Goal: Task Accomplishment & Management: Manage account settings

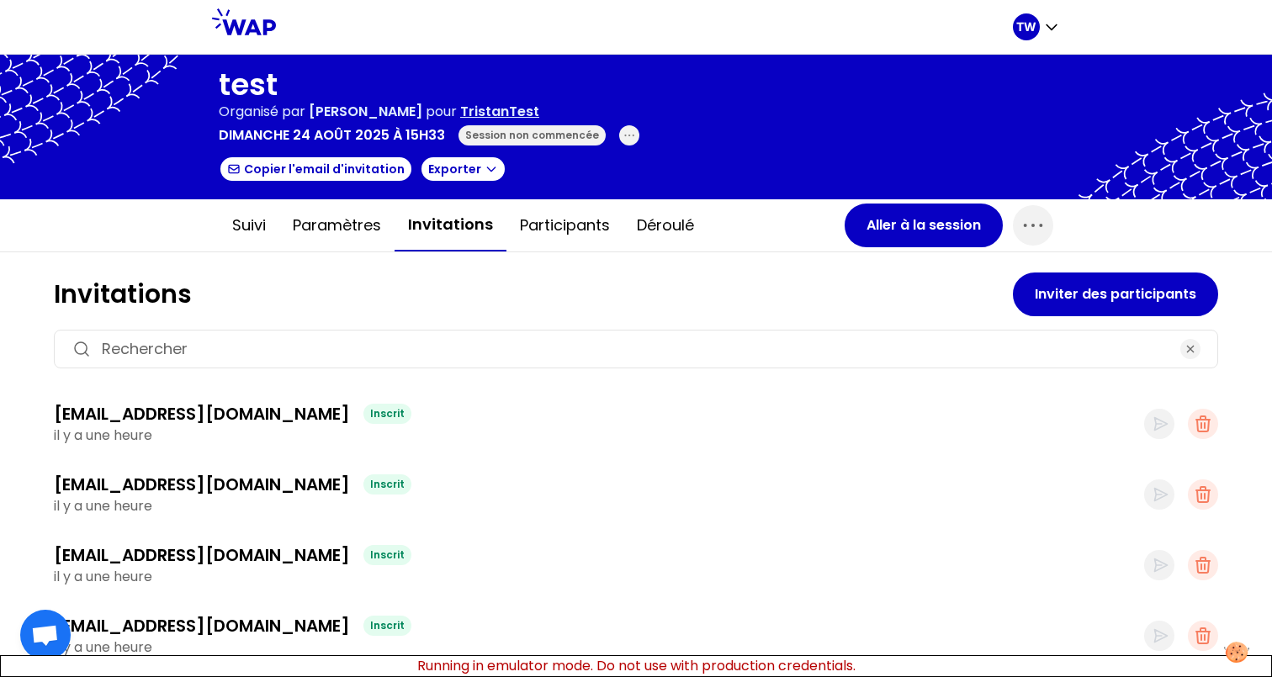
scroll to position [44, 0]
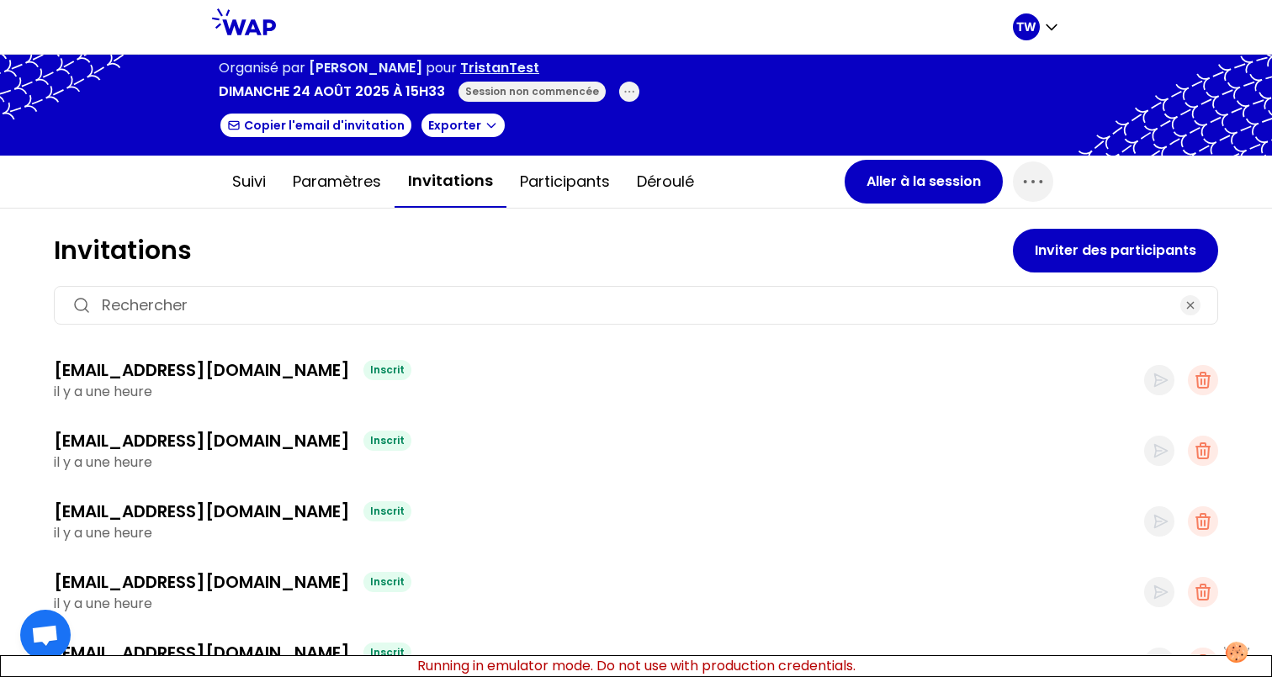
click at [363, 371] on div "Inscrit" at bounding box center [387, 370] width 48 height 20
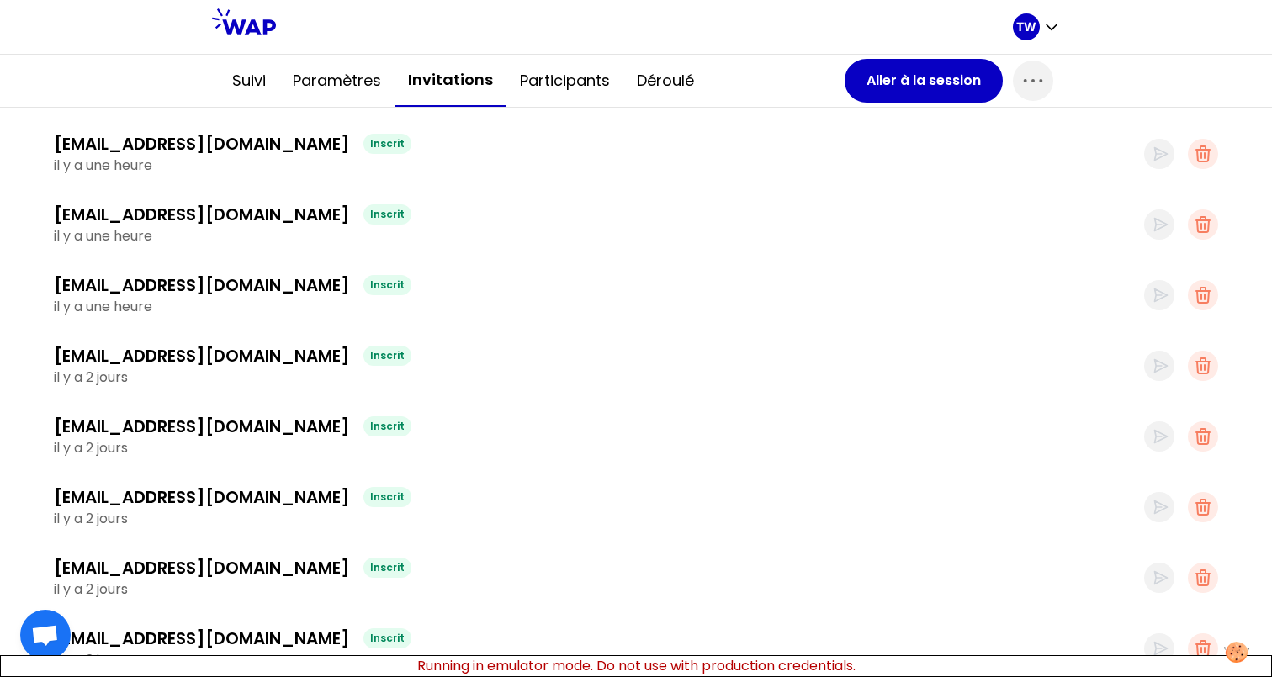
scroll to position [0, 0]
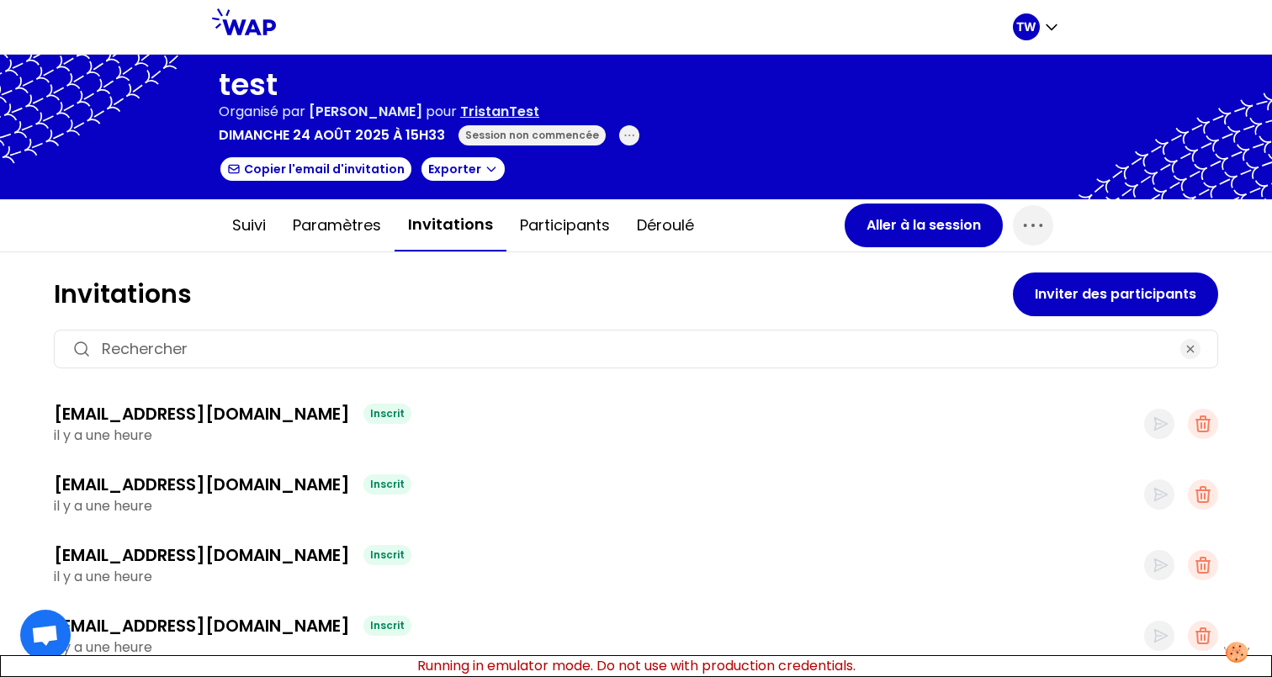
click at [363, 413] on div "Inscrit" at bounding box center [387, 414] width 48 height 20
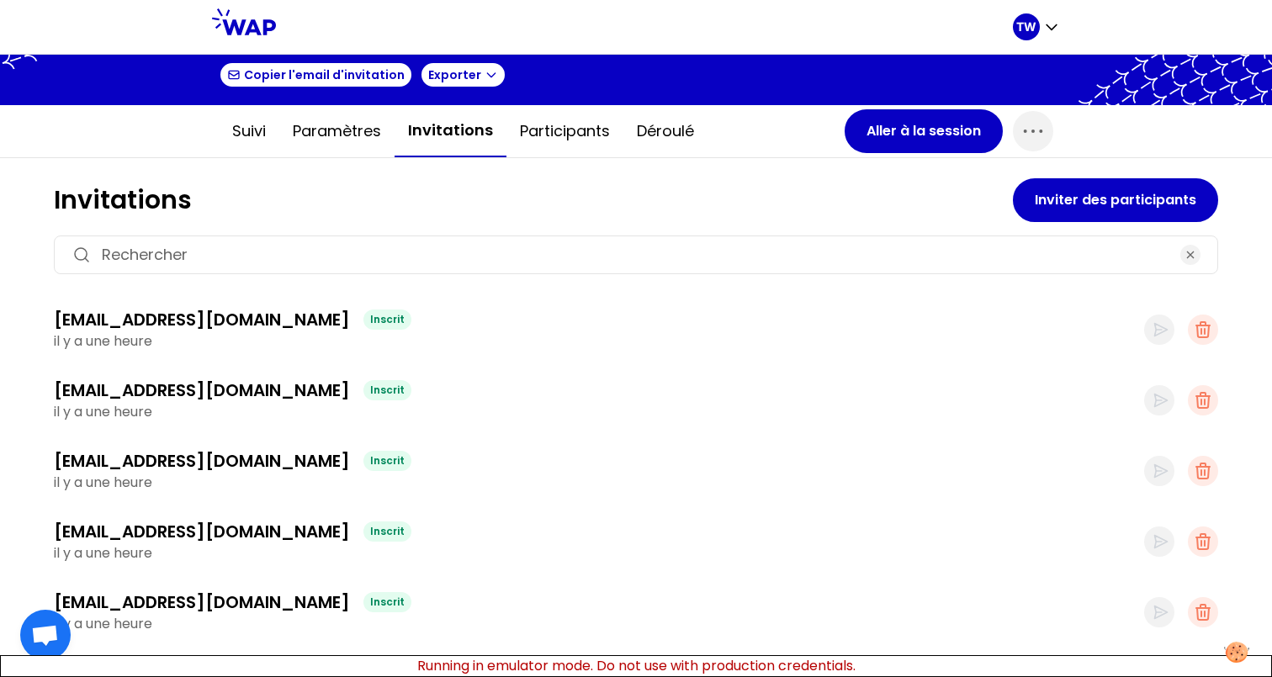
scroll to position [83, 0]
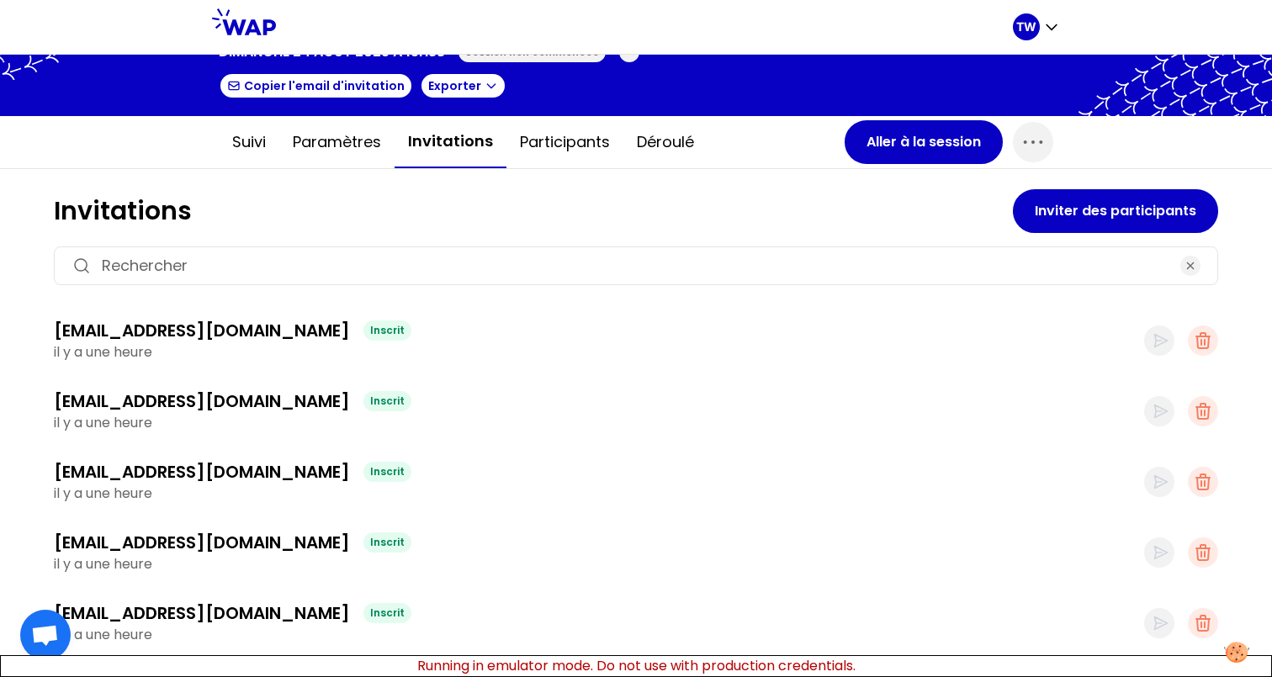
click at [131, 220] on h1 "Invitations" at bounding box center [533, 211] width 959 height 30
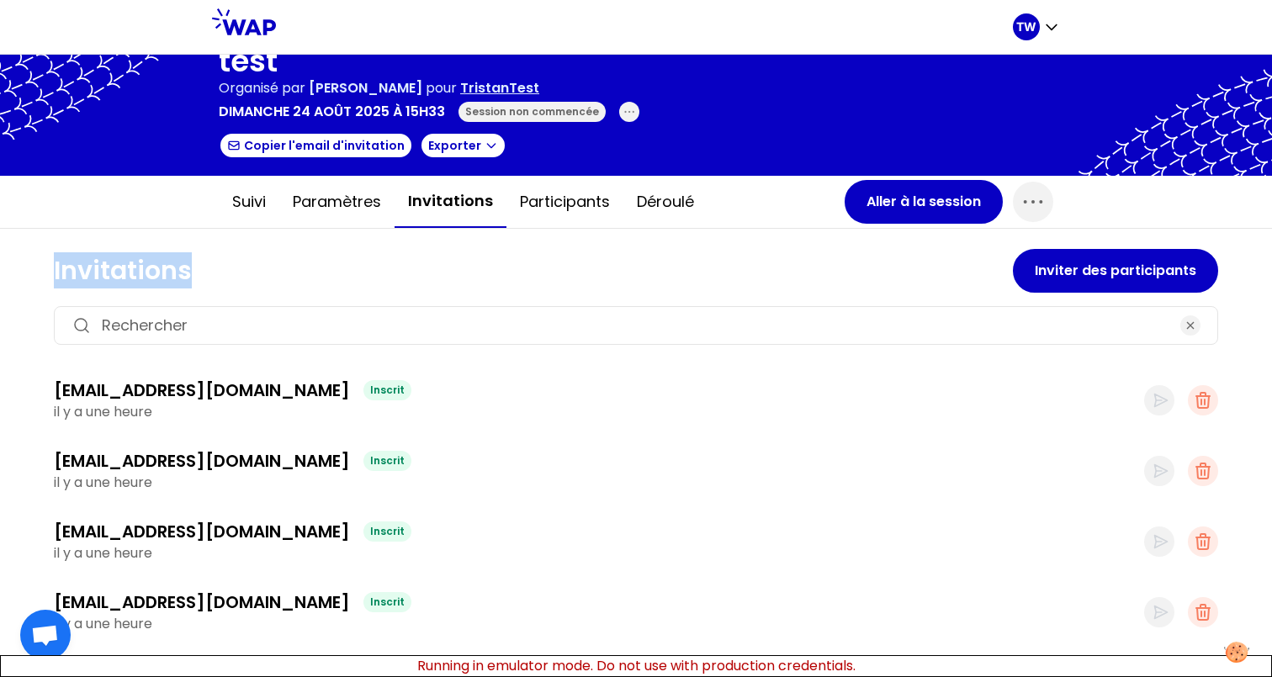
scroll to position [6, 0]
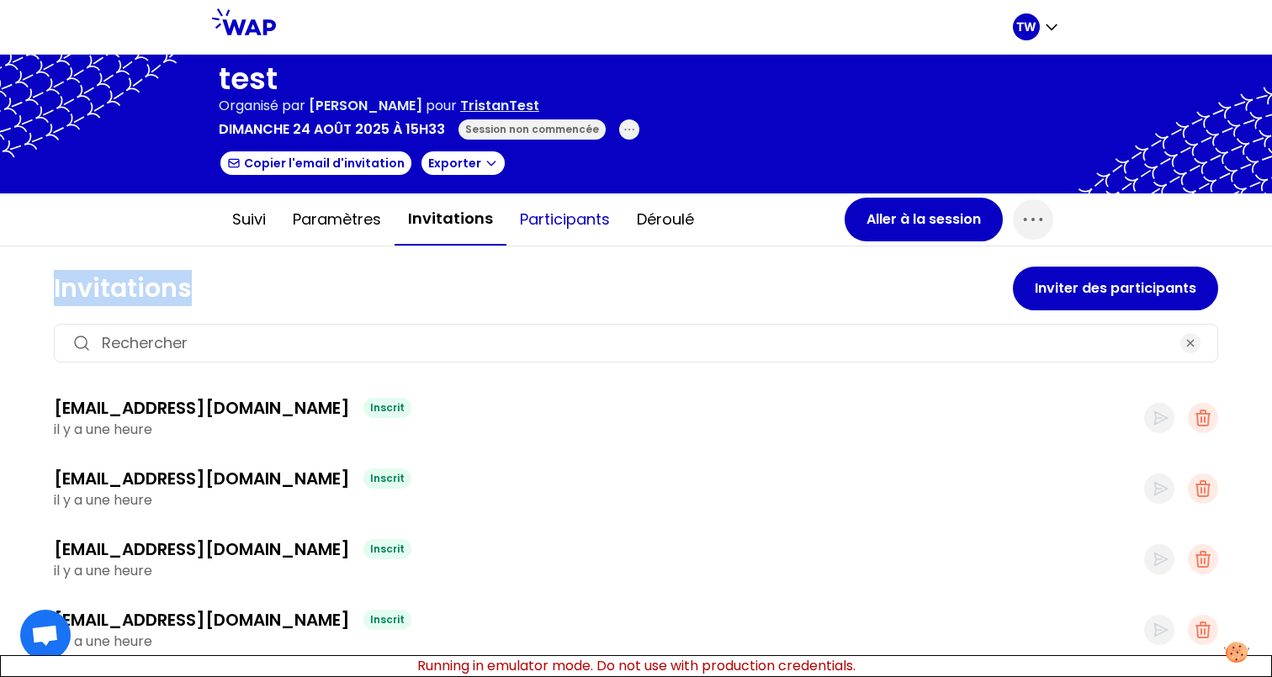
click at [560, 214] on button "Participants" at bounding box center [564, 219] width 117 height 50
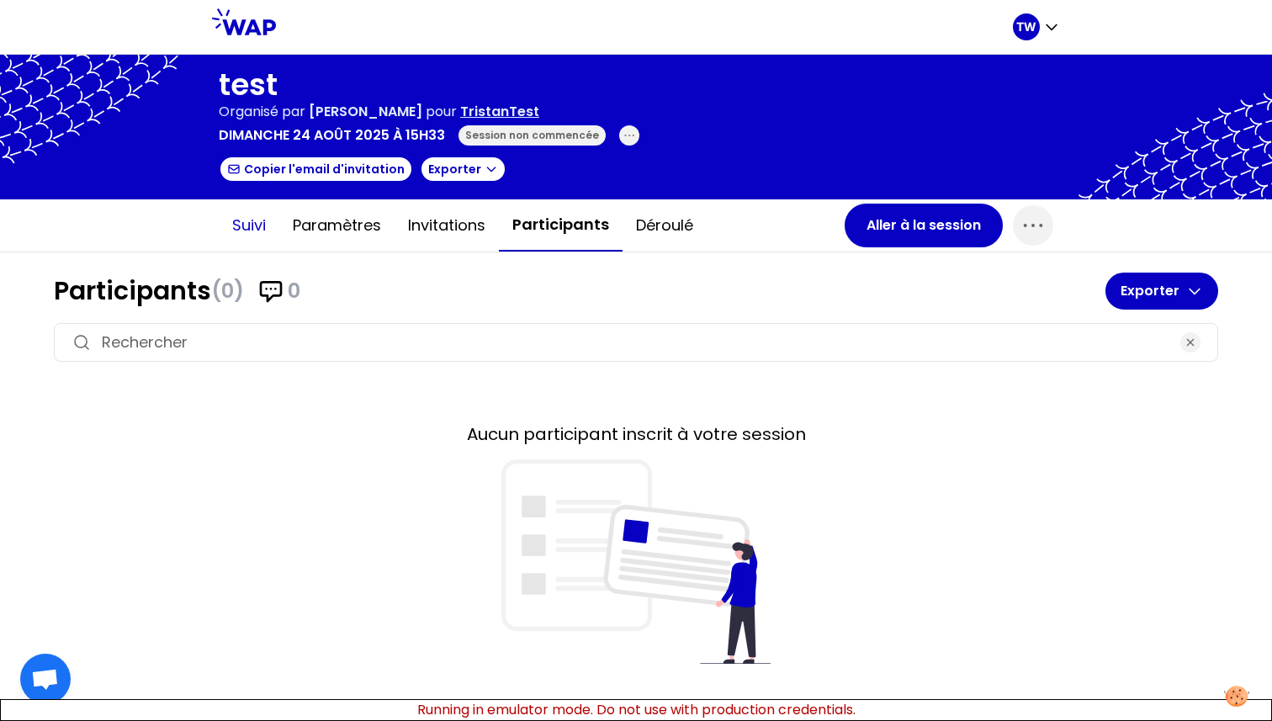
click at [248, 225] on button "Suivi" at bounding box center [249, 225] width 61 height 50
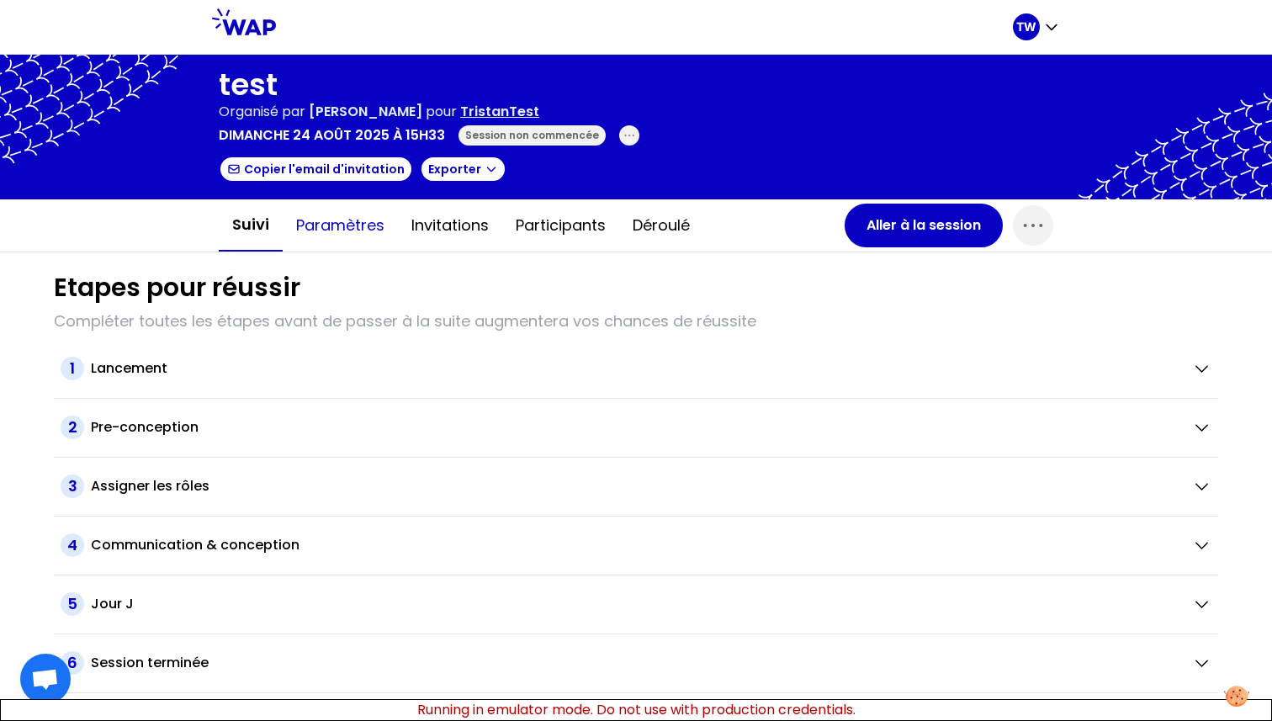
click at [328, 232] on button "Paramètres" at bounding box center [340, 225] width 115 height 50
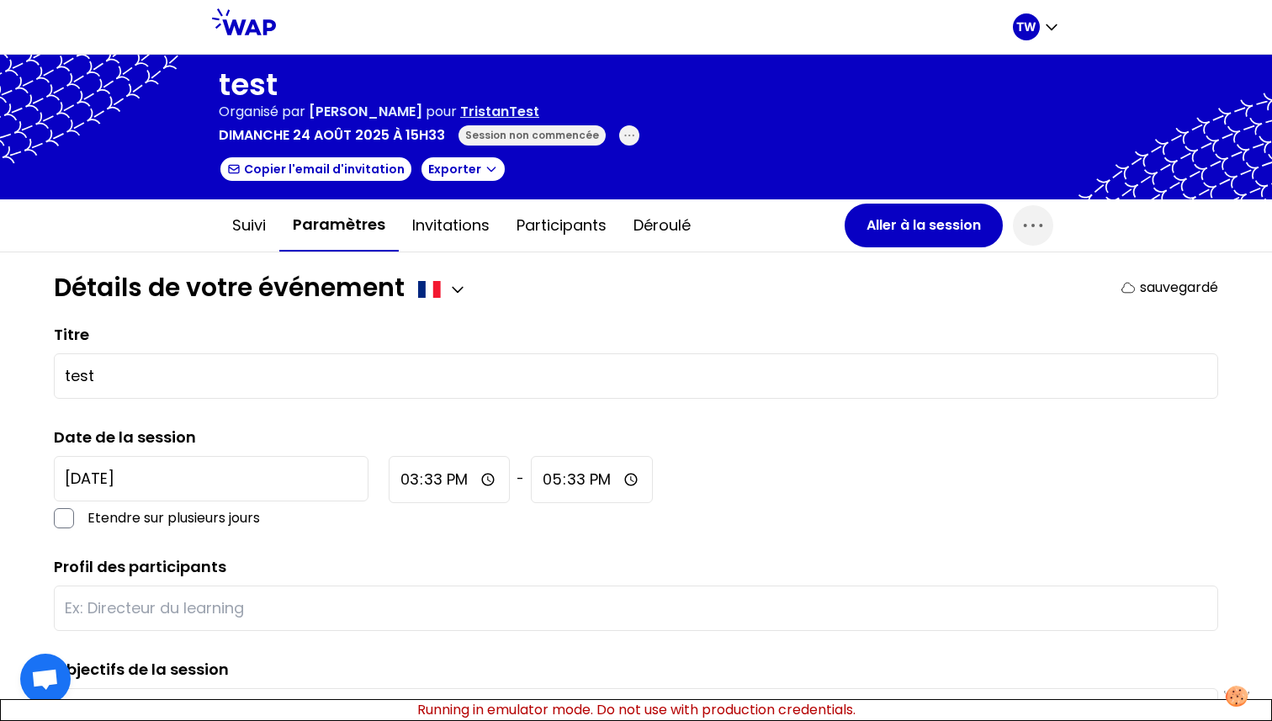
click at [228, 87] on h1 "test" at bounding box center [429, 85] width 421 height 34
click at [461, 234] on button "Invitations" at bounding box center [451, 225] width 104 height 50
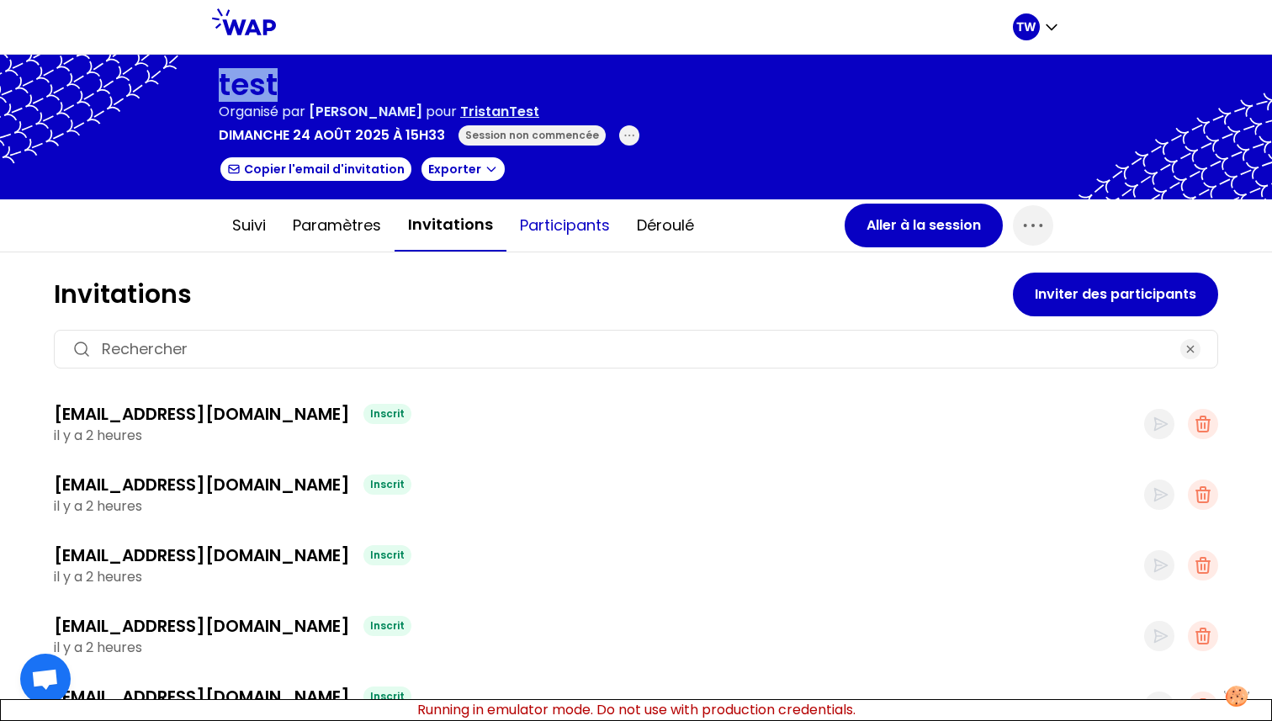
click at [561, 226] on button "Participants" at bounding box center [564, 225] width 117 height 50
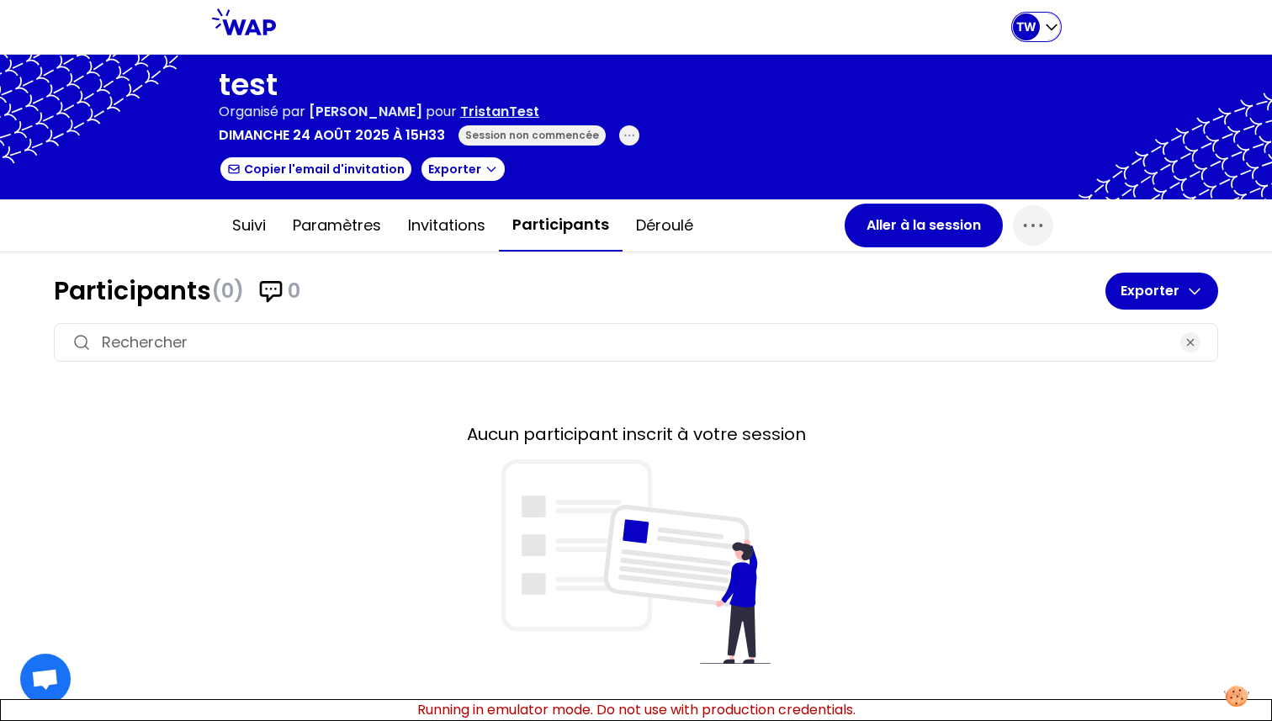
click at [1030, 37] on div "TW" at bounding box center [1026, 26] width 27 height 27
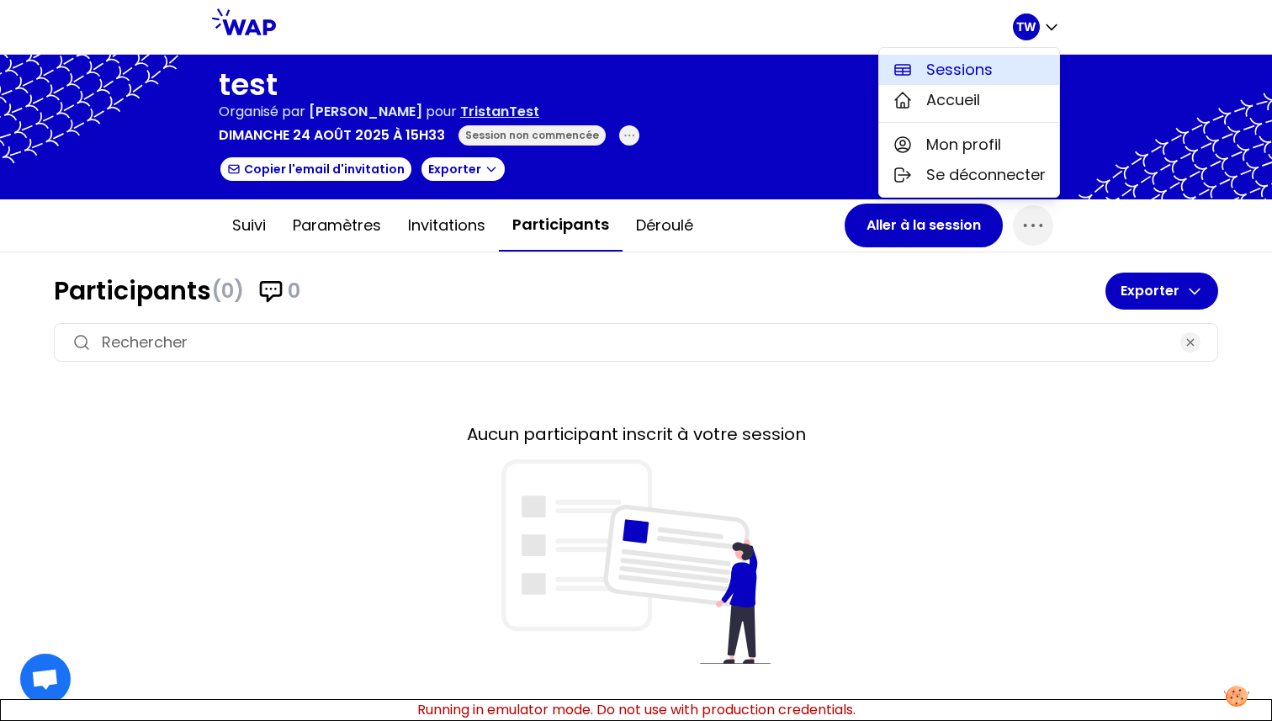
click at [988, 77] on span "Sessions" at bounding box center [959, 70] width 66 height 24
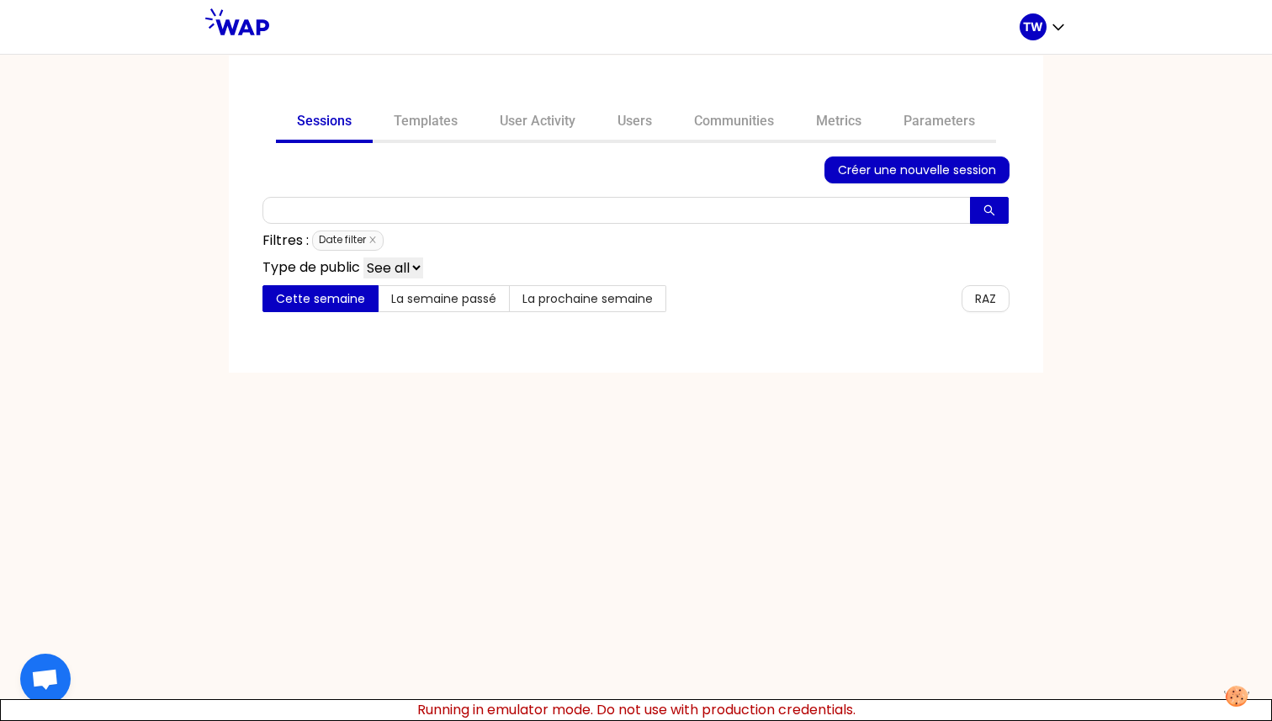
click at [379, 236] on span "Date filter" at bounding box center [348, 240] width 72 height 20
click at [372, 239] on icon "close" at bounding box center [372, 240] width 8 height 8
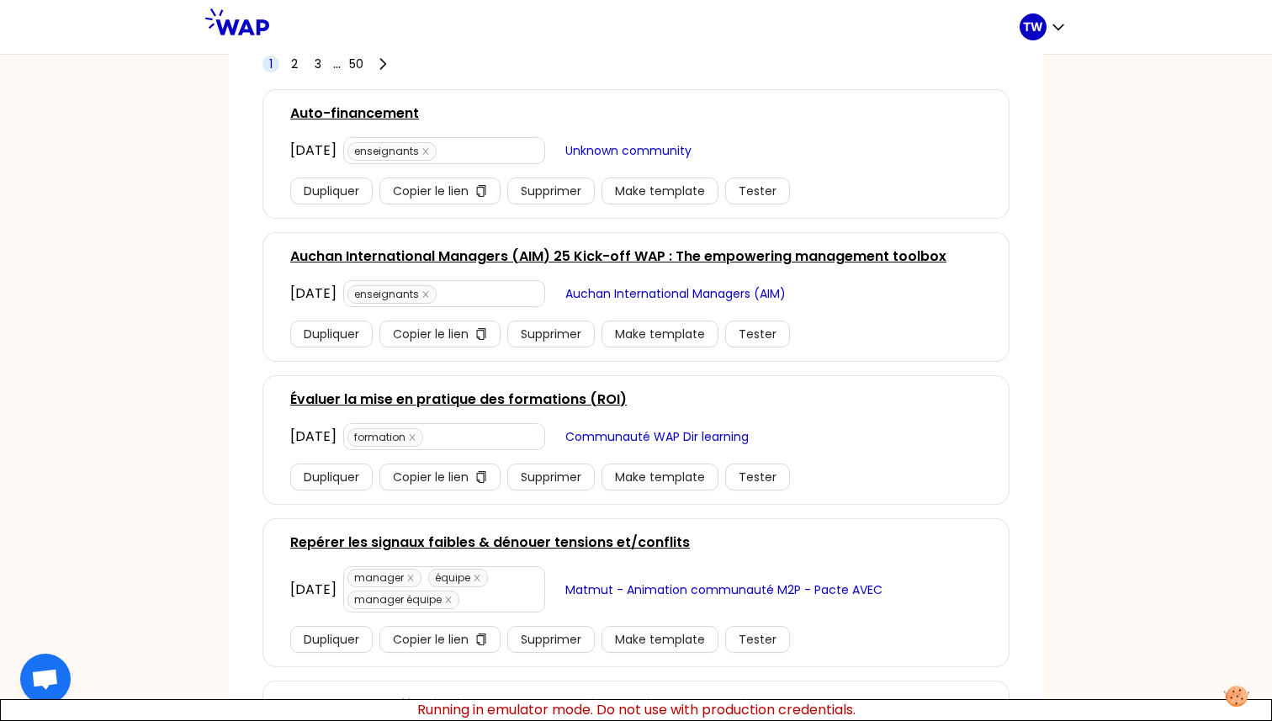
scroll to position [307, 0]
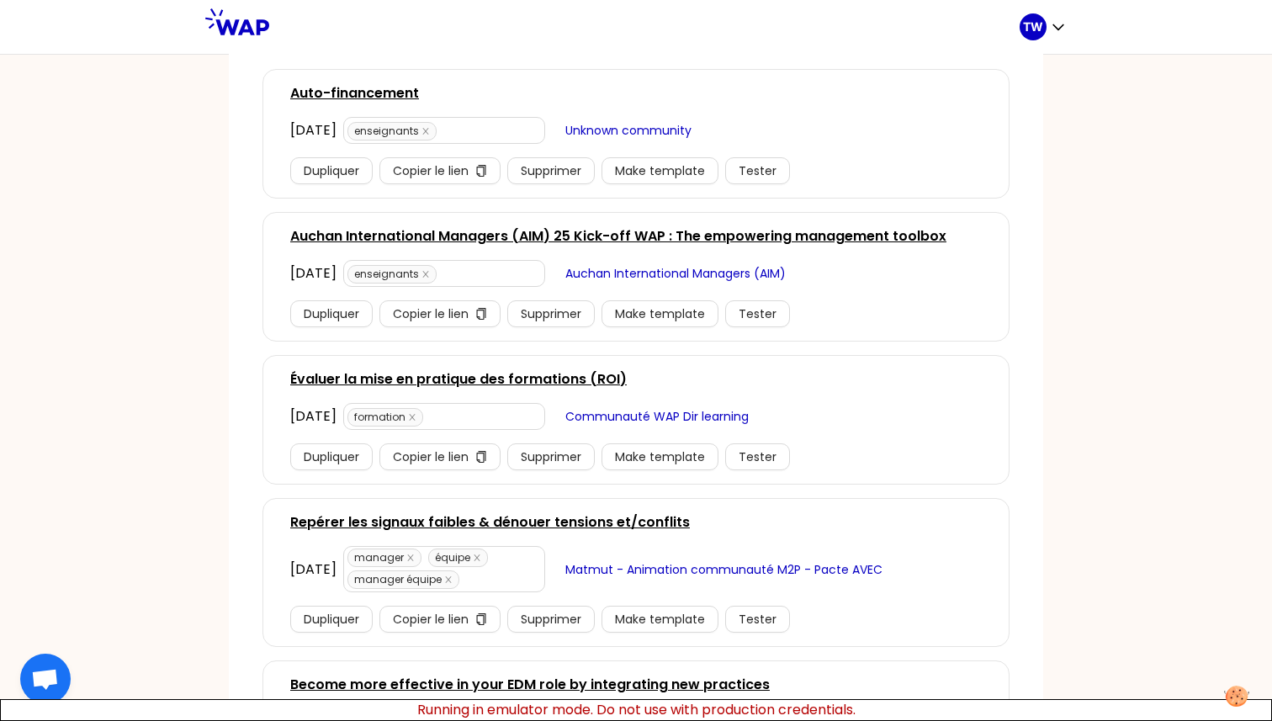
click at [527, 236] on link "Auchan International Managers (AIM) 25 Kick-off WAP : The empowering management…" at bounding box center [618, 236] width 656 height 20
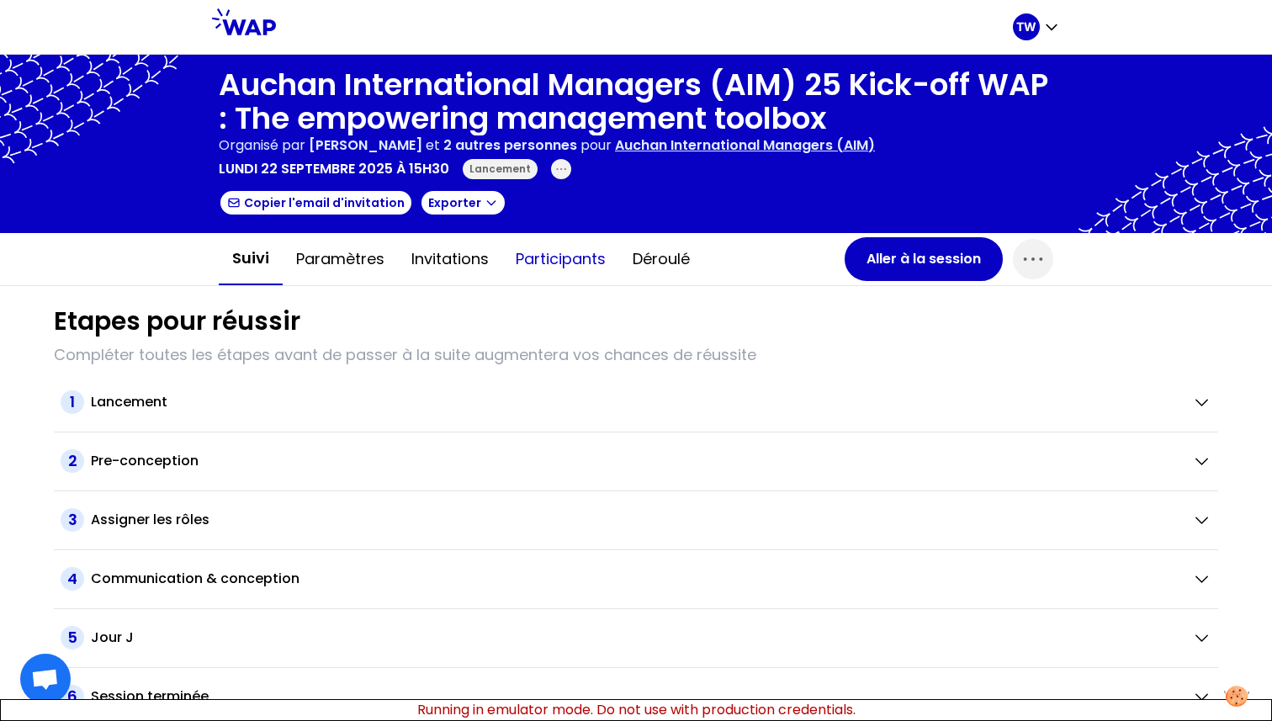
click at [568, 269] on button "Participants" at bounding box center [560, 259] width 117 height 50
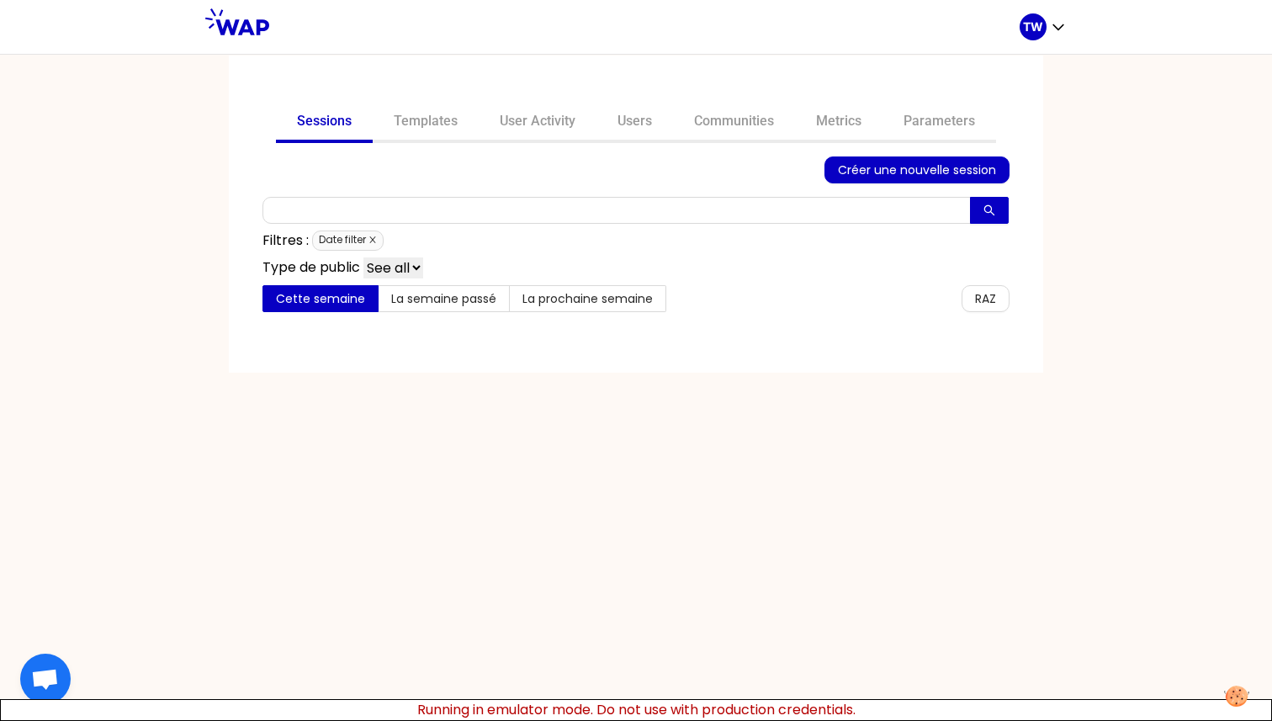
click at [374, 238] on icon "close" at bounding box center [372, 240] width 6 height 6
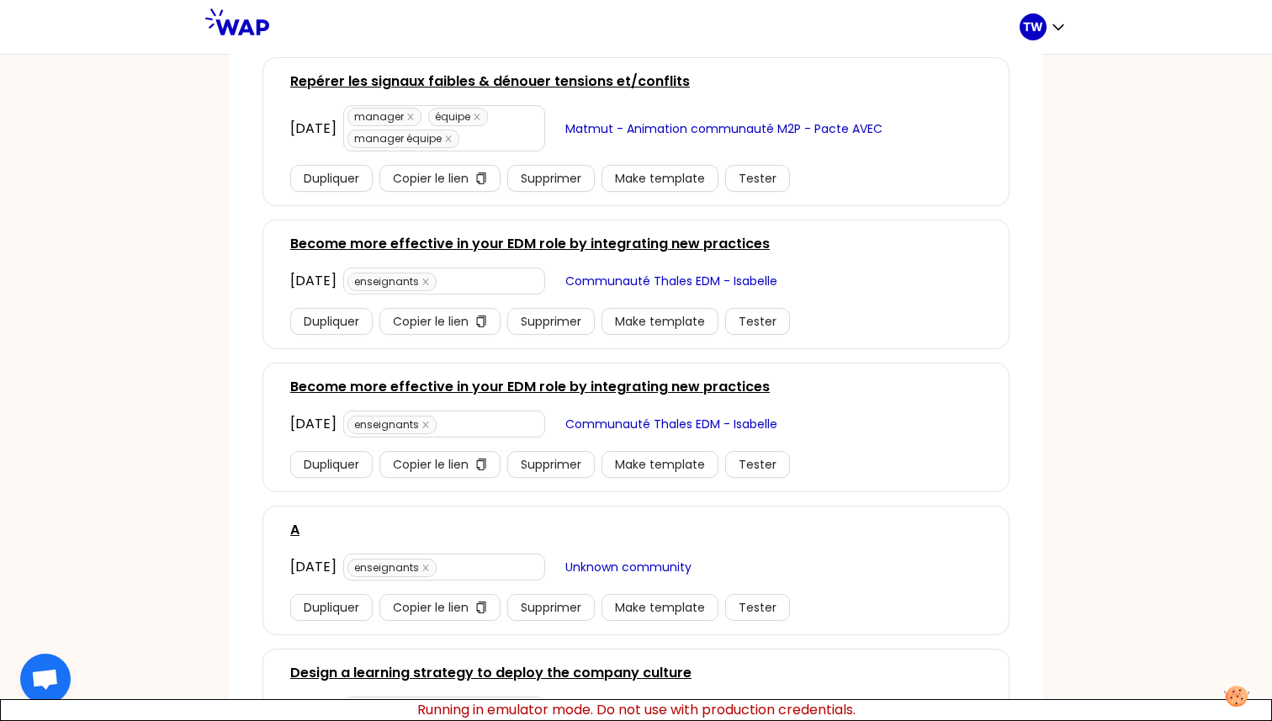
scroll to position [1301, 0]
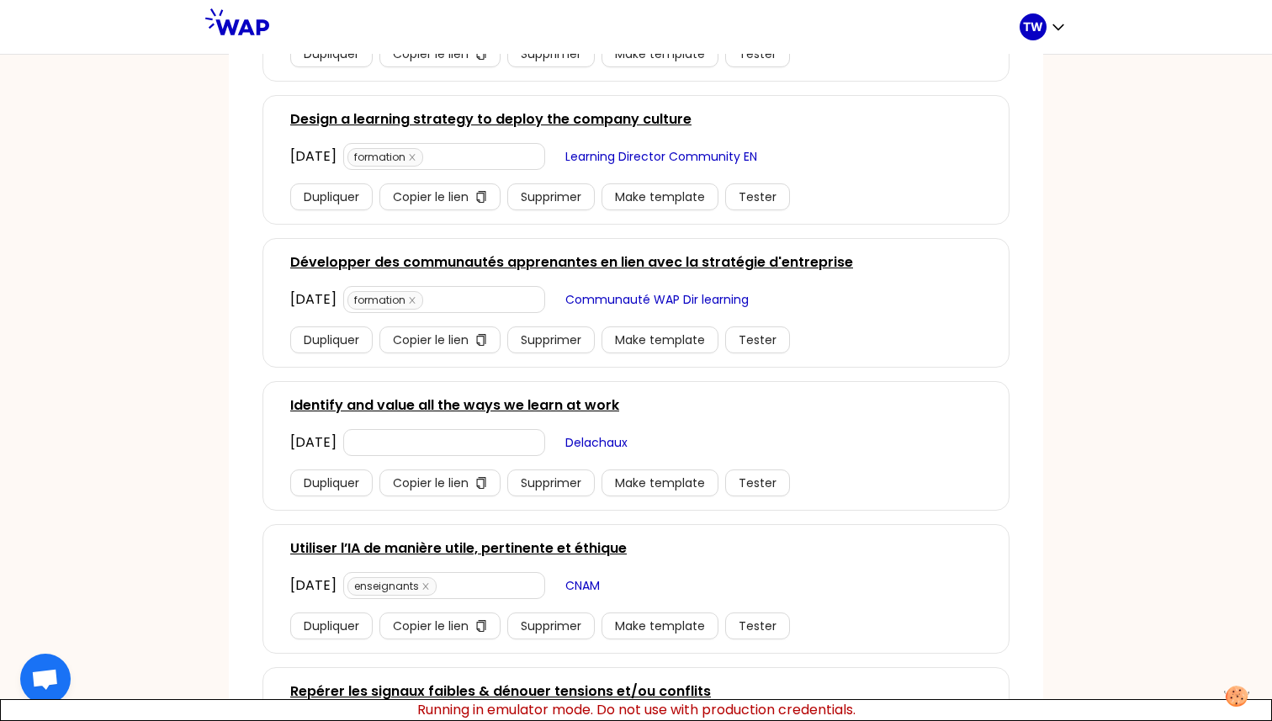
click at [471, 400] on link "Identify and value all the ways we learn at work" at bounding box center [454, 405] width 329 height 20
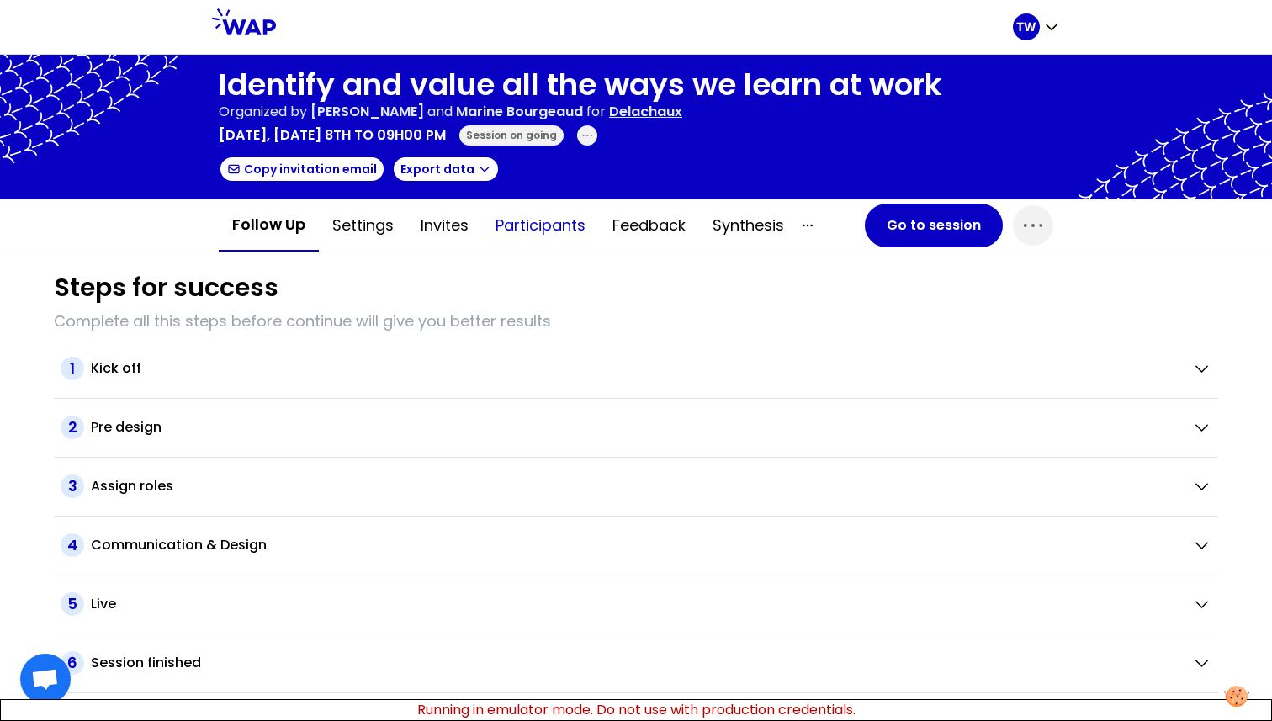
click at [501, 209] on button "Participants" at bounding box center [540, 225] width 117 height 50
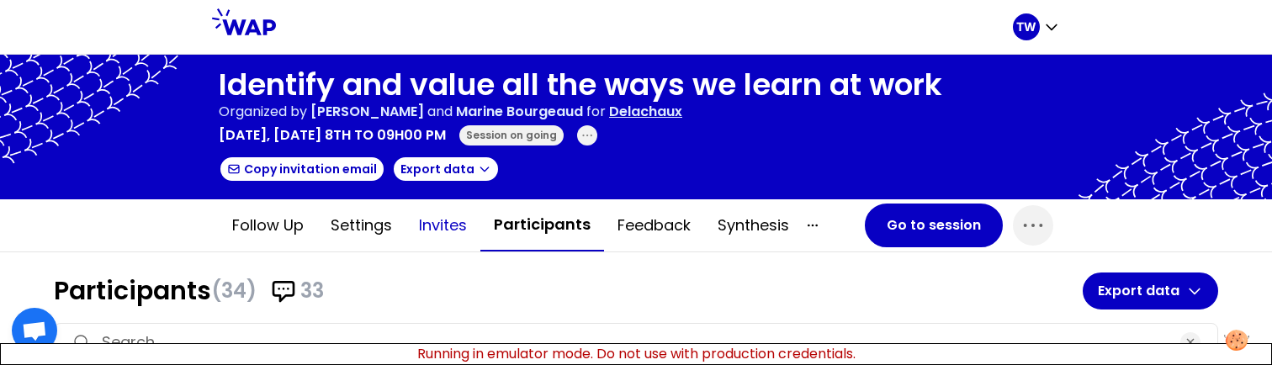
click at [436, 230] on button "Invites" at bounding box center [442, 225] width 75 height 50
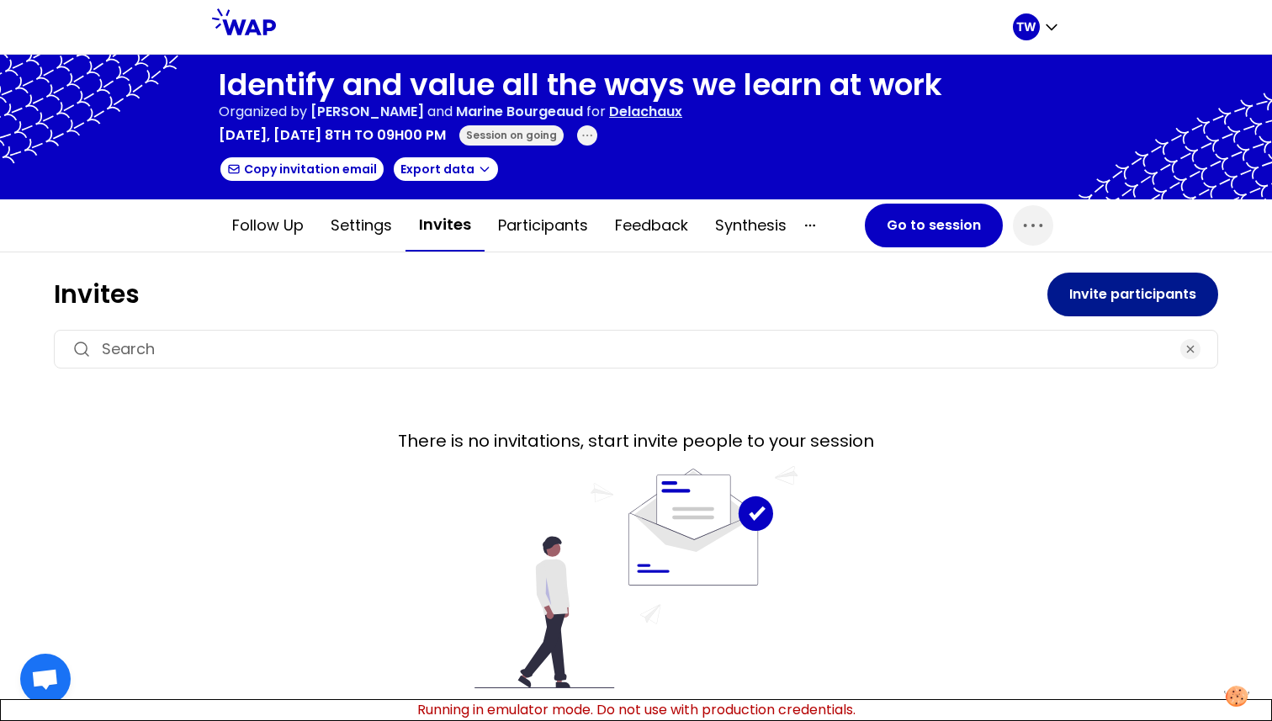
click at [1084, 294] on button "Invite participants" at bounding box center [1132, 295] width 171 height 44
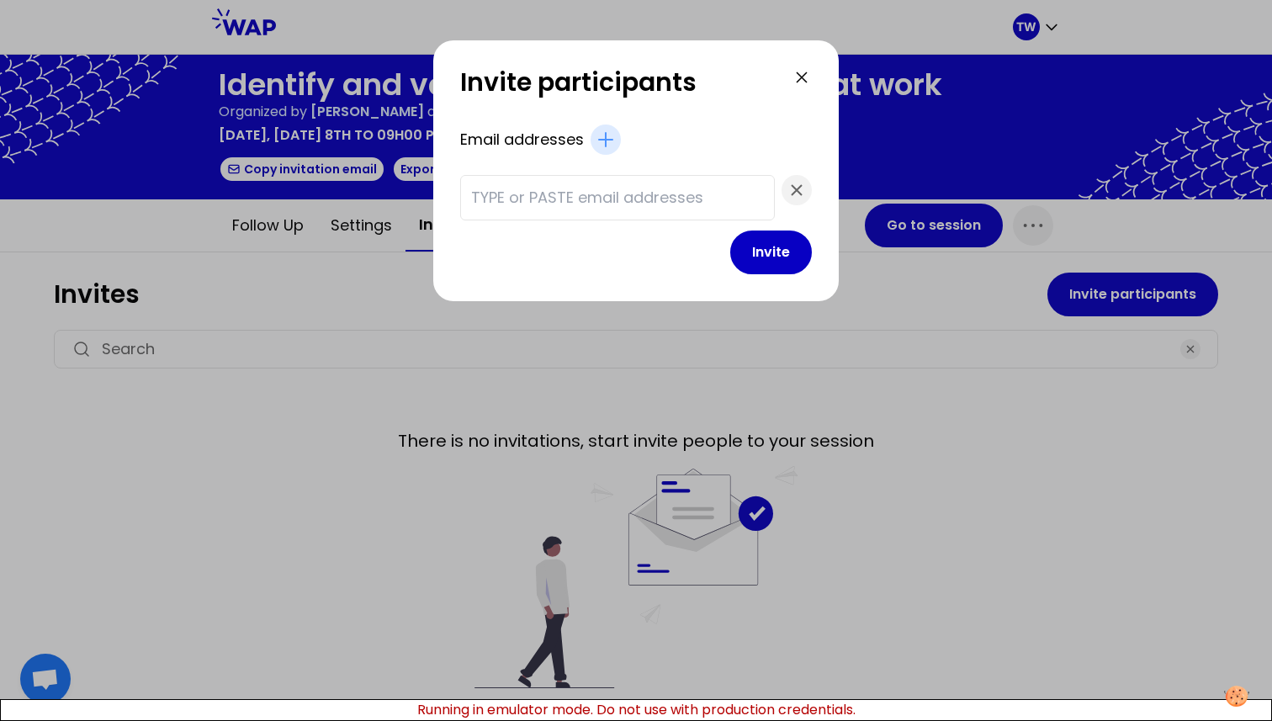
click at [582, 196] on input "text" at bounding box center [617, 198] width 293 height 24
type input "[EMAIL_ADDRESS][DOMAIN_NAME]"
click at [730, 256] on button "Invite" at bounding box center [771, 252] width 82 height 44
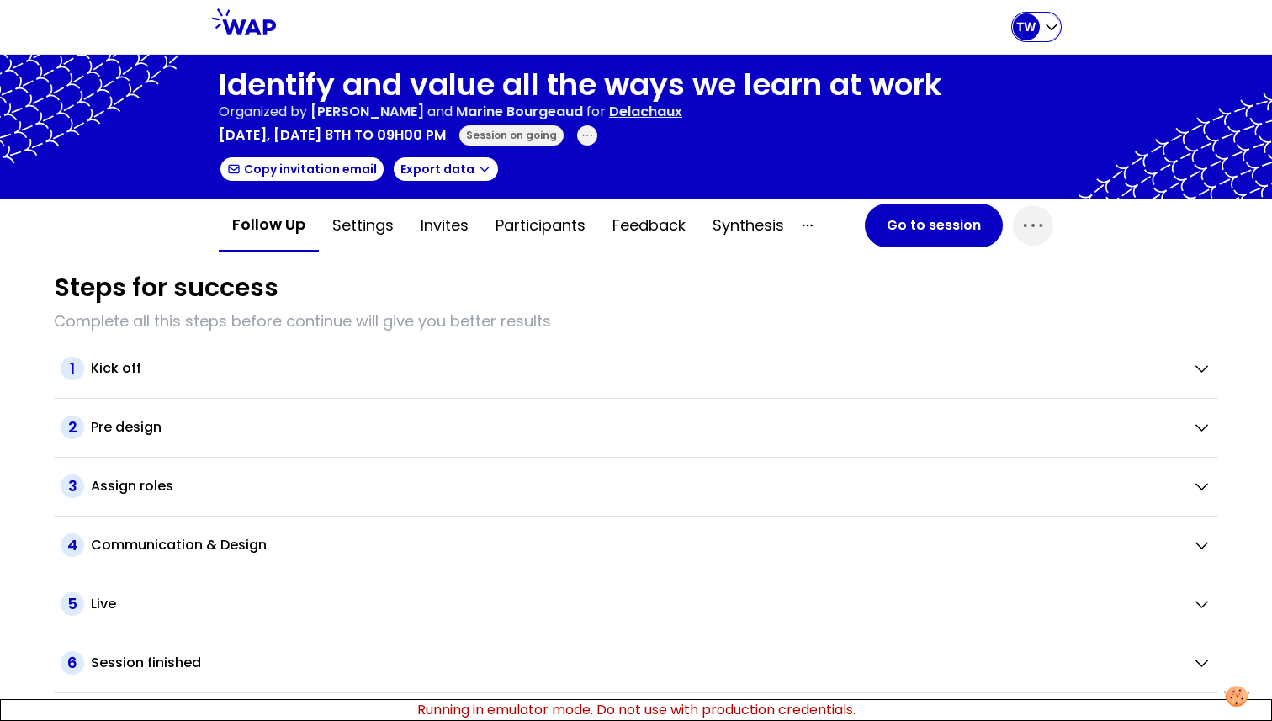
click at [1048, 40] on div "TW" at bounding box center [1036, 26] width 47 height 27
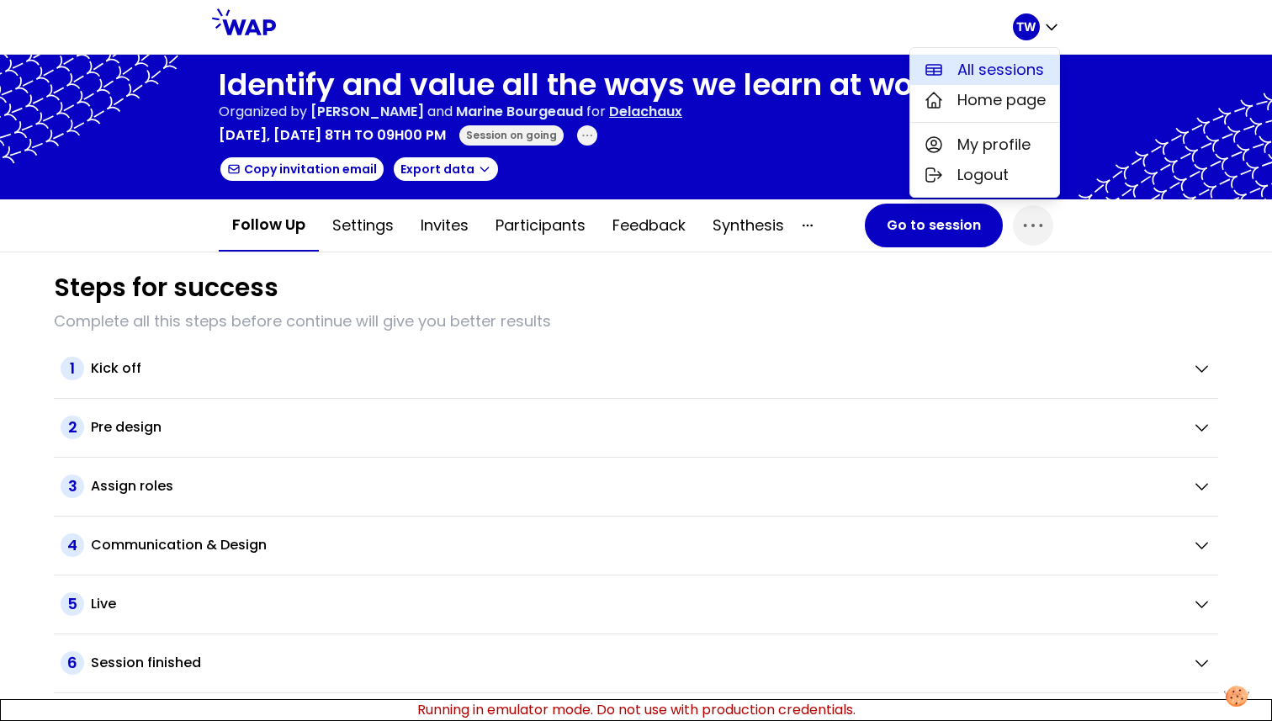
click at [996, 66] on span "All sessions" at bounding box center [1000, 70] width 87 height 24
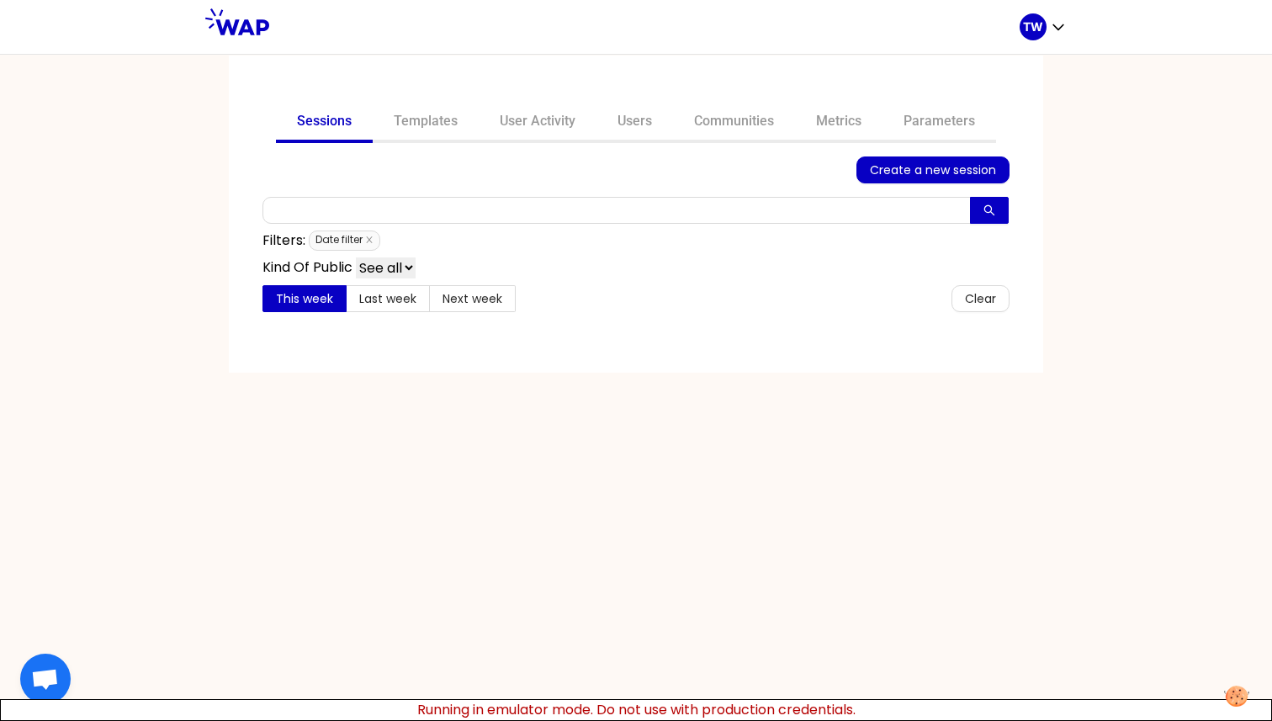
click at [372, 234] on span "Date filter" at bounding box center [345, 240] width 72 height 20
click at [372, 236] on icon "close" at bounding box center [369, 240] width 8 height 8
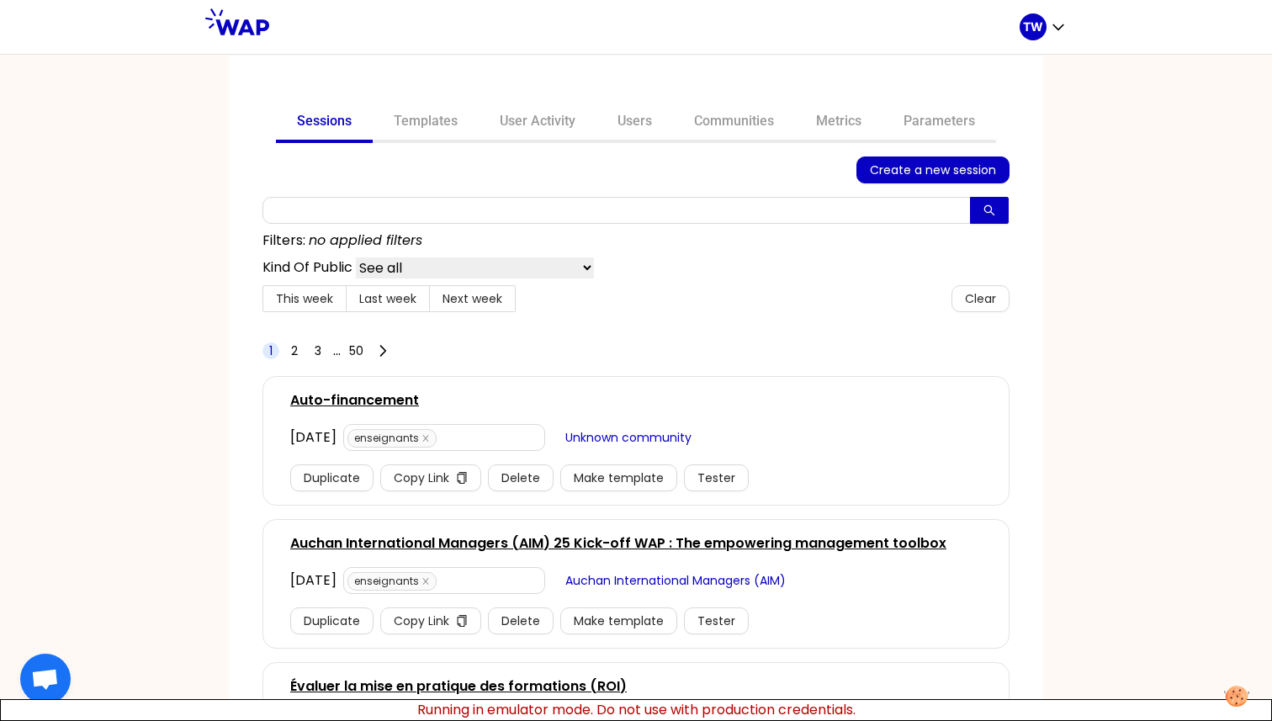
click at [359, 291] on span "Last week" at bounding box center [387, 298] width 57 height 17
click at [347, 303] on input "Last week" at bounding box center [347, 303] width 0 height 0
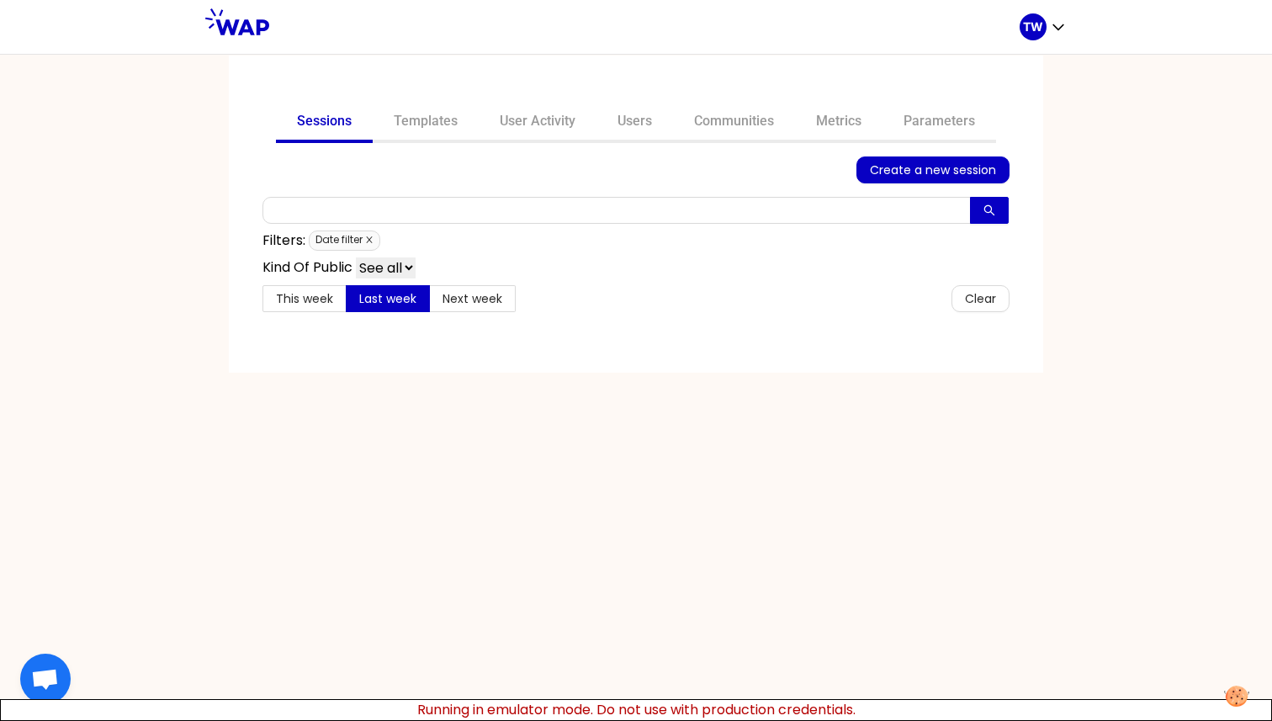
click at [368, 239] on icon "close" at bounding box center [369, 240] width 8 height 8
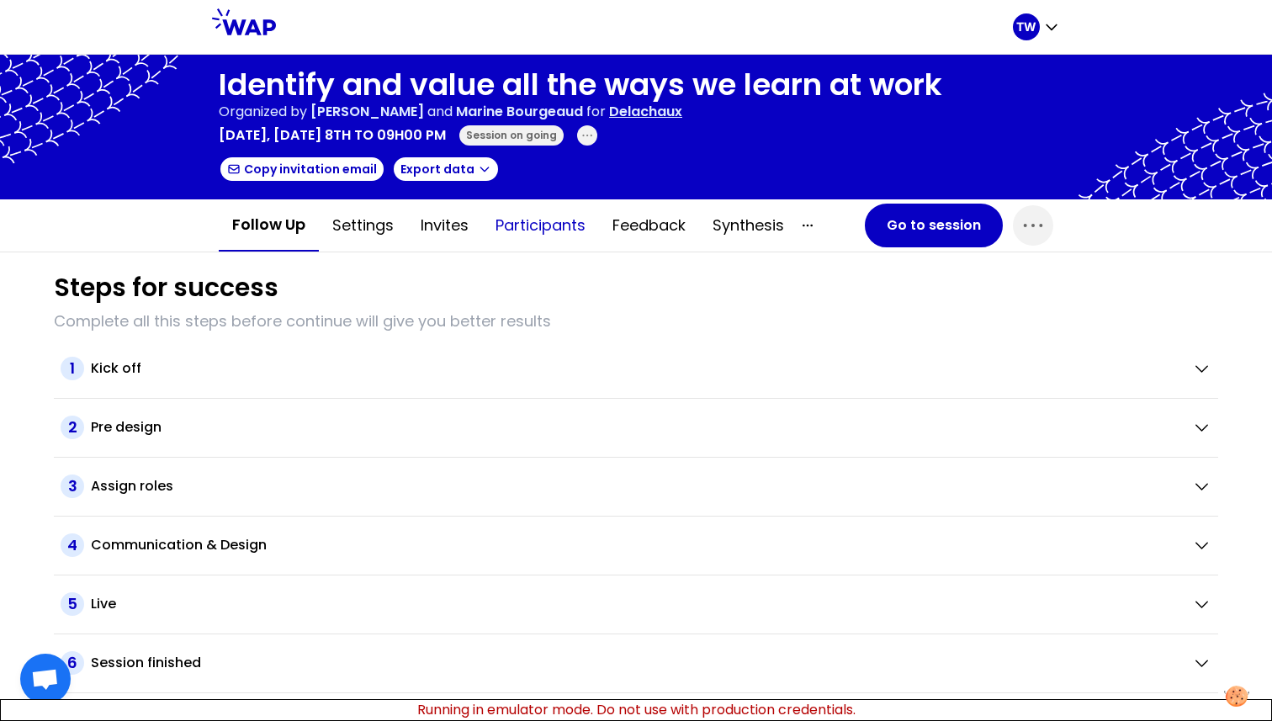
click at [509, 228] on button "Participants" at bounding box center [540, 225] width 117 height 50
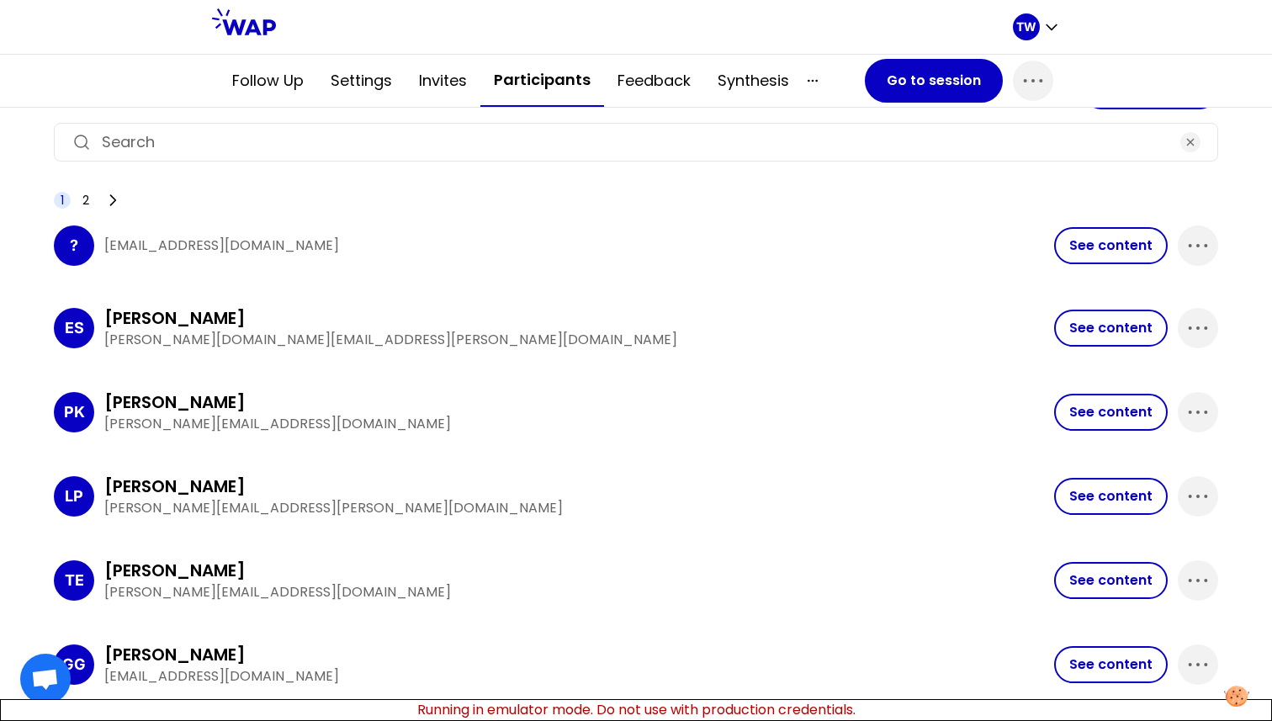
scroll to position [172, 0]
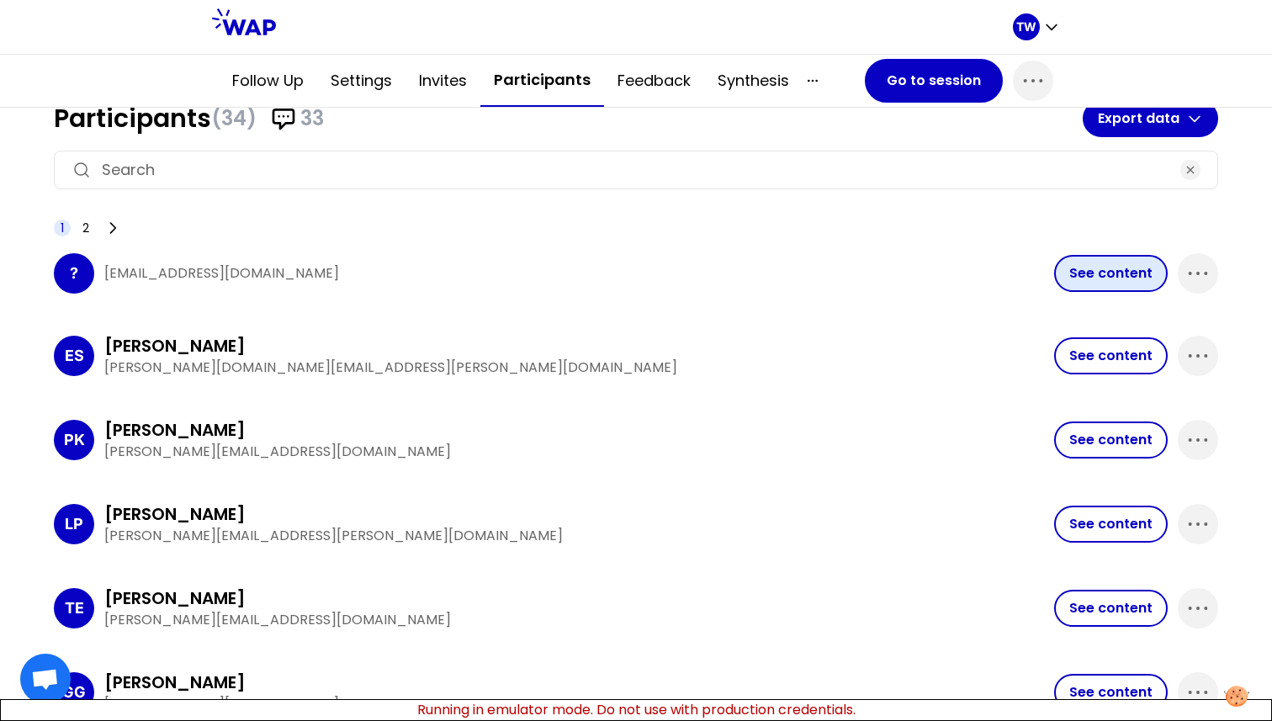
click at [1061, 270] on button "See content" at bounding box center [1111, 273] width 114 height 37
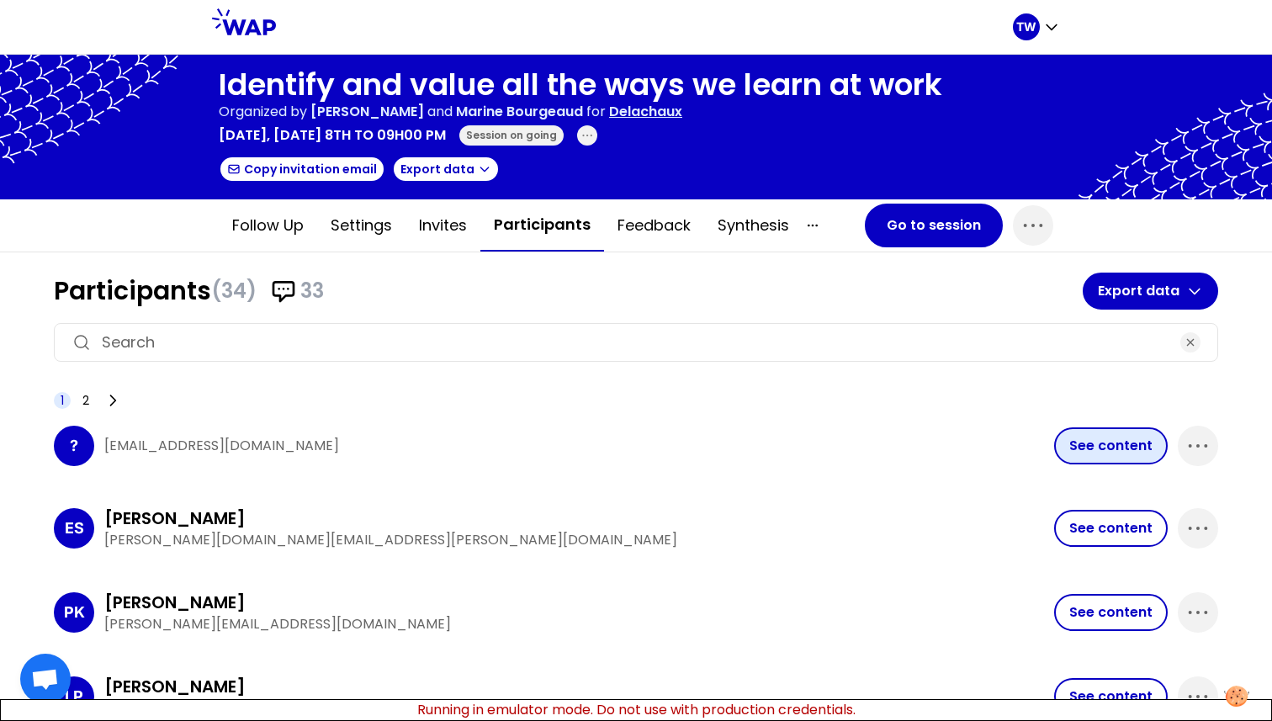
click at [1066, 446] on button "See content" at bounding box center [1111, 445] width 114 height 37
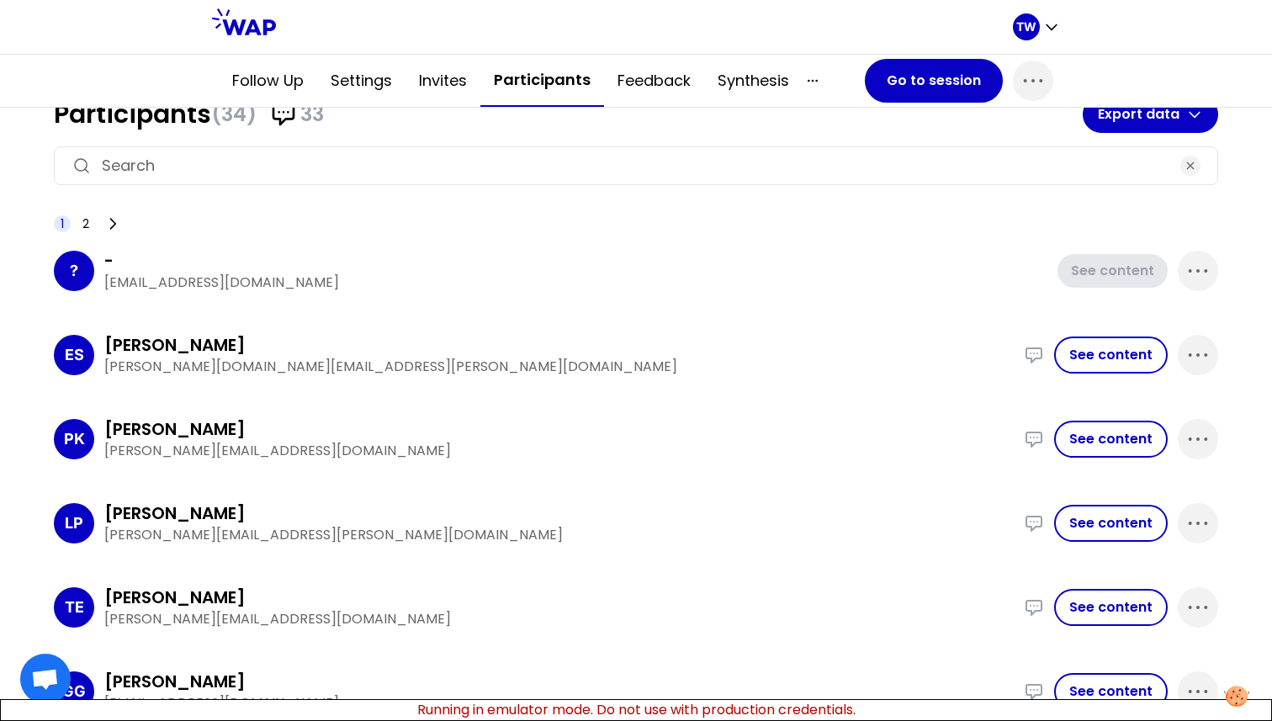
scroll to position [163, 0]
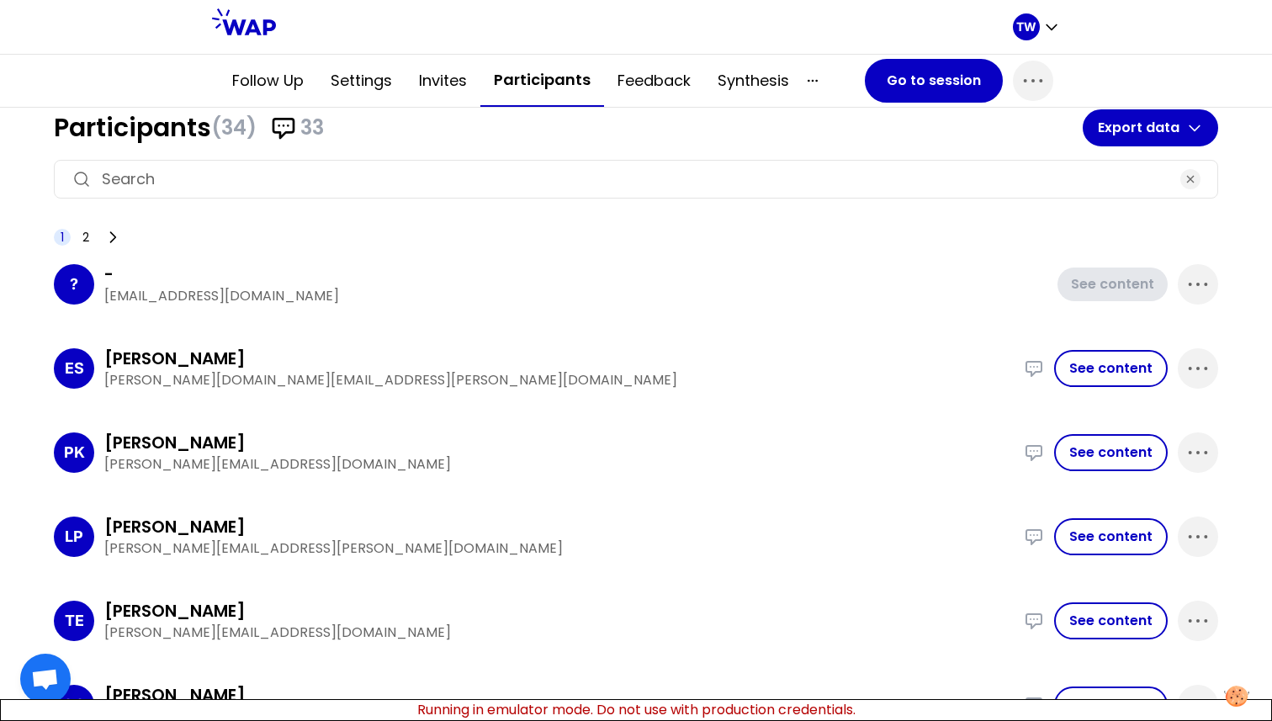
click at [264, 173] on input at bounding box center [636, 179] width 1068 height 24
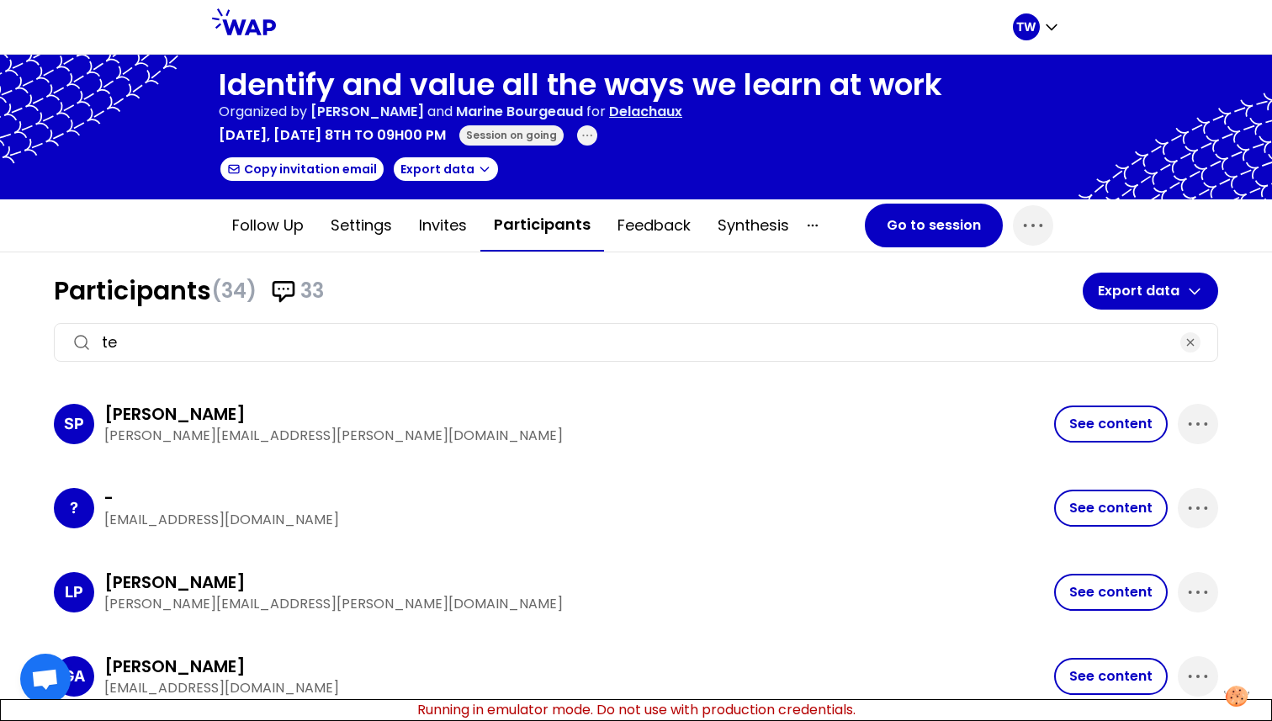
scroll to position [0, 0]
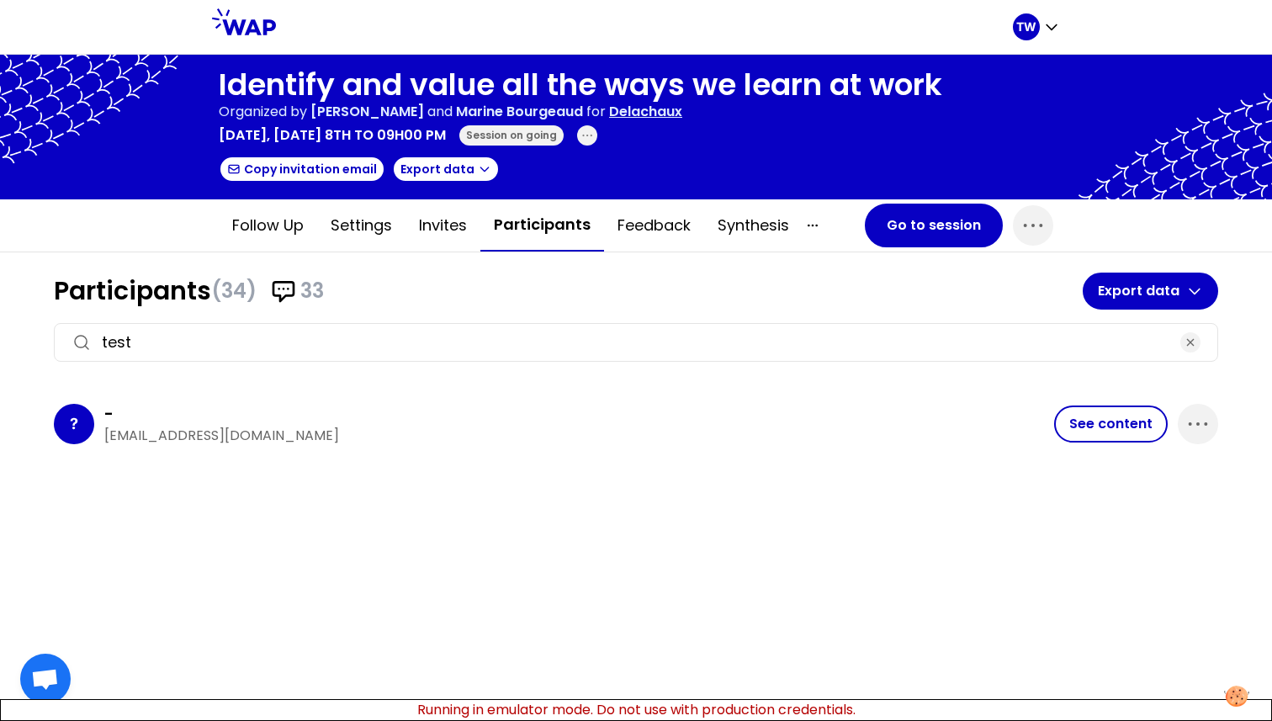
type input "test"
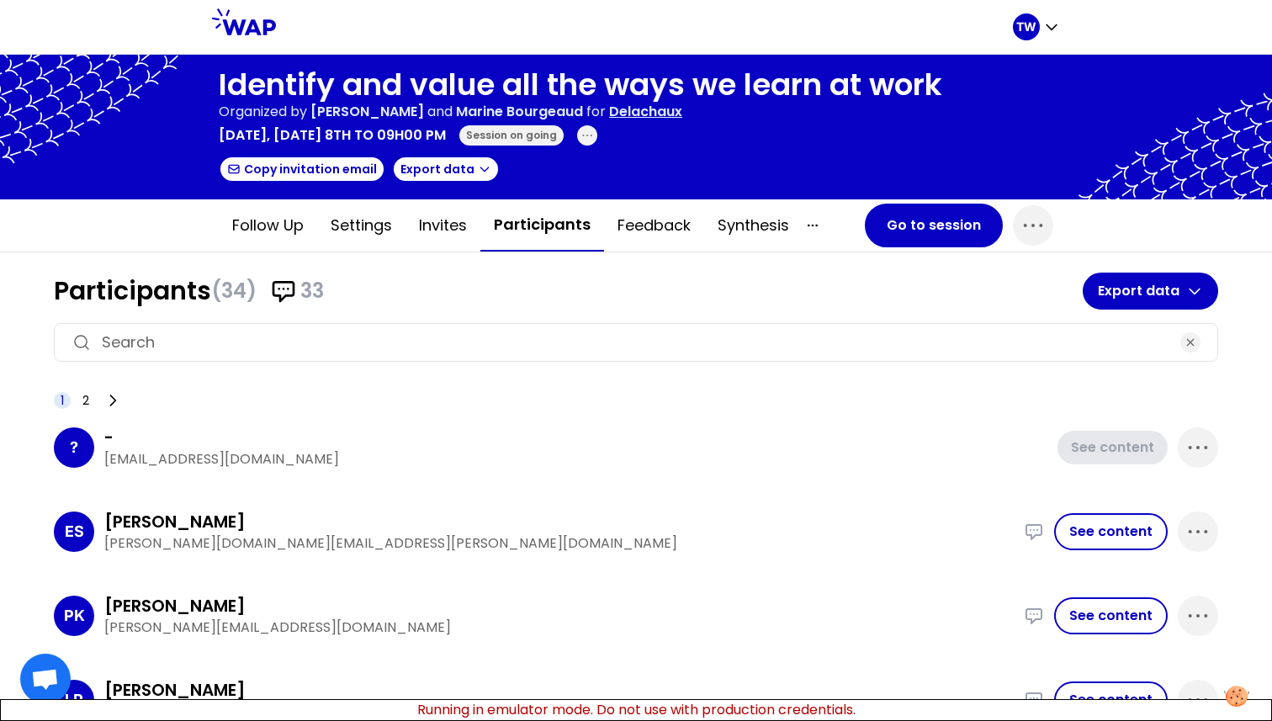
click at [337, 347] on input at bounding box center [636, 343] width 1068 height 24
click at [340, 340] on input at bounding box center [636, 343] width 1068 height 24
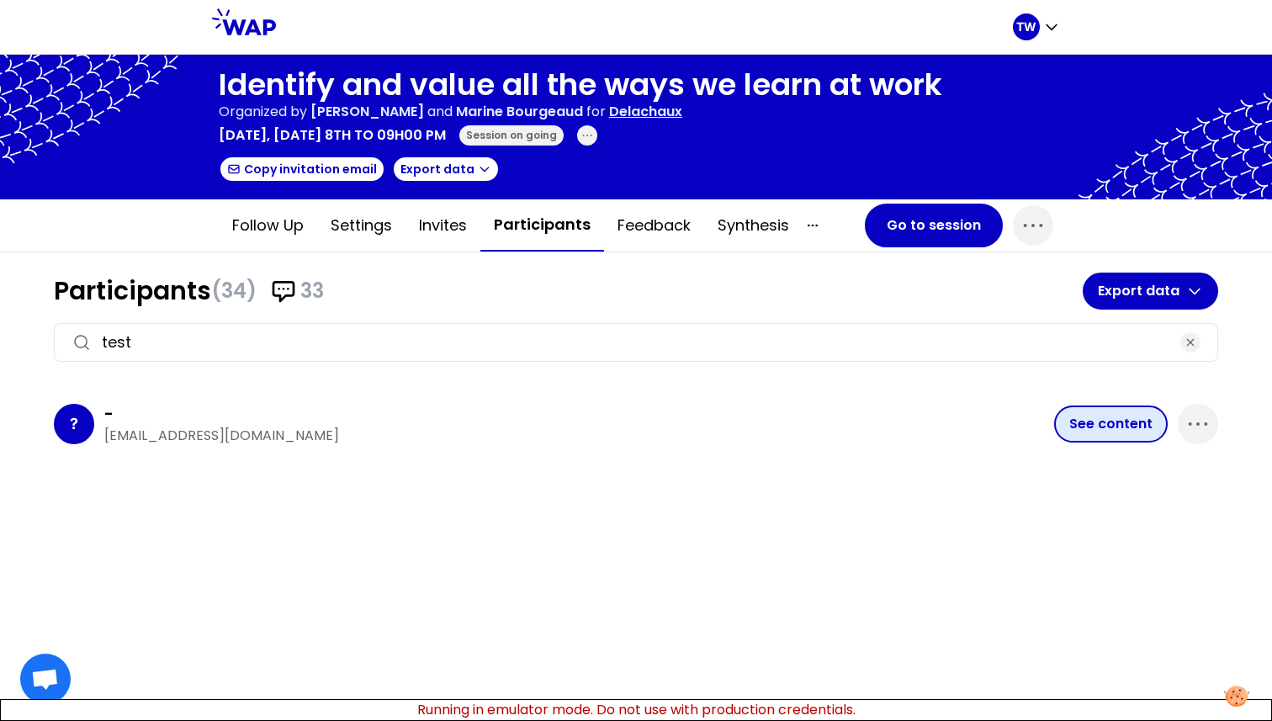
type input "test"
click at [1117, 435] on button "See content" at bounding box center [1111, 423] width 114 height 37
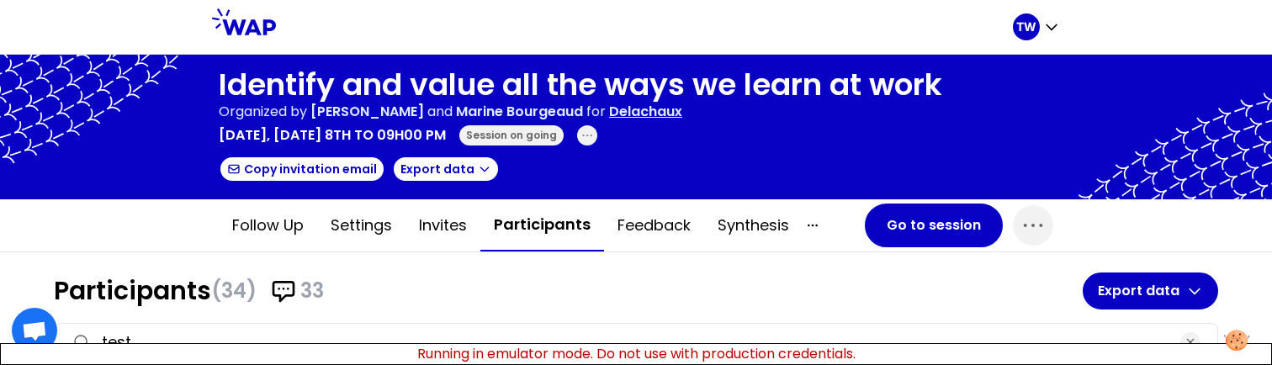
scroll to position [94, 0]
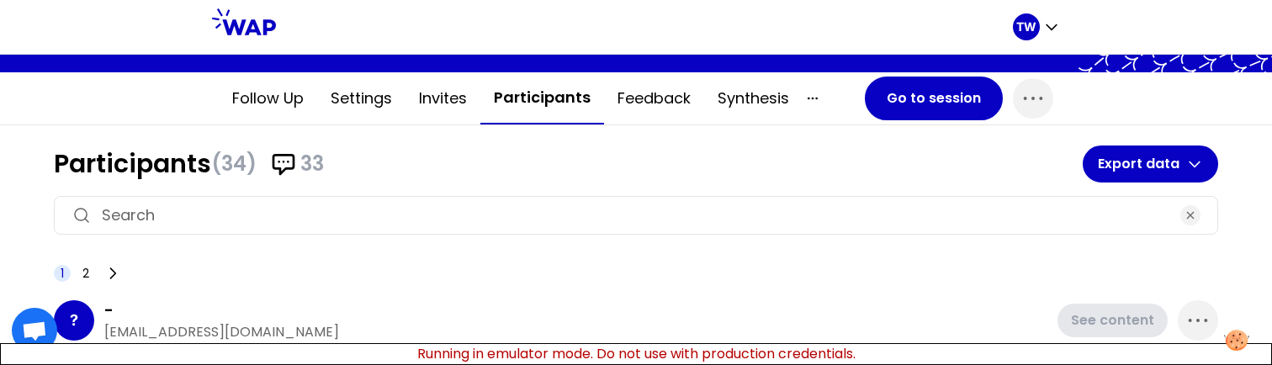
scroll to position [135, 0]
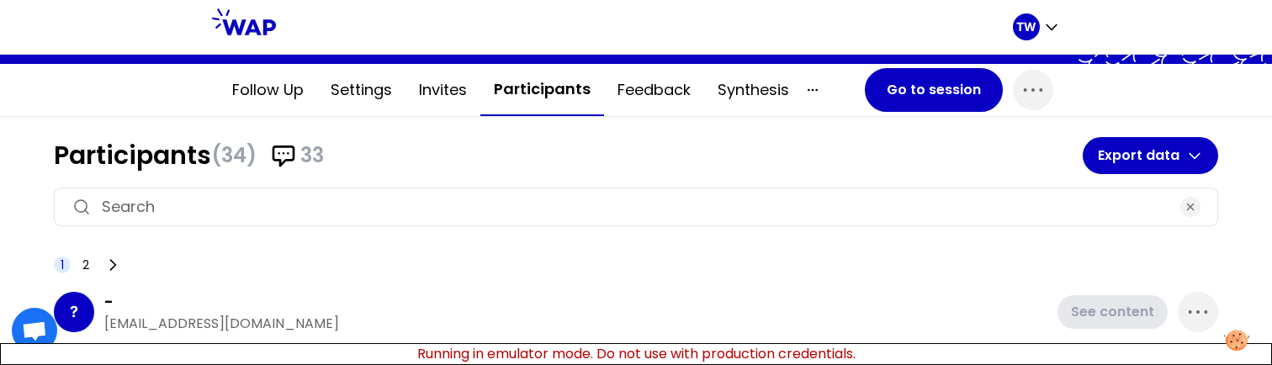
click at [263, 213] on input at bounding box center [636, 207] width 1068 height 24
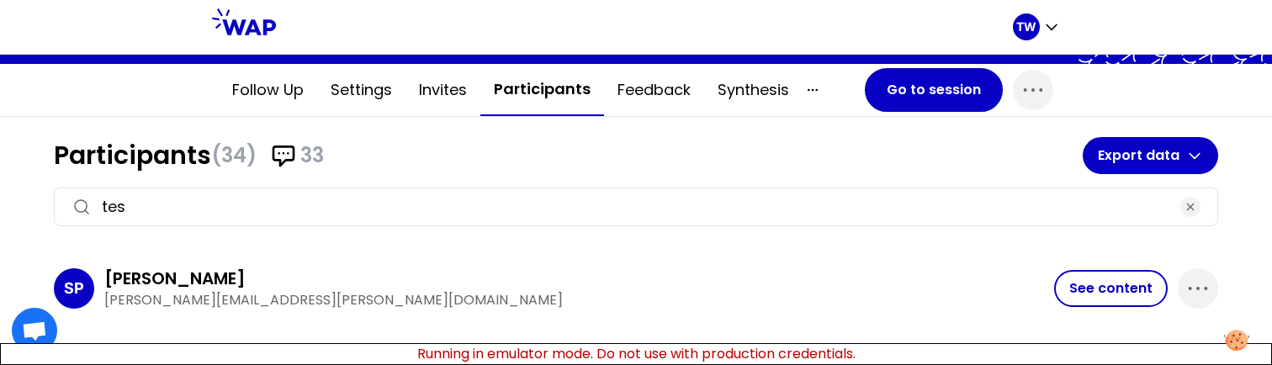
scroll to position [94, 0]
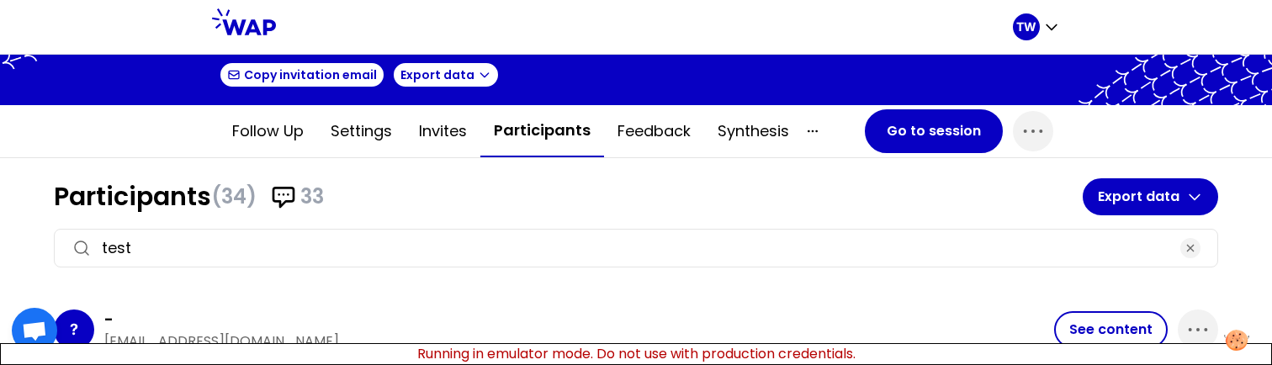
type input "test"
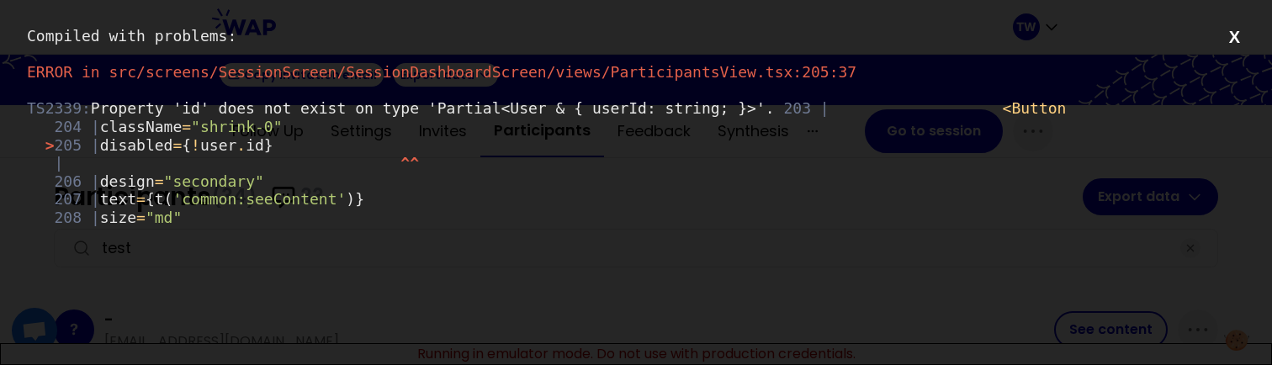
scroll to position [0, 0]
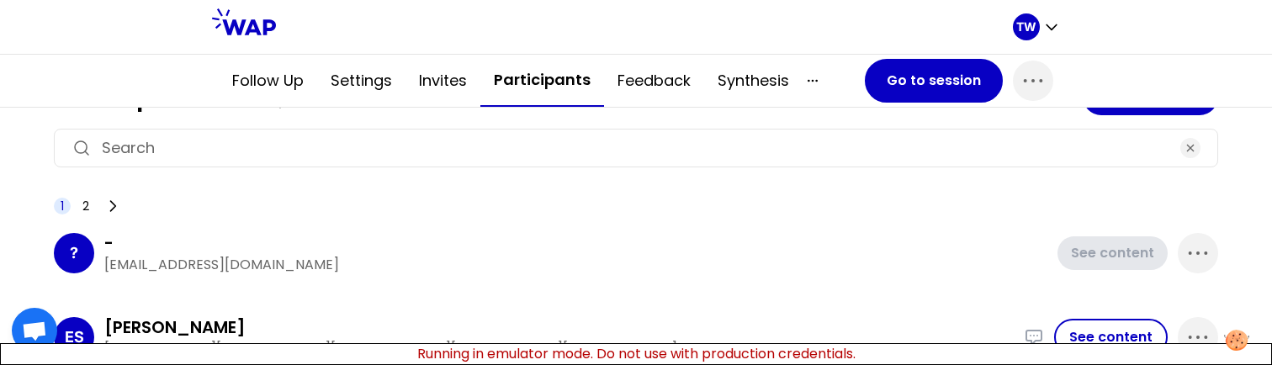
scroll to position [170, 0]
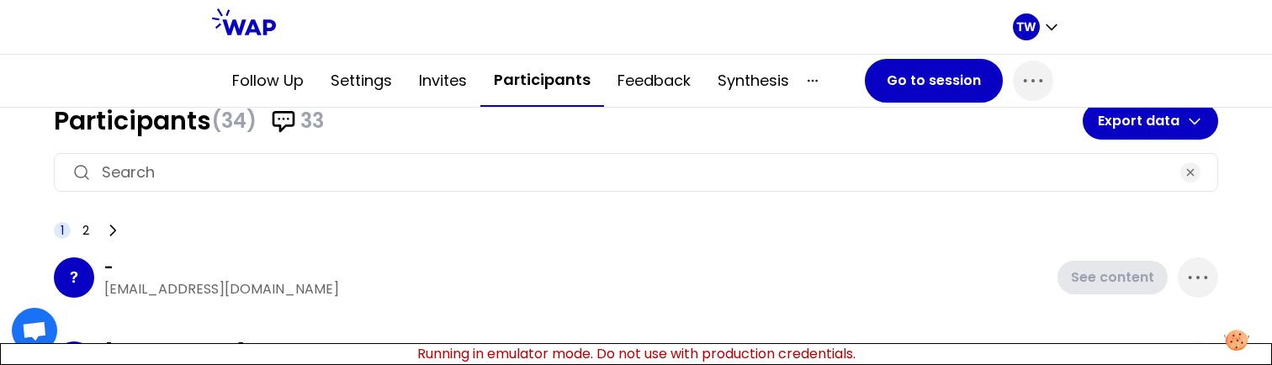
click at [264, 179] on input at bounding box center [636, 173] width 1068 height 24
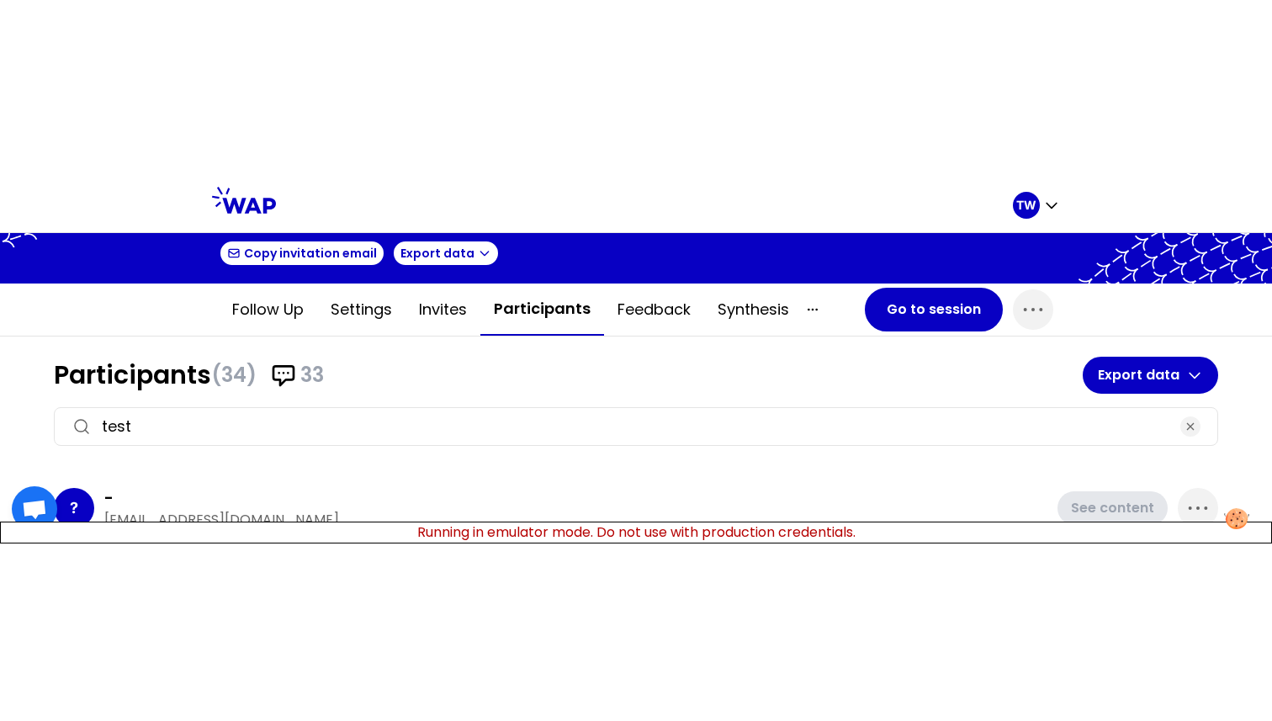
scroll to position [94, 0]
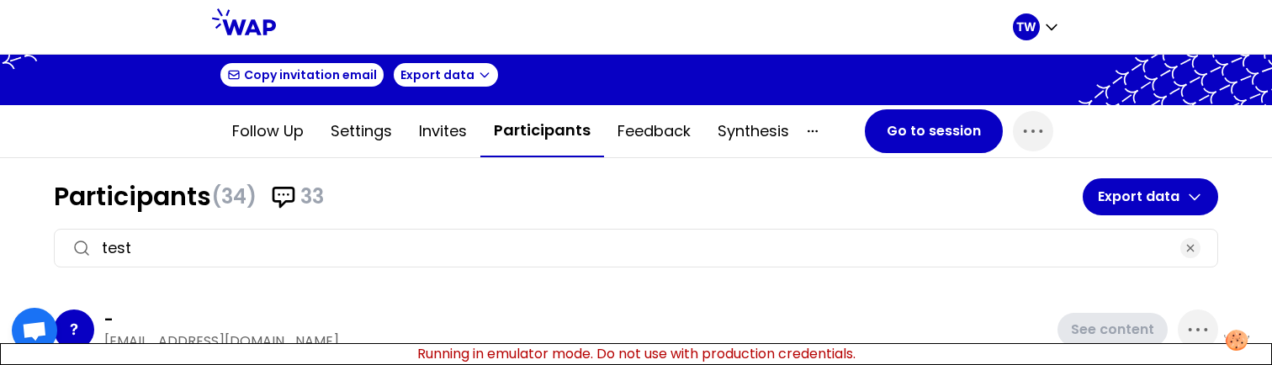
type input "test"
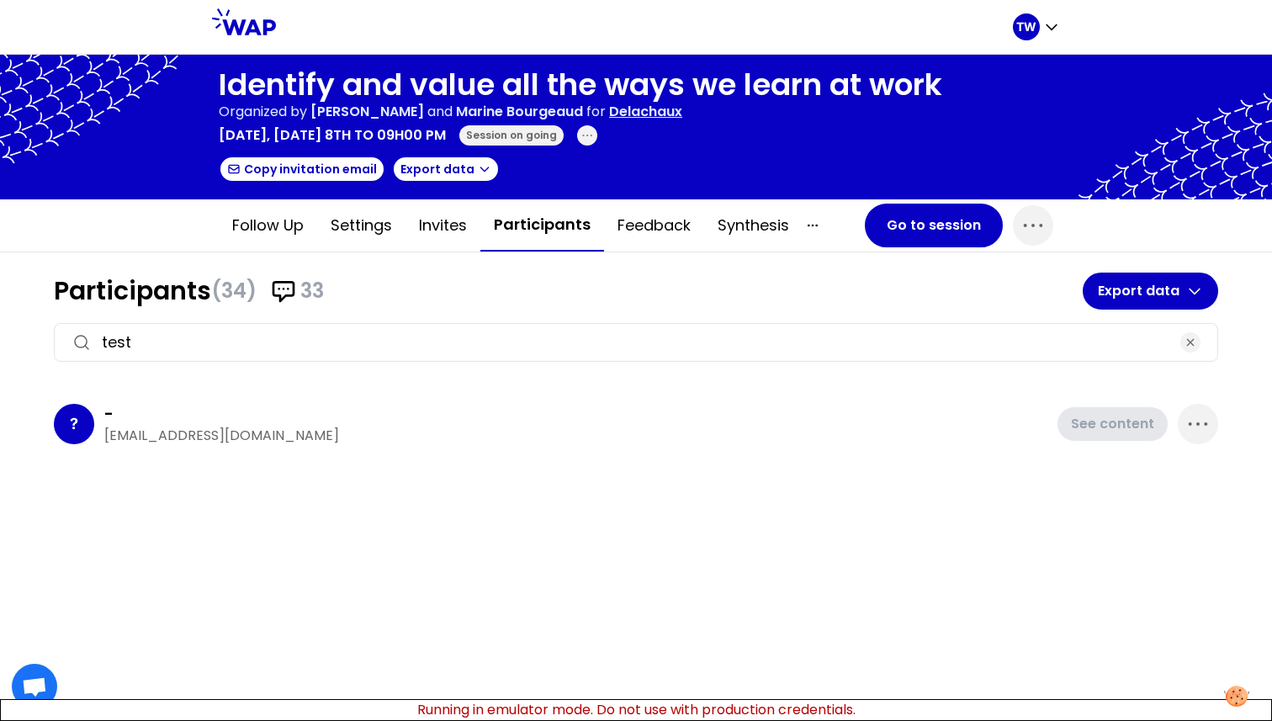
scroll to position [0, 0]
click at [172, 336] on input "test" at bounding box center [636, 343] width 1068 height 24
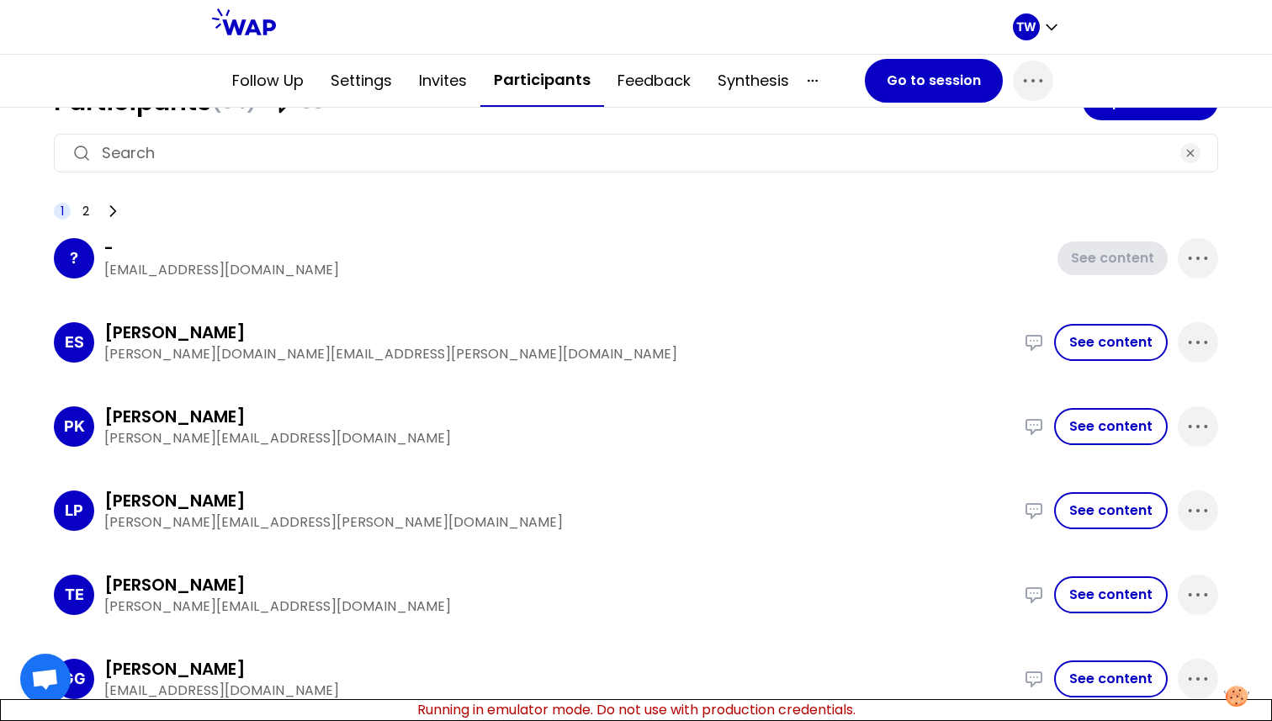
scroll to position [8, 0]
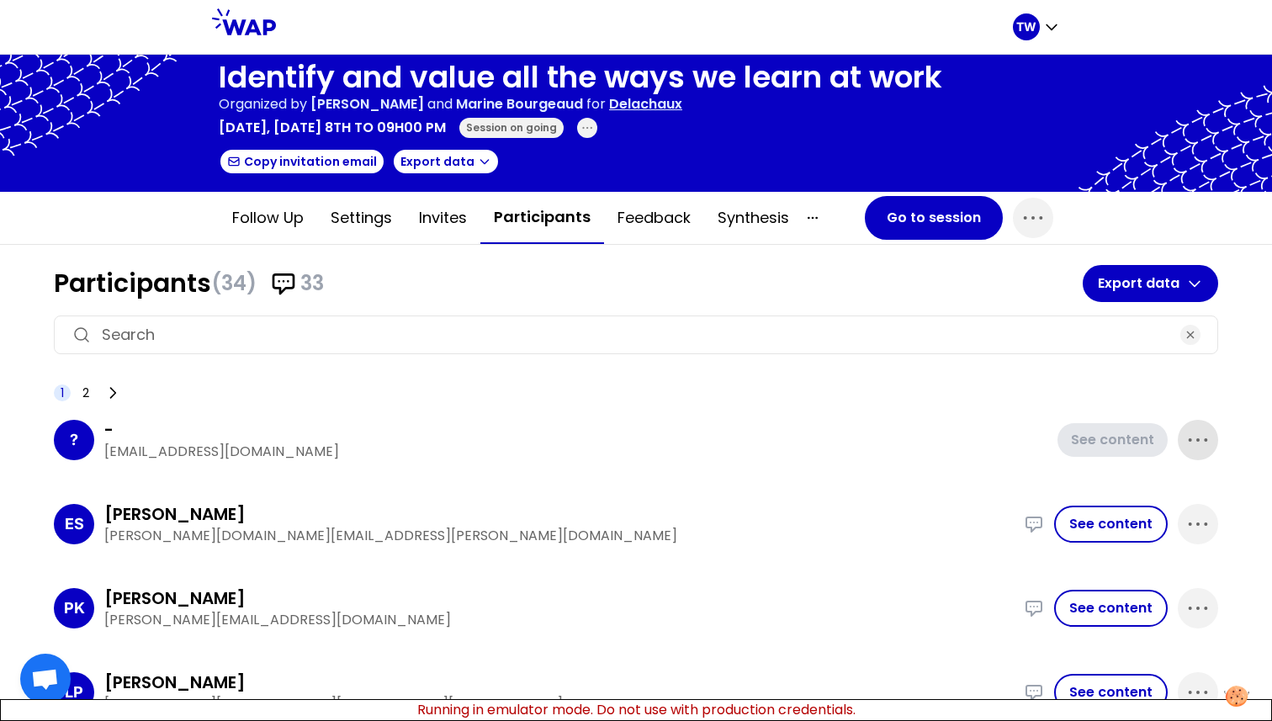
click at [1184, 364] on icon "button" at bounding box center [1197, 439] width 27 height 27
click at [1129, 364] on p "Delete" at bounding box center [1149, 497] width 47 height 24
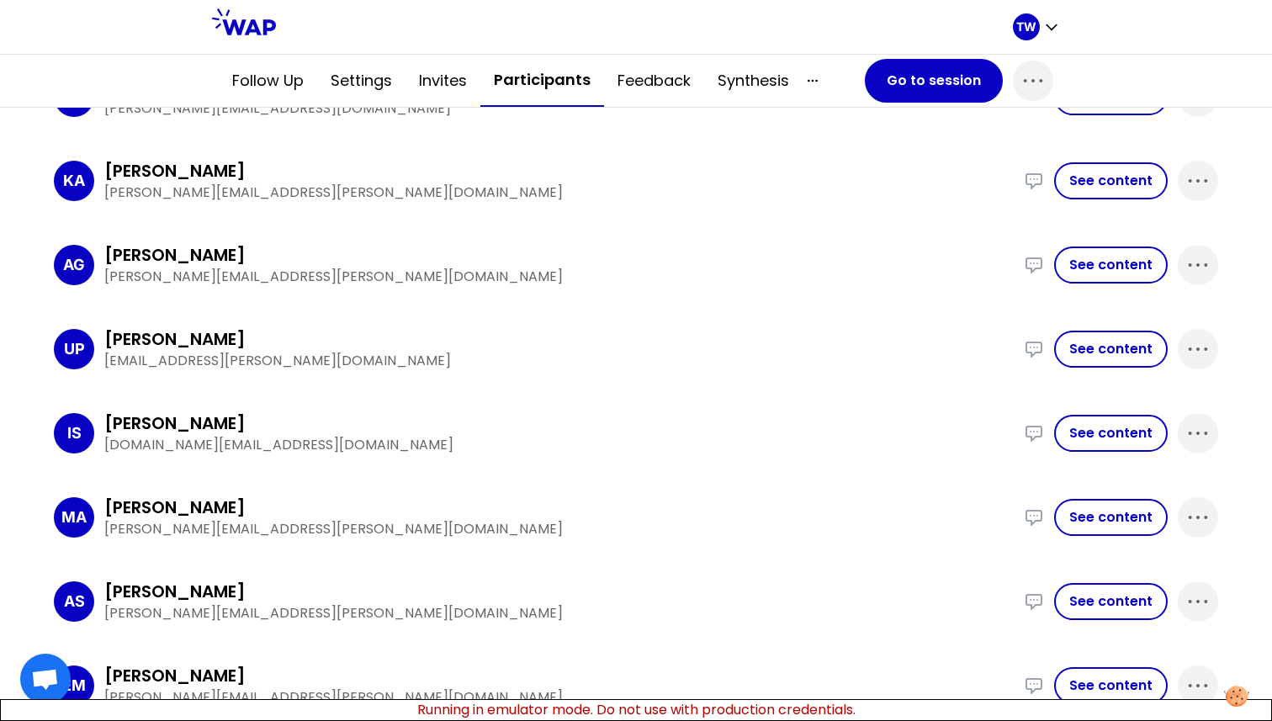
scroll to position [1032, 0]
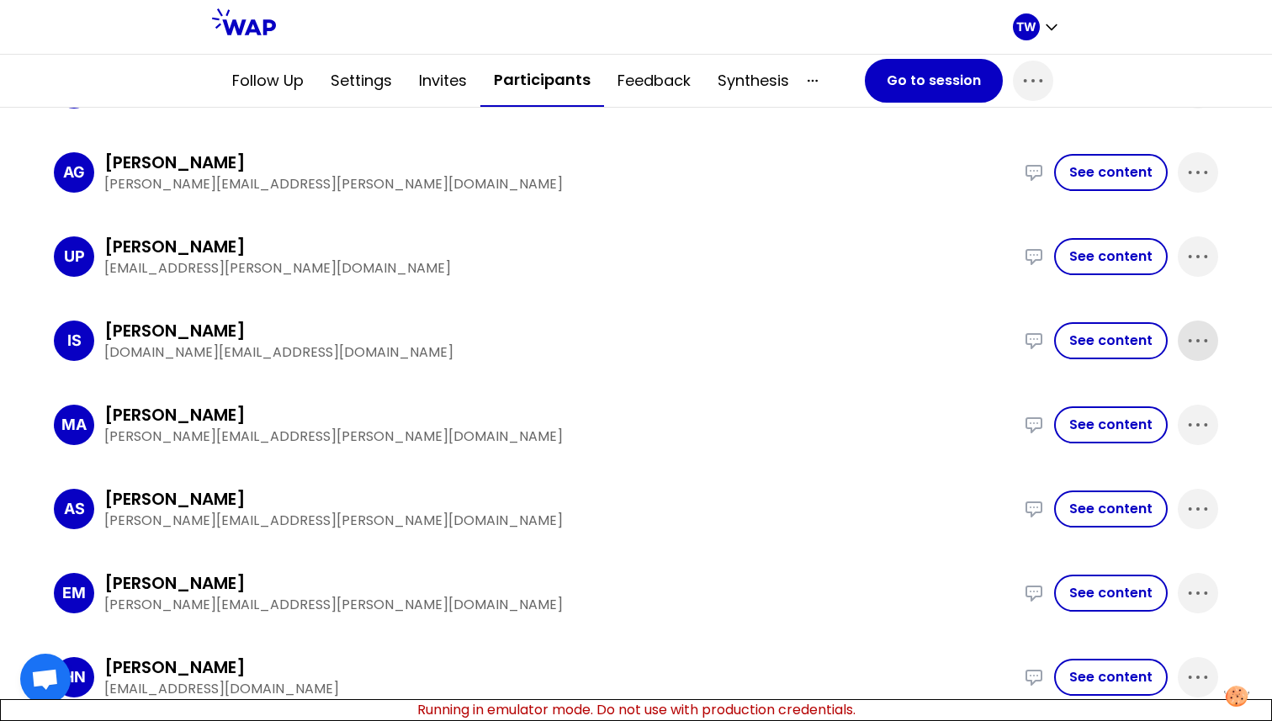
click at [1185, 334] on icon "button" at bounding box center [1197, 340] width 27 height 27
click at [1126, 402] on p "Delete" at bounding box center [1149, 397] width 47 height 24
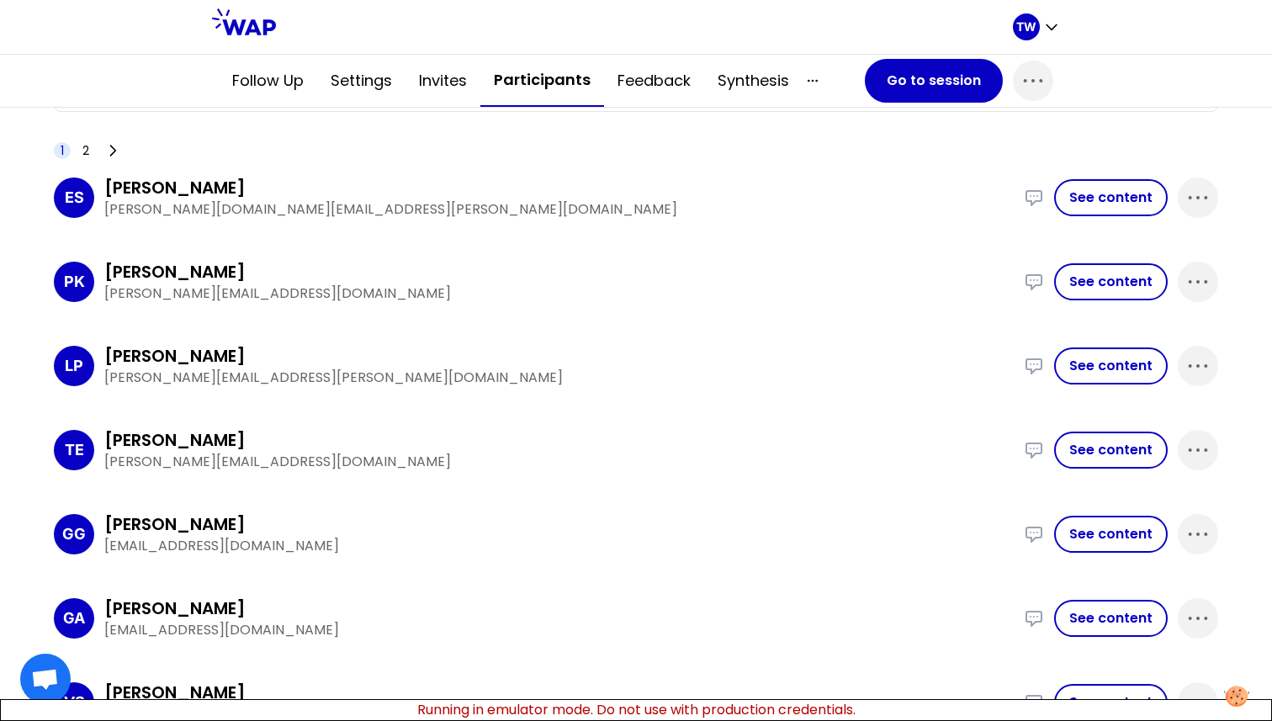
scroll to position [0, 0]
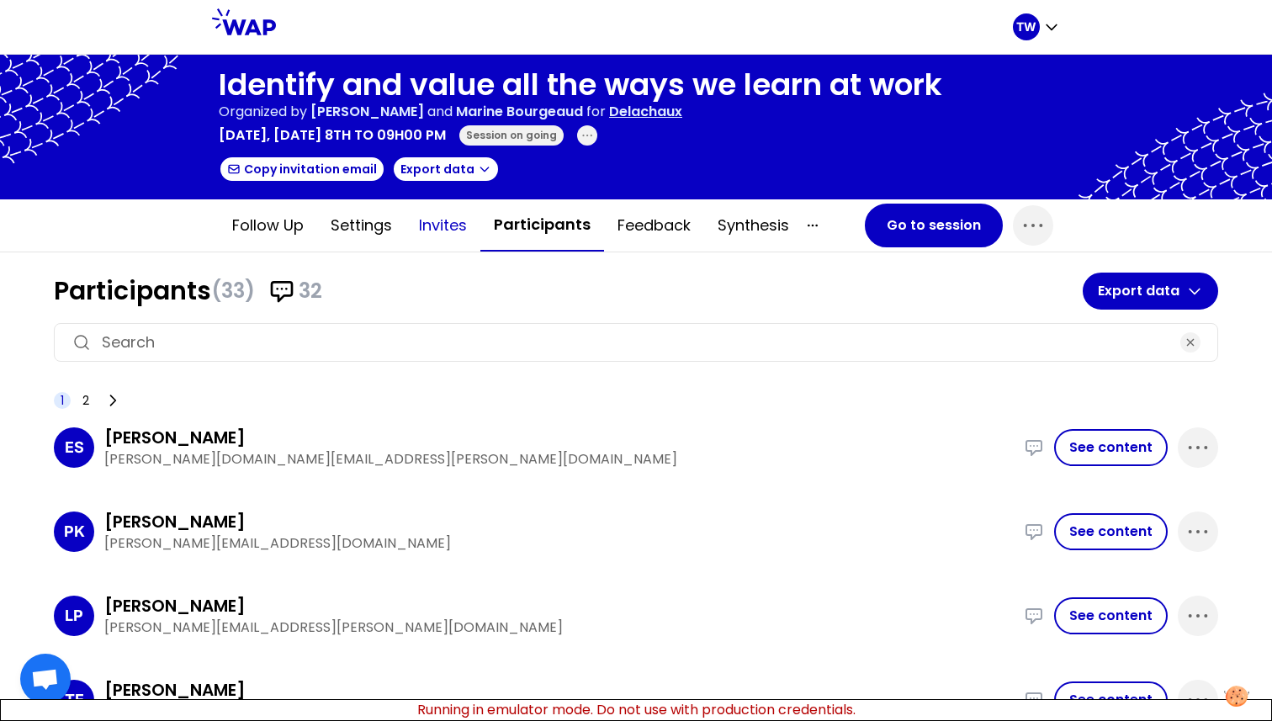
click at [423, 236] on button "Invites" at bounding box center [442, 225] width 75 height 50
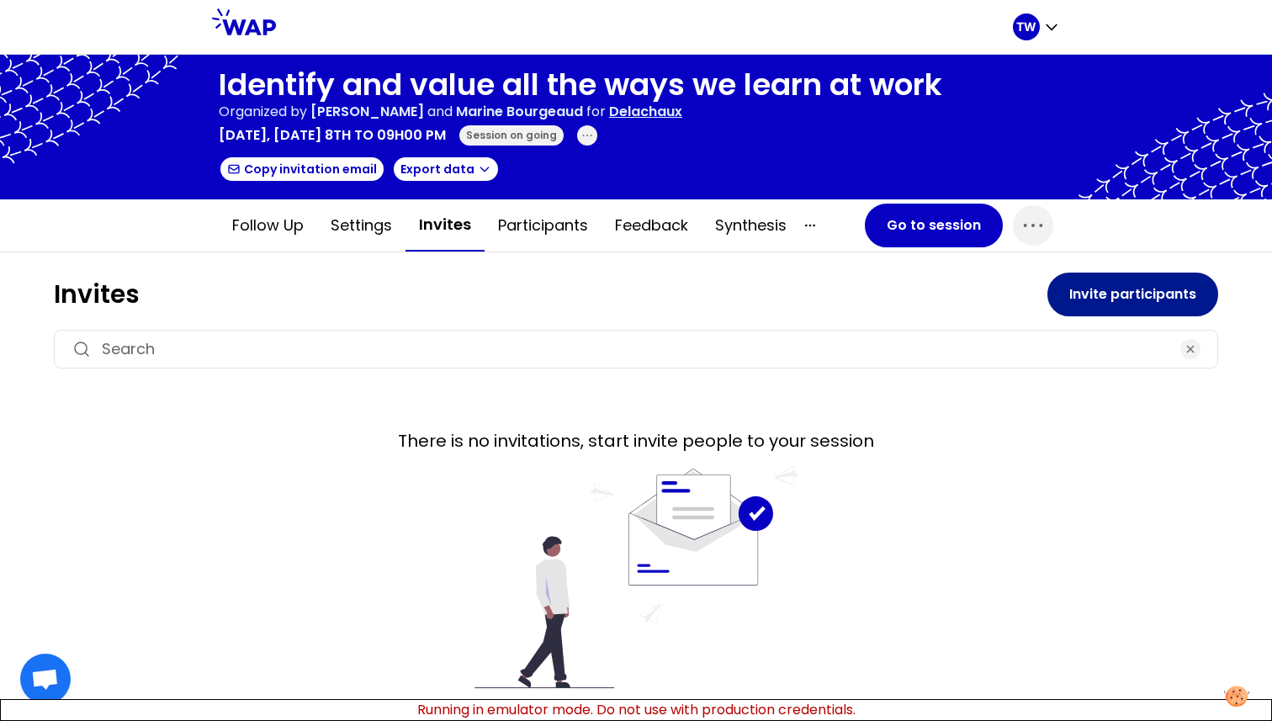
click at [1150, 301] on button "Invite participants" at bounding box center [1132, 295] width 171 height 44
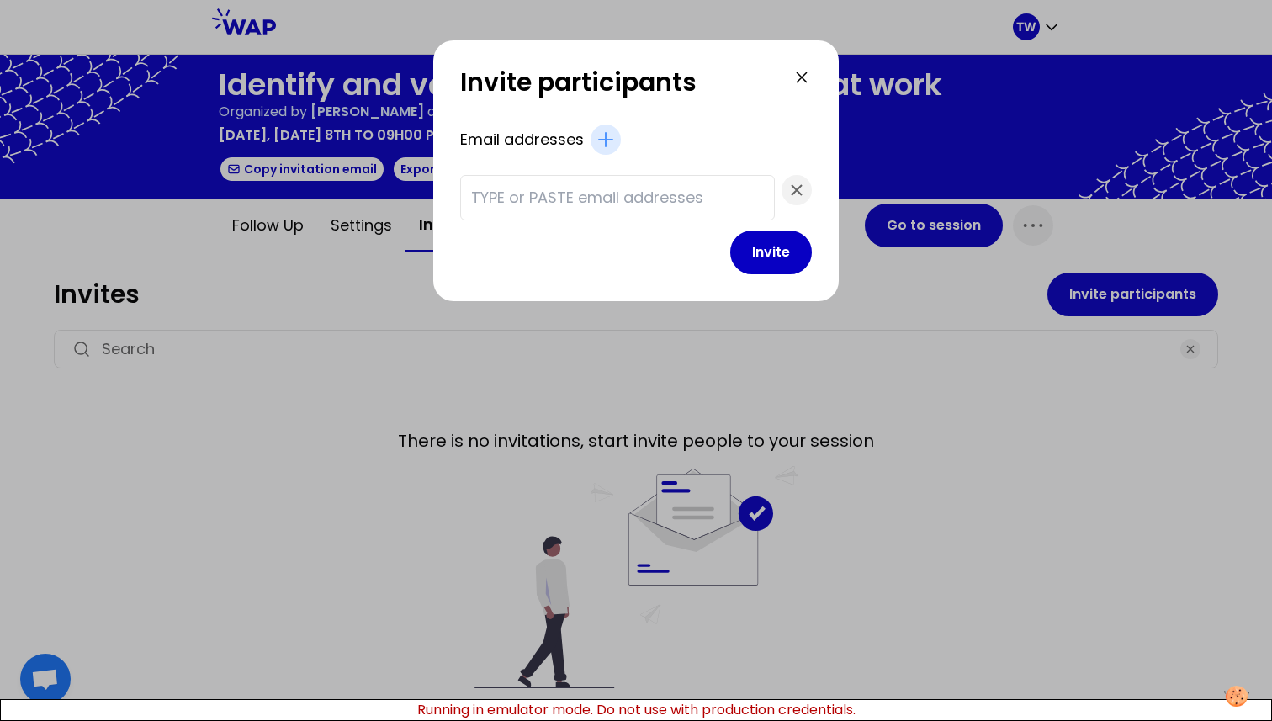
click at [672, 177] on div at bounding box center [617, 197] width 315 height 45
click at [672, 185] on div at bounding box center [617, 197] width 315 height 45
click at [672, 207] on input "text" at bounding box center [617, 198] width 293 height 24
type input "test@gmail.com"
click at [730, 230] on button "Invite" at bounding box center [771, 252] width 82 height 44
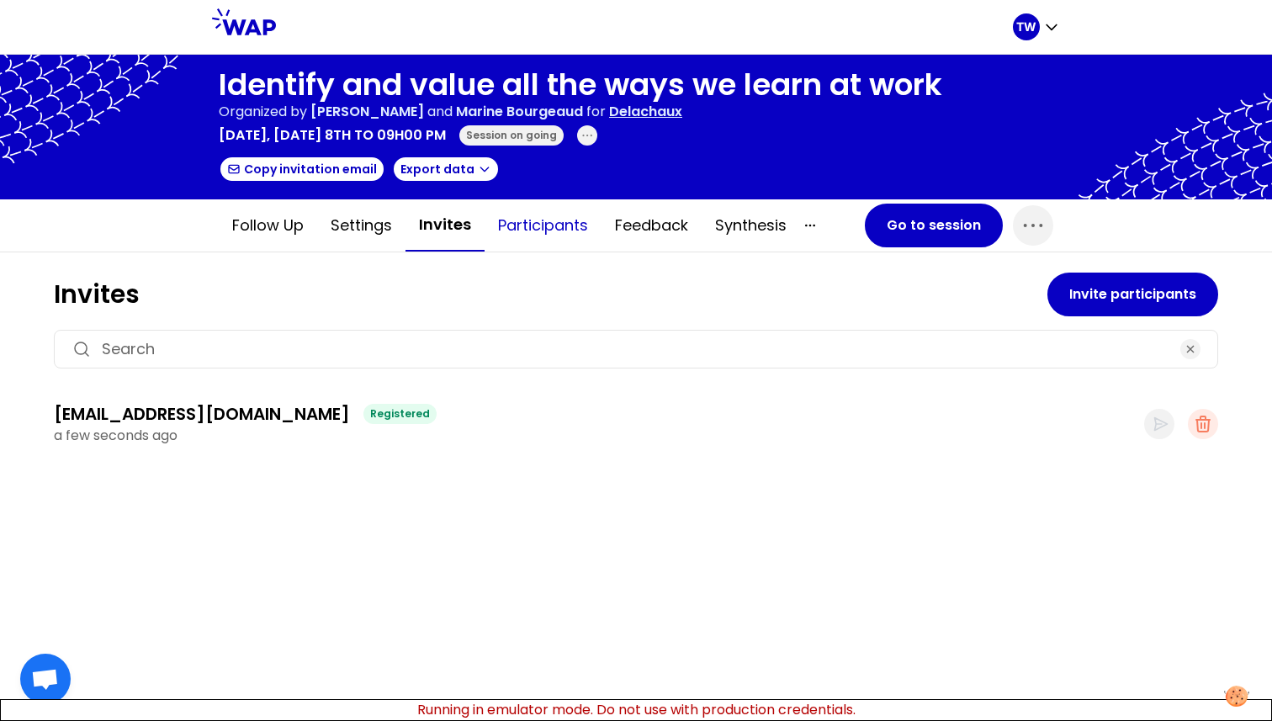
click at [545, 232] on button "Participants" at bounding box center [543, 225] width 117 height 50
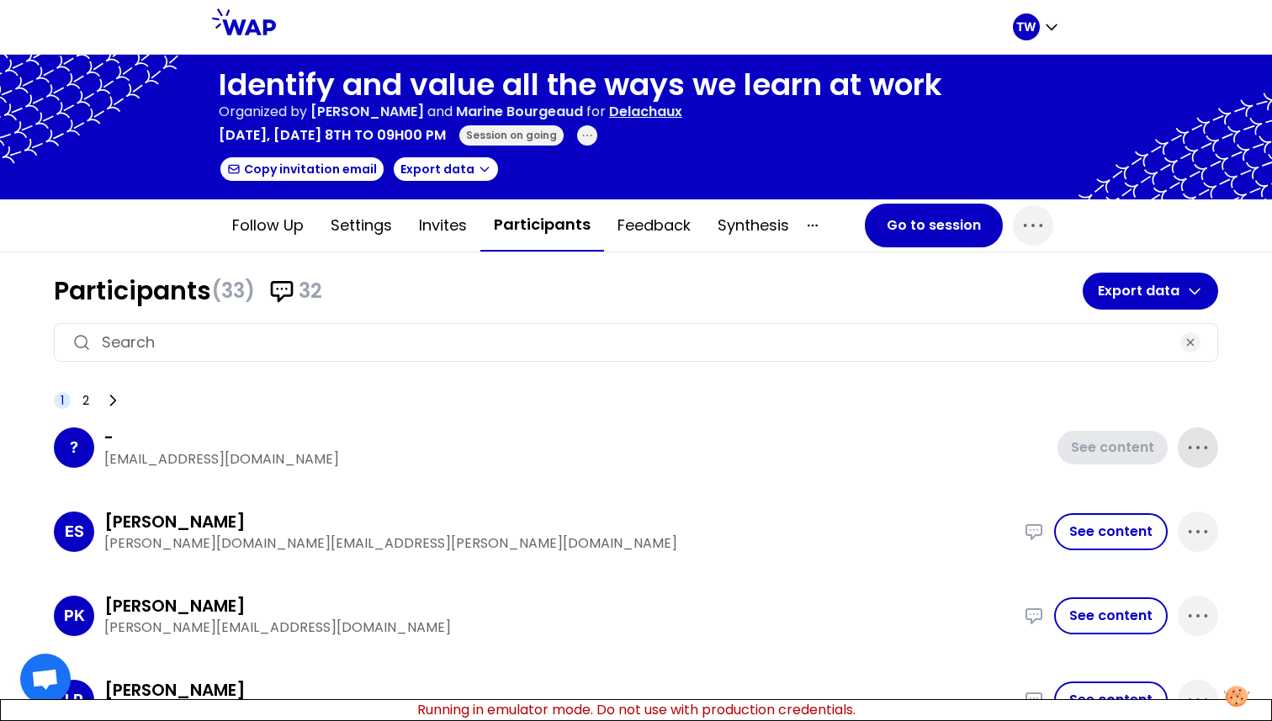
click at [1194, 453] on icon "button" at bounding box center [1197, 447] width 27 height 27
click at [1153, 497] on p "Delete" at bounding box center [1149, 504] width 47 height 24
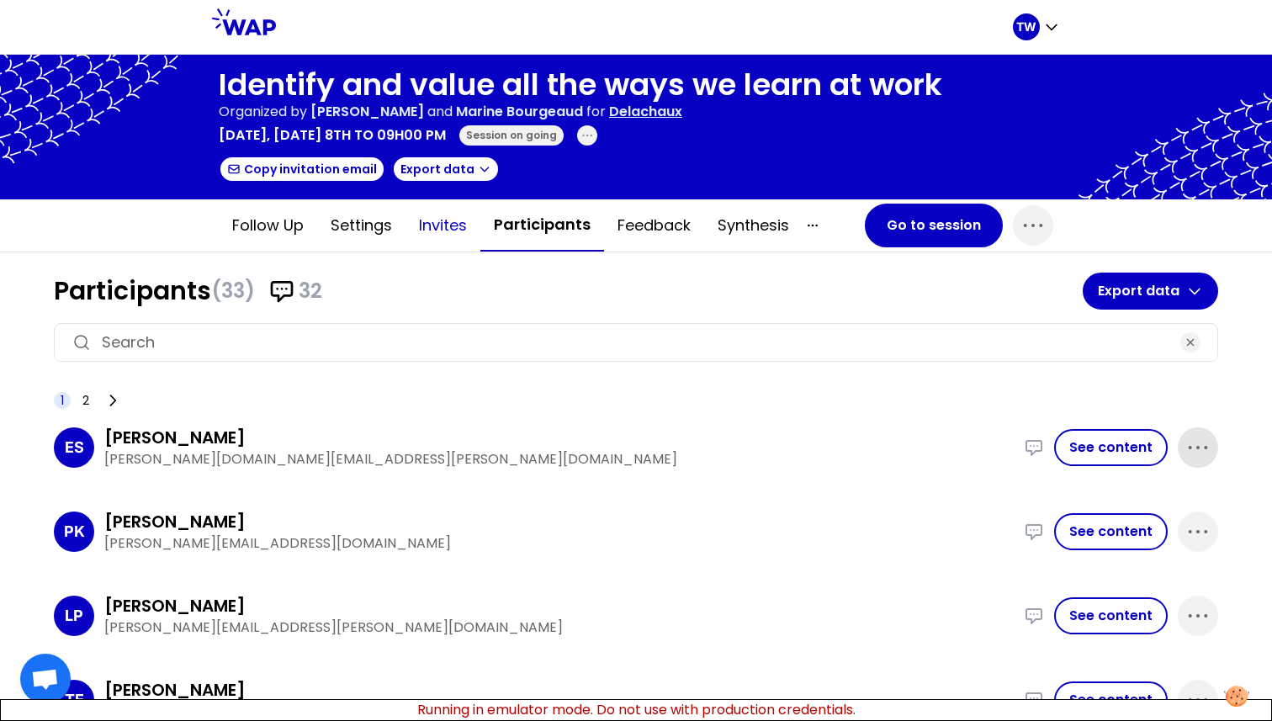
click at [448, 234] on button "Invites" at bounding box center [442, 225] width 75 height 50
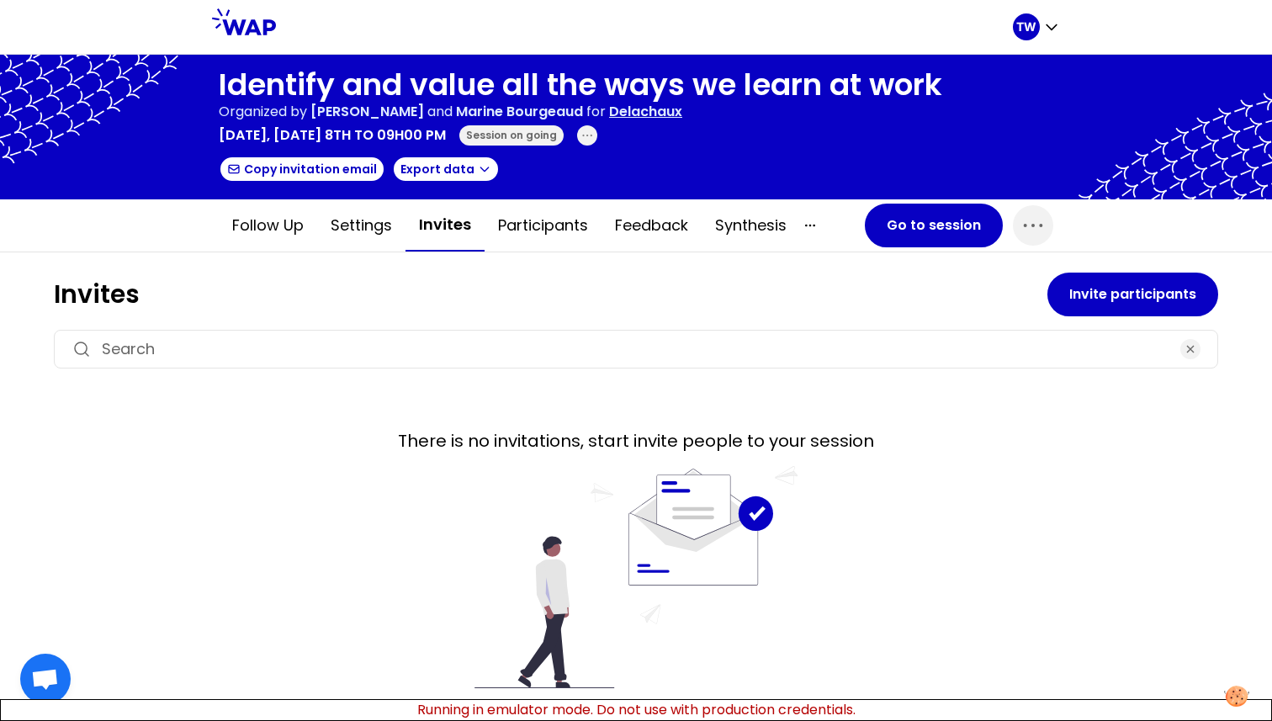
click at [281, 354] on input at bounding box center [636, 349] width 1068 height 24
click at [1114, 303] on button "Invite participants" at bounding box center [1132, 295] width 171 height 44
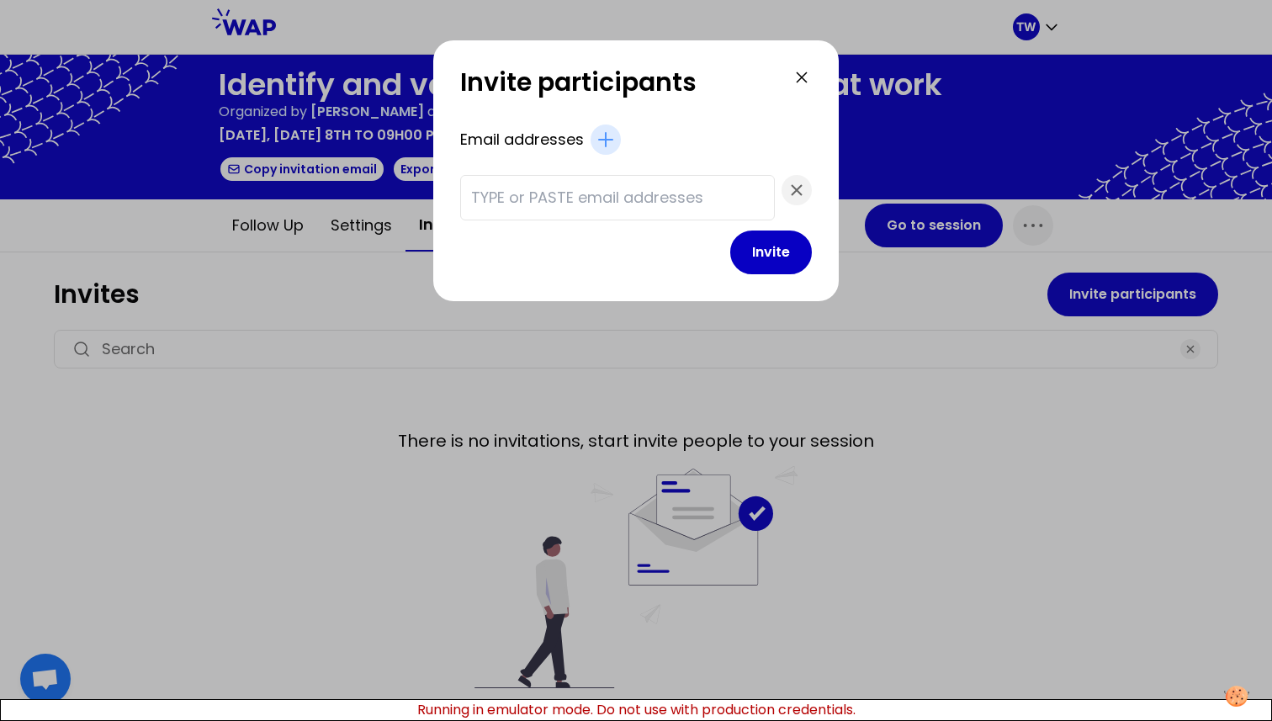
click at [566, 197] on input "text" at bounding box center [617, 198] width 293 height 24
type input "test@gmail.com"
click at [730, 230] on button "Invite" at bounding box center [771, 252] width 82 height 44
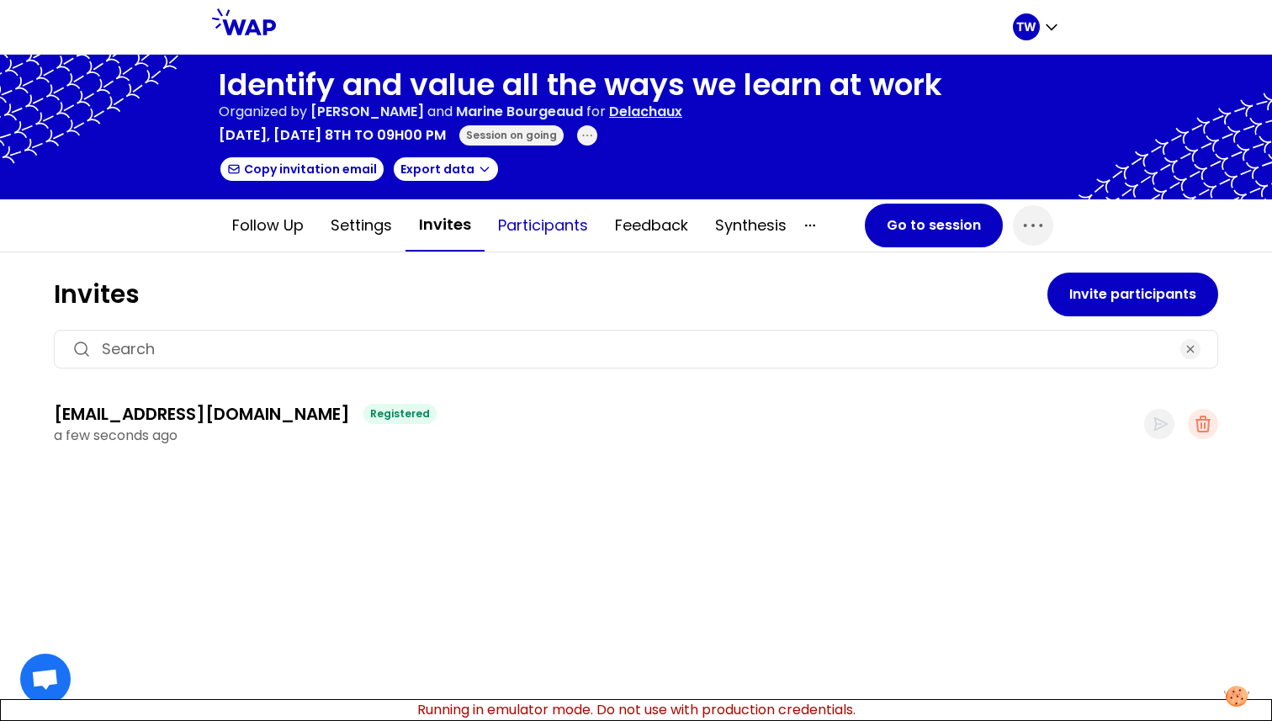
click at [536, 225] on button "Participants" at bounding box center [543, 225] width 117 height 50
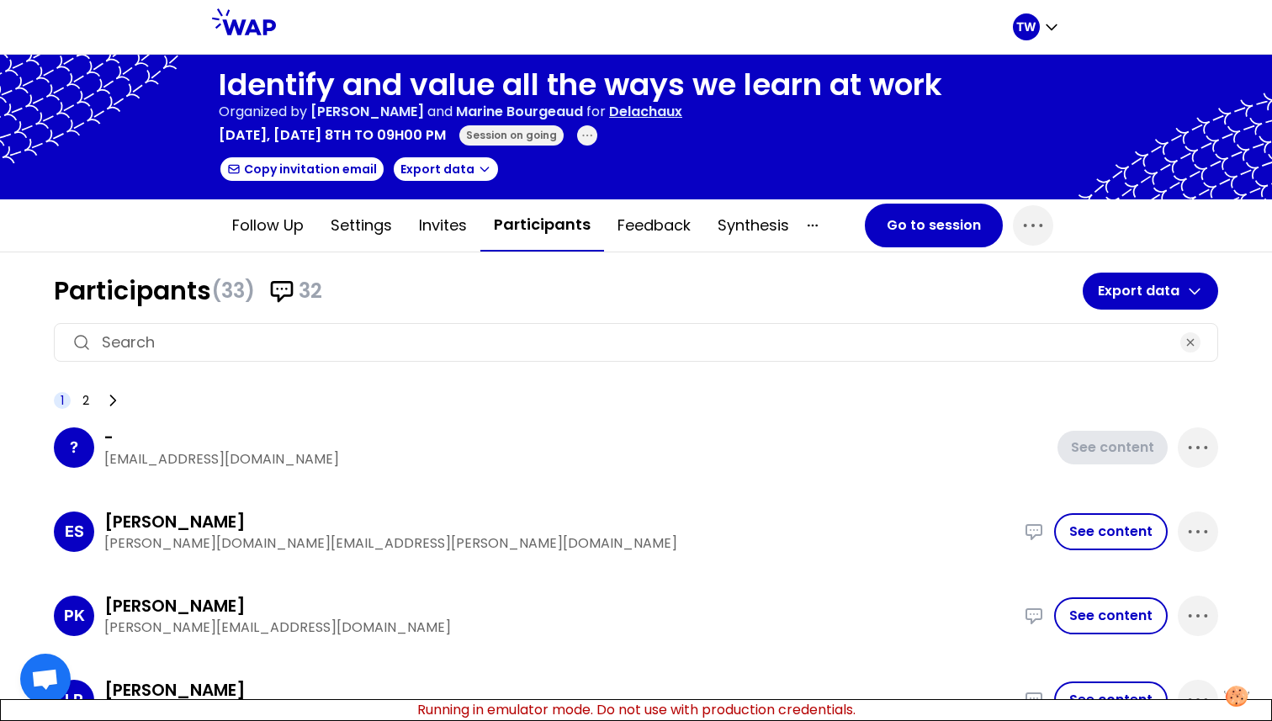
click at [314, 358] on div at bounding box center [636, 342] width 1164 height 39
click at [332, 331] on input at bounding box center [636, 343] width 1068 height 24
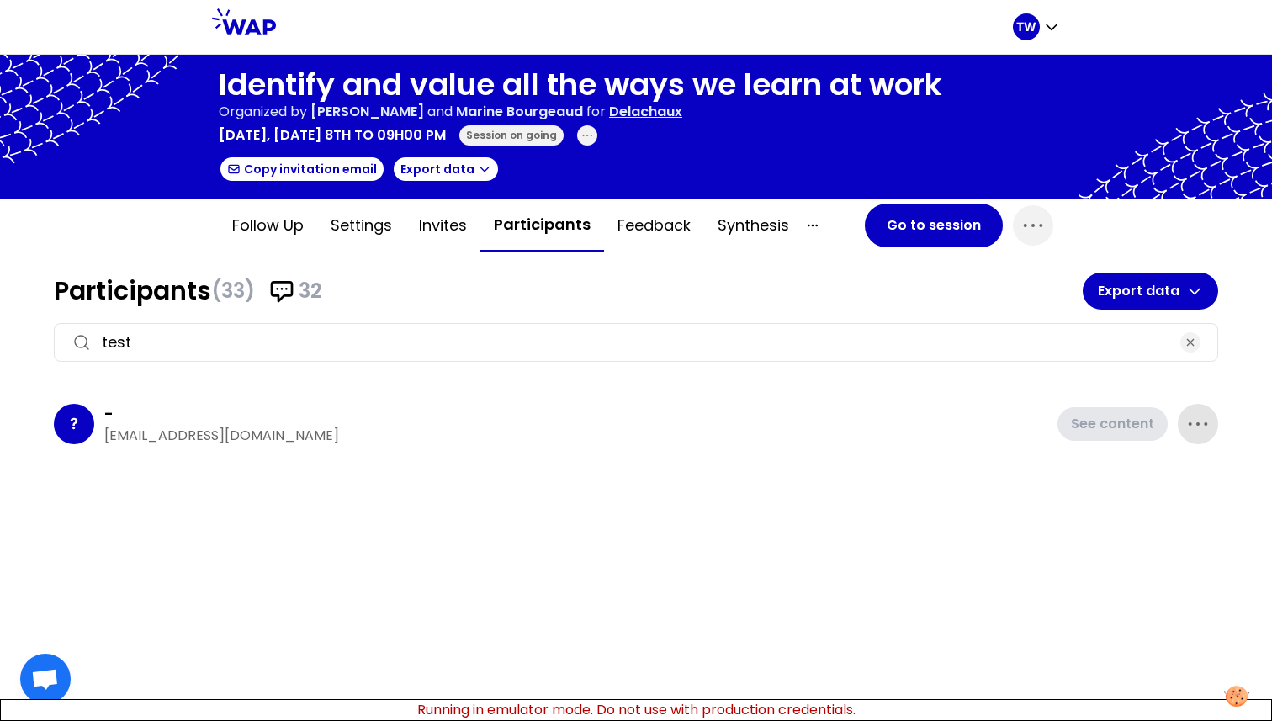
type input "test"
click at [1181, 413] on span "button" at bounding box center [1198, 424] width 40 height 40
click at [1147, 481] on p "Delete" at bounding box center [1149, 481] width 47 height 24
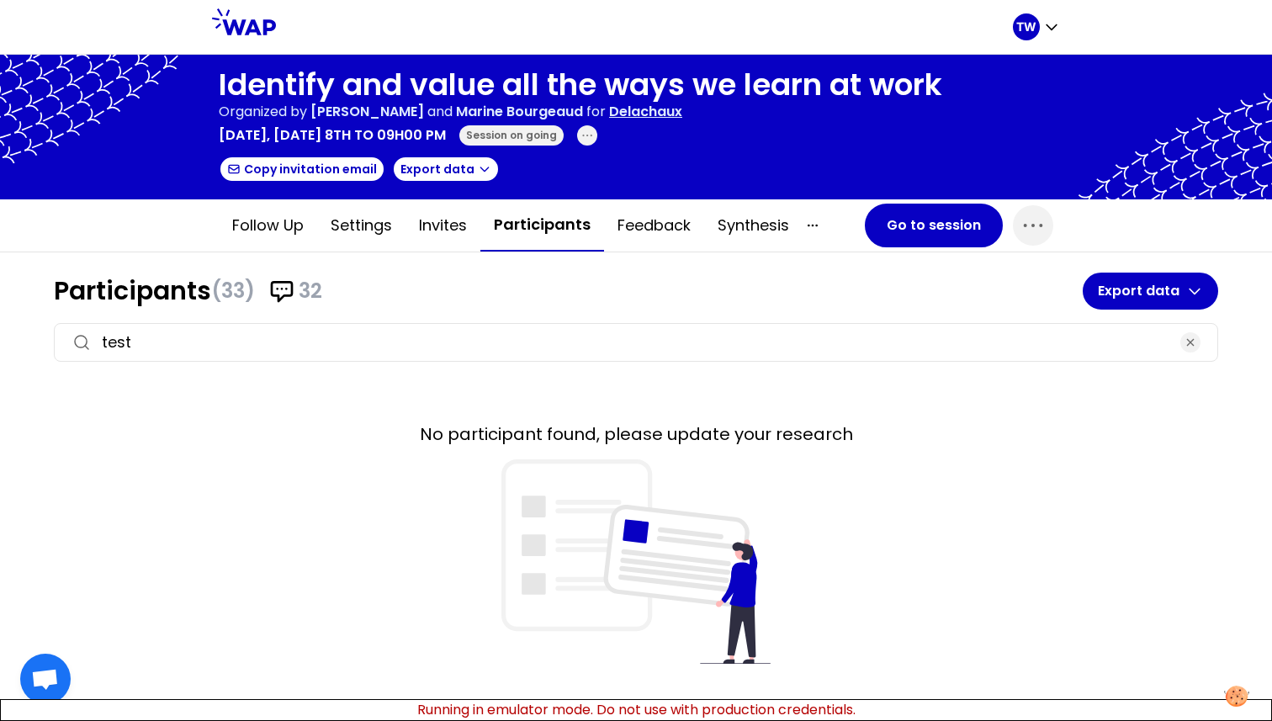
click at [283, 339] on input "test" at bounding box center [636, 343] width 1068 height 24
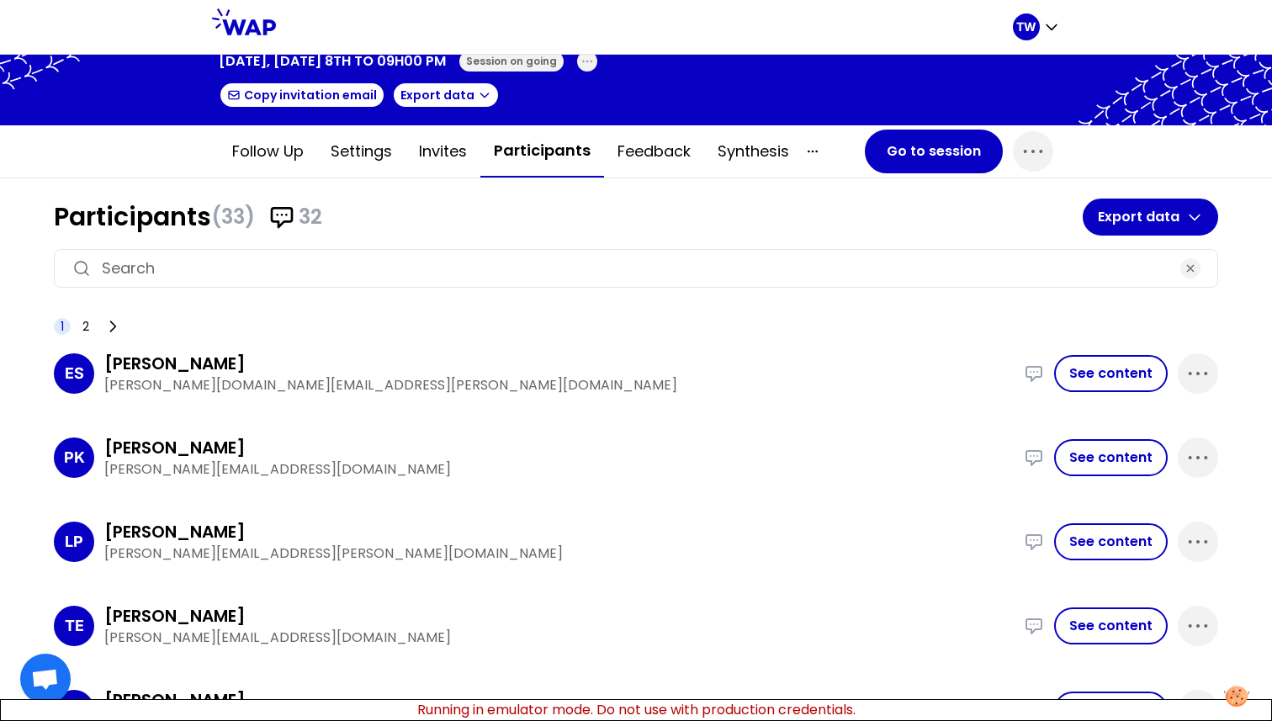
scroll to position [78, 0]
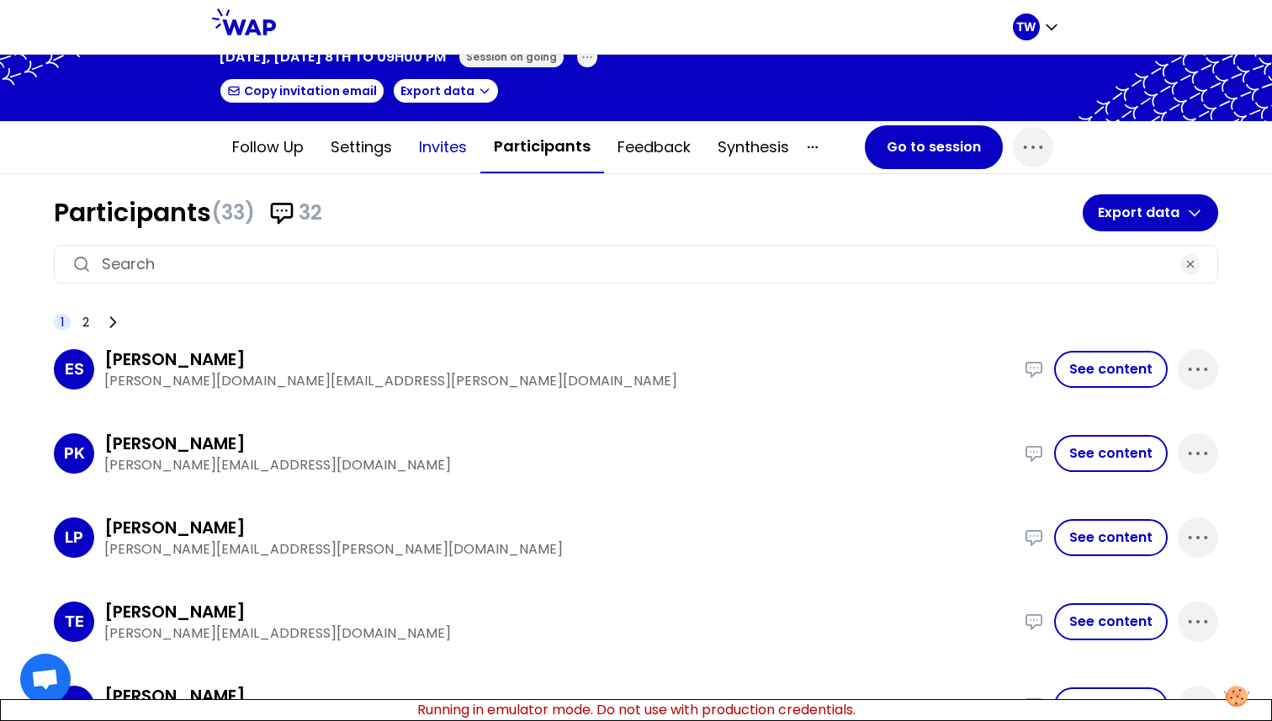
click at [431, 149] on button "Invites" at bounding box center [442, 147] width 75 height 50
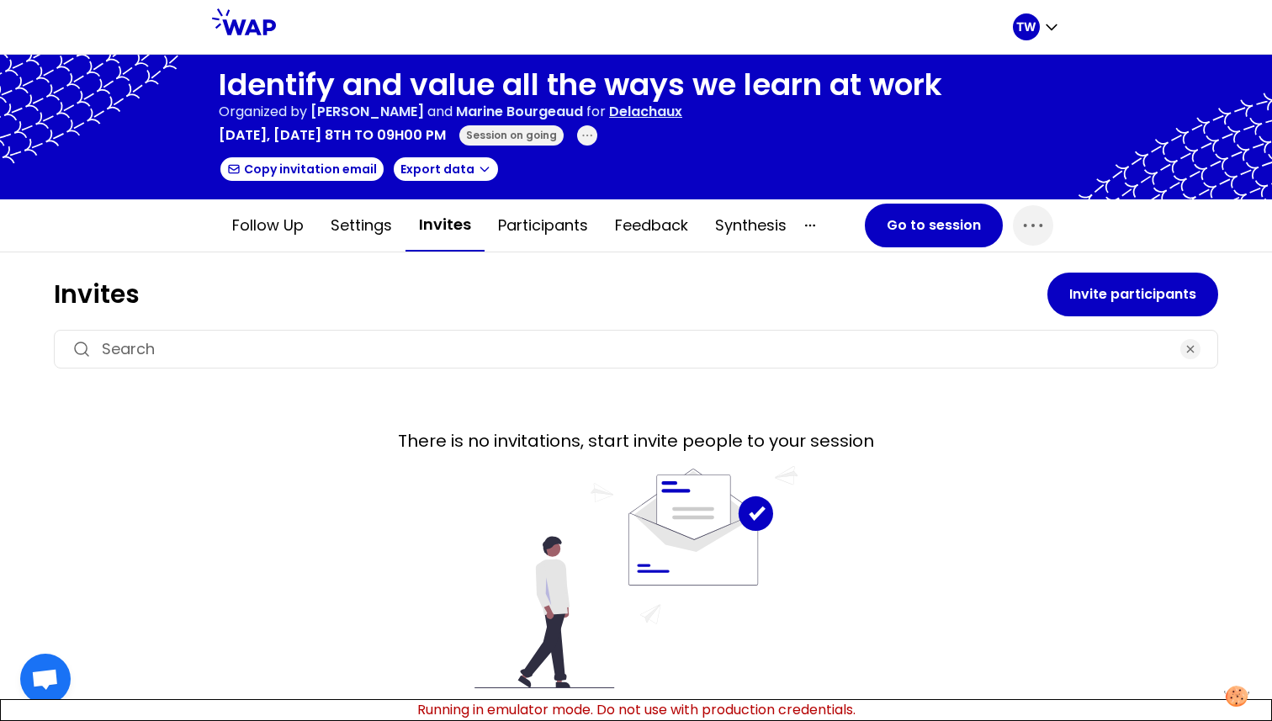
click at [281, 352] on input at bounding box center [636, 349] width 1068 height 24
click at [1057, 289] on button "Invite participants" at bounding box center [1132, 295] width 171 height 44
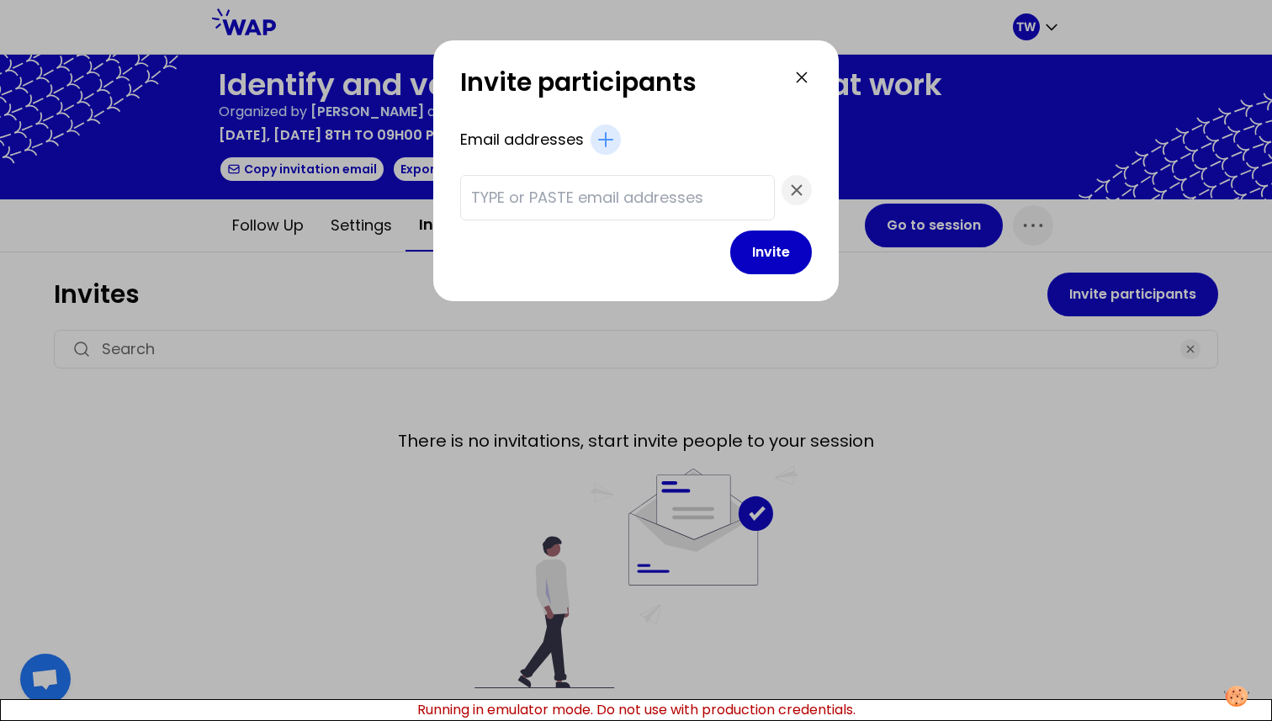
click at [611, 187] on input "text" at bounding box center [617, 198] width 293 height 24
type input "test@gmail.co"
click at [730, 256] on button "Invite" at bounding box center [771, 252] width 82 height 44
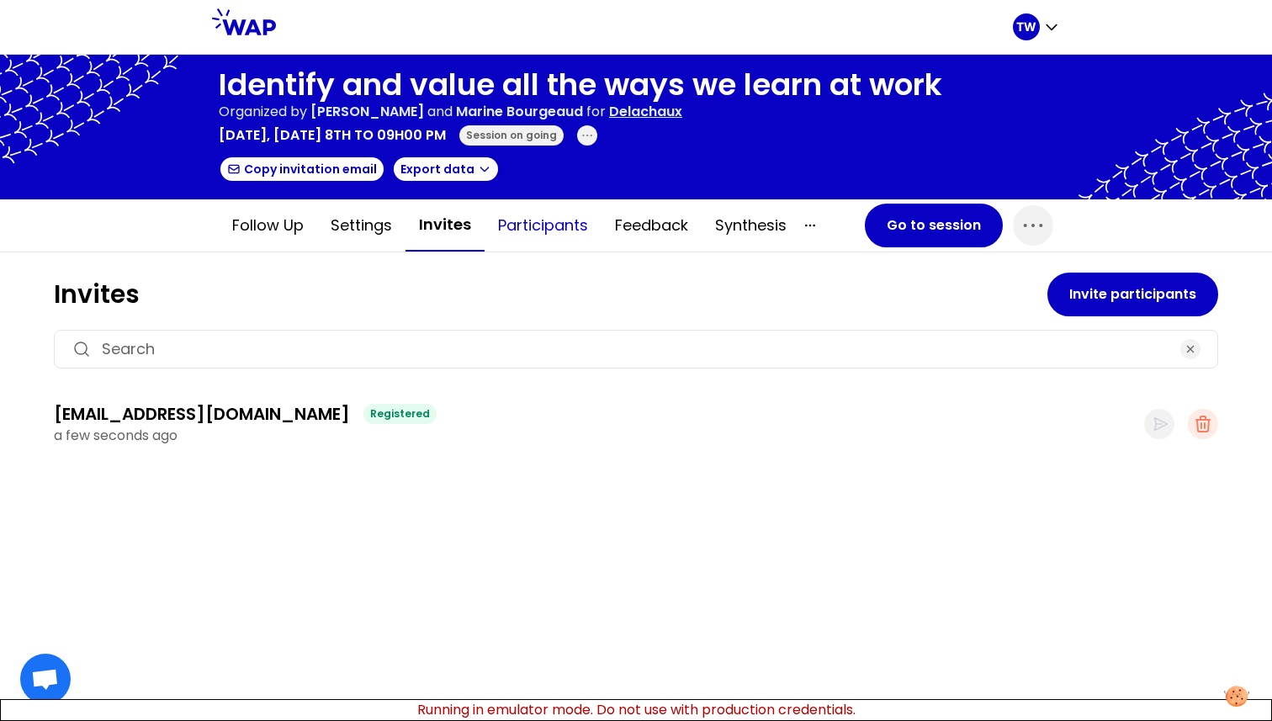
click at [526, 224] on button "Participants" at bounding box center [543, 225] width 117 height 50
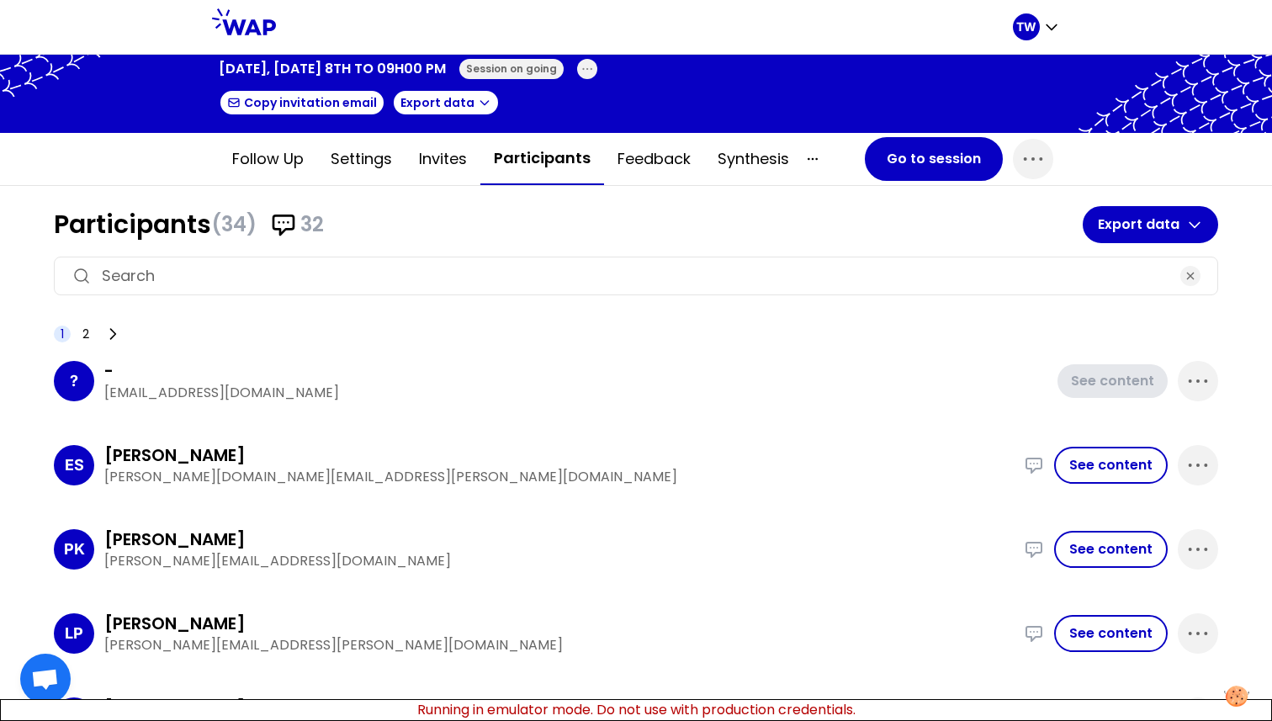
scroll to position [67, 0]
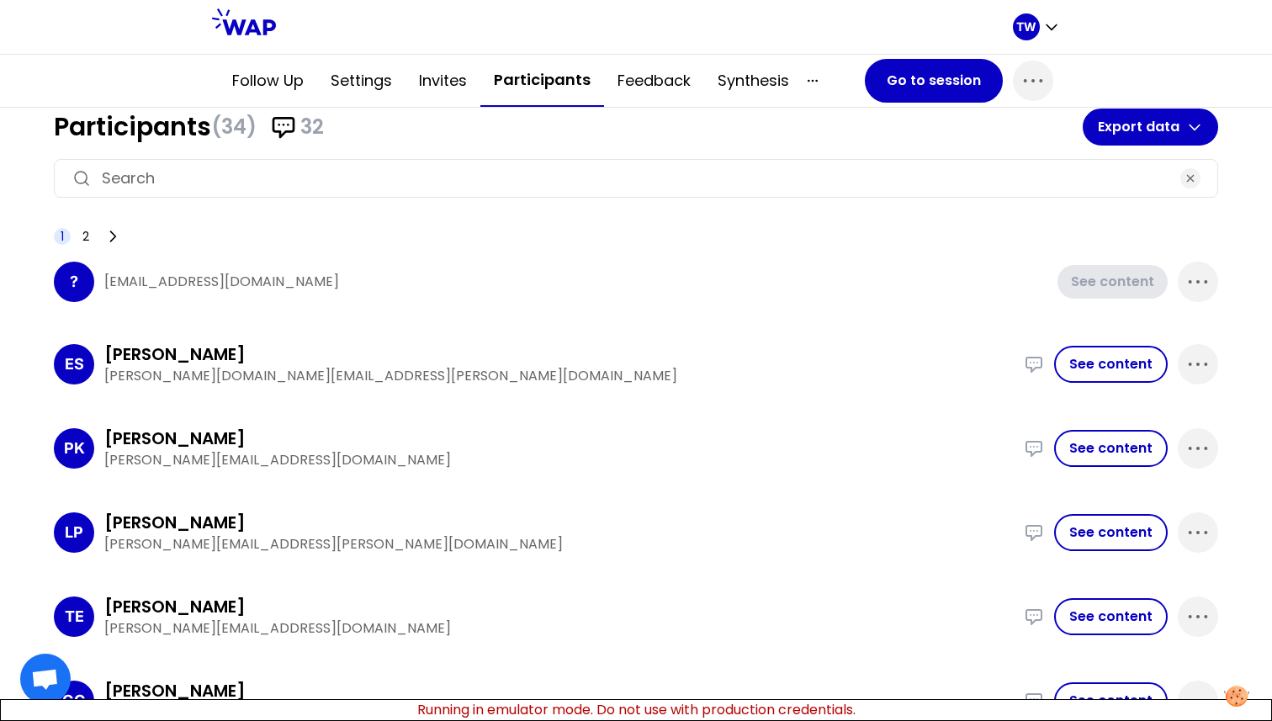
scroll to position [159, 0]
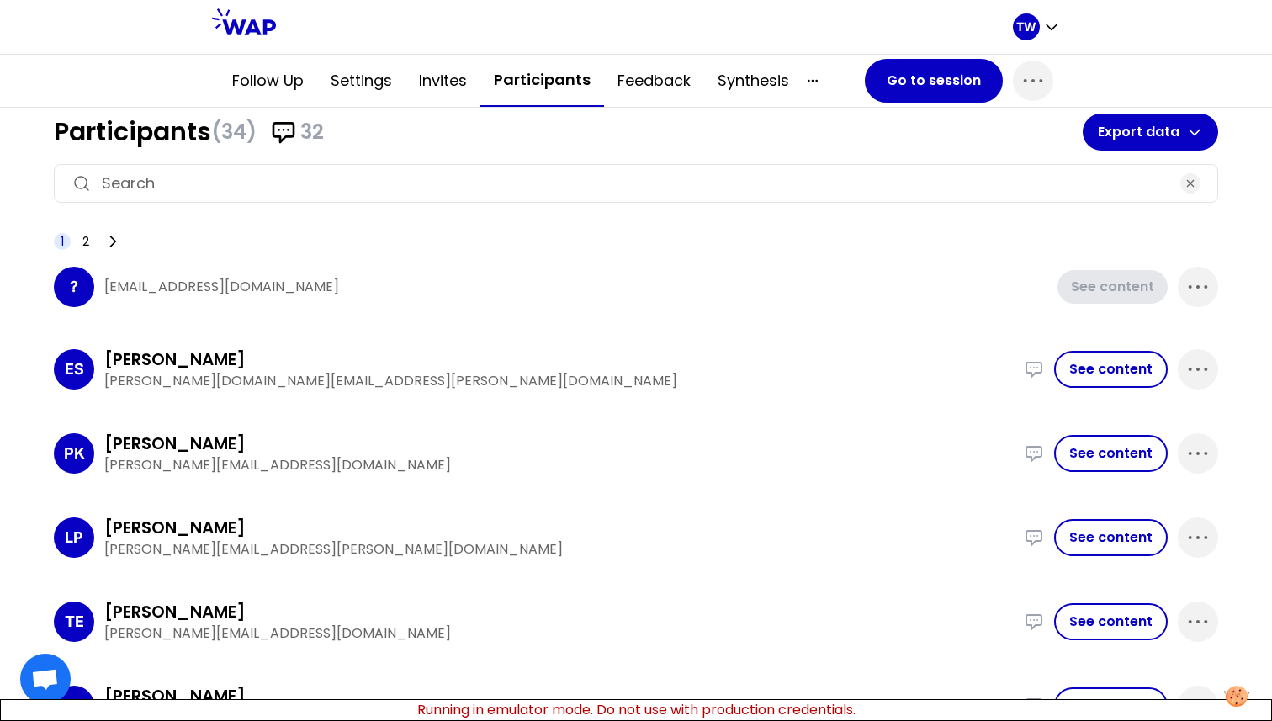
click at [1098, 391] on div "ES [PERSON_NAME] [PERSON_NAME][DOMAIN_NAME][EMAIL_ADDRESS][PERSON_NAME][DOMAIN_…" at bounding box center [636, 369] width 1164 height 71
click at [1098, 383] on button "See content" at bounding box center [1111, 369] width 114 height 37
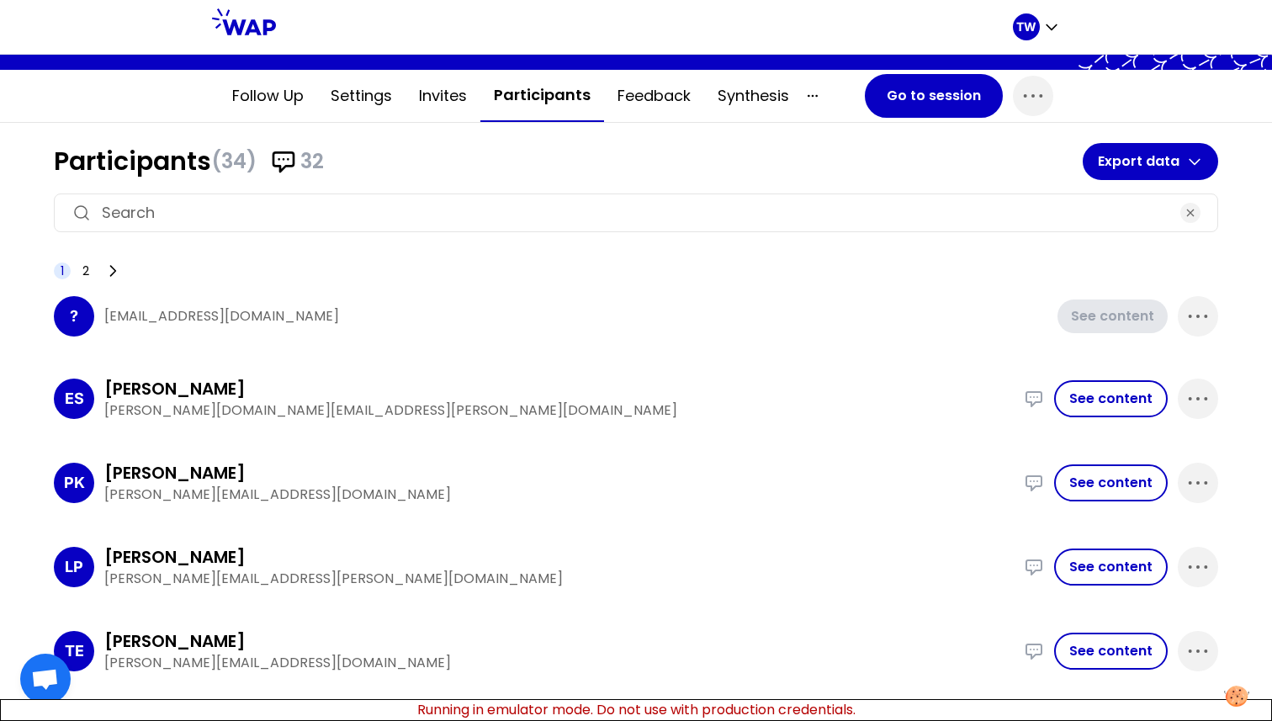
scroll to position [131, 0]
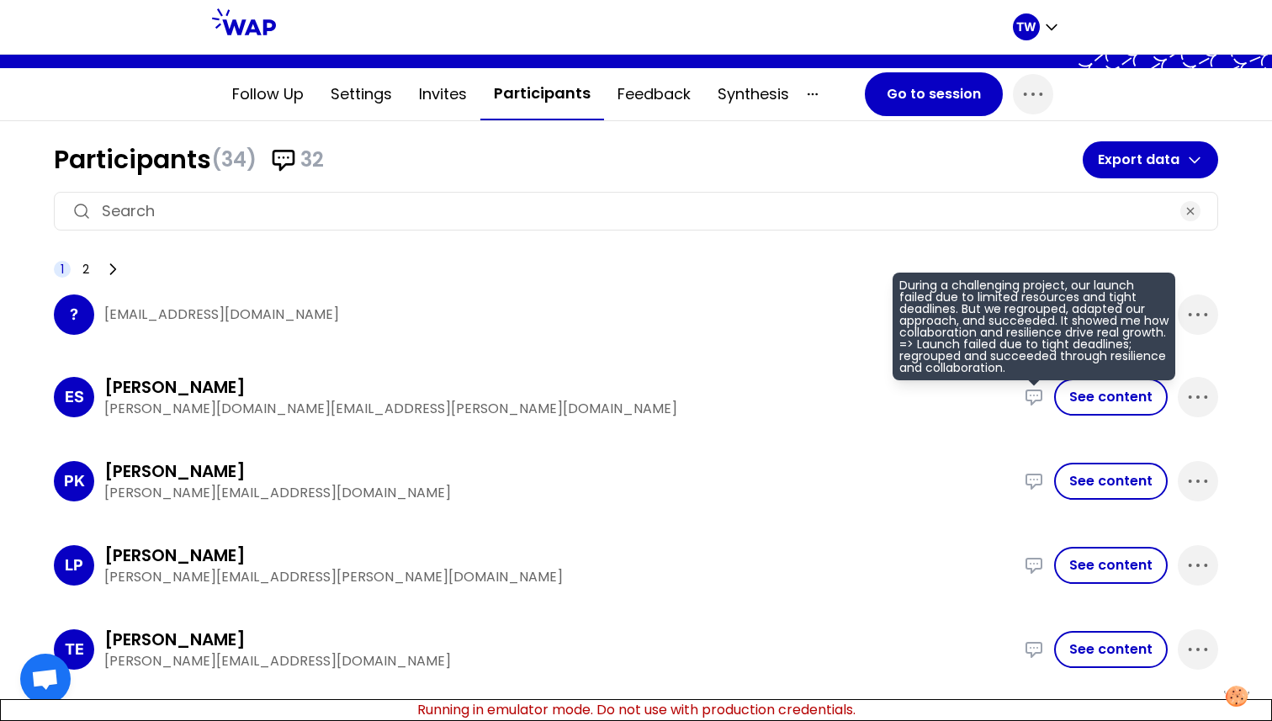
click at [1024, 397] on icon at bounding box center [1034, 397] width 20 height 20
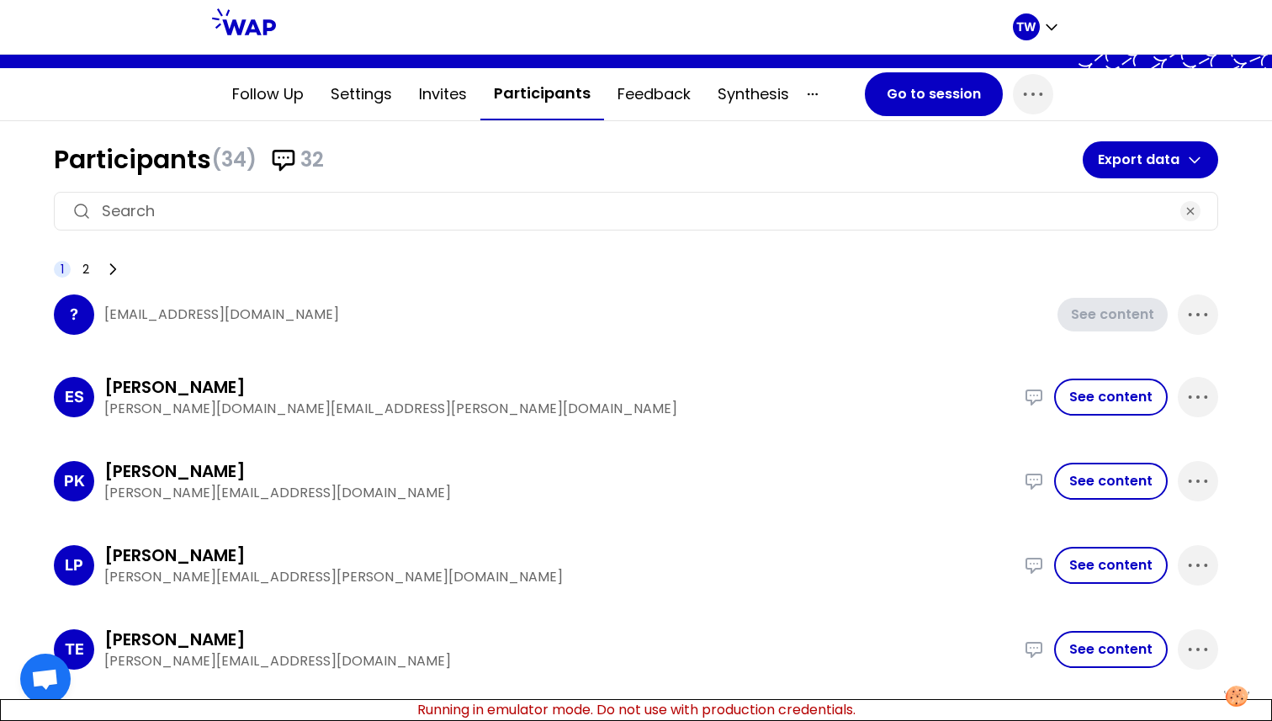
scroll to position [140, 0]
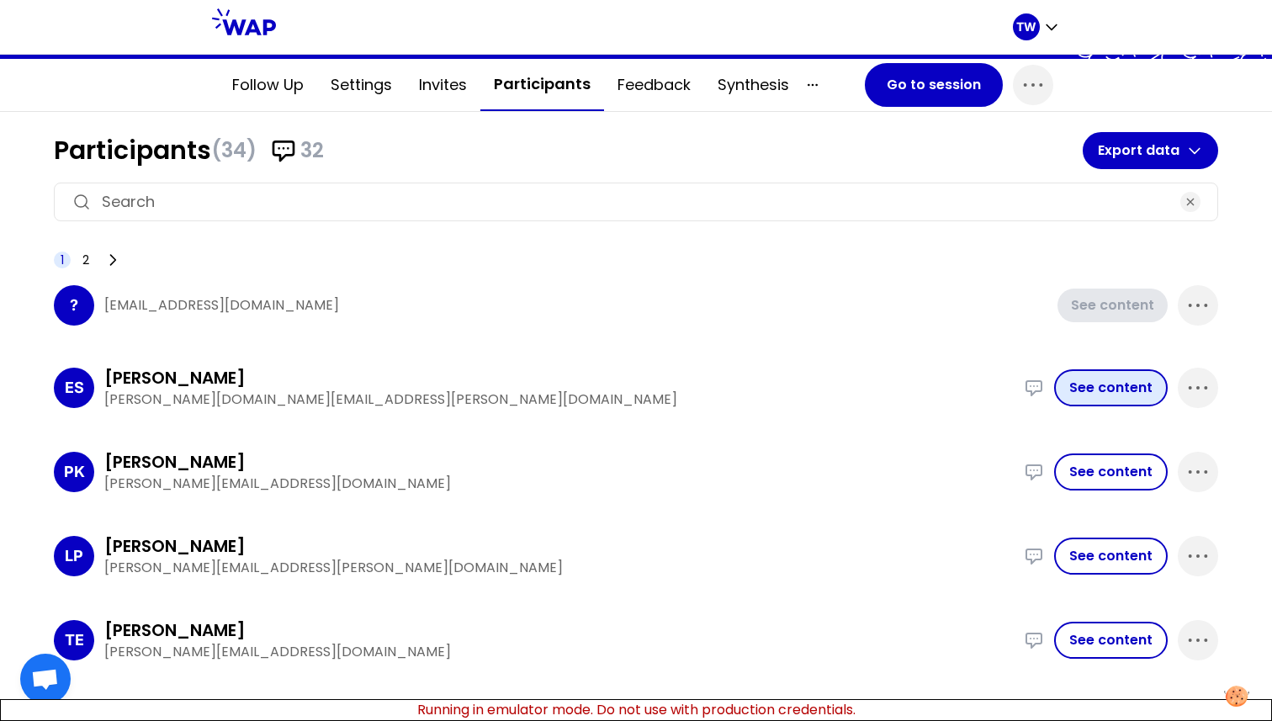
click at [1093, 384] on button "See content" at bounding box center [1111, 387] width 114 height 37
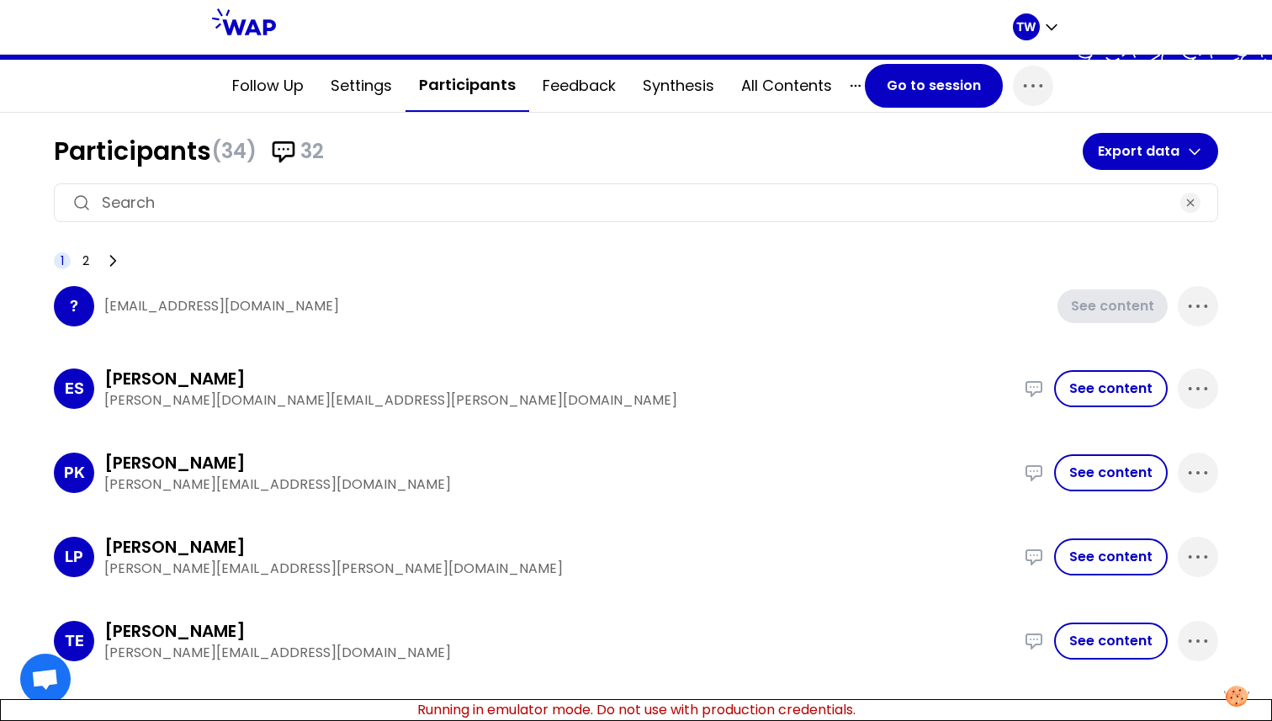
scroll to position [133, 0]
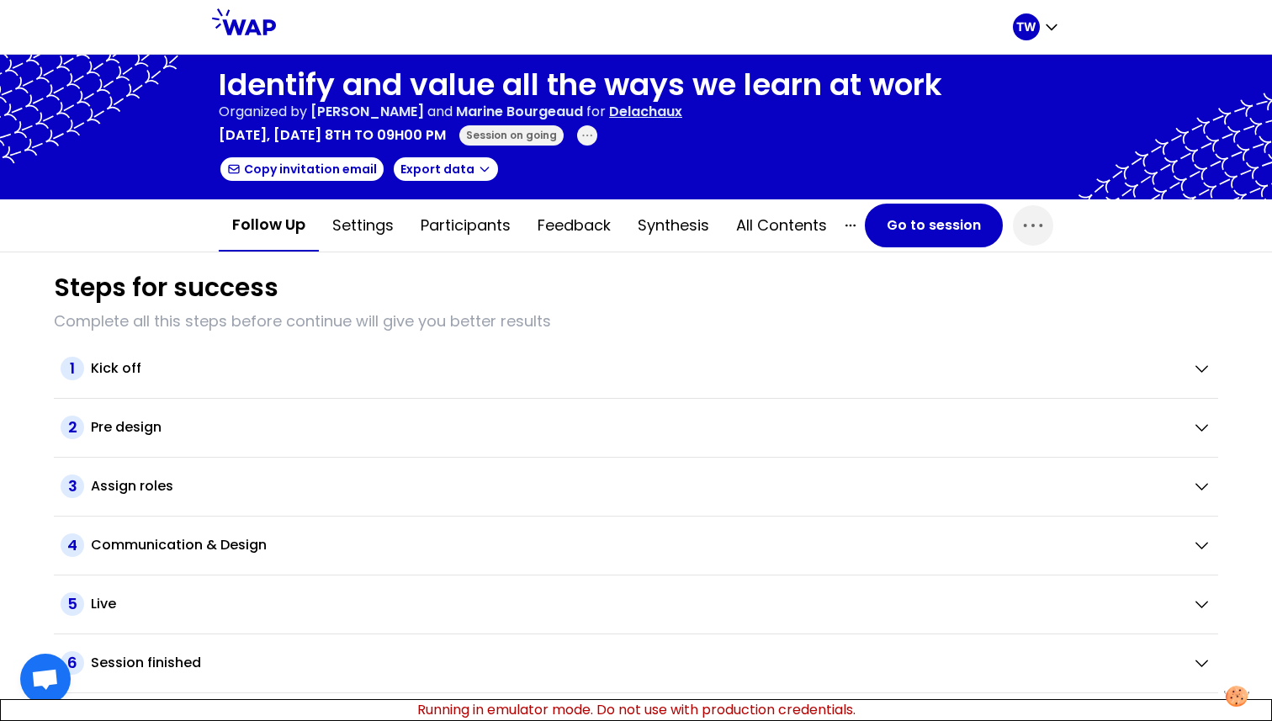
click at [248, 19] on icon at bounding box center [244, 21] width 64 height 27
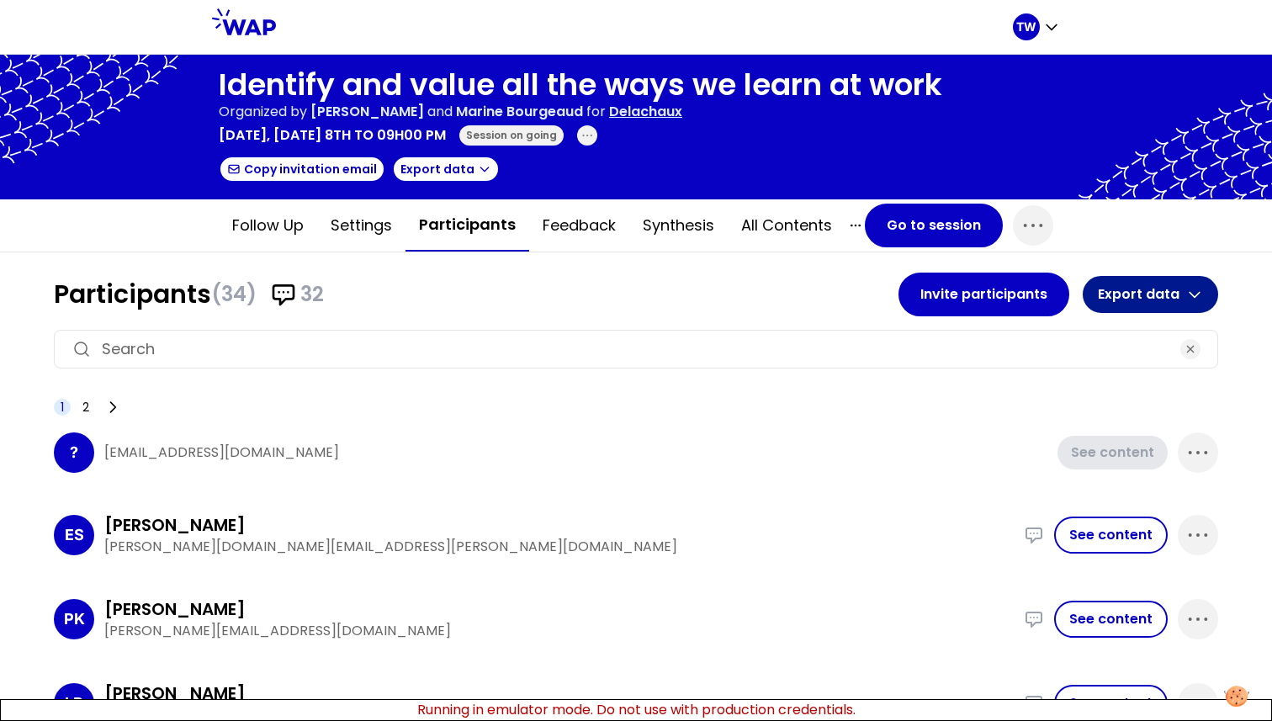
click at [1158, 302] on button "Export data" at bounding box center [1150, 294] width 135 height 37
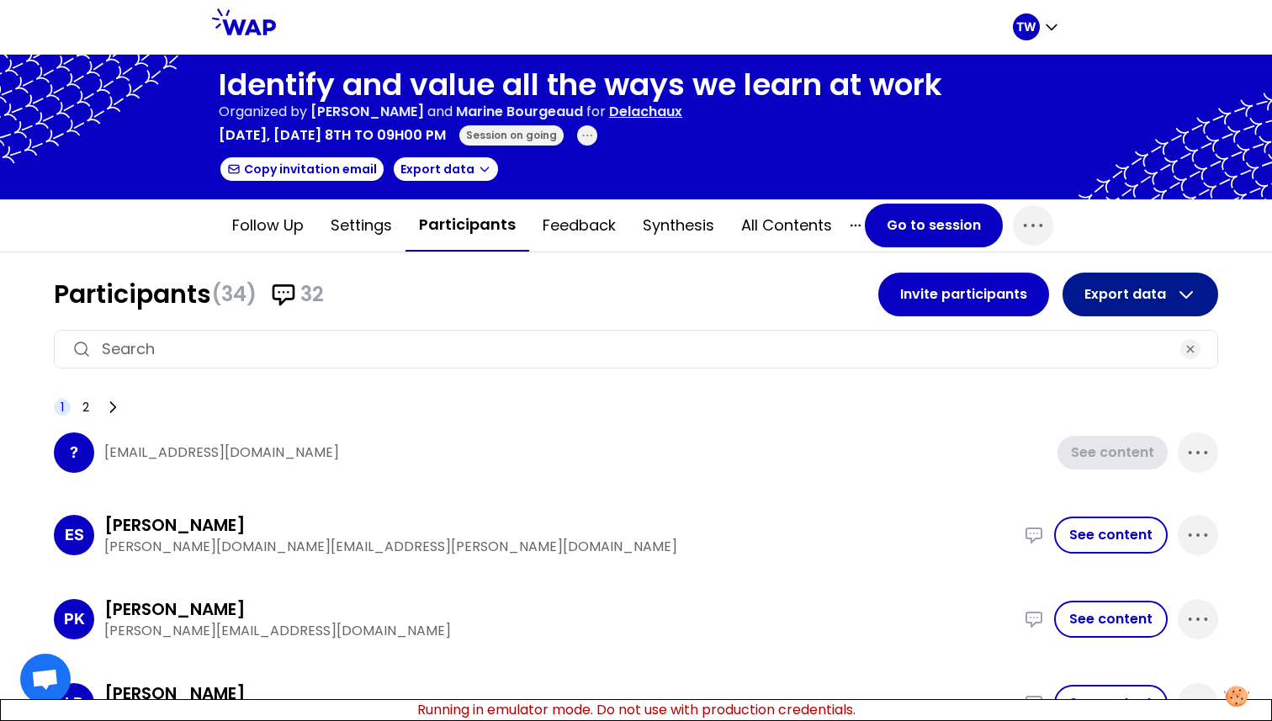
click at [1127, 285] on button "Export data" at bounding box center [1140, 295] width 156 height 44
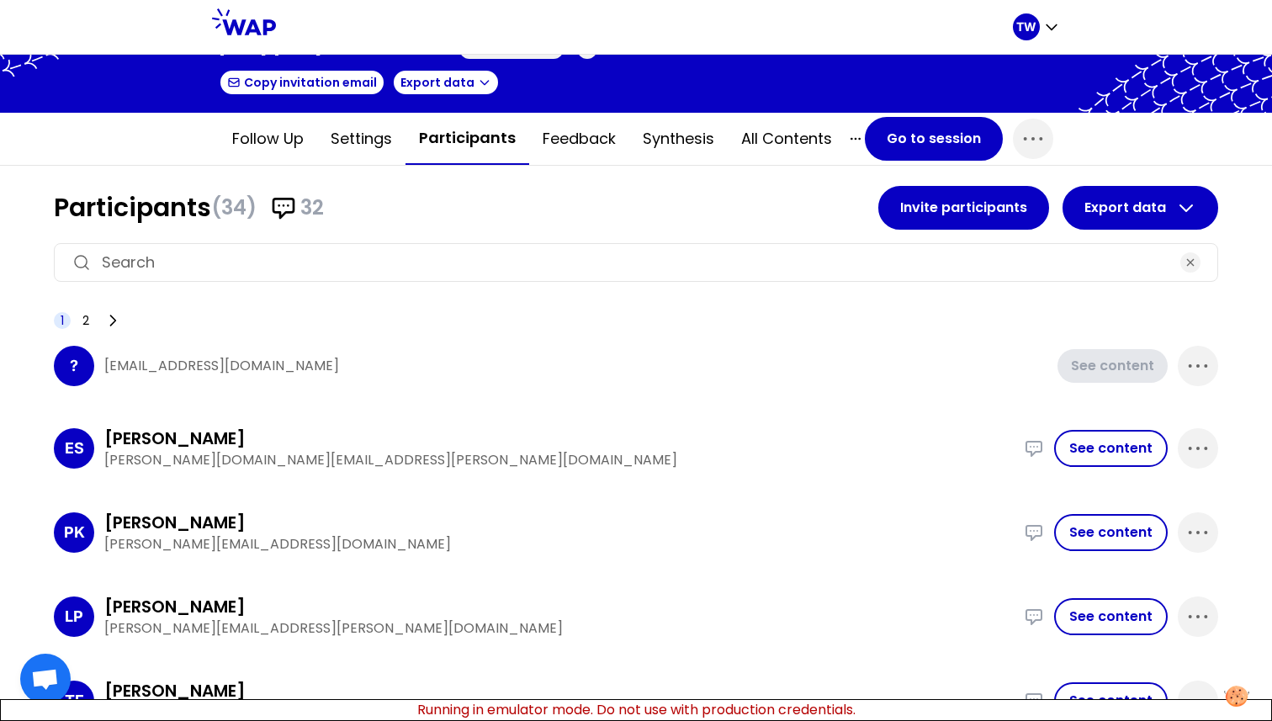
scroll to position [80, 0]
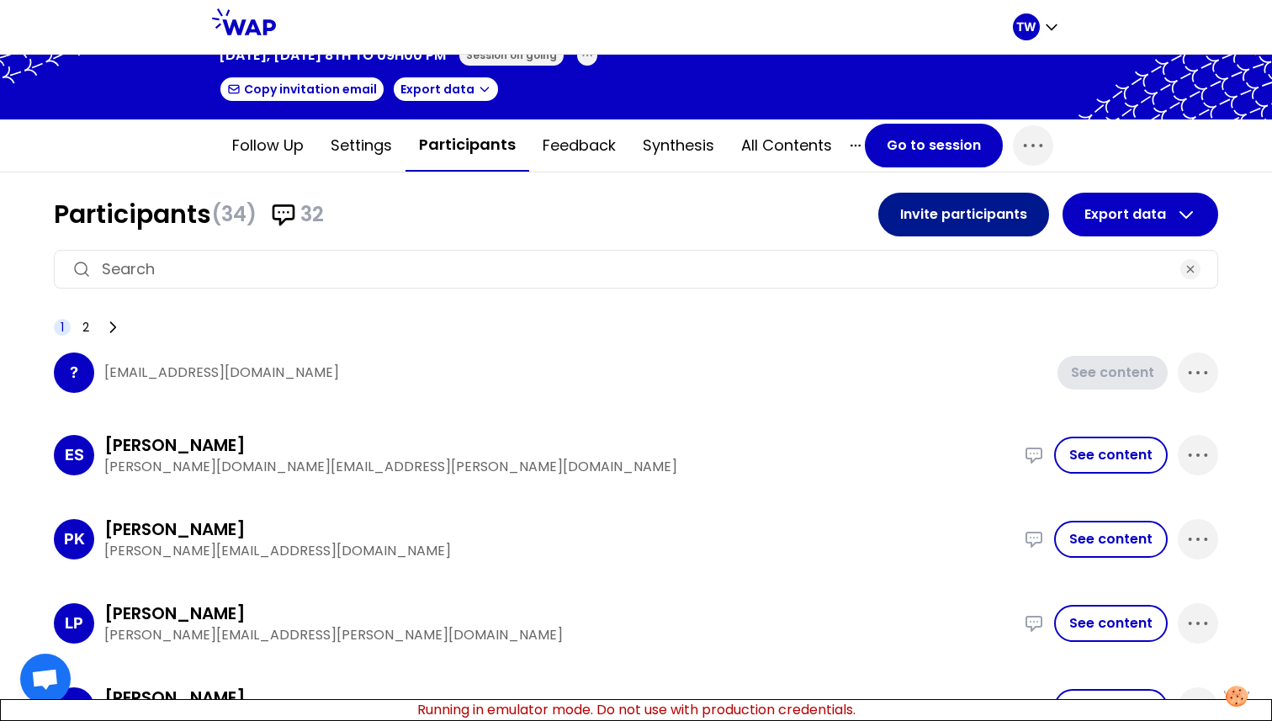
click at [933, 197] on button "Invite participants" at bounding box center [963, 215] width 171 height 44
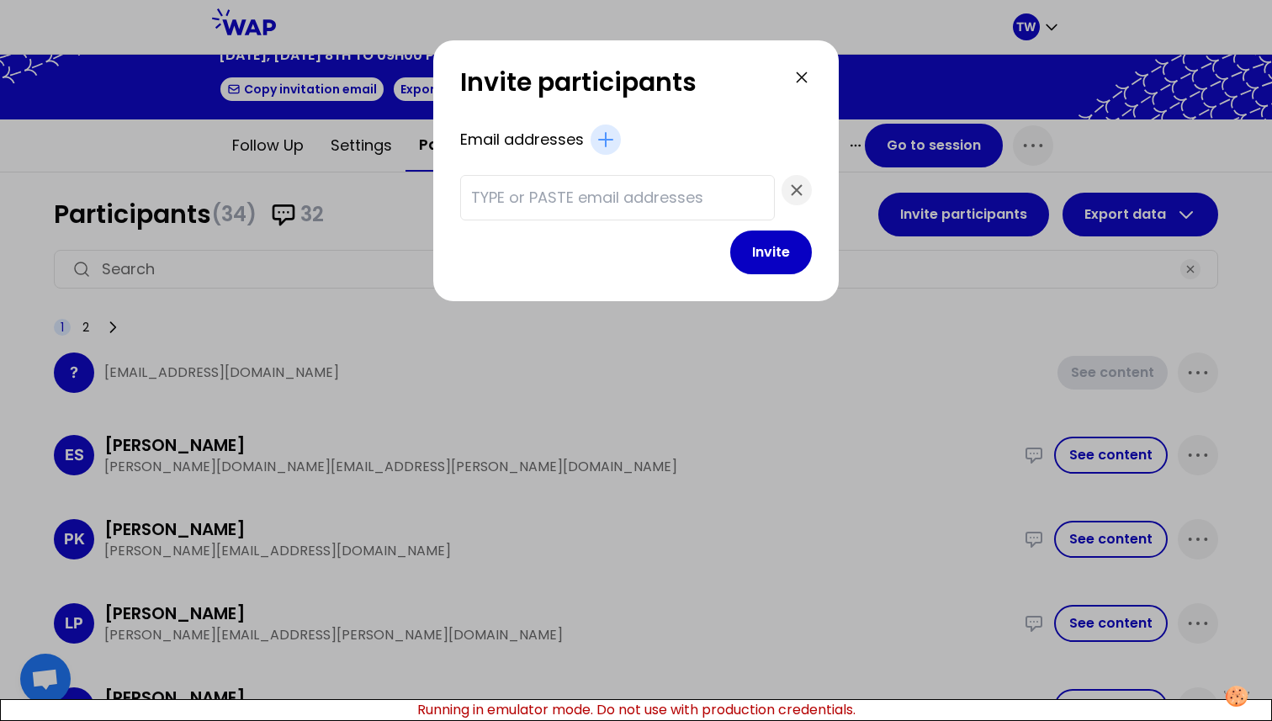
click at [638, 206] on input "text" at bounding box center [617, 198] width 293 height 24
paste input "test11@gmail.com test12@gmail.com test13@gmail.com test14@gmail.com test15@gmai…"
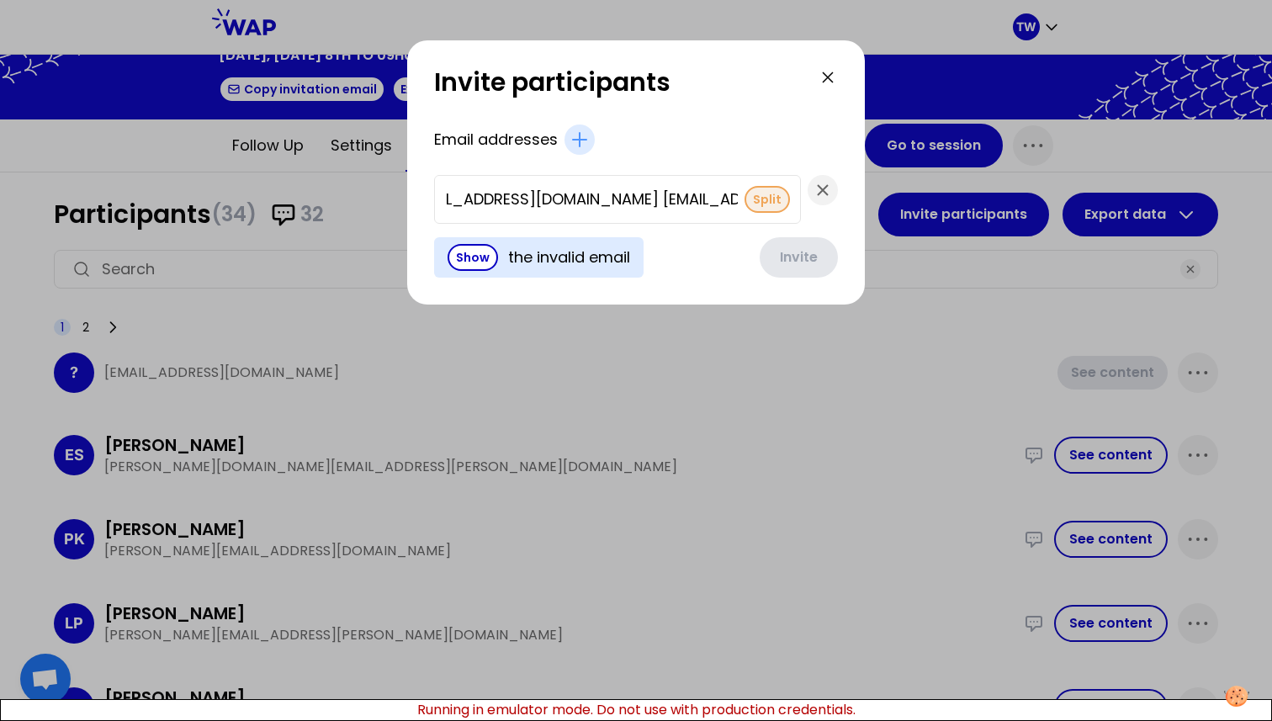
scroll to position [0, 0]
click at [744, 205] on button "Split" at bounding box center [766, 199] width 45 height 27
type input "[EMAIL_ADDRESS][DOMAIN_NAME]"
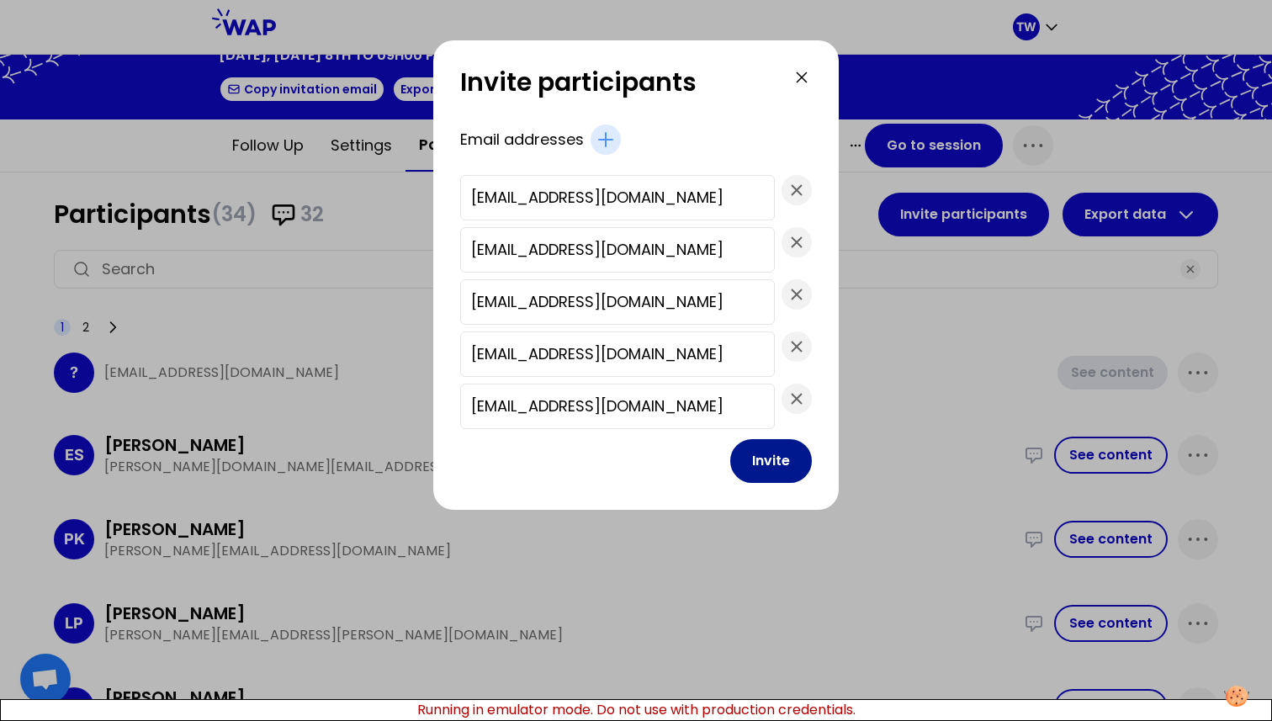
click at [730, 455] on button "Invite" at bounding box center [771, 461] width 82 height 44
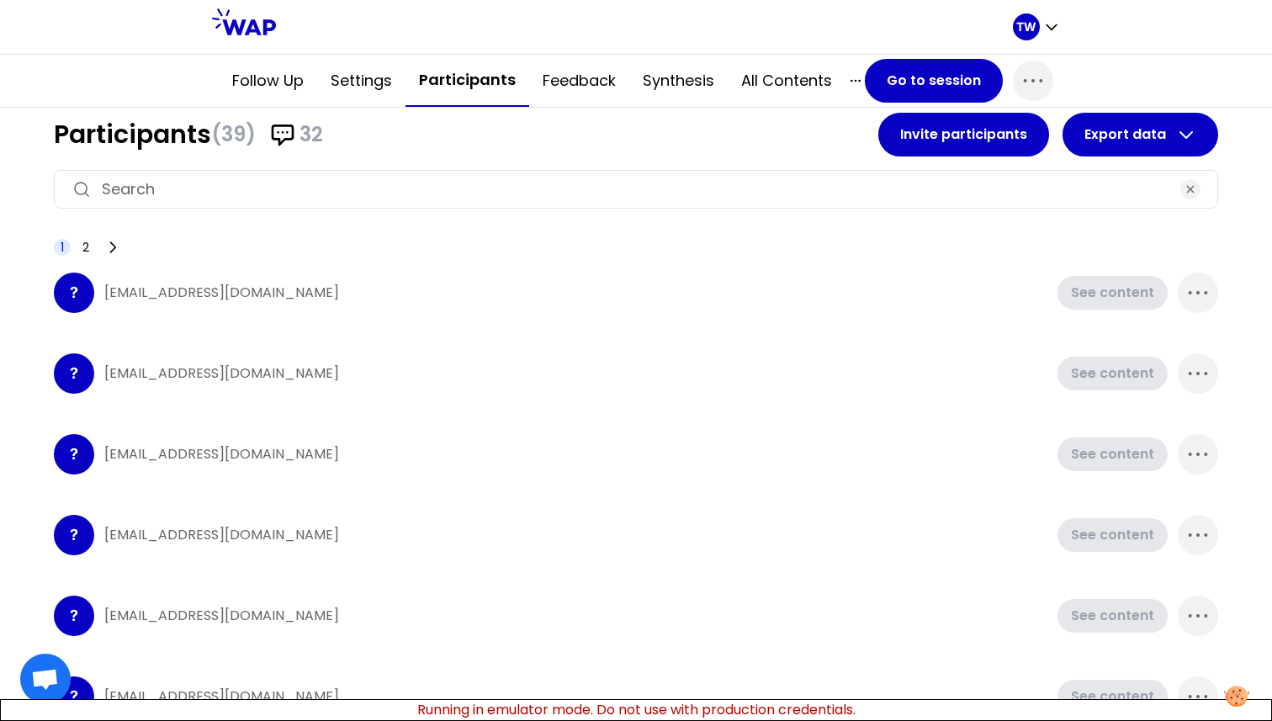
scroll to position [158, 0]
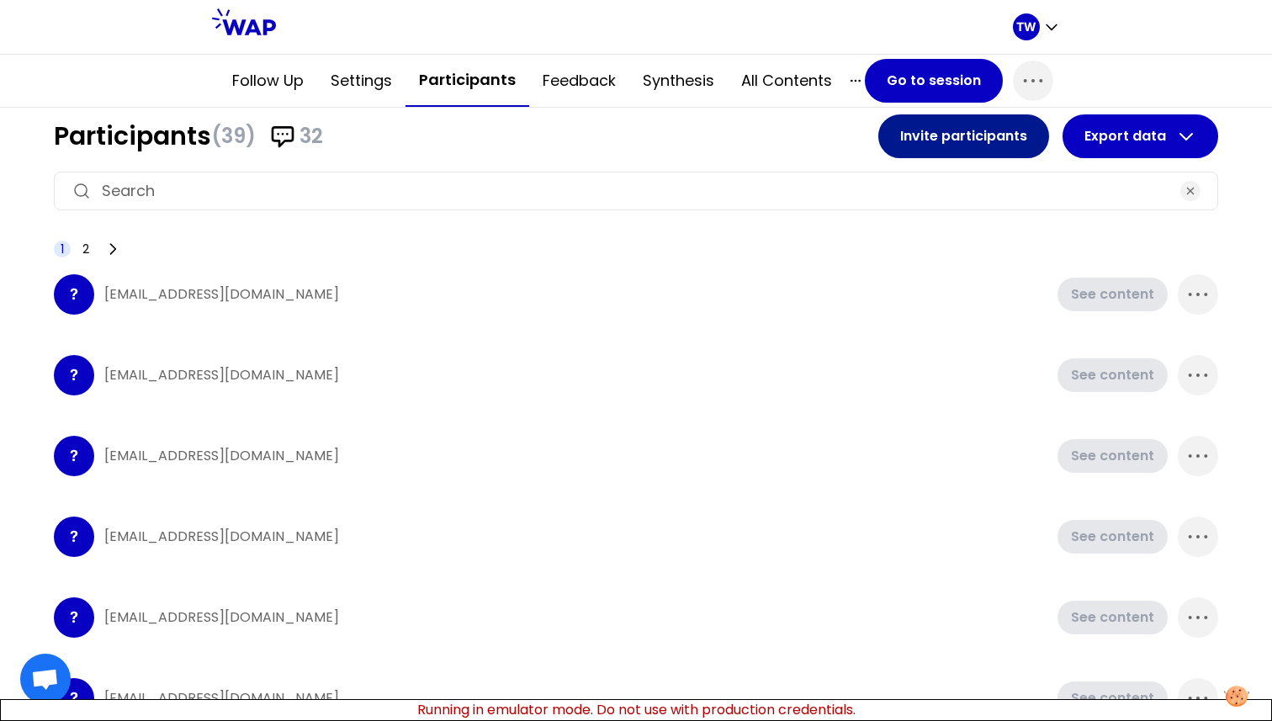
click at [972, 141] on button "Invite participants" at bounding box center [963, 136] width 171 height 44
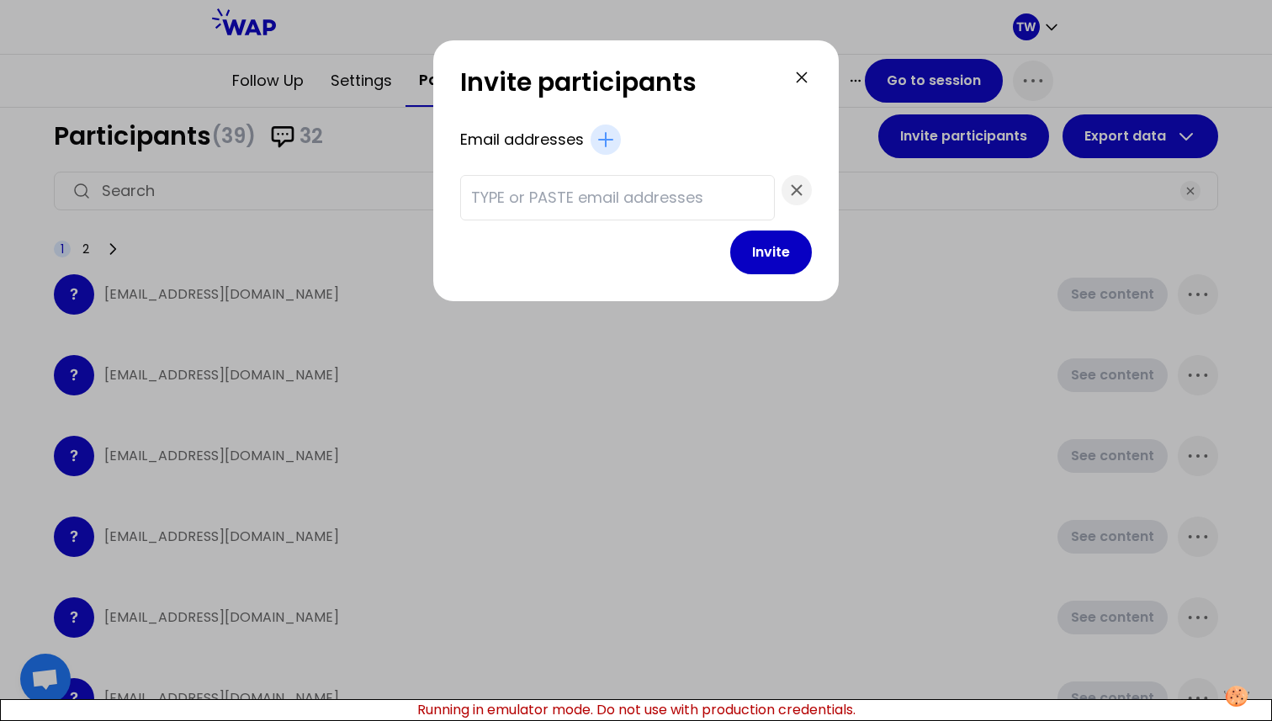
click at [559, 187] on input "text" at bounding box center [617, 198] width 293 height 24
paste input "test11@gmail.com test12@gmail.com test13@gmail.com test14@gmail.com test15@gmai…"
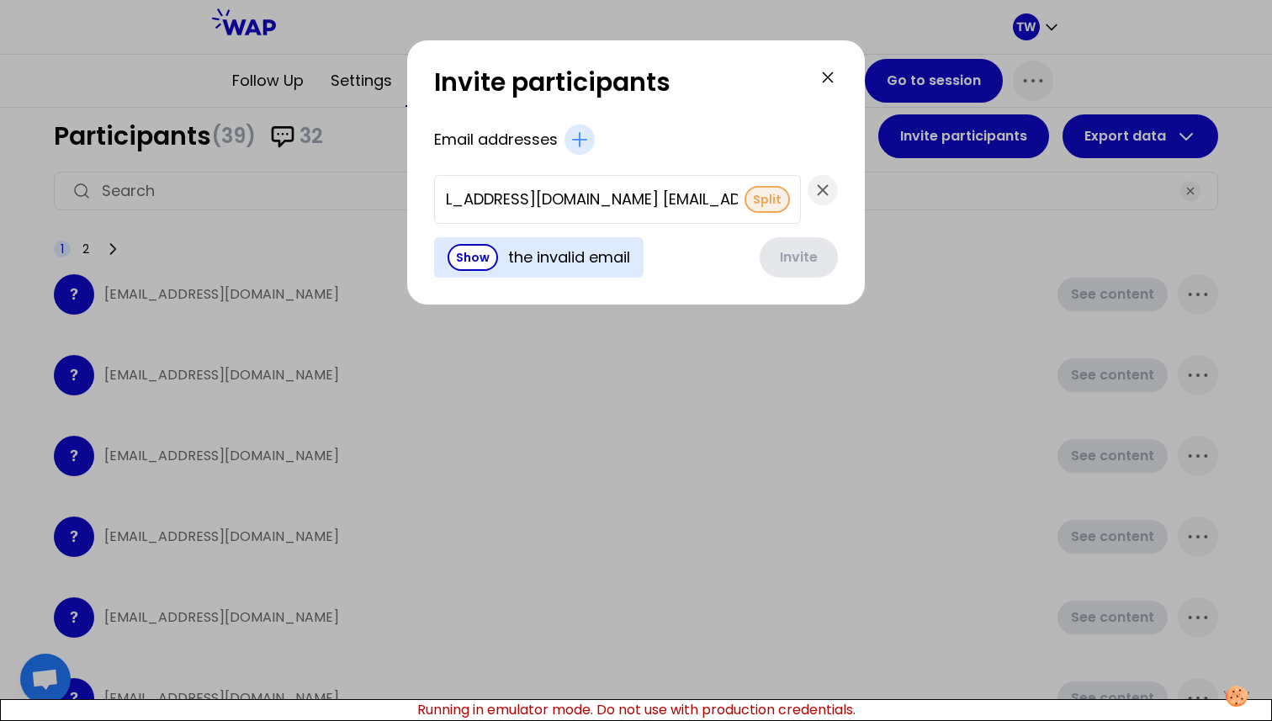
scroll to position [0, 0]
click at [744, 196] on button "Split" at bounding box center [766, 199] width 45 height 27
type input "[EMAIL_ADDRESS][DOMAIN_NAME]"
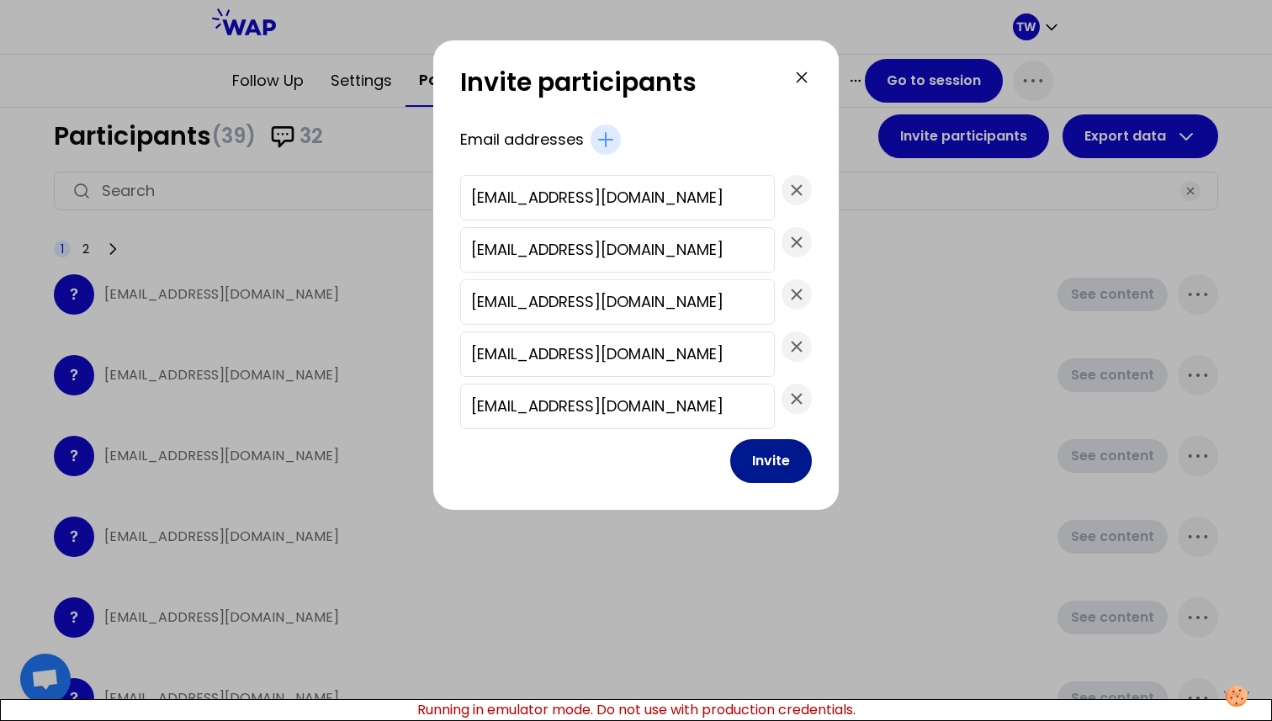
click at [730, 456] on button "Invite" at bounding box center [771, 461] width 82 height 44
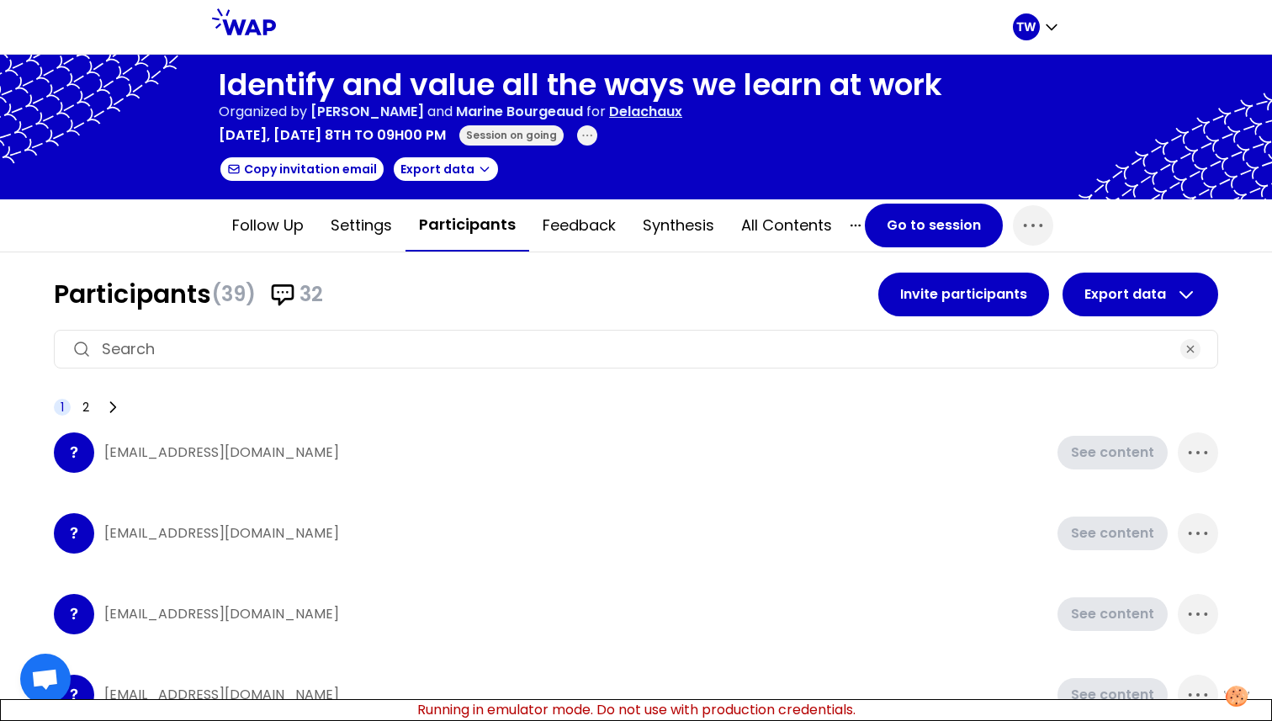
click at [1190, 478] on div "? test11@gmail.com See content" at bounding box center [636, 452] width 1164 height 67
click at [1190, 452] on icon "button" at bounding box center [1197, 452] width 27 height 27
click at [1136, 508] on p "Delete" at bounding box center [1149, 509] width 47 height 24
click at [1185, 448] on icon "button" at bounding box center [1197, 452] width 27 height 27
click at [1161, 510] on div "Delete" at bounding box center [1166, 508] width 101 height 37
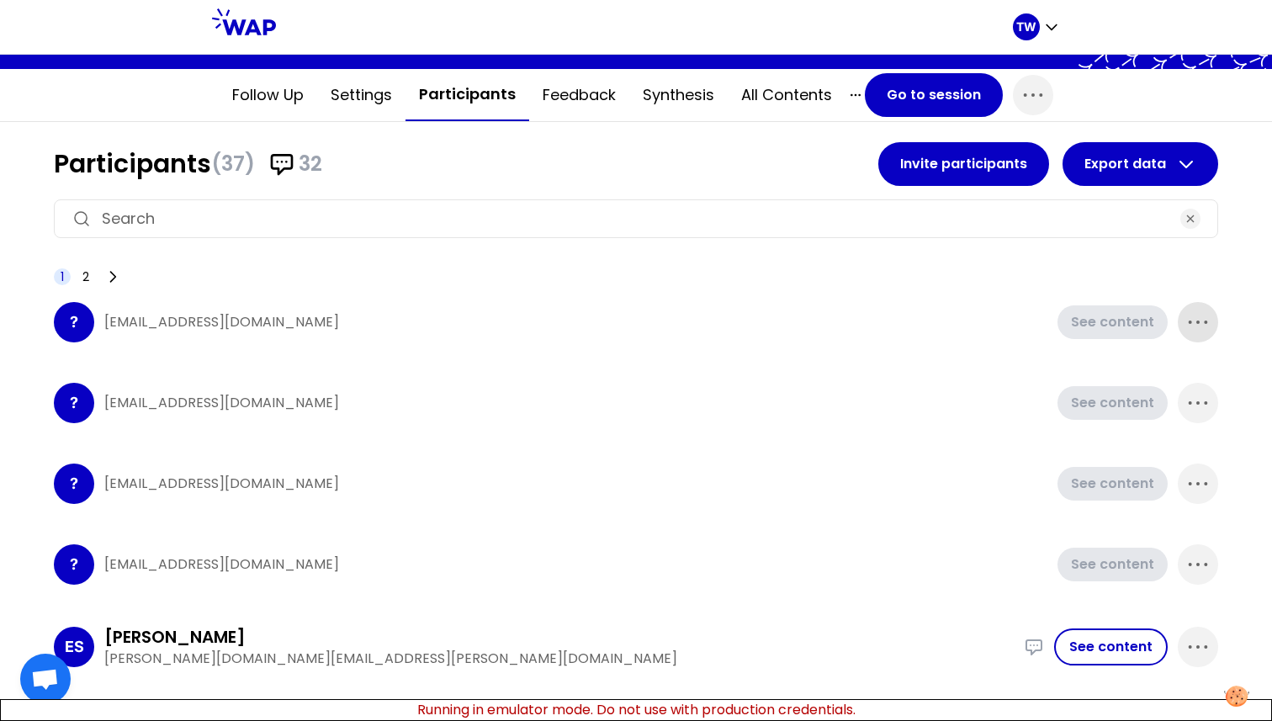
scroll to position [135, 0]
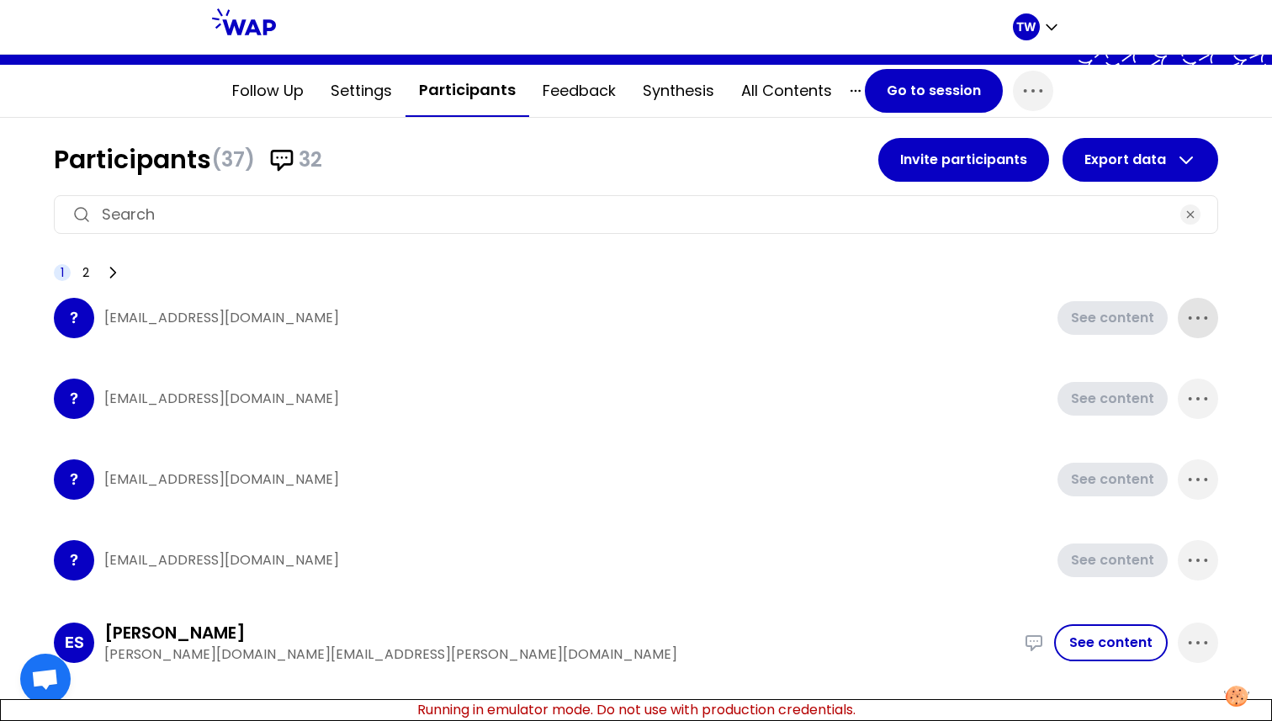
click at [1189, 317] on icon "button" at bounding box center [1198, 318] width 18 height 3
click at [1134, 379] on p "Delete" at bounding box center [1149, 375] width 47 height 24
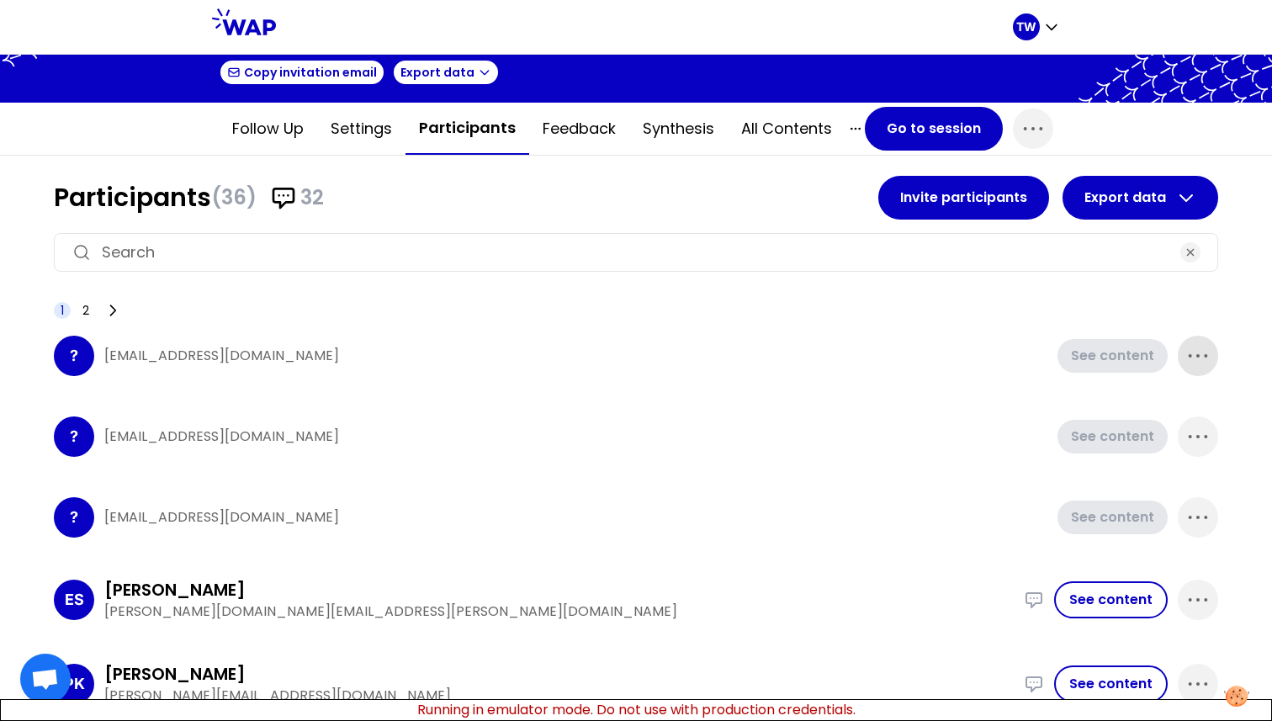
scroll to position [103, 0]
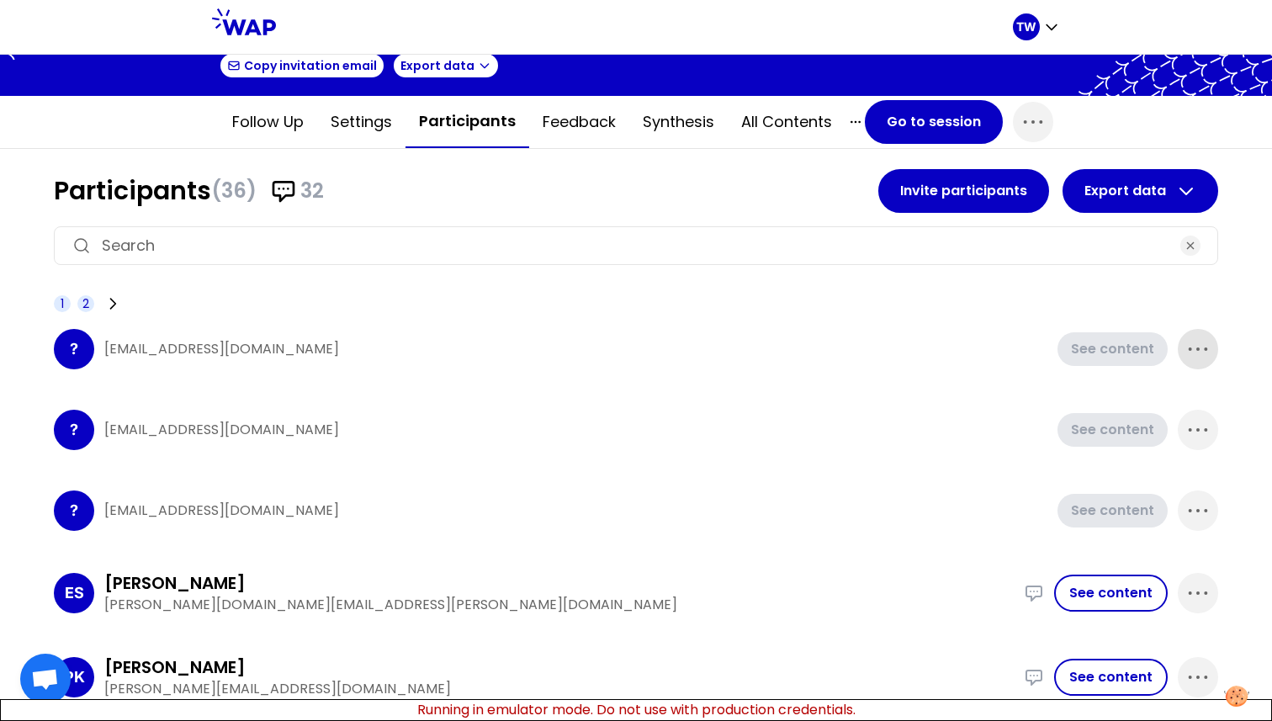
click at [88, 303] on span "2" at bounding box center [85, 303] width 7 height 17
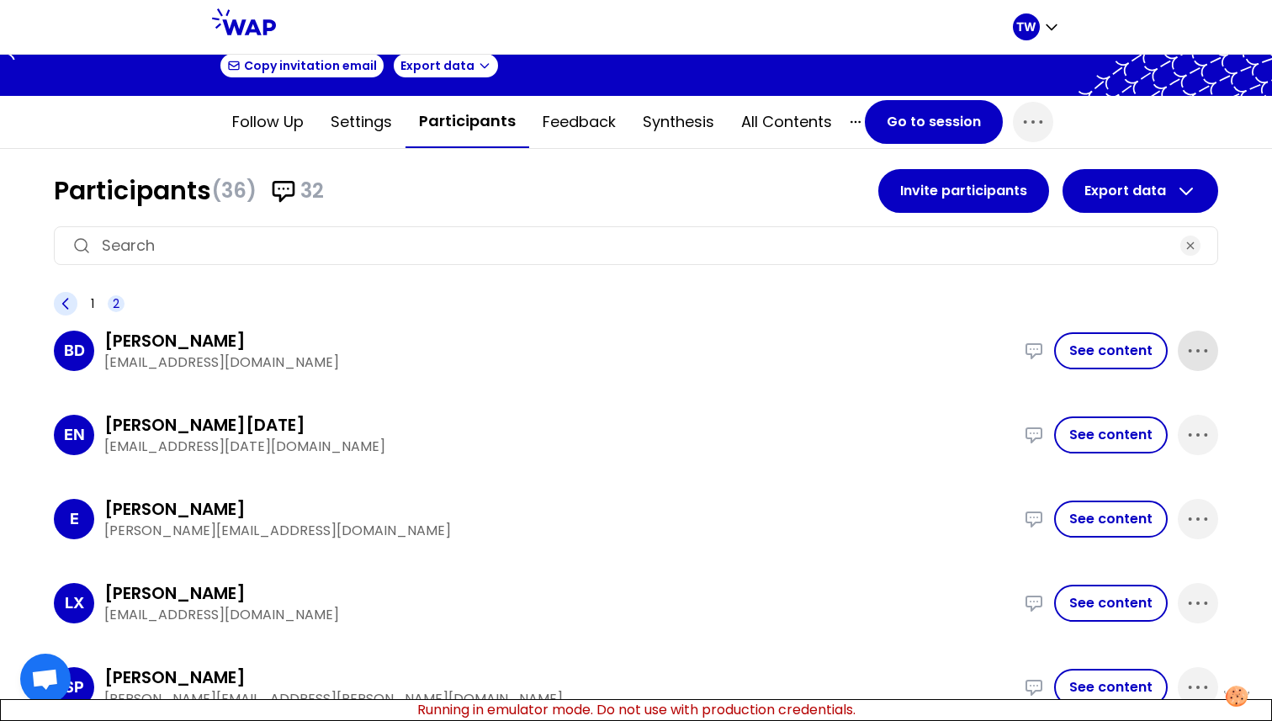
click at [70, 307] on icon at bounding box center [65, 303] width 17 height 17
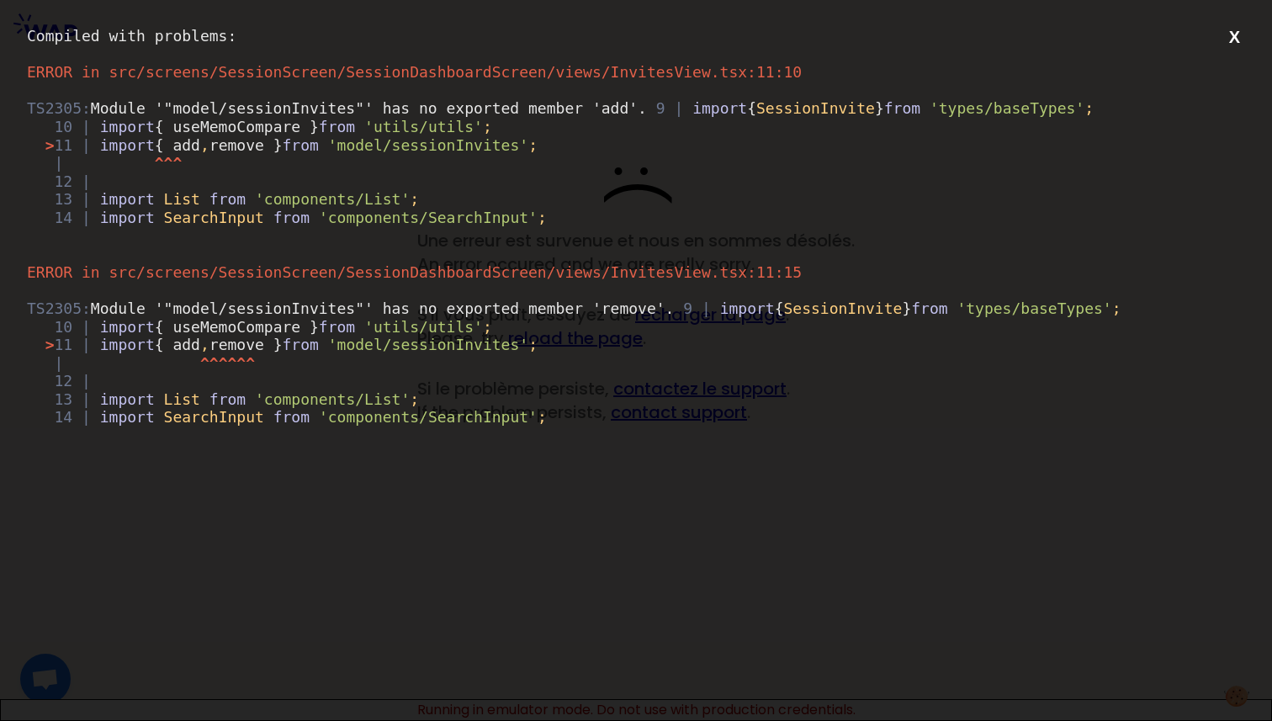
scroll to position [0, 0]
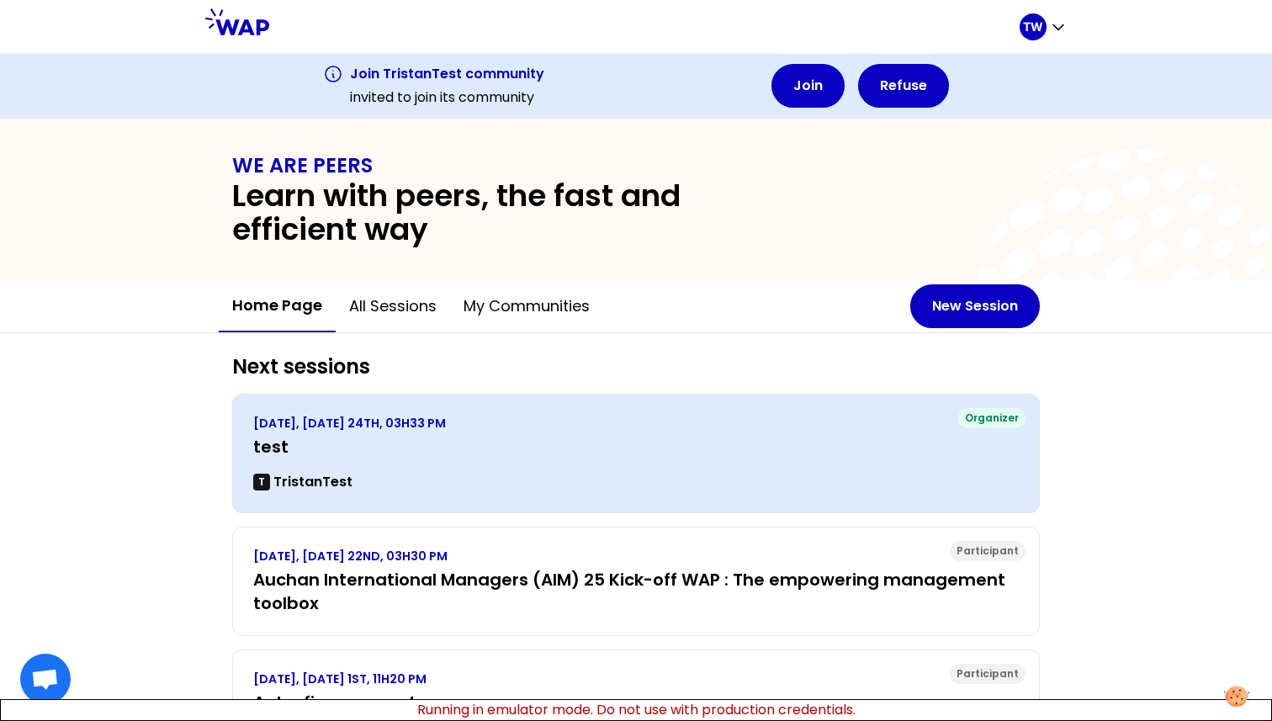
click at [363, 415] on p "[DATE], [DATE] 24TH, 03H33 PM" at bounding box center [636, 423] width 766 height 17
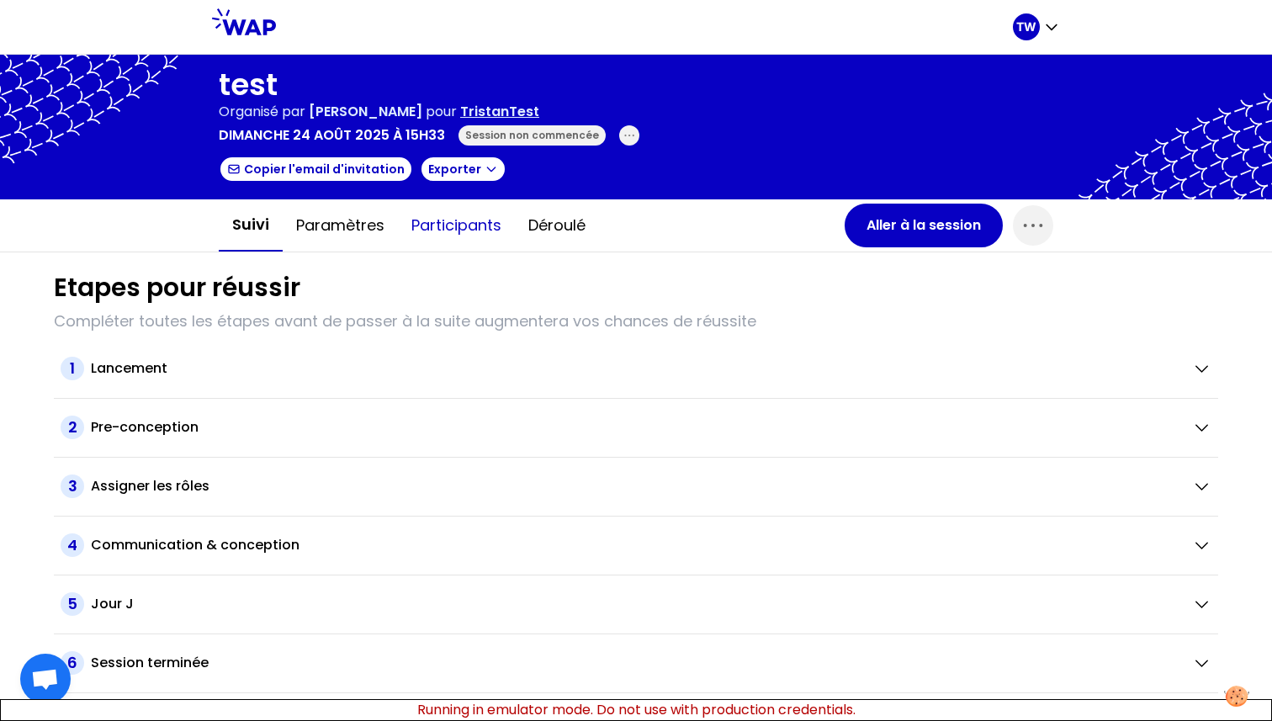
click at [450, 229] on button "Participants" at bounding box center [456, 225] width 117 height 50
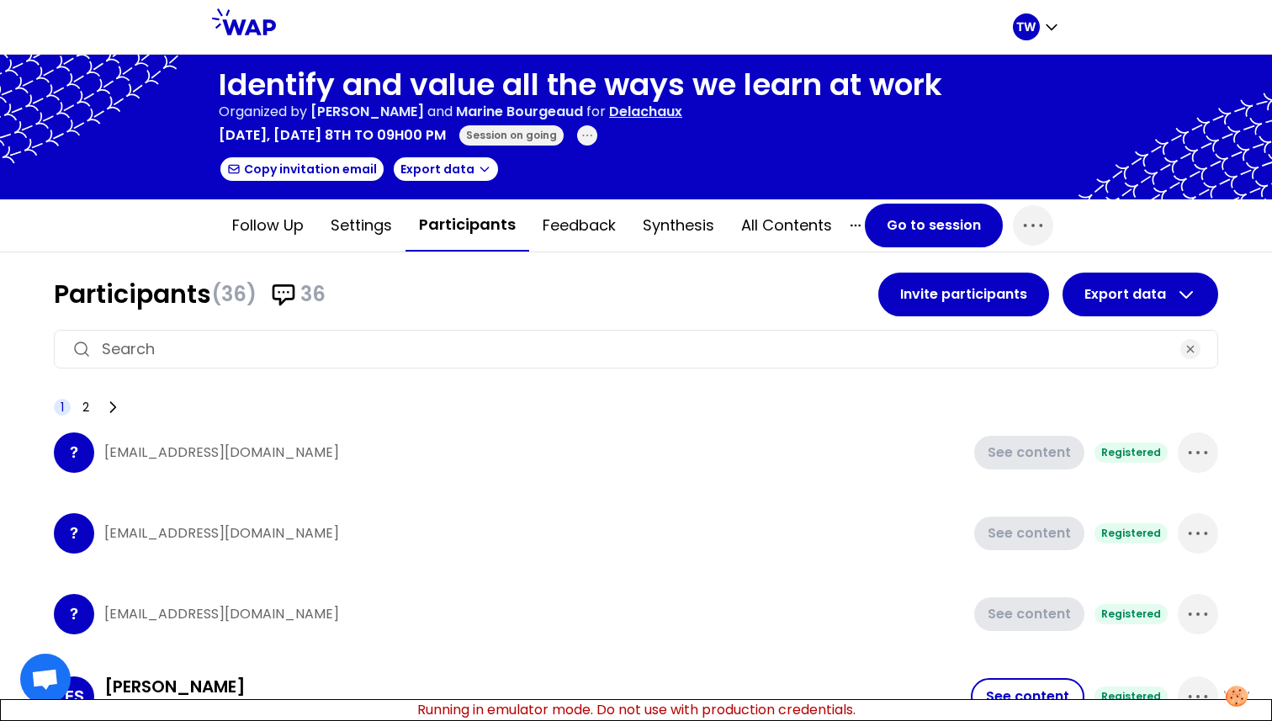
click at [208, 359] on input at bounding box center [636, 349] width 1068 height 24
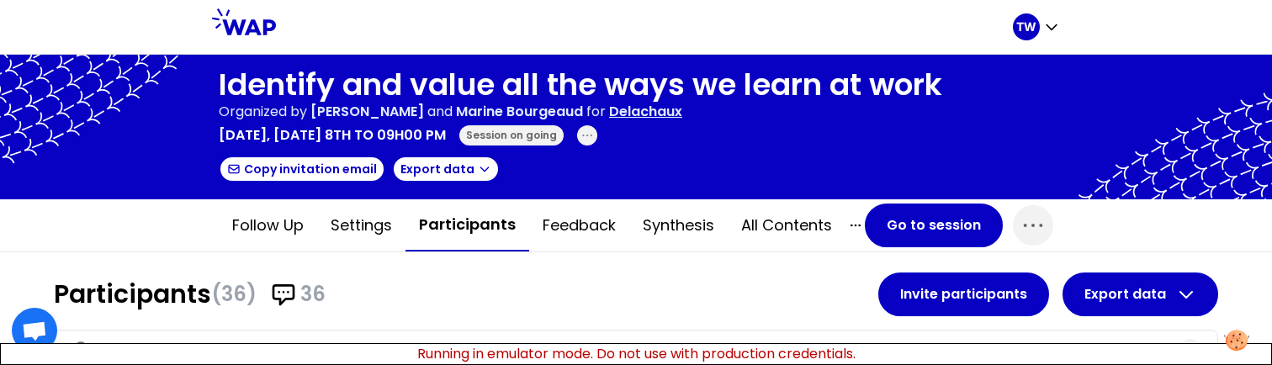
scroll to position [134, 0]
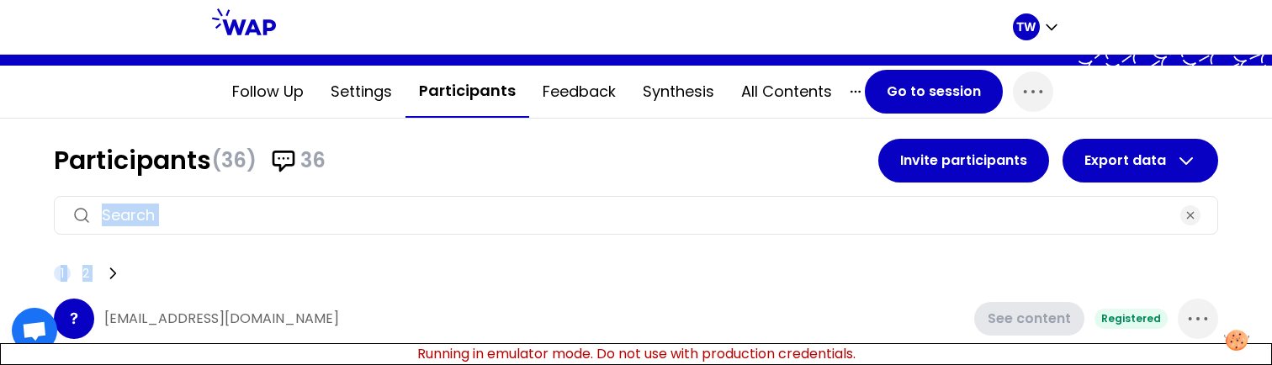
click at [370, 228] on div at bounding box center [636, 215] width 1164 height 39
click at [368, 224] on input at bounding box center [636, 216] width 1068 height 24
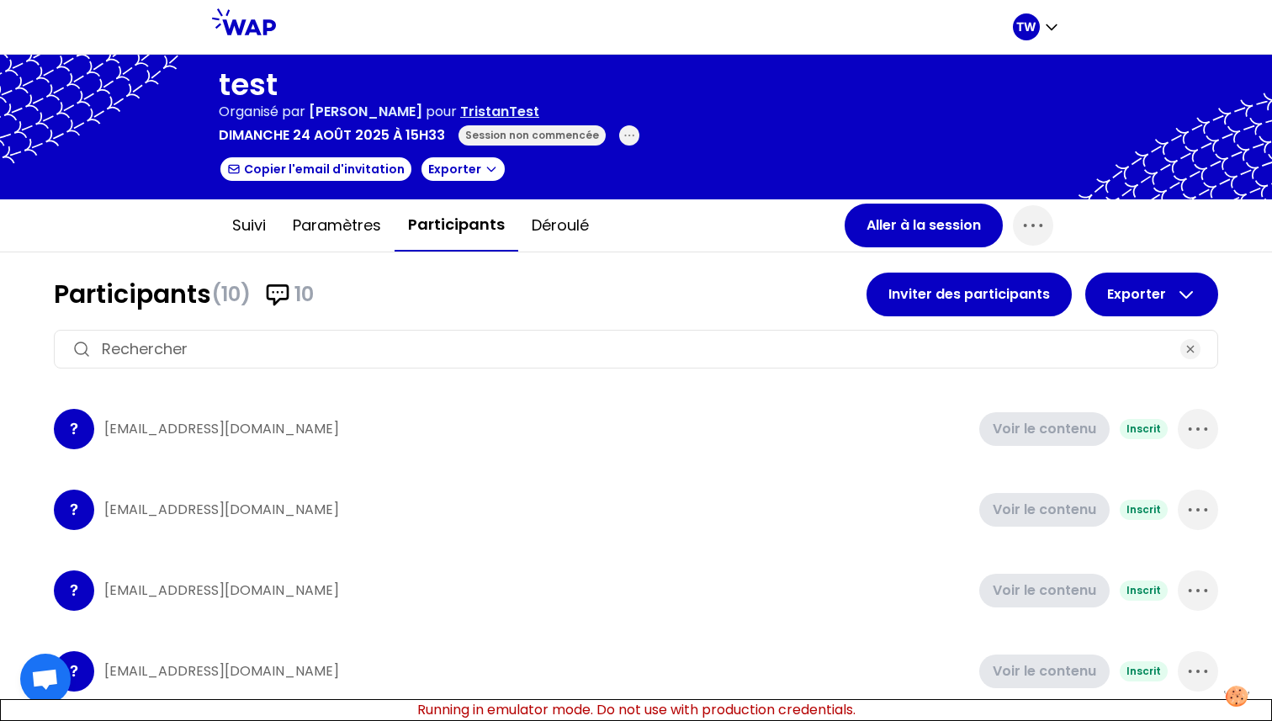
click at [289, 362] on div at bounding box center [636, 349] width 1164 height 39
click at [294, 348] on input at bounding box center [636, 349] width 1068 height 24
type input "test"
click at [251, 39] on link at bounding box center [244, 26] width 64 height 37
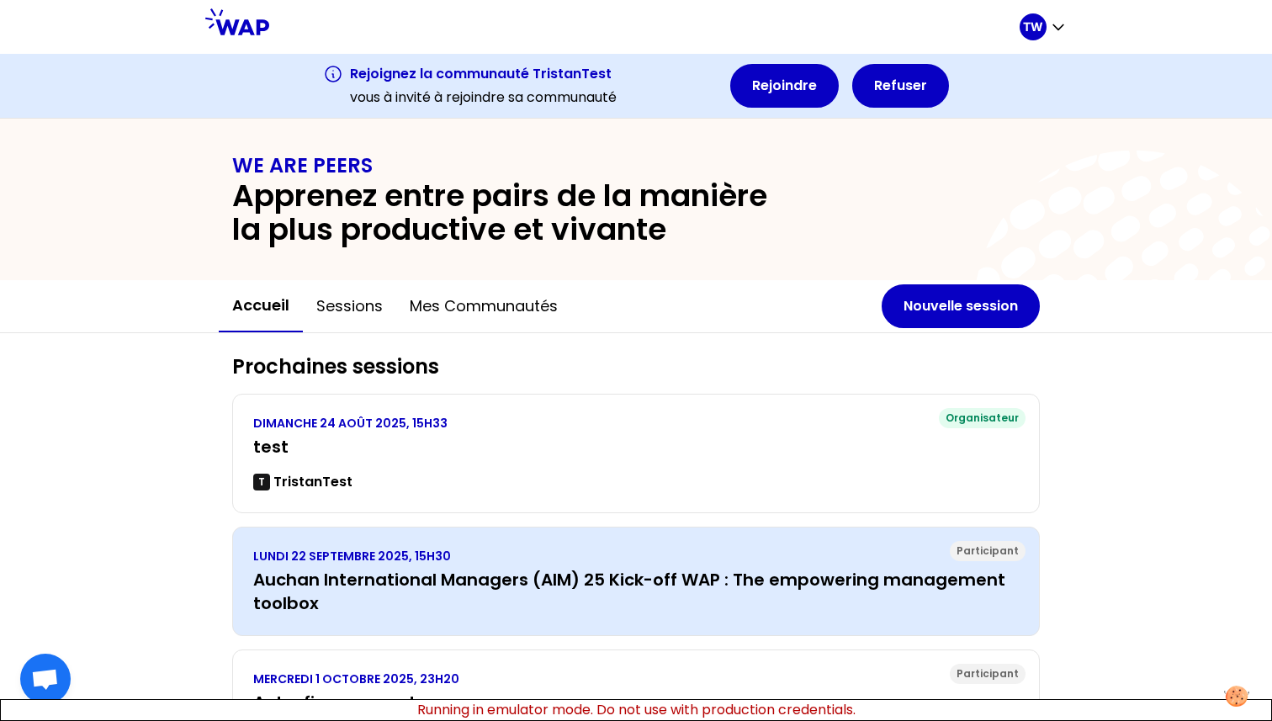
click at [378, 575] on h3 "Auchan International Managers (AIM) 25 Kick-off WAP : The empowering management…" at bounding box center [636, 591] width 766 height 47
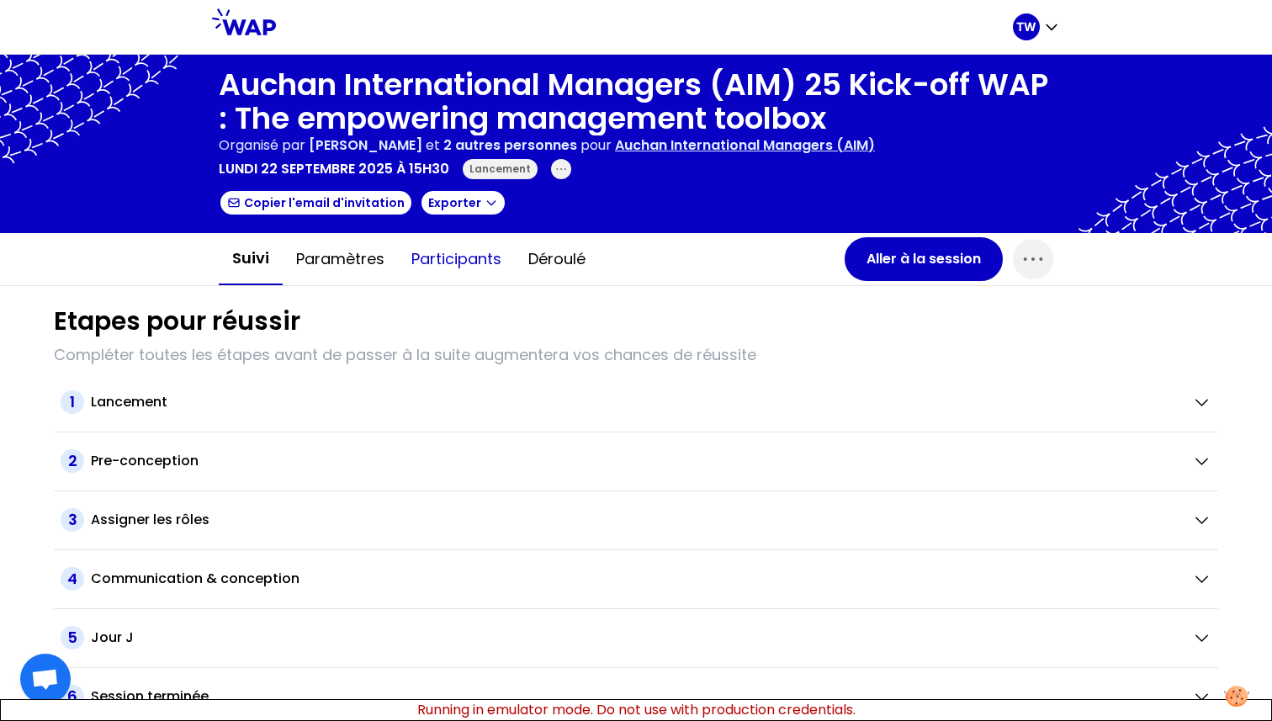
click at [448, 251] on button "Participants" at bounding box center [456, 259] width 117 height 50
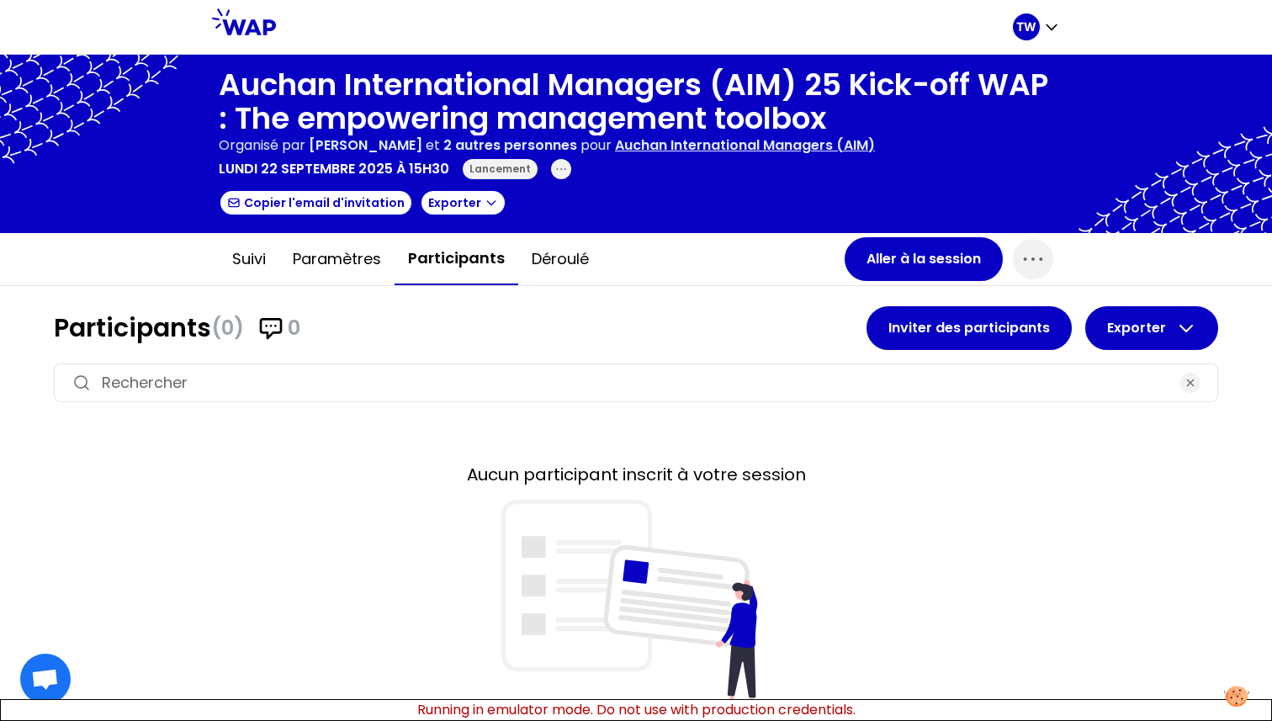
click at [255, 34] on icon at bounding box center [244, 21] width 64 height 27
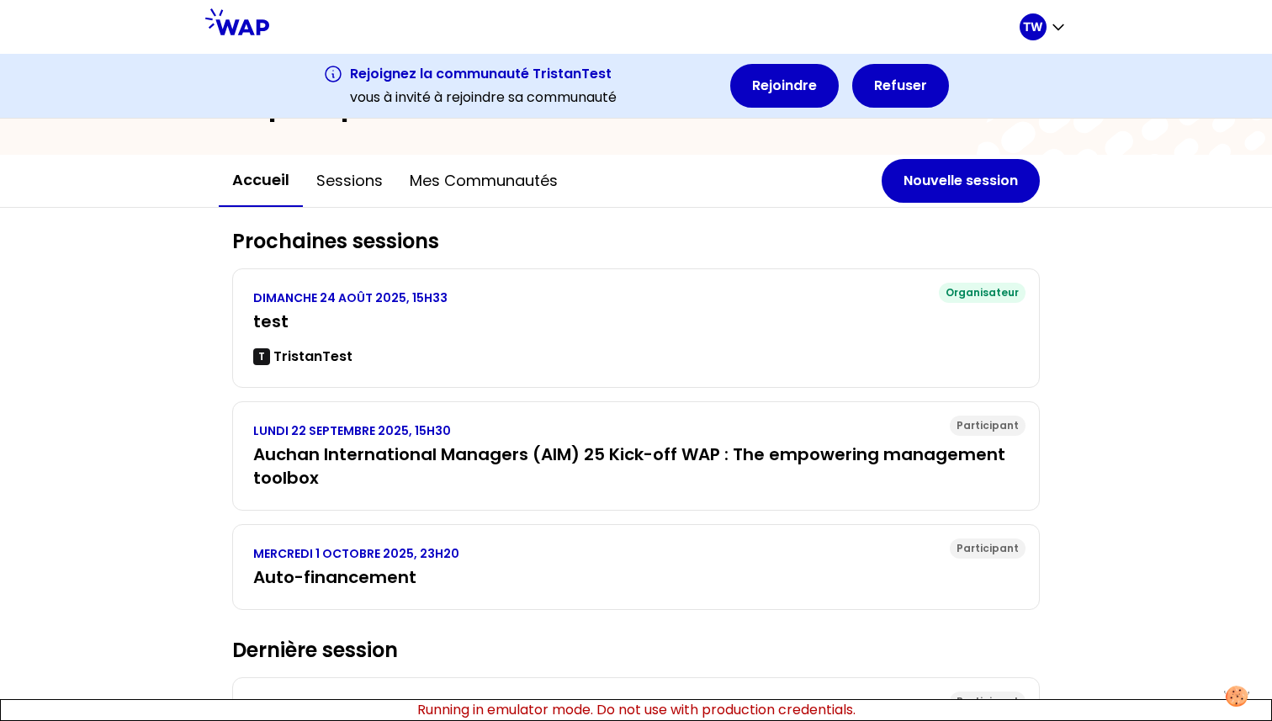
scroll to position [221, 0]
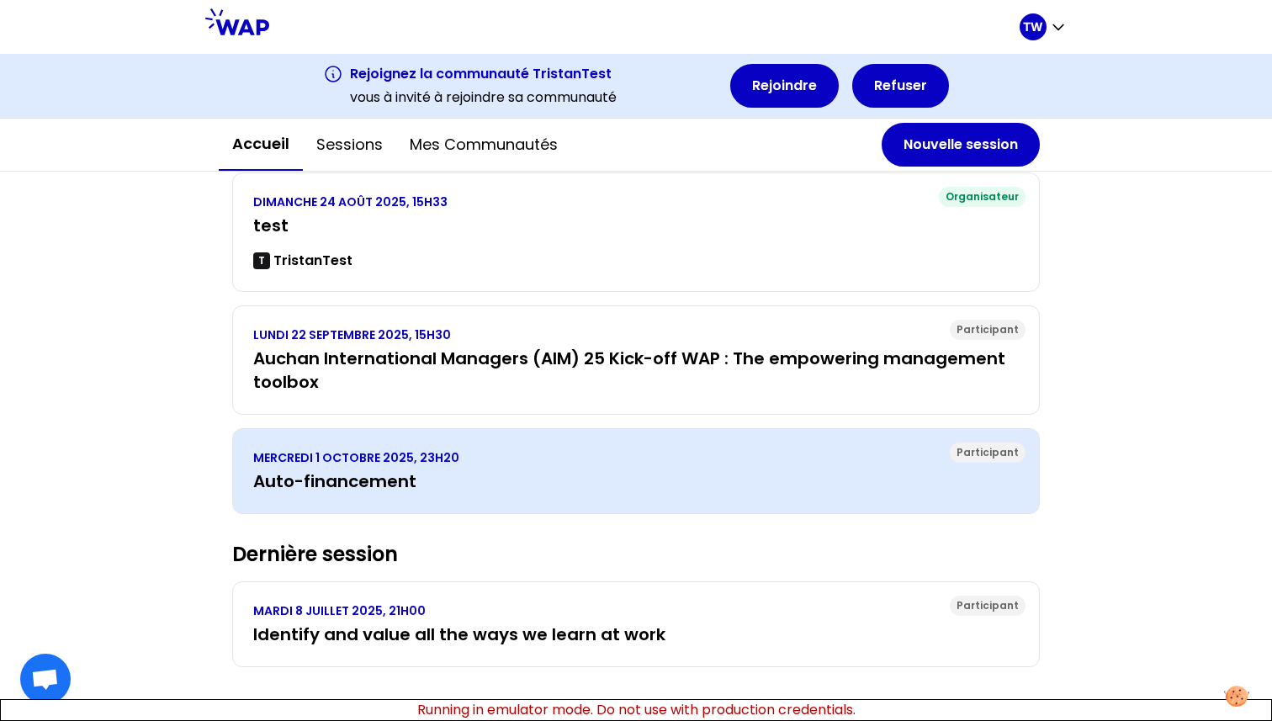
click at [363, 469] on h3 "Auto-financement" at bounding box center [636, 481] width 766 height 24
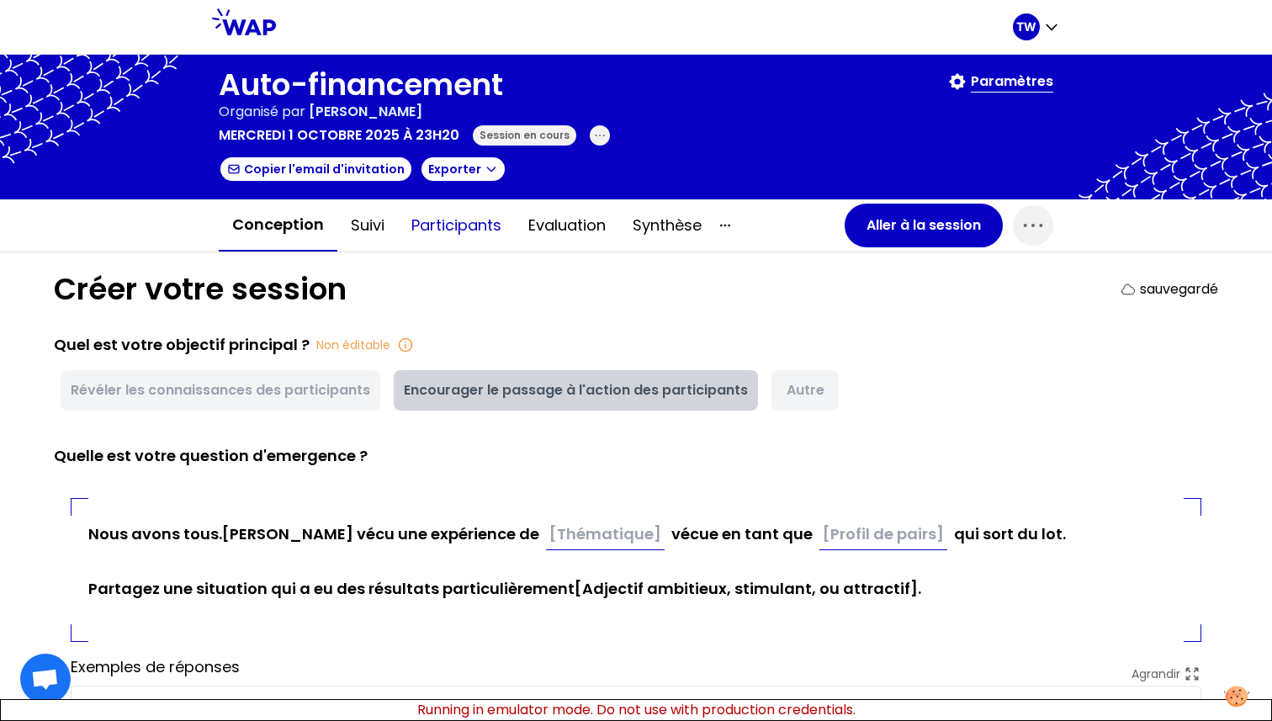
click at [476, 224] on button "Participants" at bounding box center [456, 225] width 117 height 50
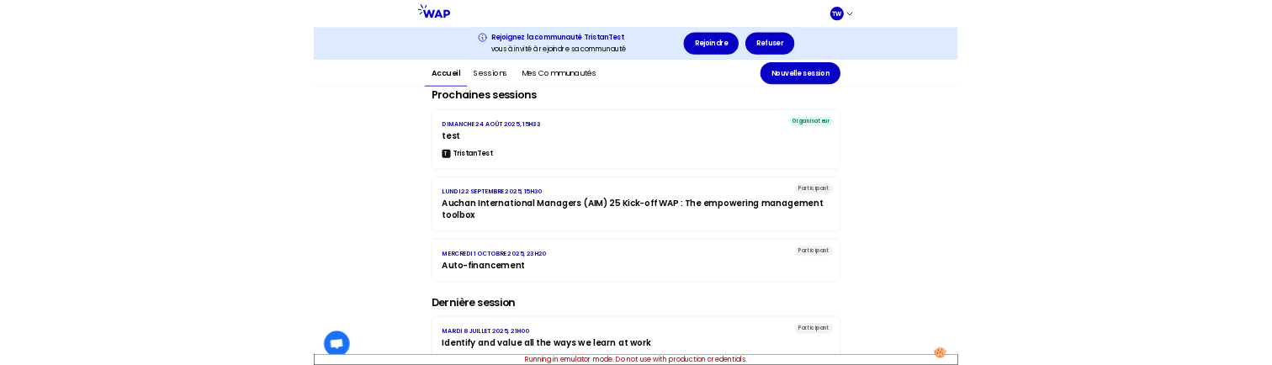
scroll to position [221, 0]
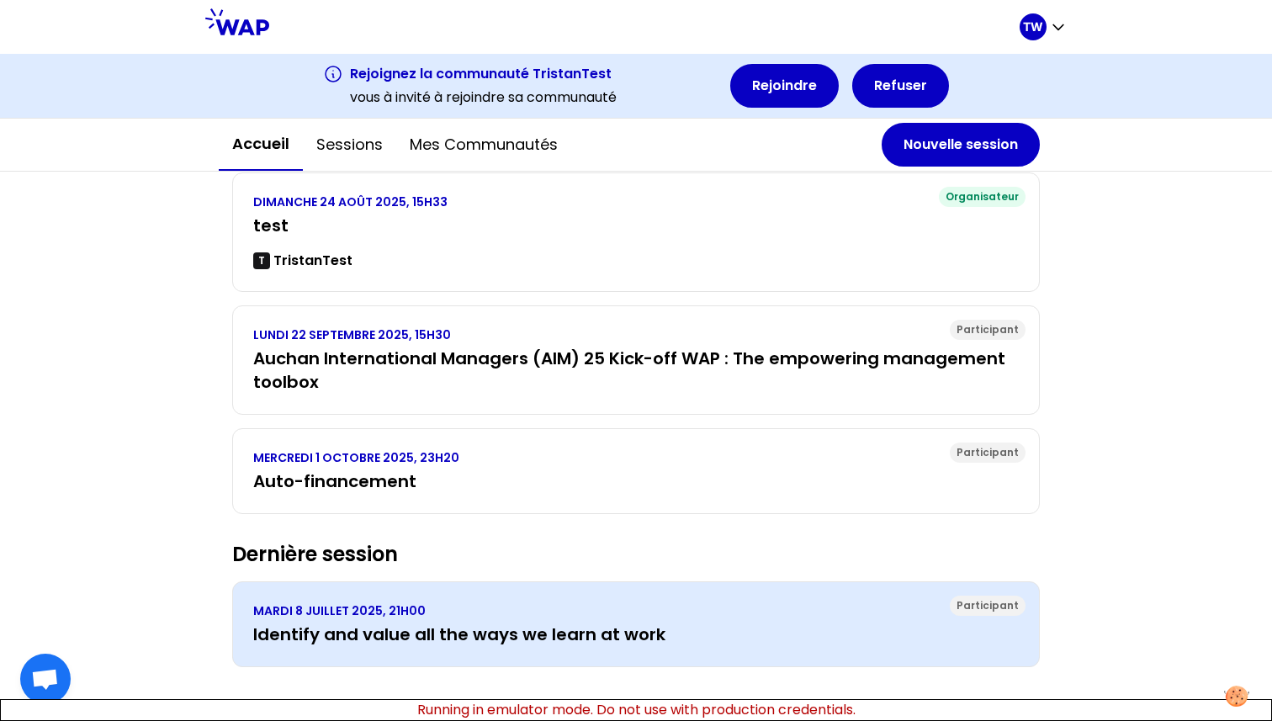
click at [370, 615] on p "MARDI 8 JUILLET 2025, 21H00" at bounding box center [636, 610] width 766 height 17
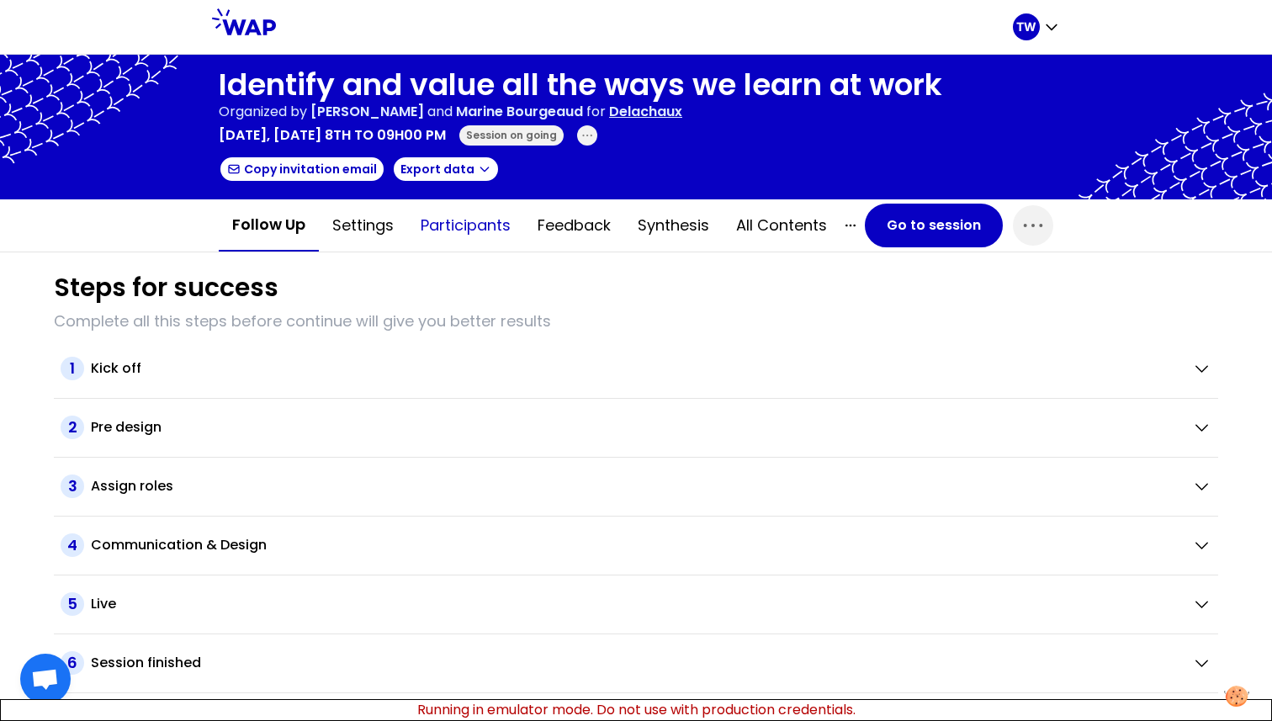
click at [479, 230] on button "Participants" at bounding box center [465, 225] width 117 height 50
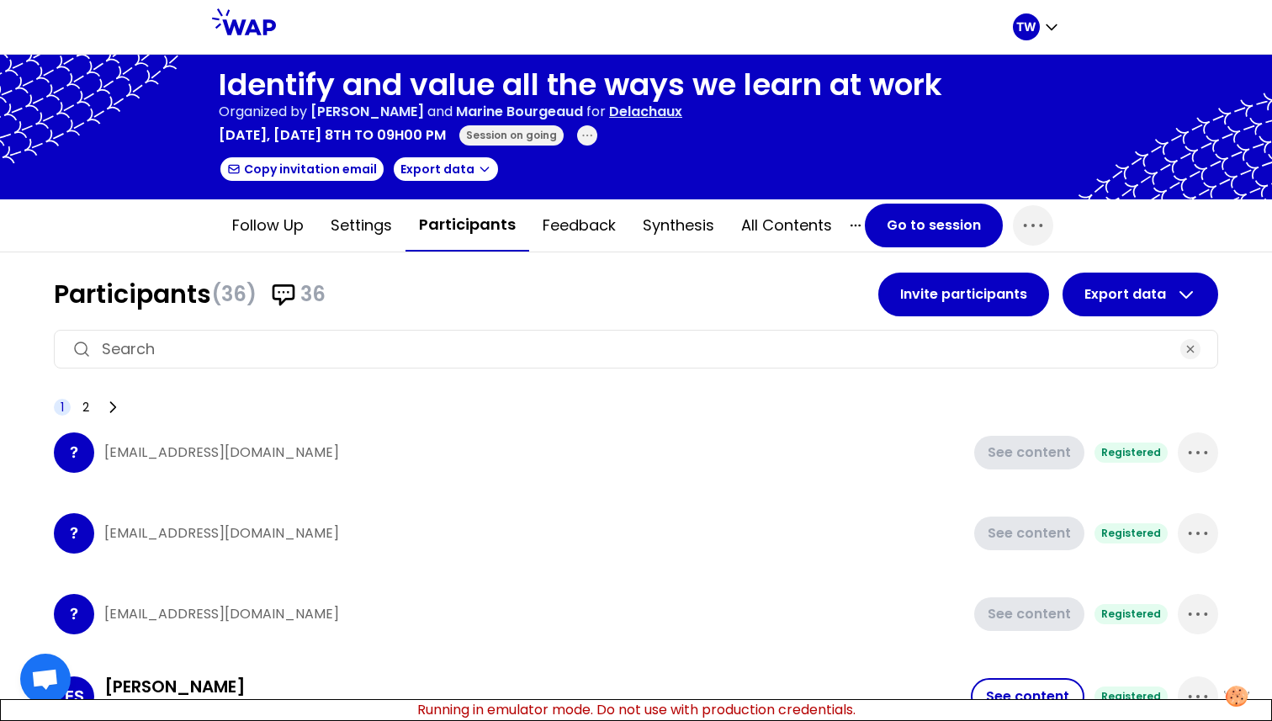
click at [269, 352] on input at bounding box center [636, 349] width 1068 height 24
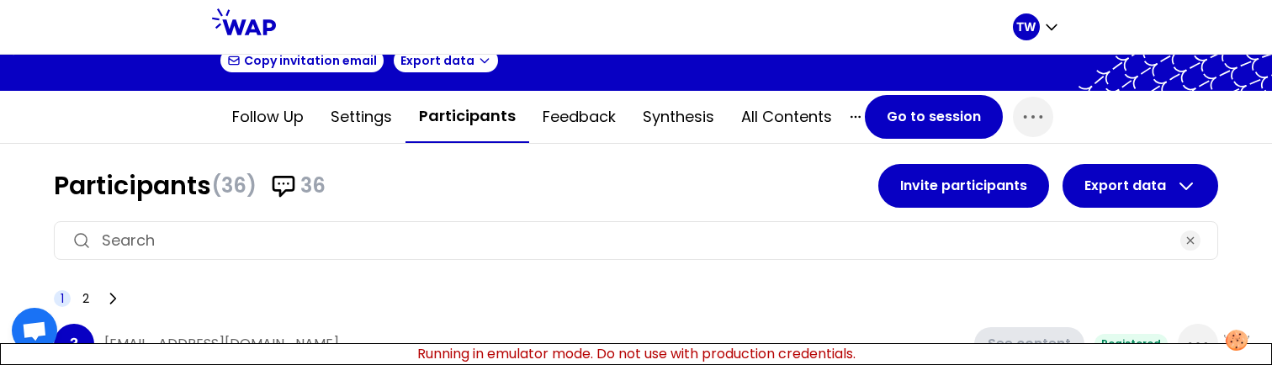
scroll to position [127, 0]
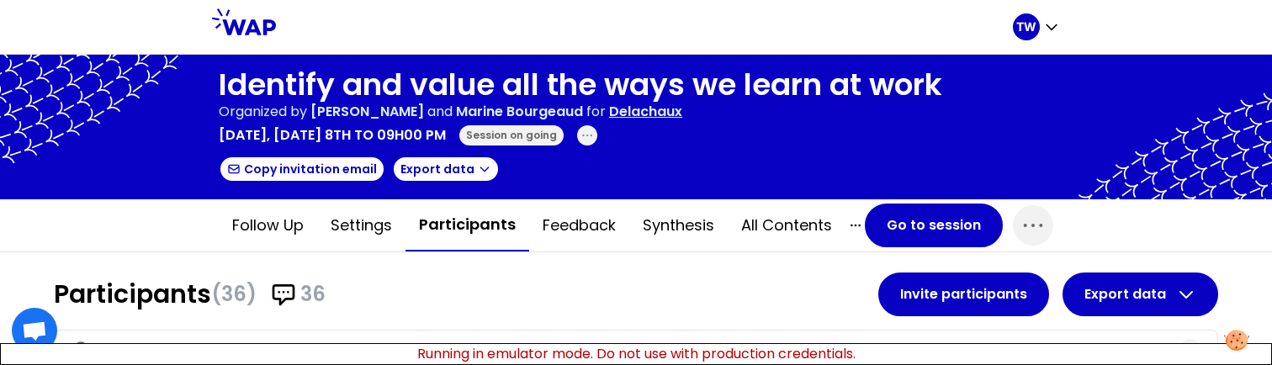
scroll to position [109, 0]
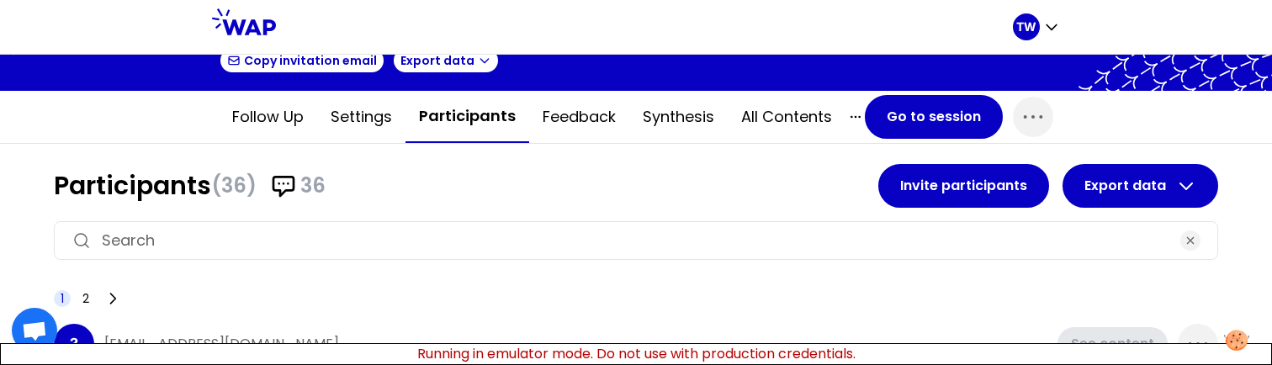
click at [310, 234] on input at bounding box center [636, 241] width 1068 height 24
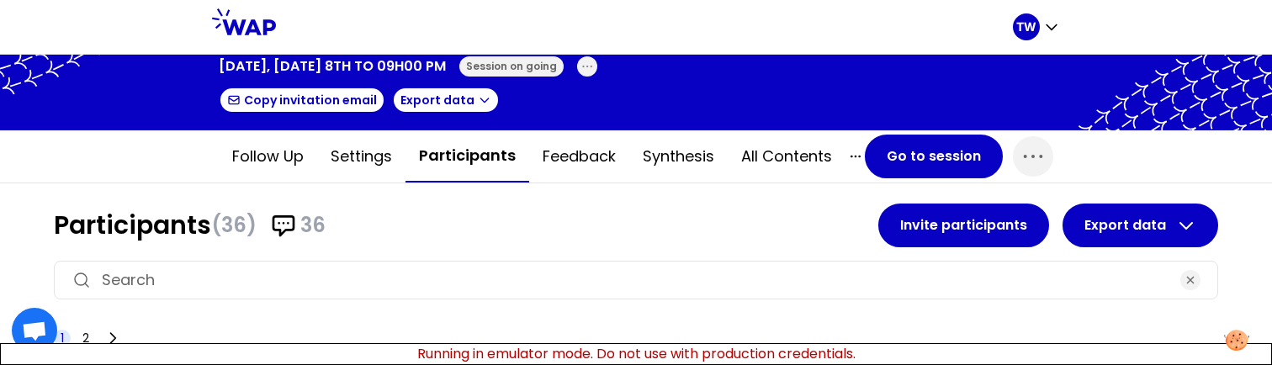
scroll to position [82, 0]
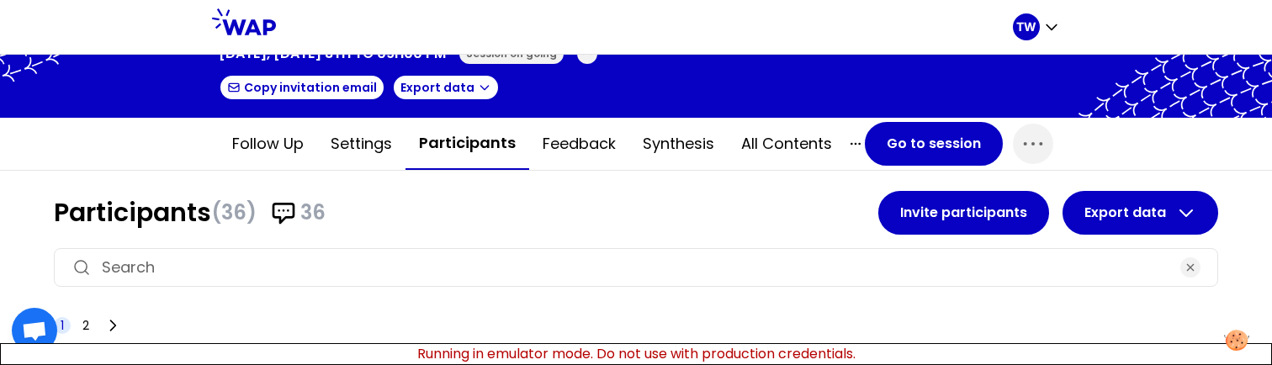
click at [136, 267] on input at bounding box center [636, 268] width 1068 height 24
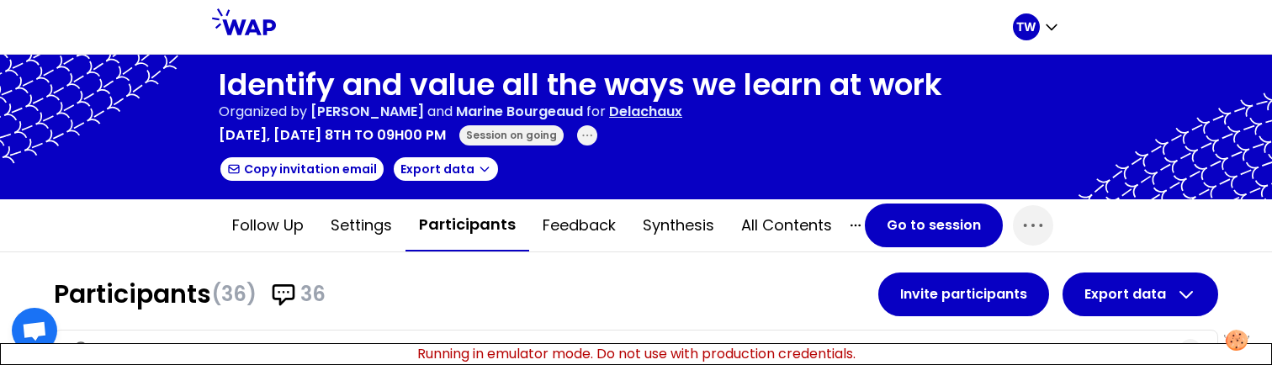
scroll to position [183, 0]
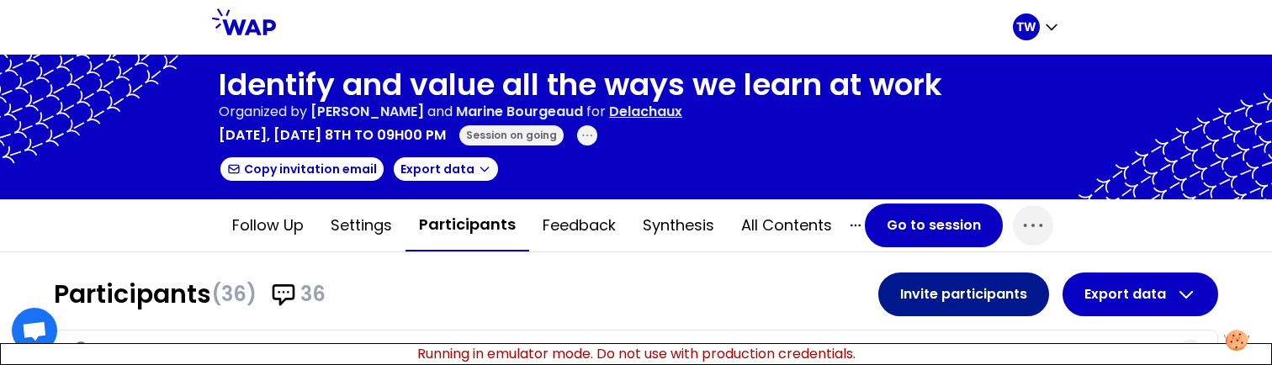
click at [991, 298] on button "Invite participants" at bounding box center [963, 295] width 171 height 44
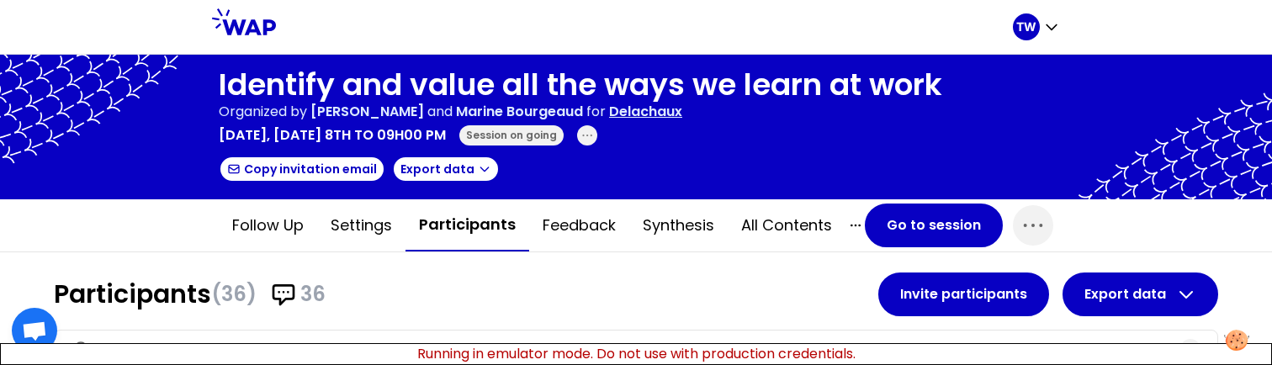
scroll to position [253, 0]
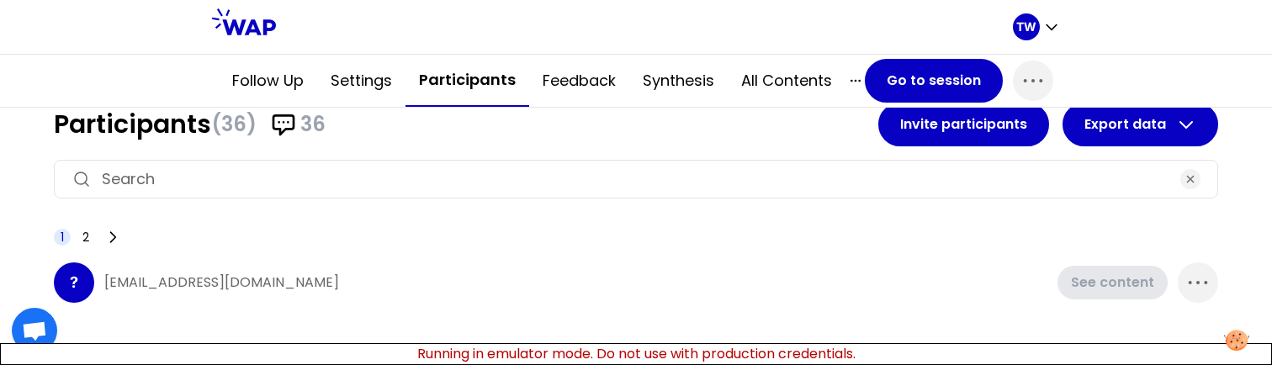
scroll to position [172, 0]
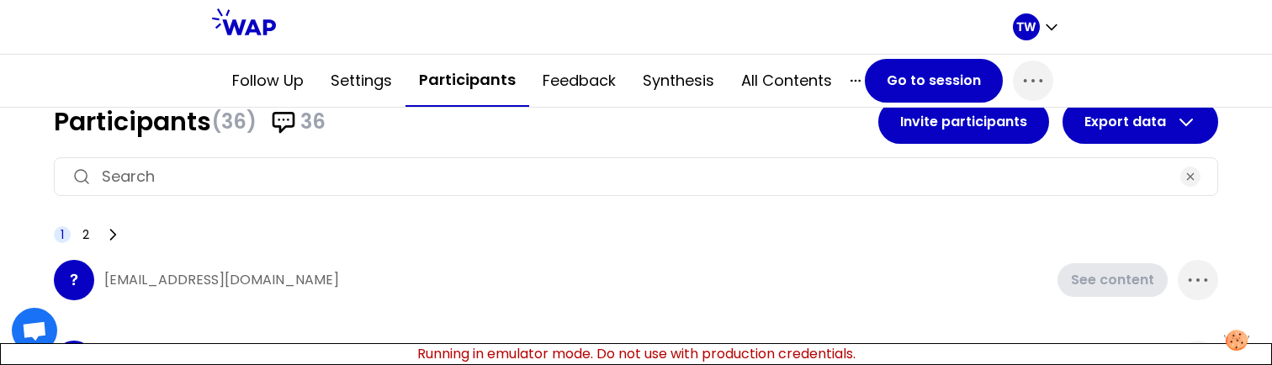
click at [264, 189] on div at bounding box center [636, 176] width 1164 height 39
click at [265, 181] on input at bounding box center [636, 177] width 1068 height 24
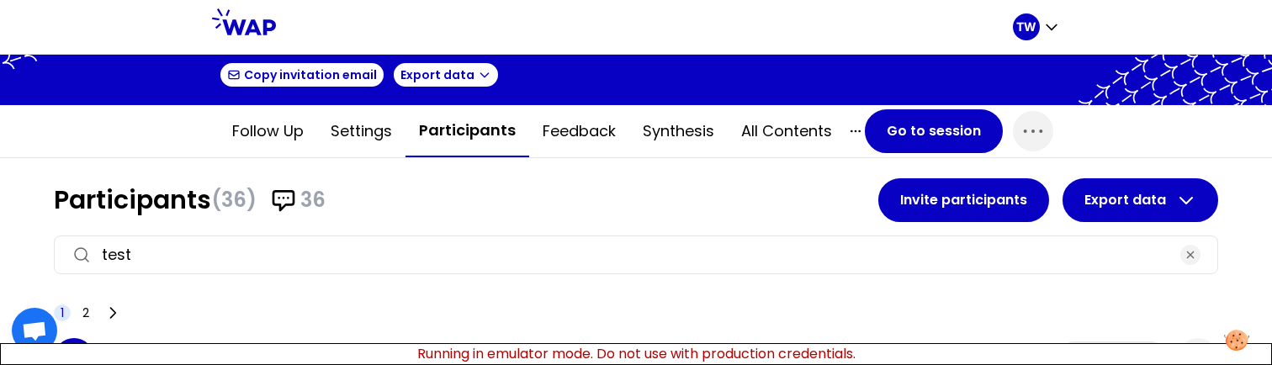
scroll to position [95, 0]
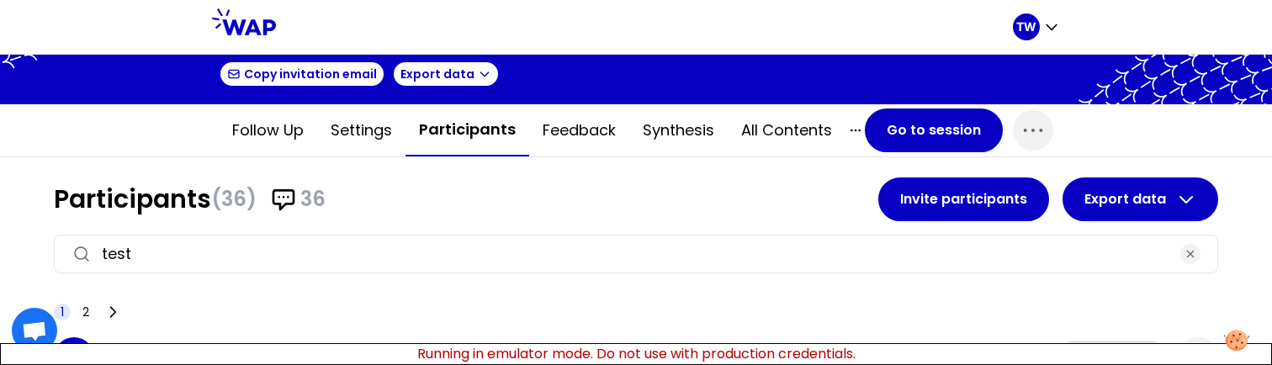
type input "test"
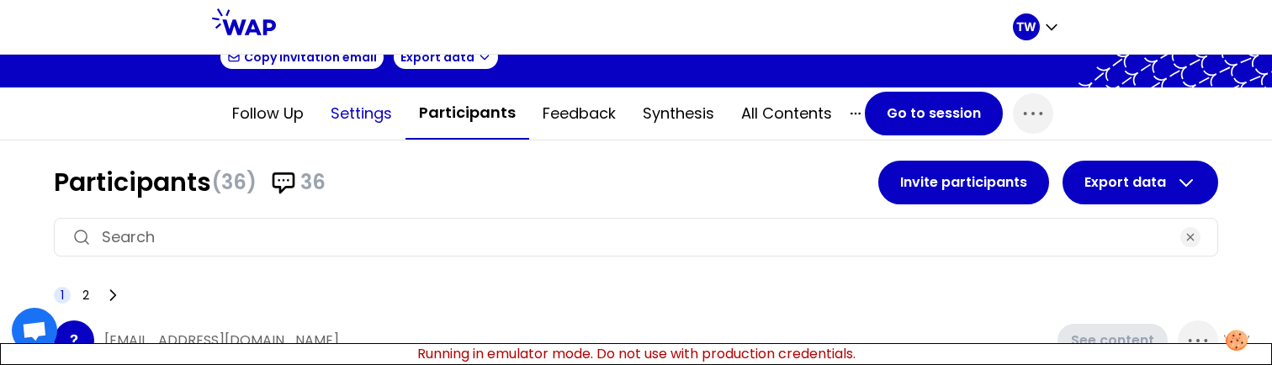
scroll to position [163, 0]
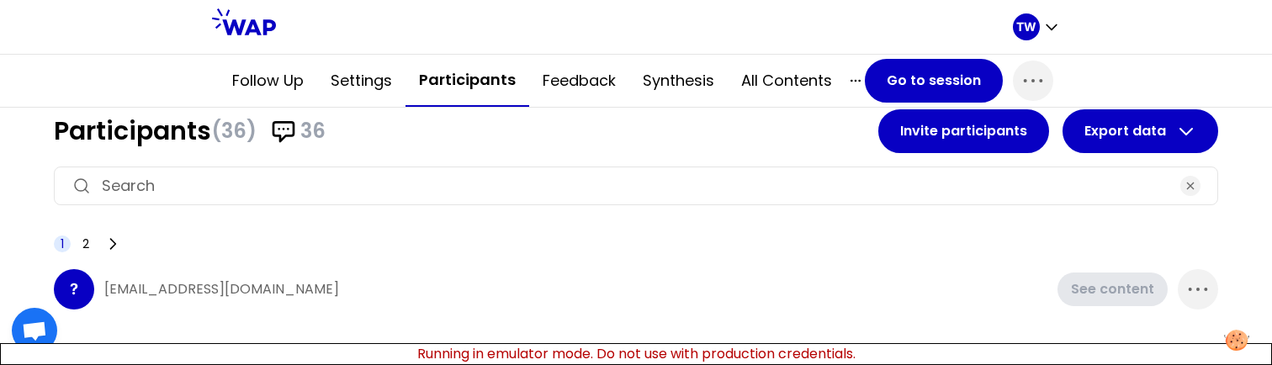
click at [331, 191] on input at bounding box center [636, 186] width 1068 height 24
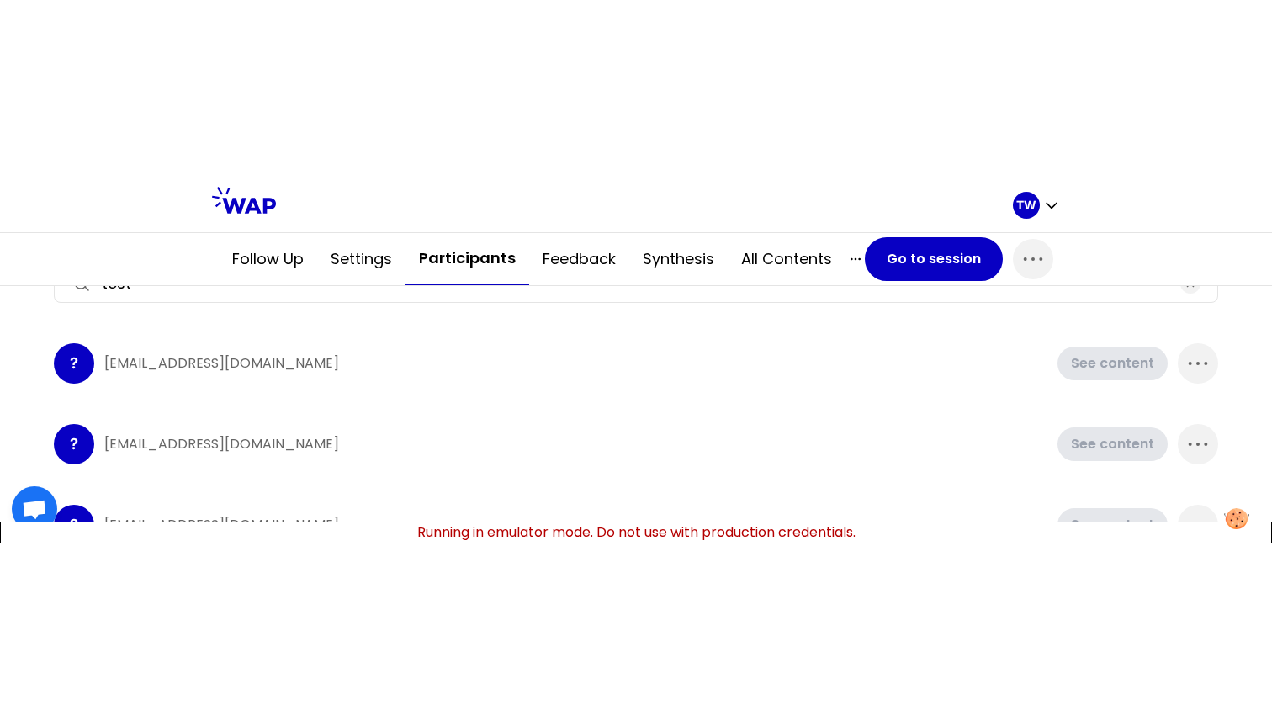
scroll to position [259, 0]
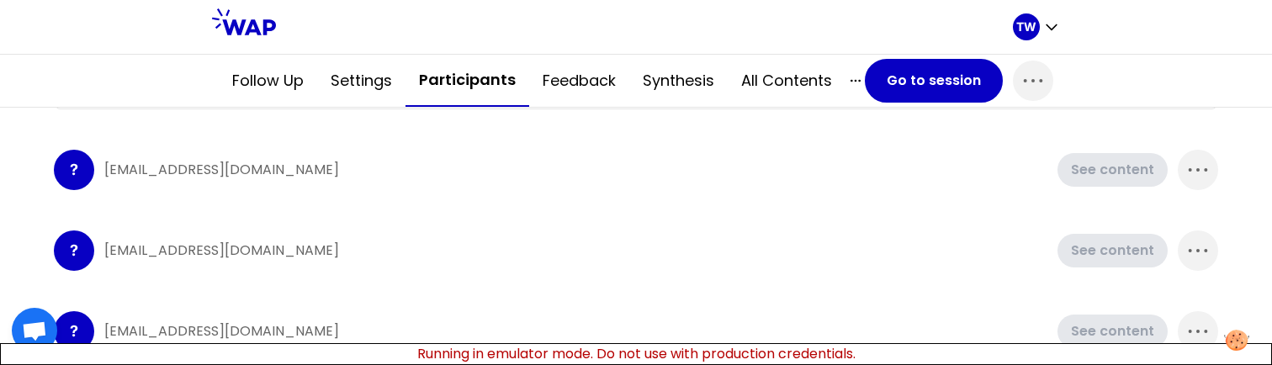
type input "test"
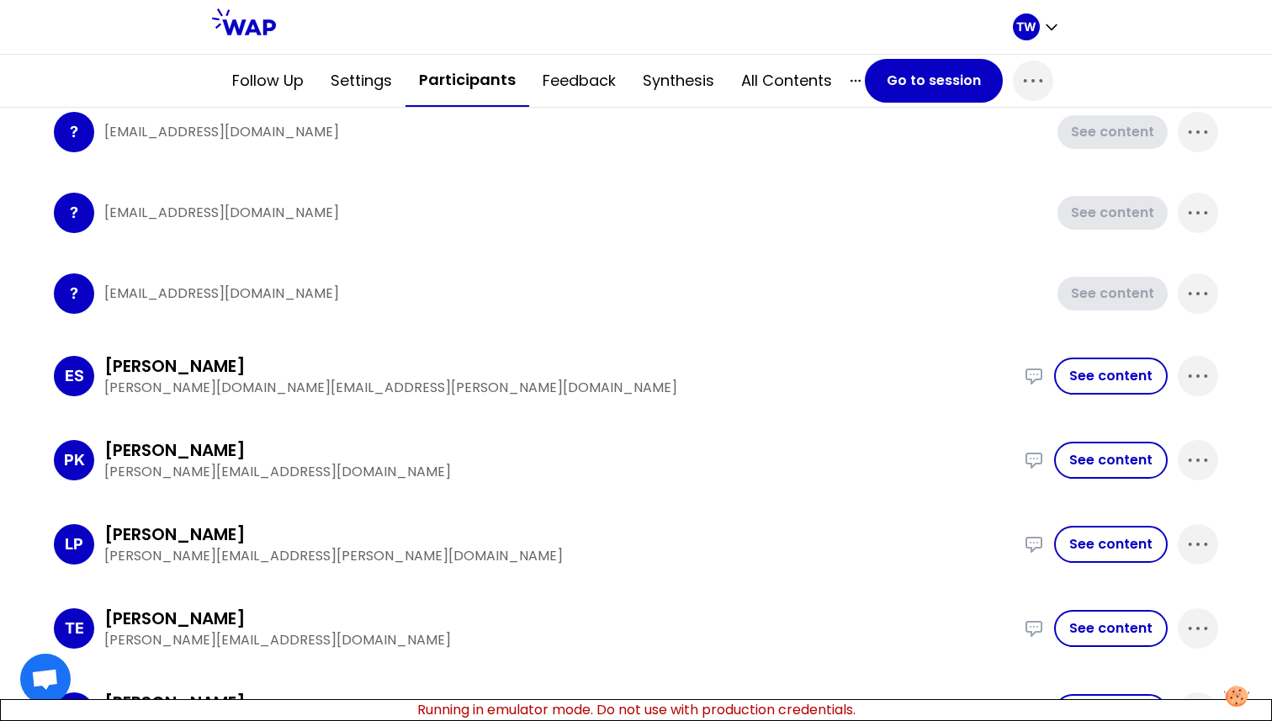
scroll to position [0, 0]
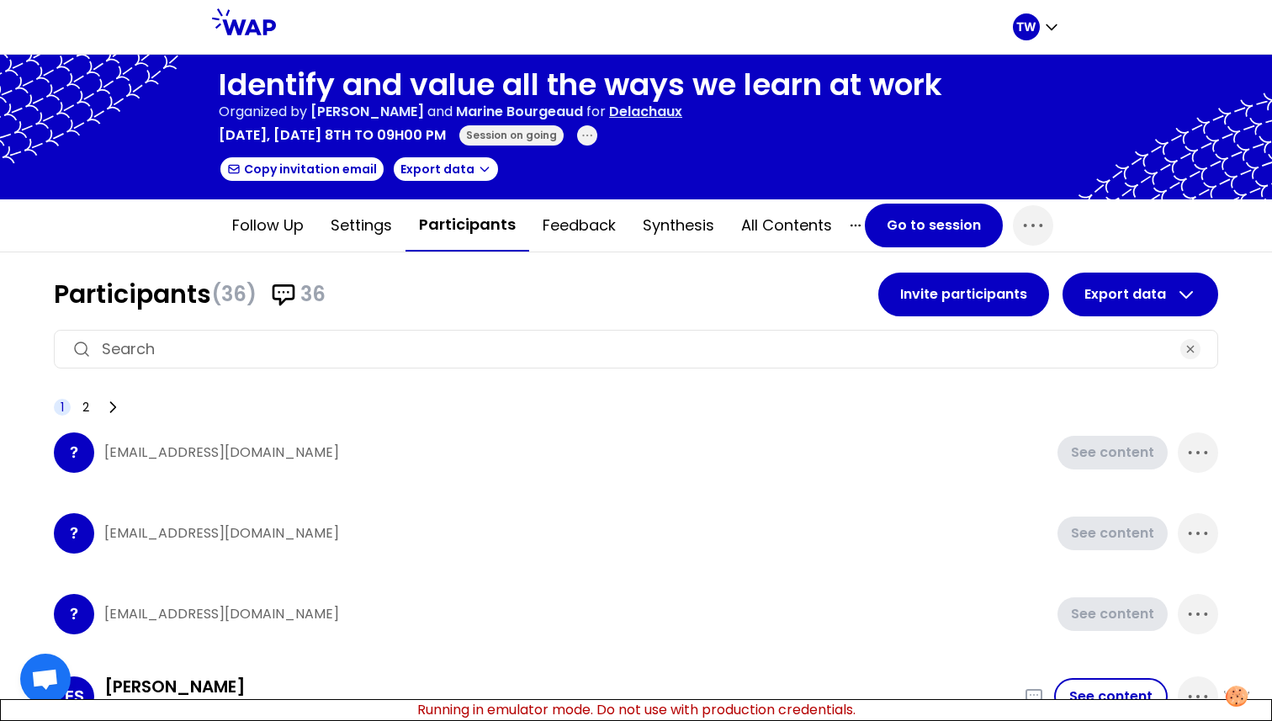
click at [187, 357] on input at bounding box center [636, 349] width 1068 height 24
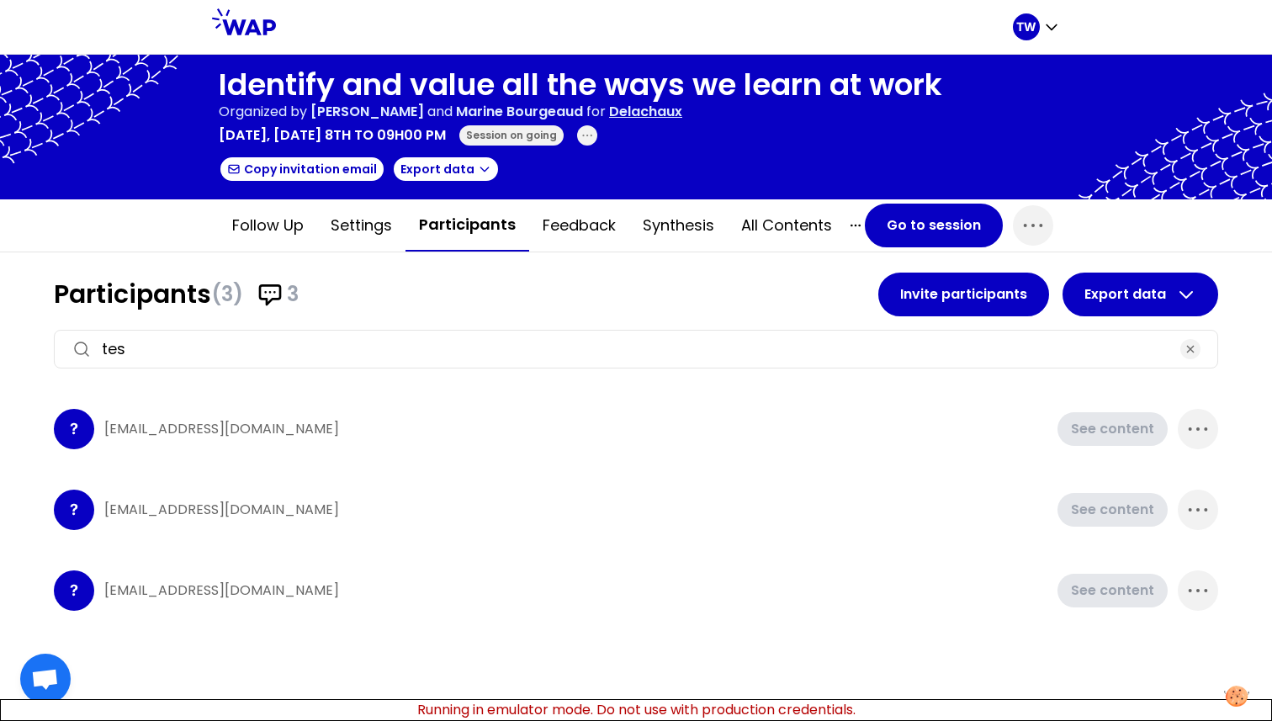
type input "test"
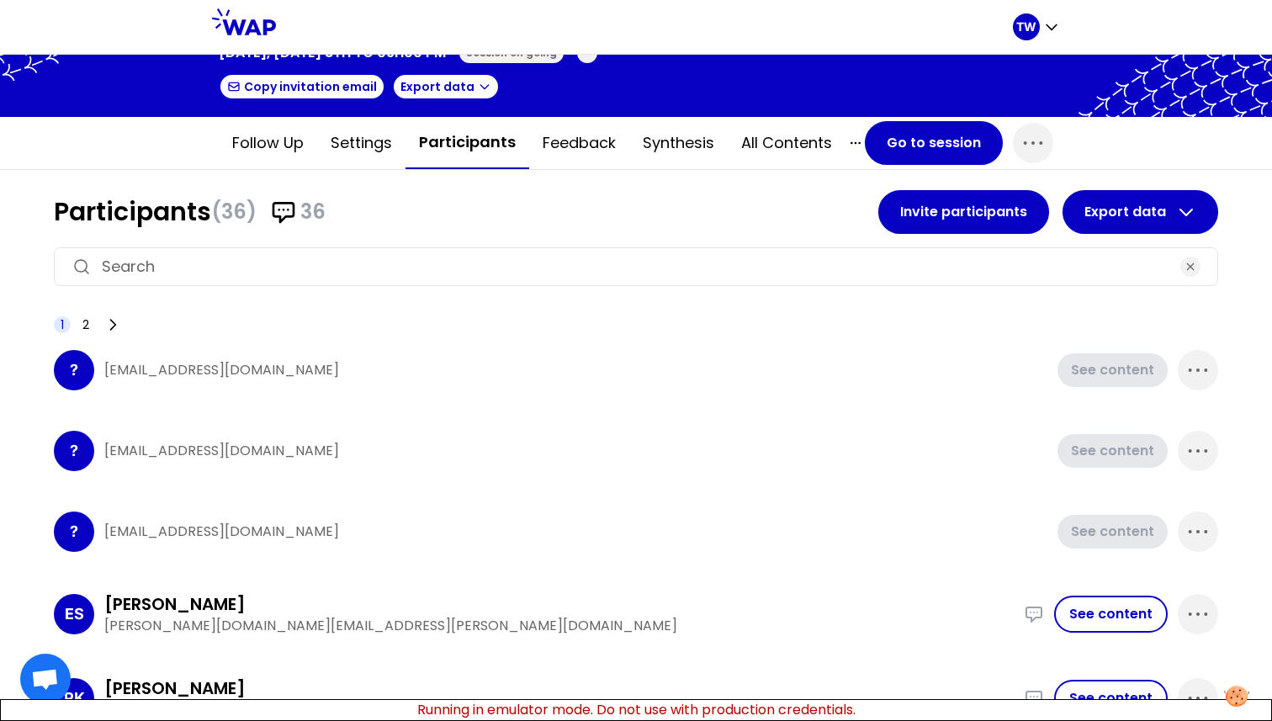
scroll to position [83, 0]
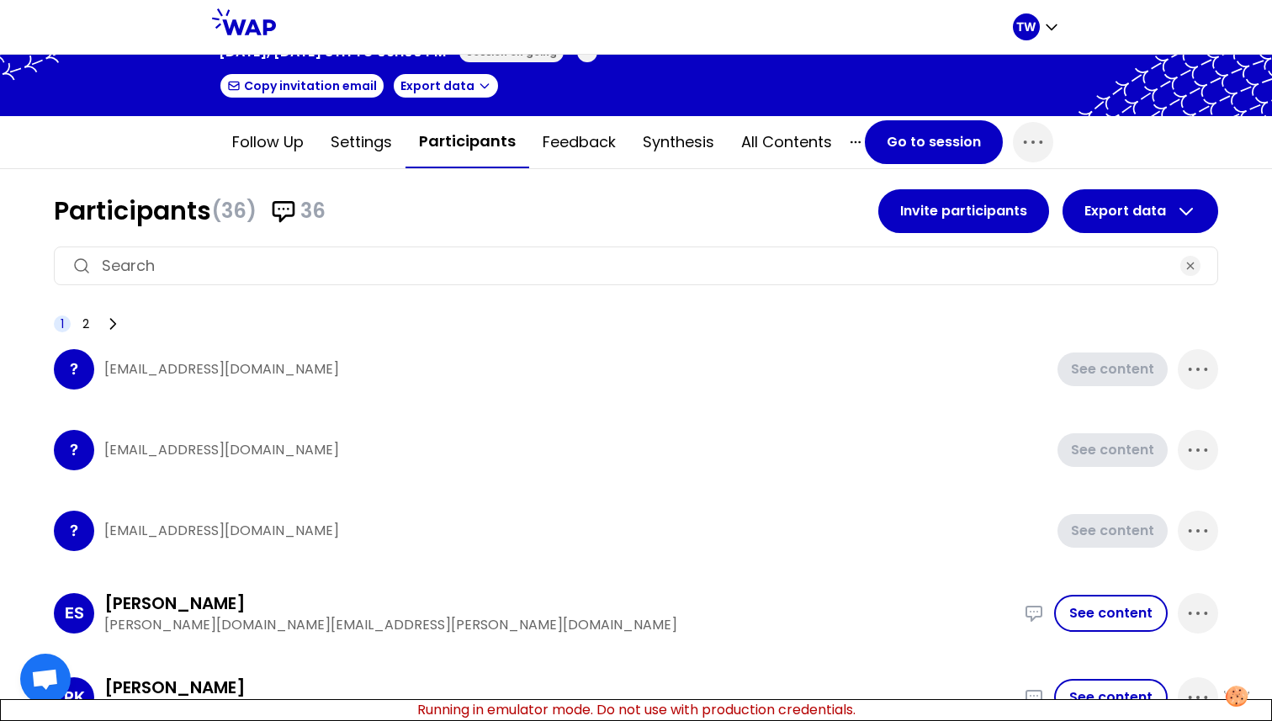
click at [356, 252] on div at bounding box center [636, 265] width 1164 height 39
click at [332, 259] on input at bounding box center [636, 266] width 1068 height 24
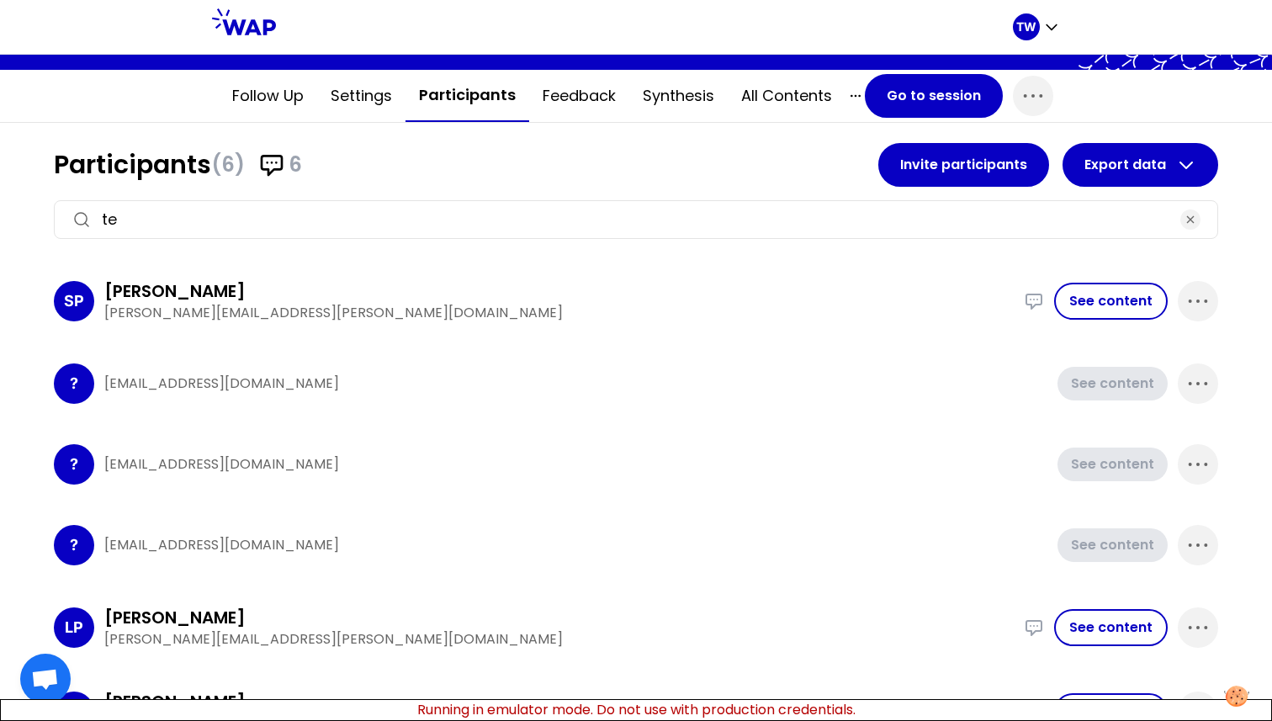
scroll to position [153, 0]
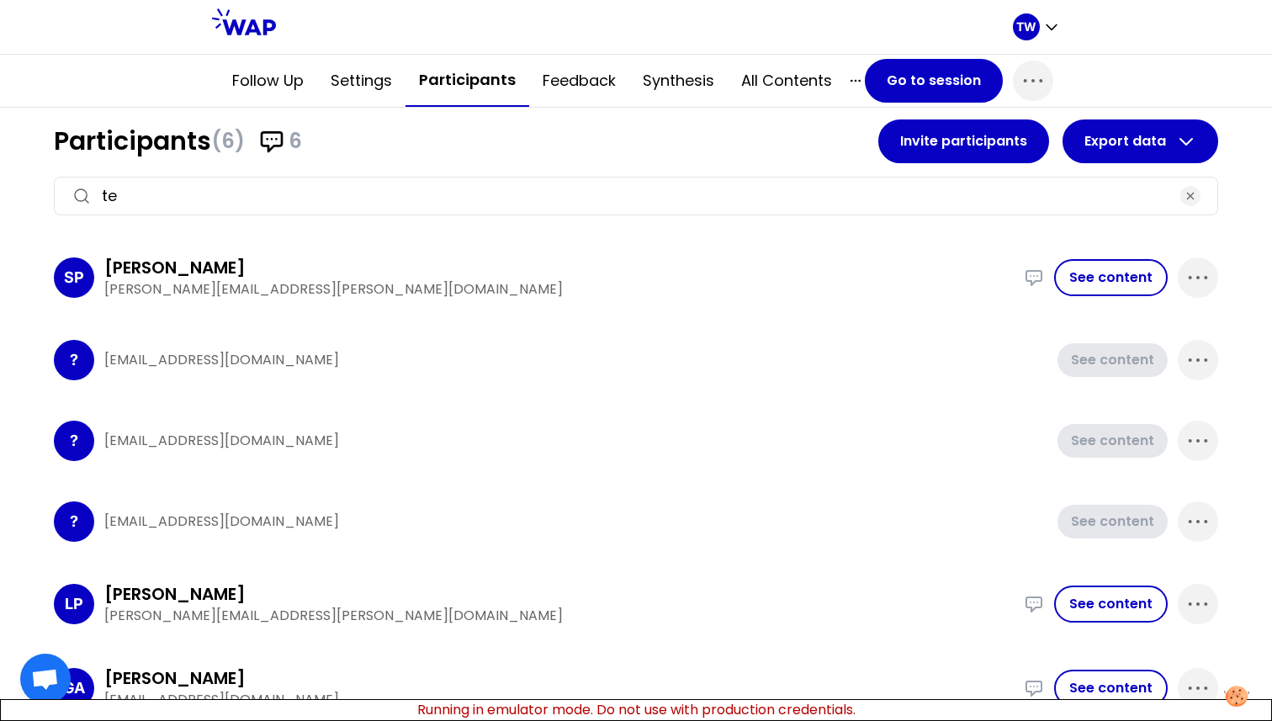
type input "t"
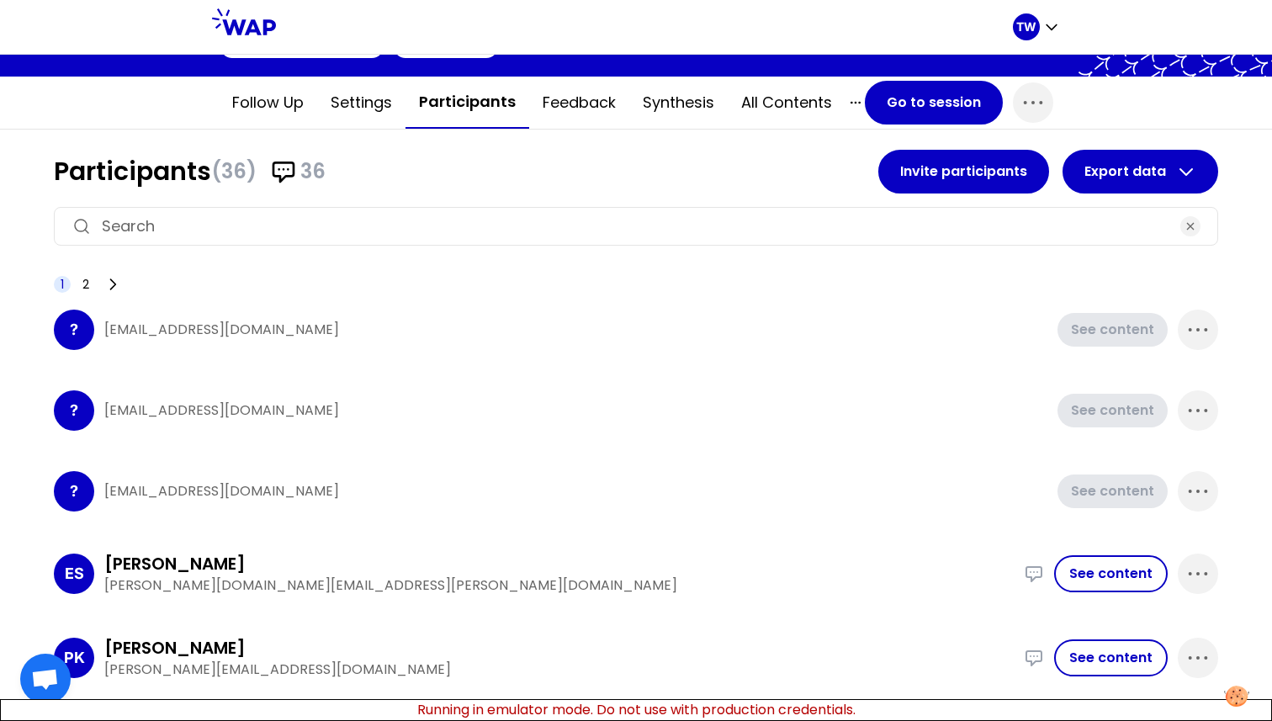
scroll to position [90, 0]
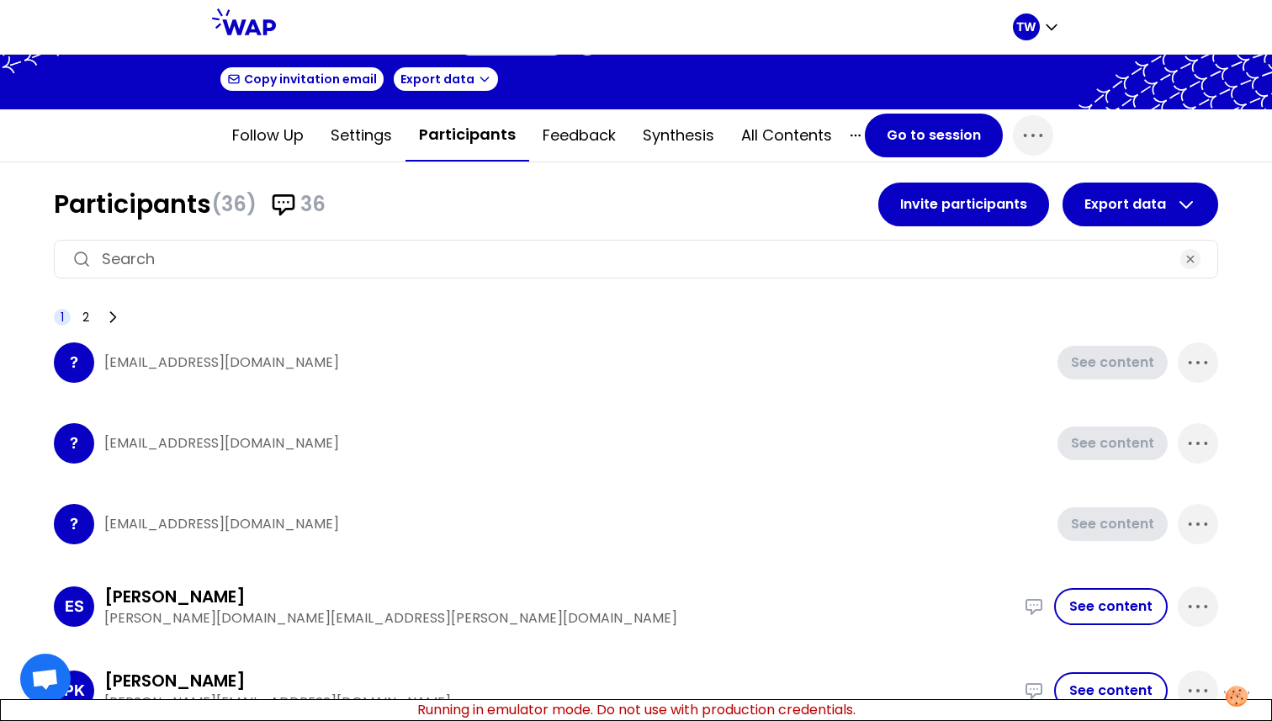
click at [177, 266] on input at bounding box center [636, 259] width 1068 height 24
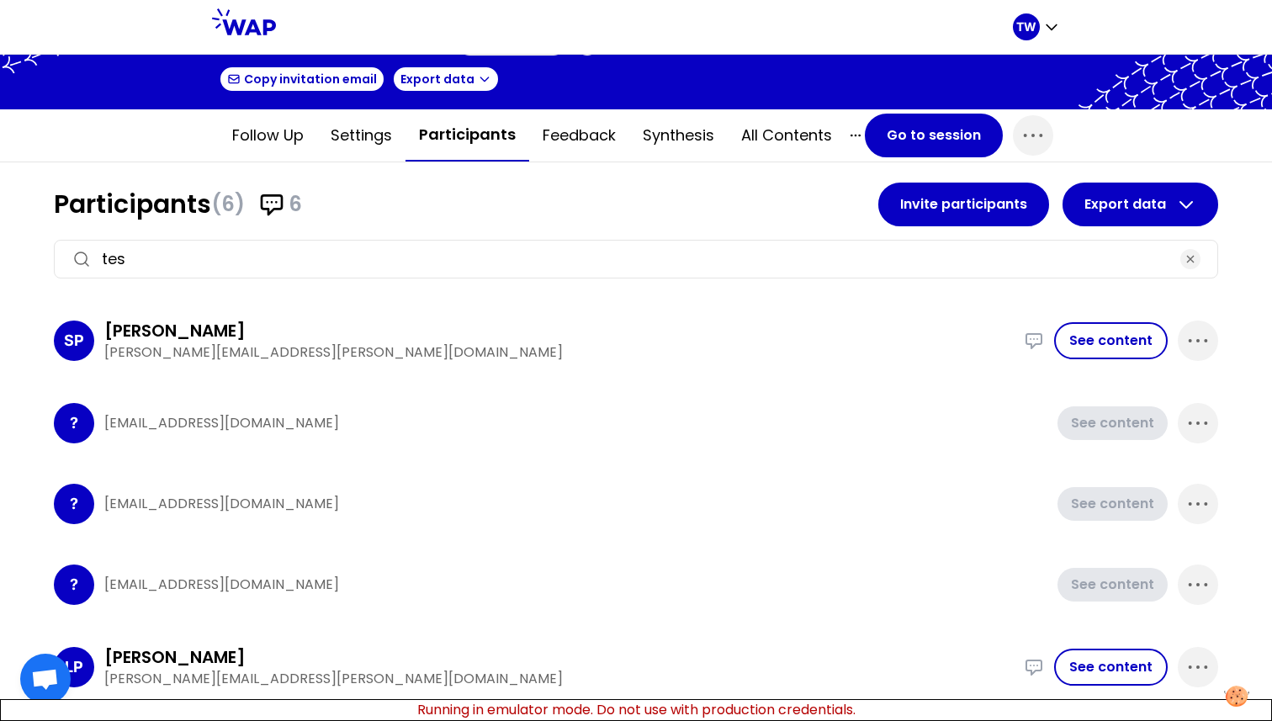
scroll to position [0, 0]
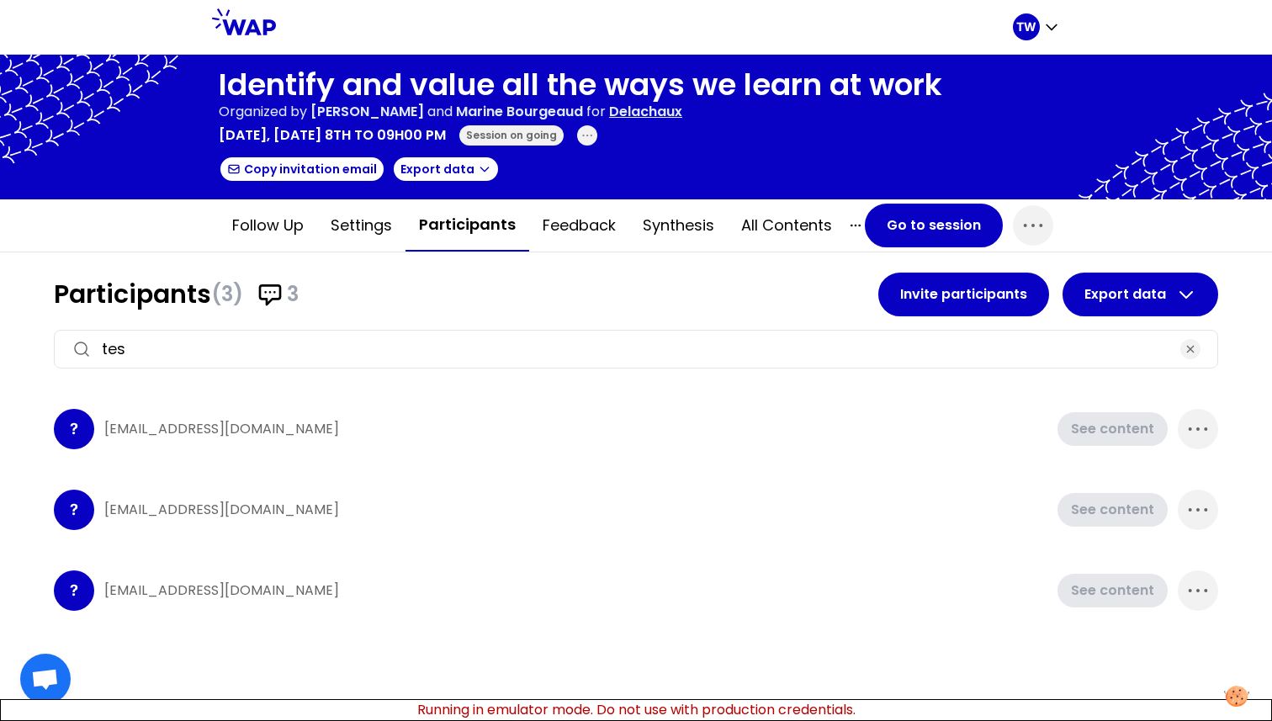
type input "test"
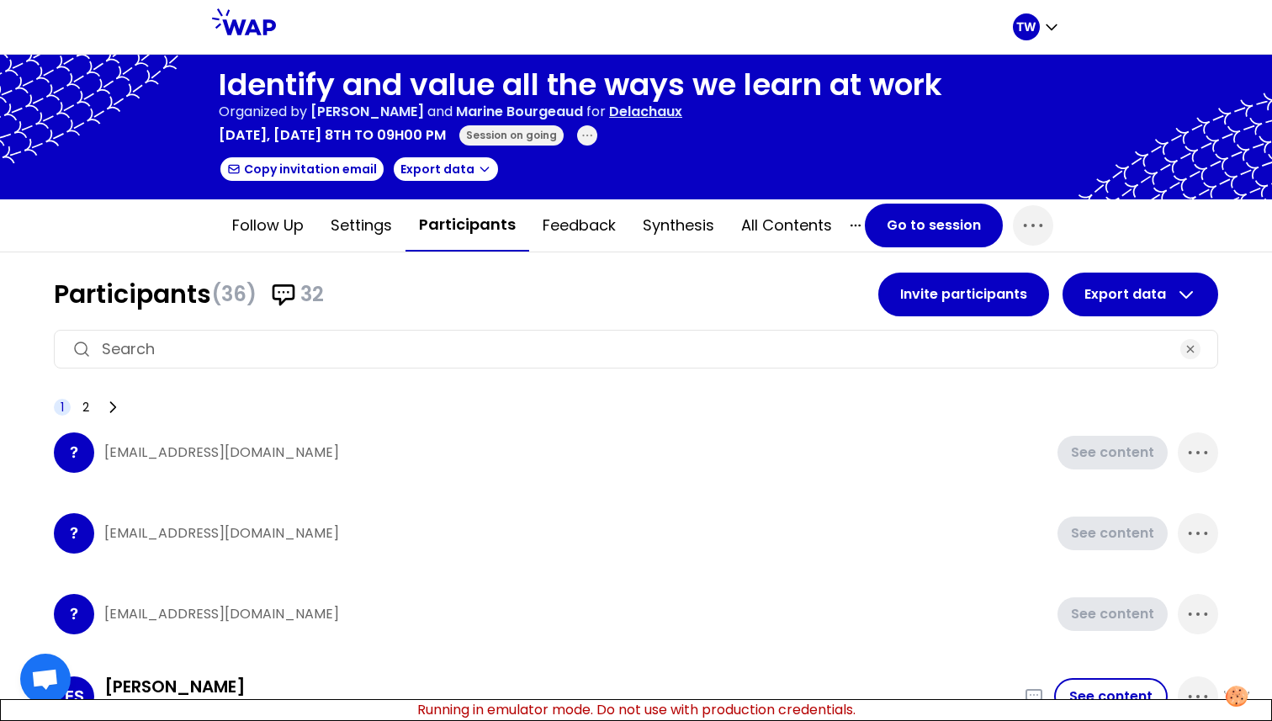
click at [242, 339] on input at bounding box center [636, 349] width 1068 height 24
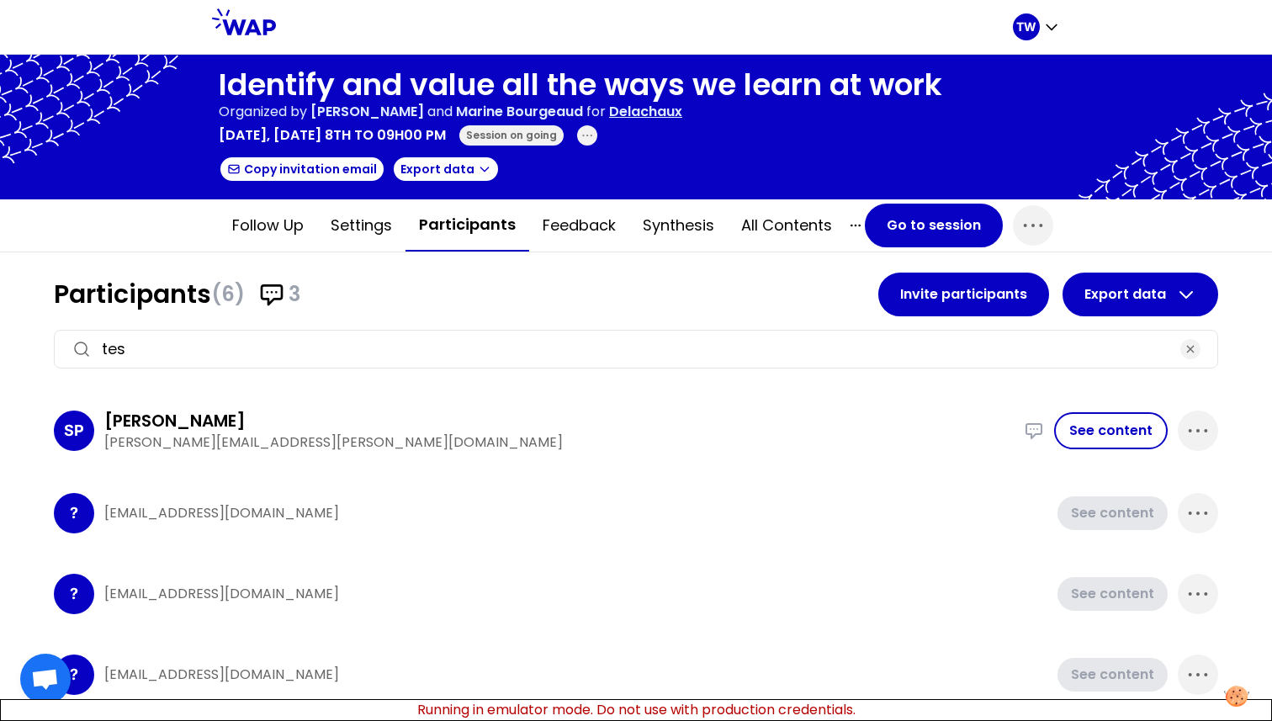
type input "test"
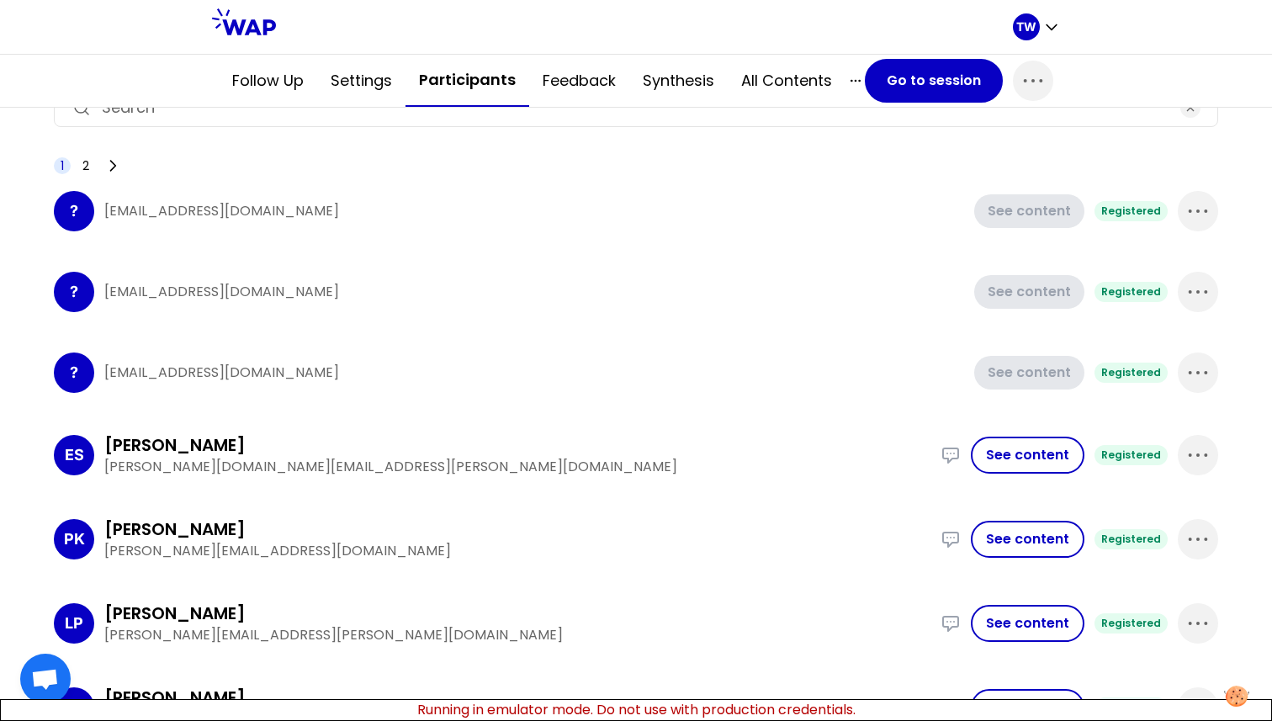
scroll to position [275, 0]
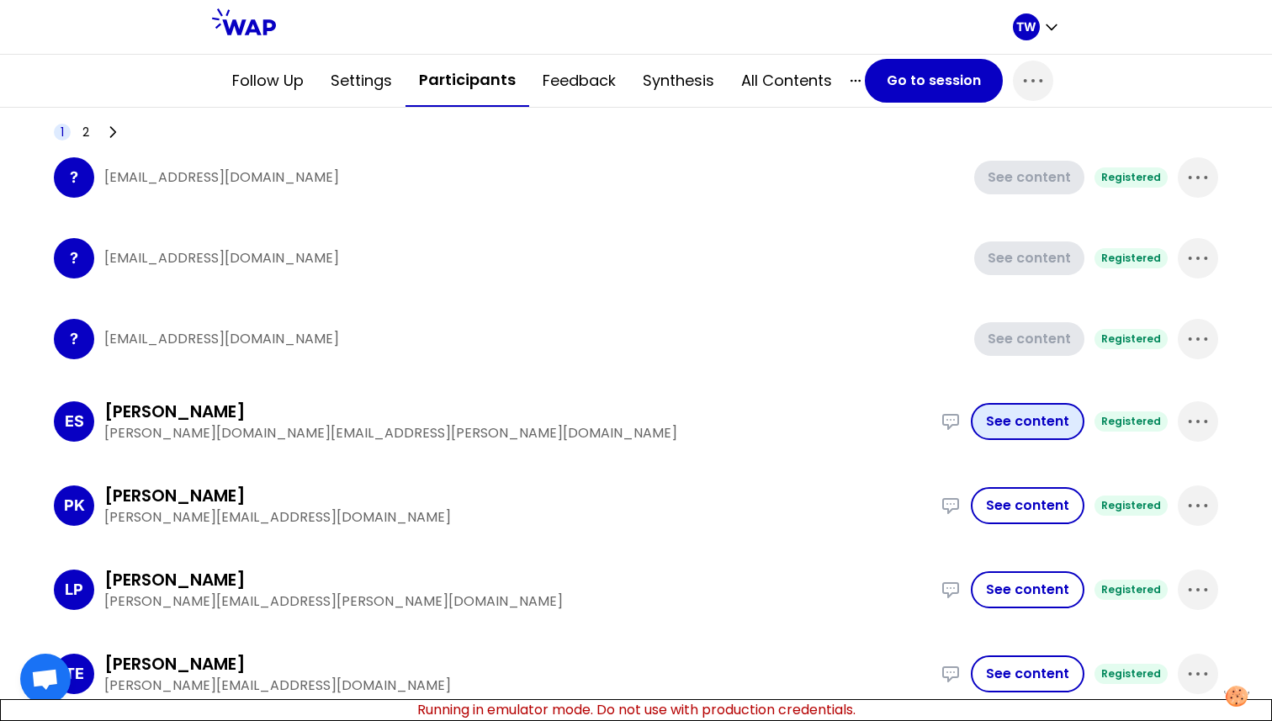
click at [1021, 422] on button "See content" at bounding box center [1028, 421] width 114 height 37
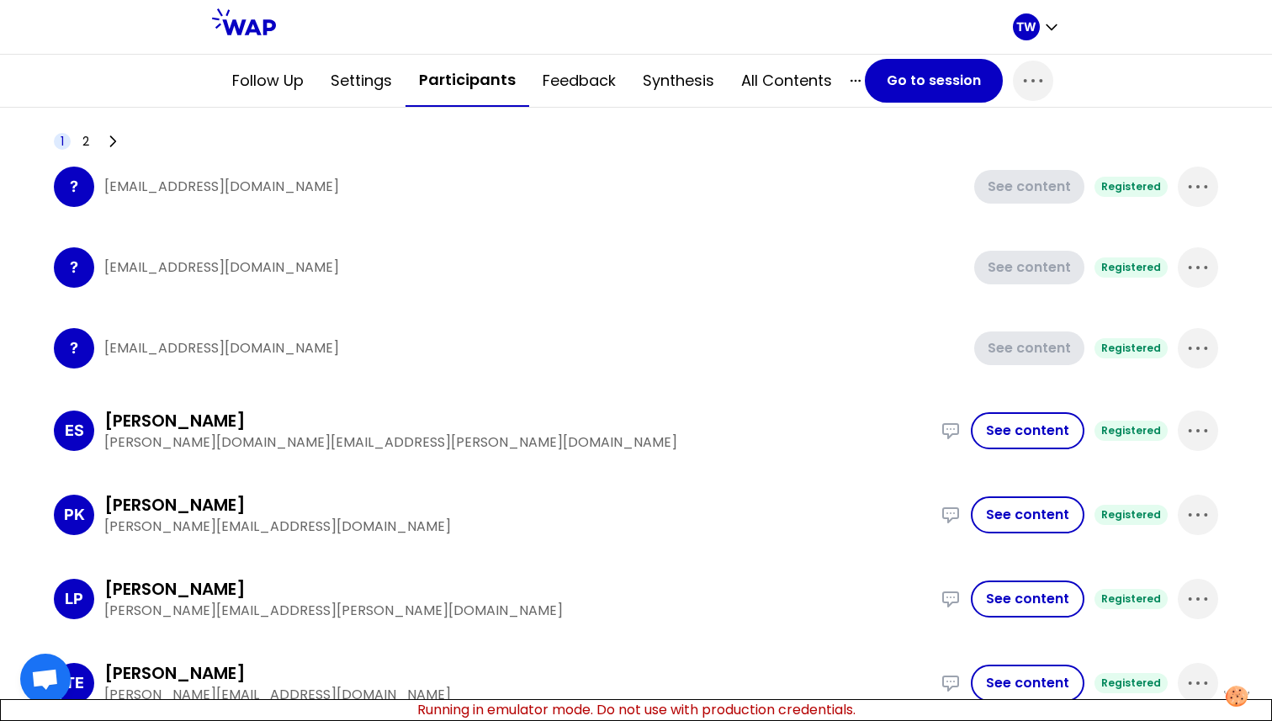
scroll to position [381, 0]
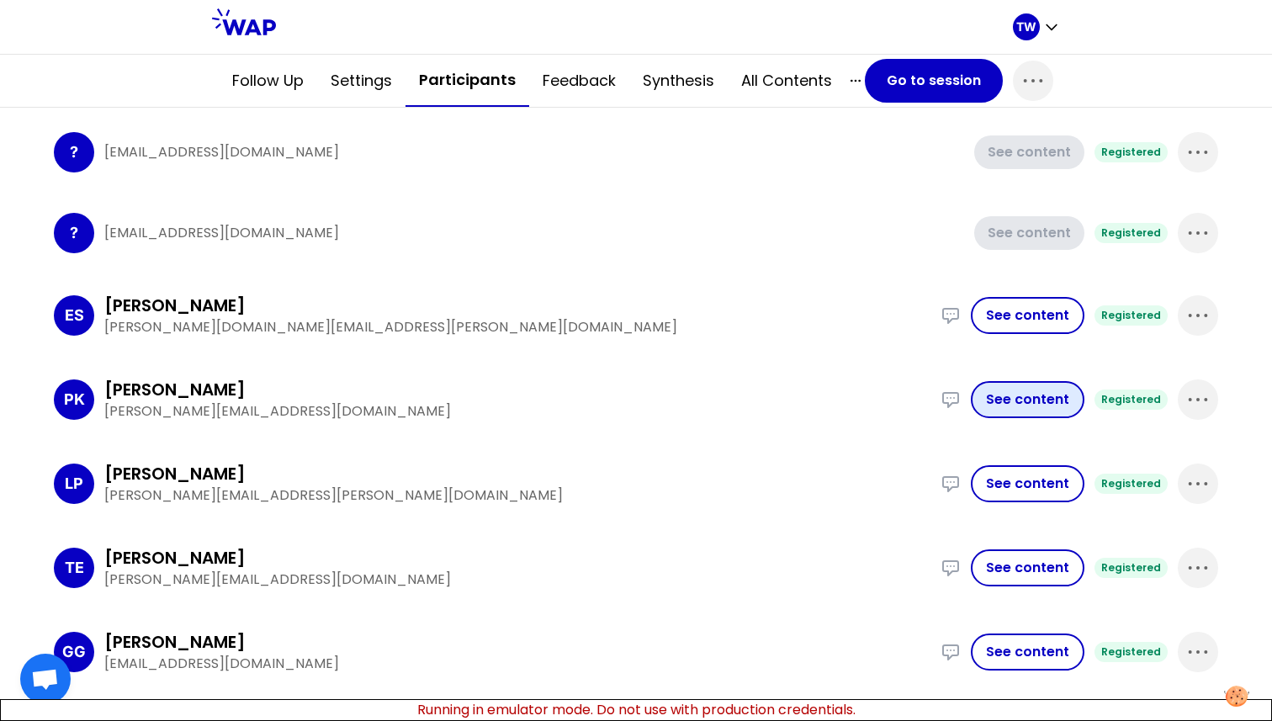
click at [1007, 405] on button "See content" at bounding box center [1028, 399] width 114 height 37
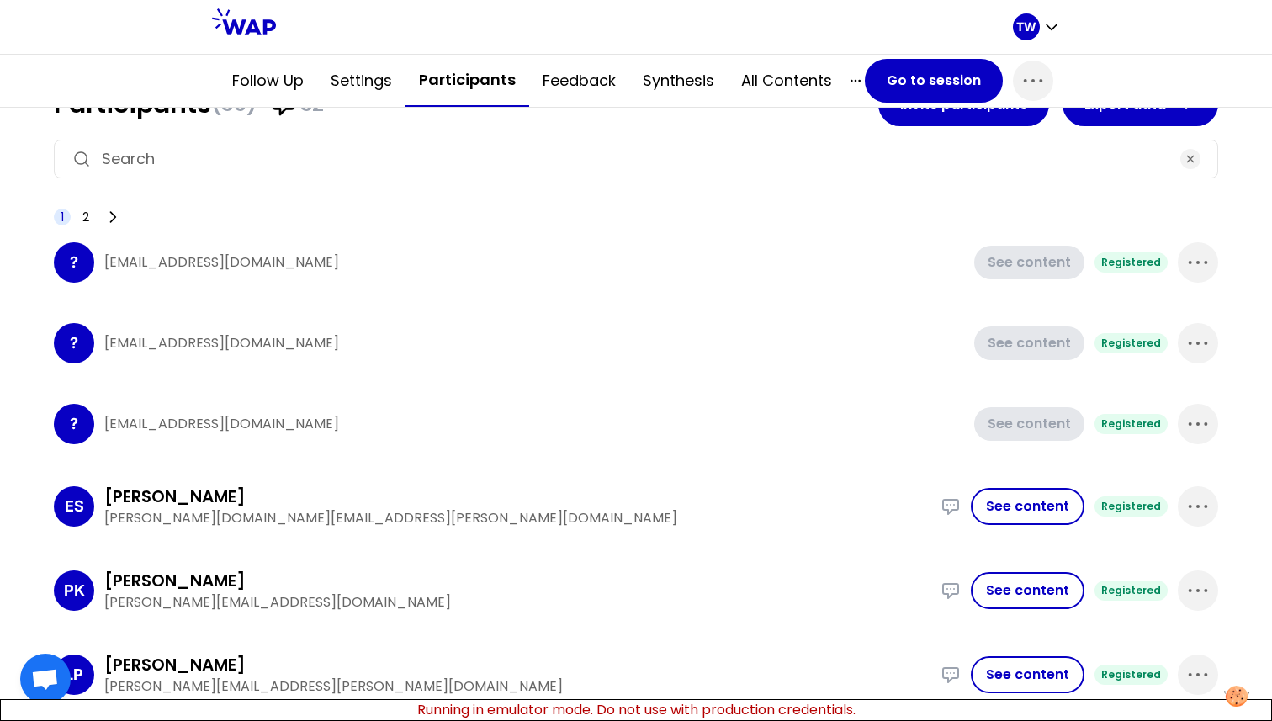
scroll to position [220, 0]
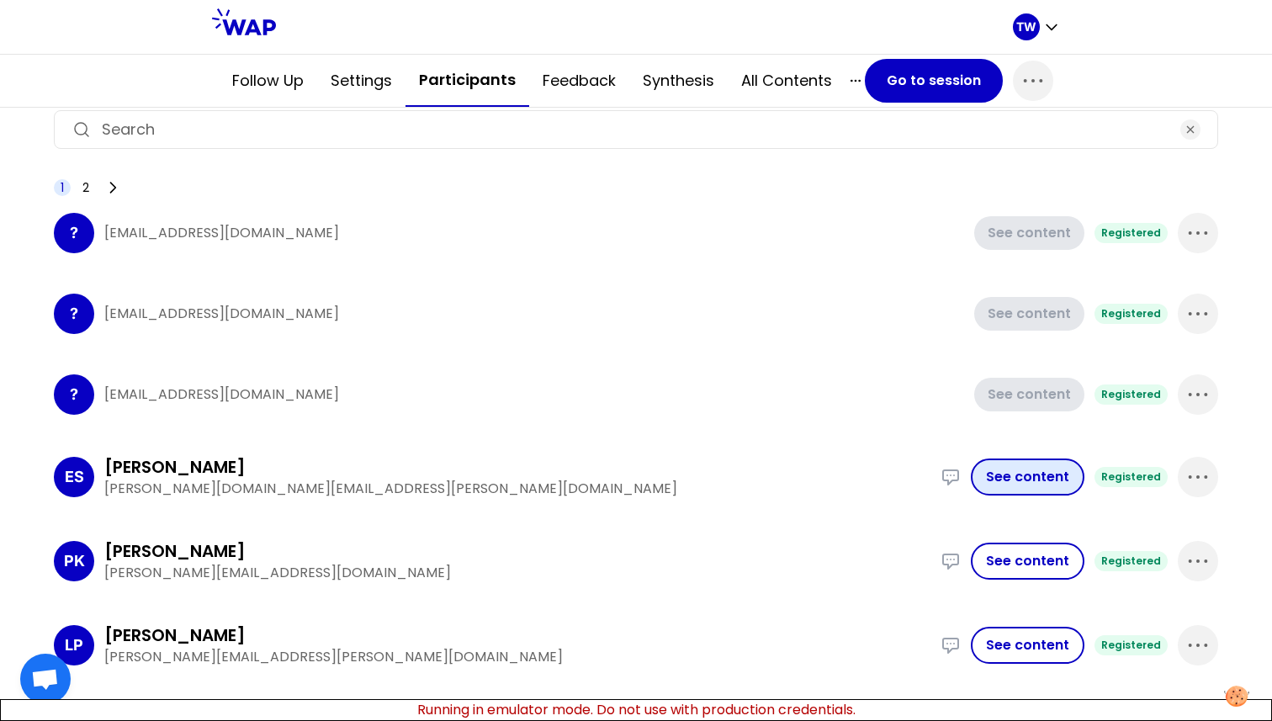
click at [999, 468] on button "See content" at bounding box center [1028, 476] width 114 height 37
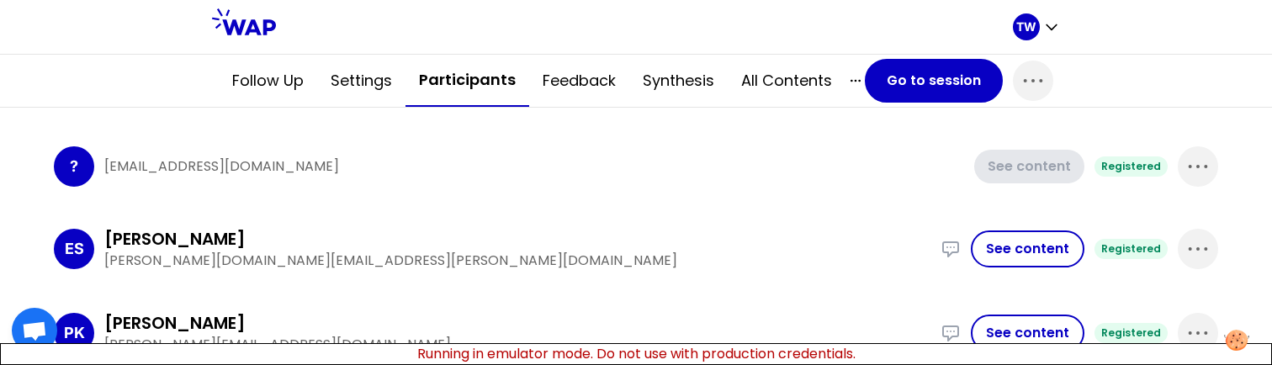
scroll to position [458, 0]
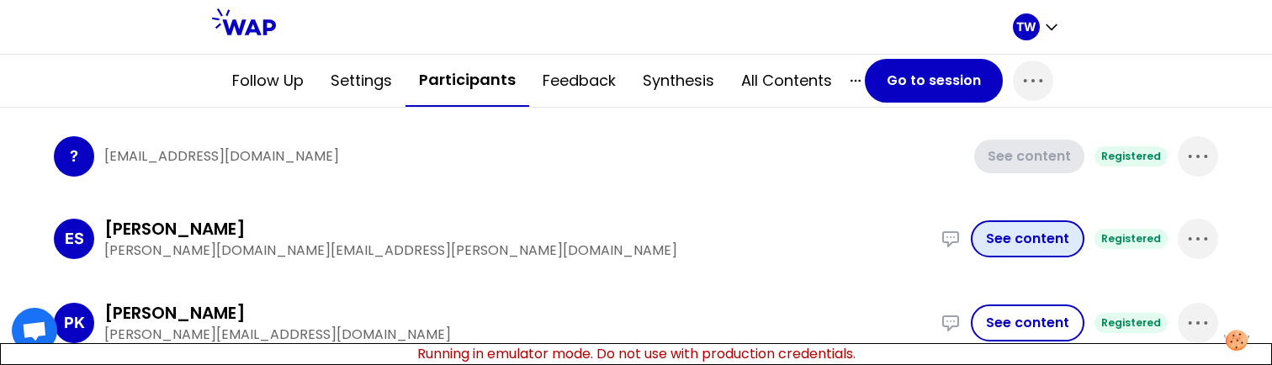
click at [987, 240] on button "See content" at bounding box center [1028, 238] width 114 height 37
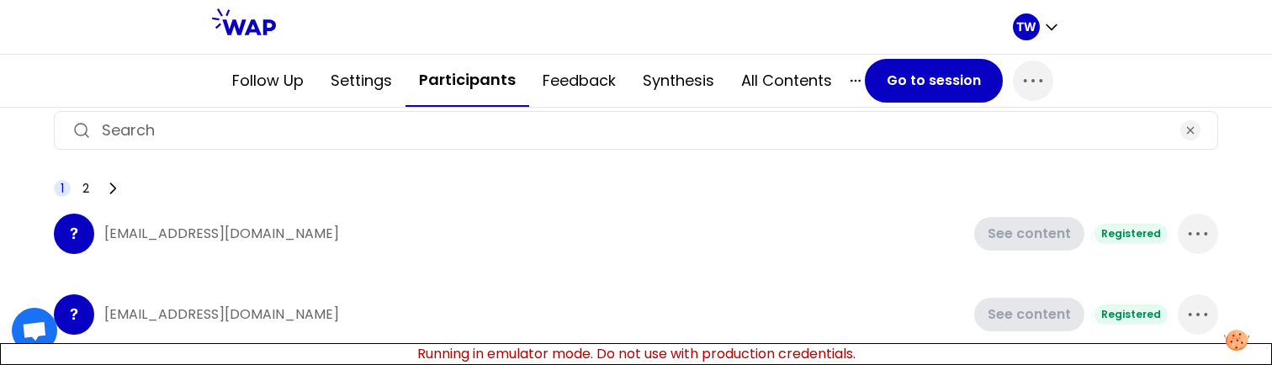
scroll to position [593, 0]
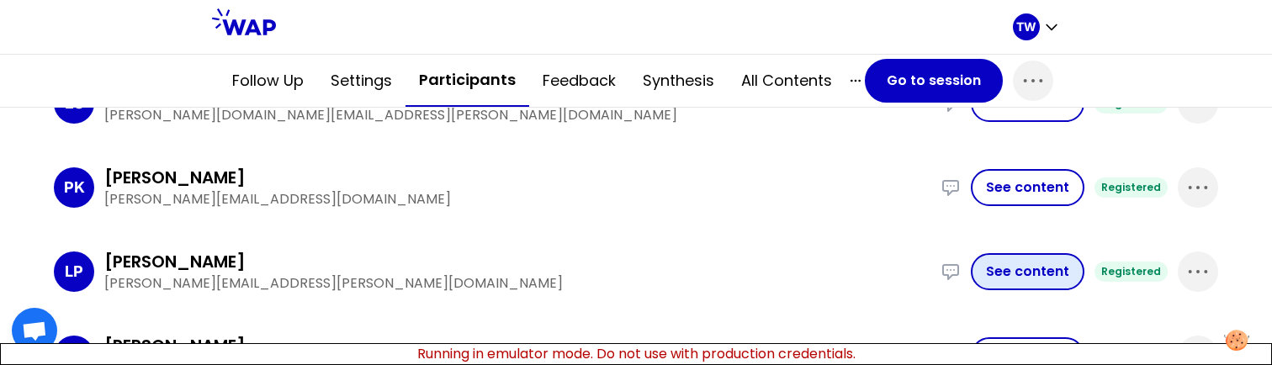
click at [1005, 277] on button "See content" at bounding box center [1028, 271] width 114 height 37
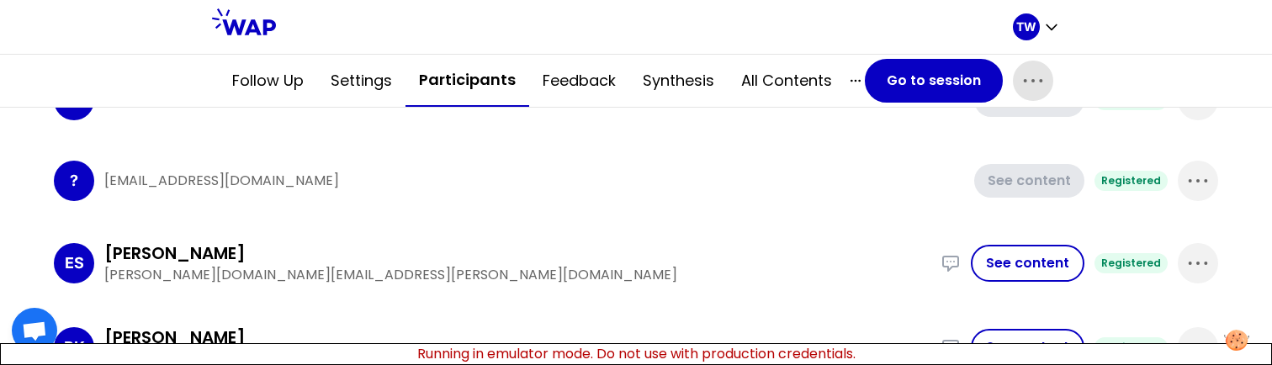
scroll to position [687, 0]
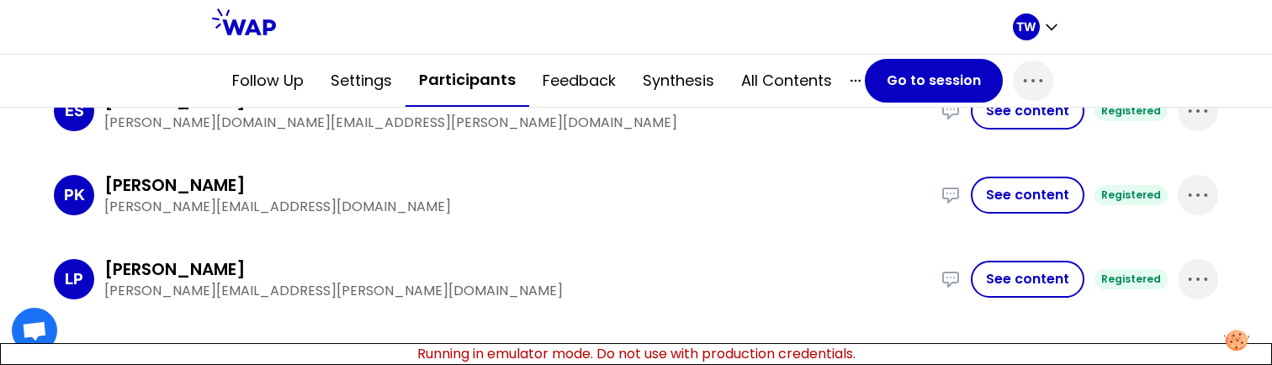
scroll to position [902, 0]
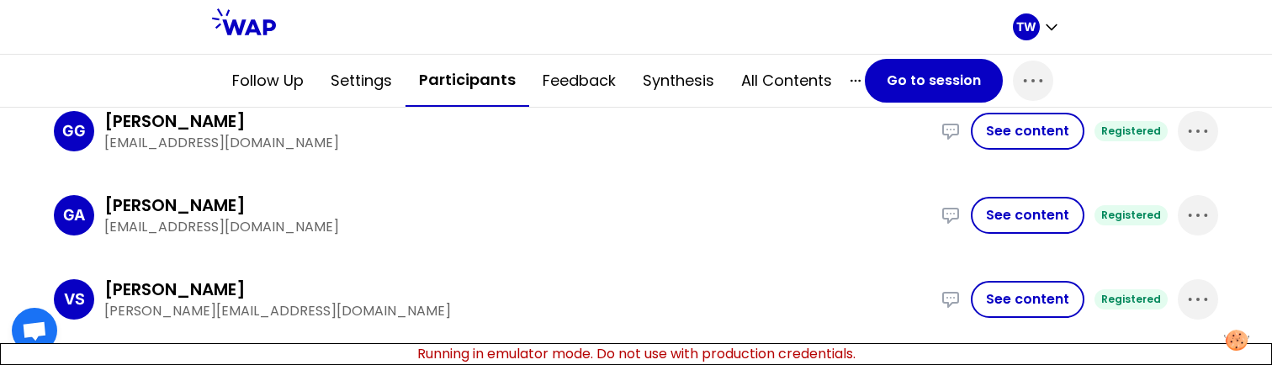
click at [1008, 188] on div "GA [PERSON_NAME] Aylen [EMAIL_ADDRESS][DOMAIN_NAME] I was required to take on t…" at bounding box center [636, 215] width 1164 height 71
click at [1008, 208] on button "See content" at bounding box center [1028, 215] width 114 height 37
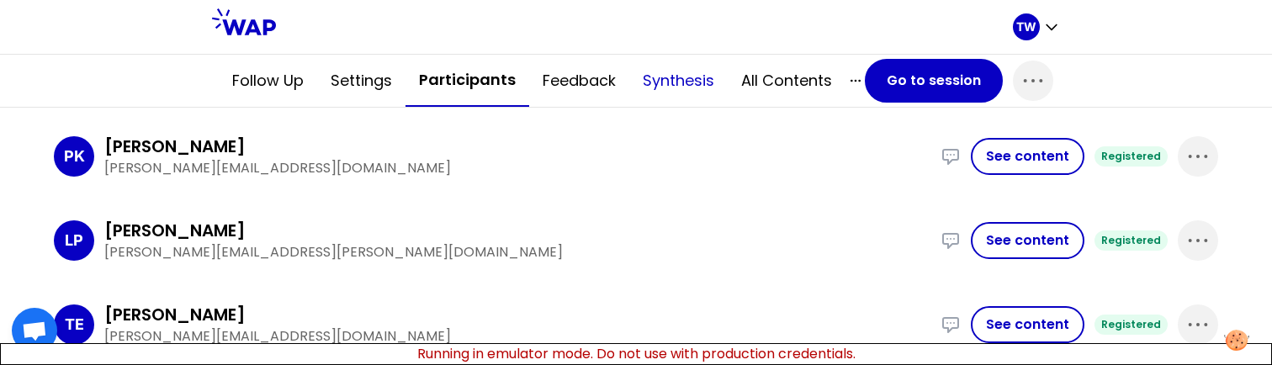
scroll to position [936, 0]
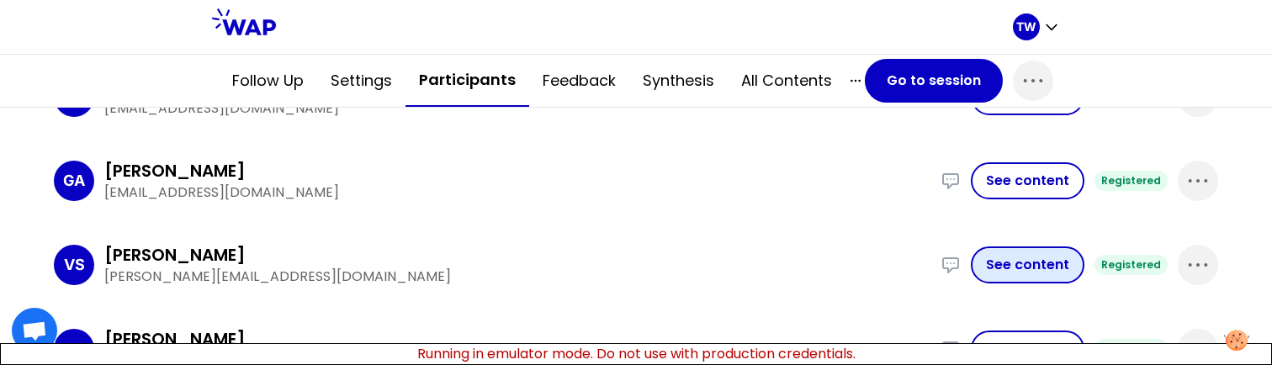
click at [1041, 270] on button "See content" at bounding box center [1028, 264] width 114 height 37
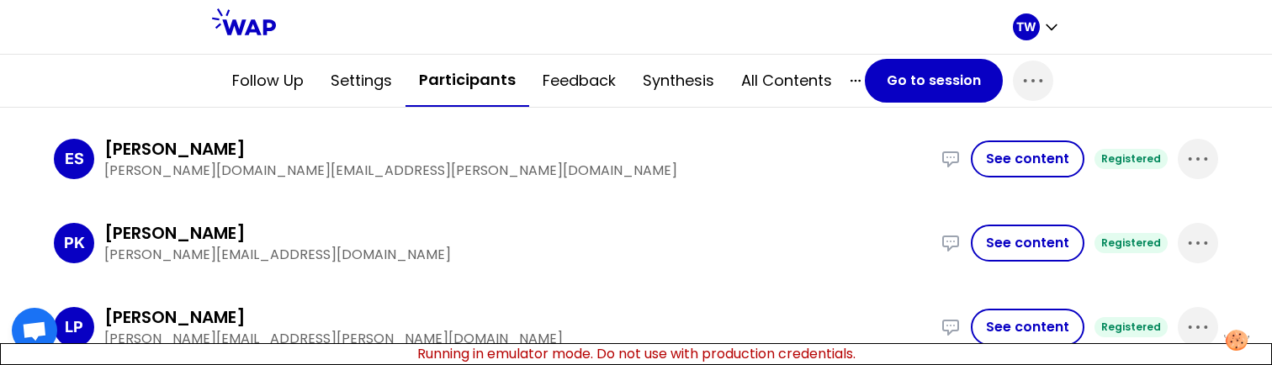
scroll to position [708, 0]
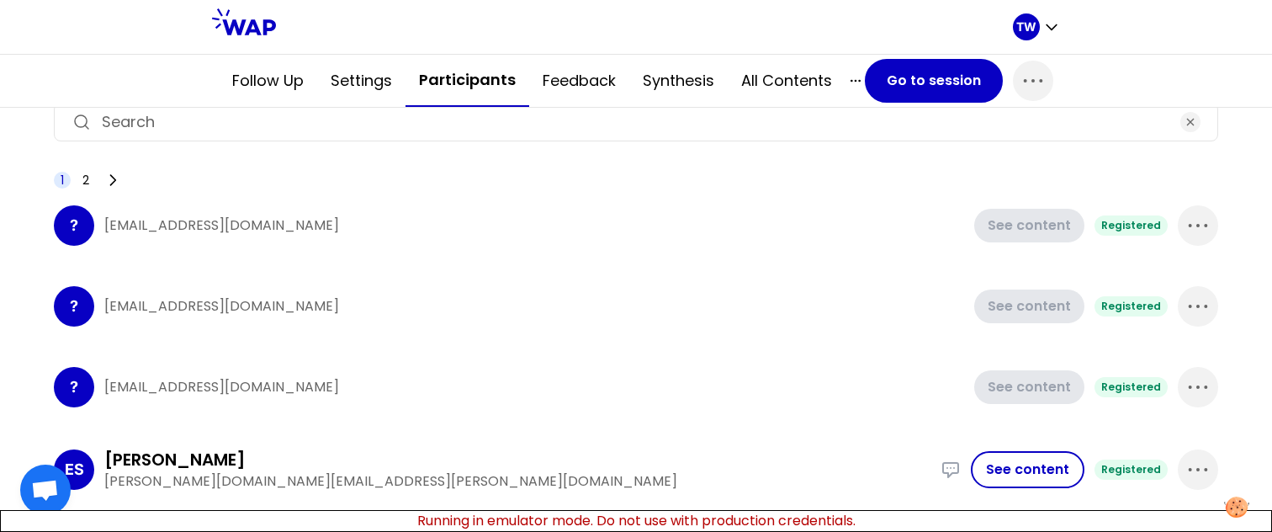
scroll to position [289, 0]
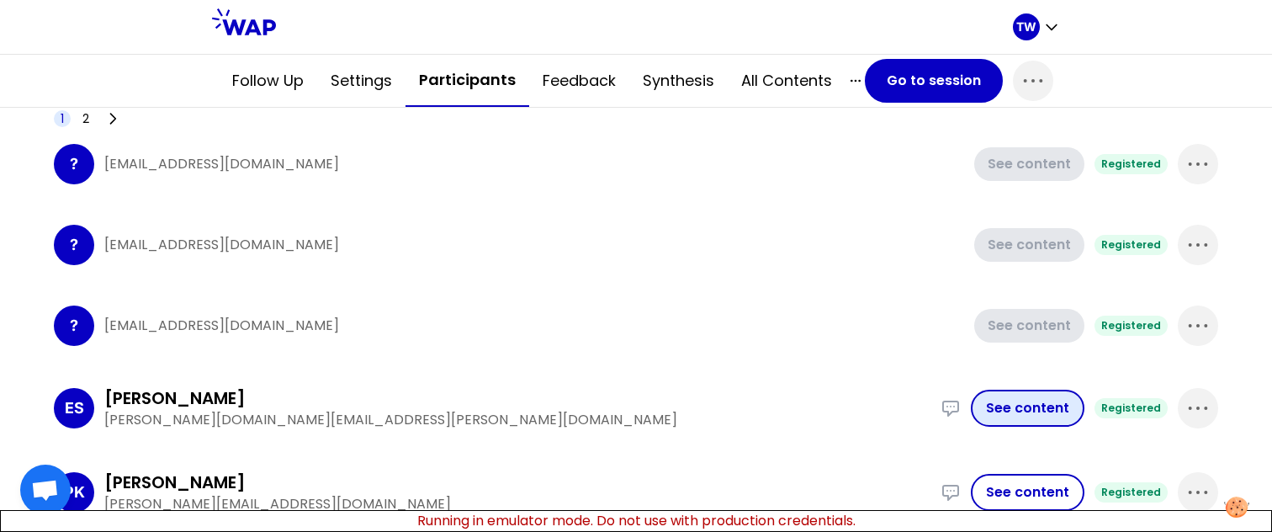
click at [993, 364] on button "See content" at bounding box center [1028, 407] width 114 height 37
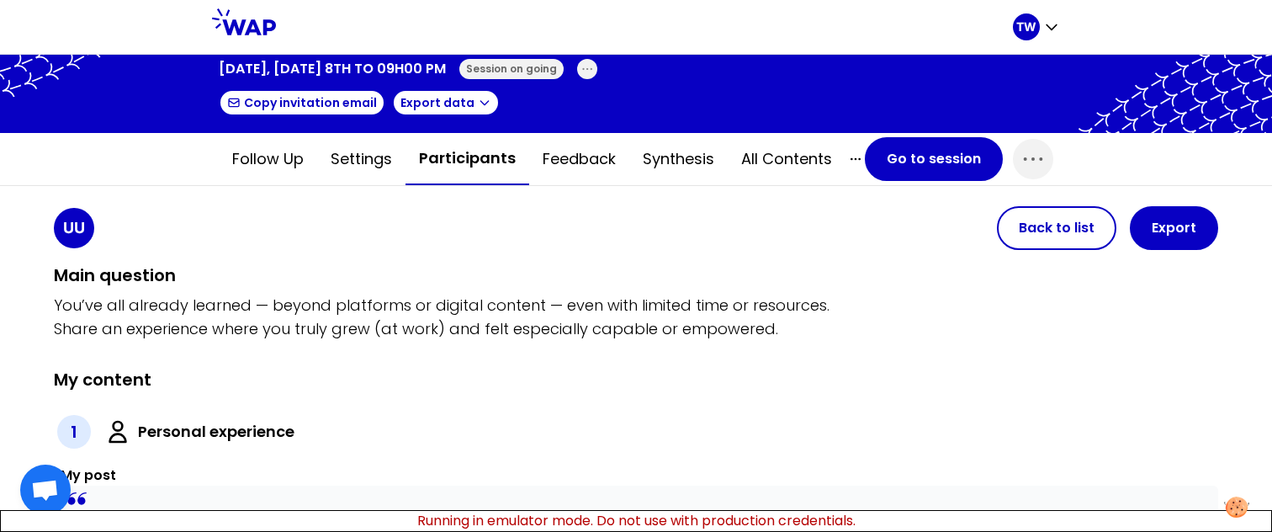
scroll to position [62, 0]
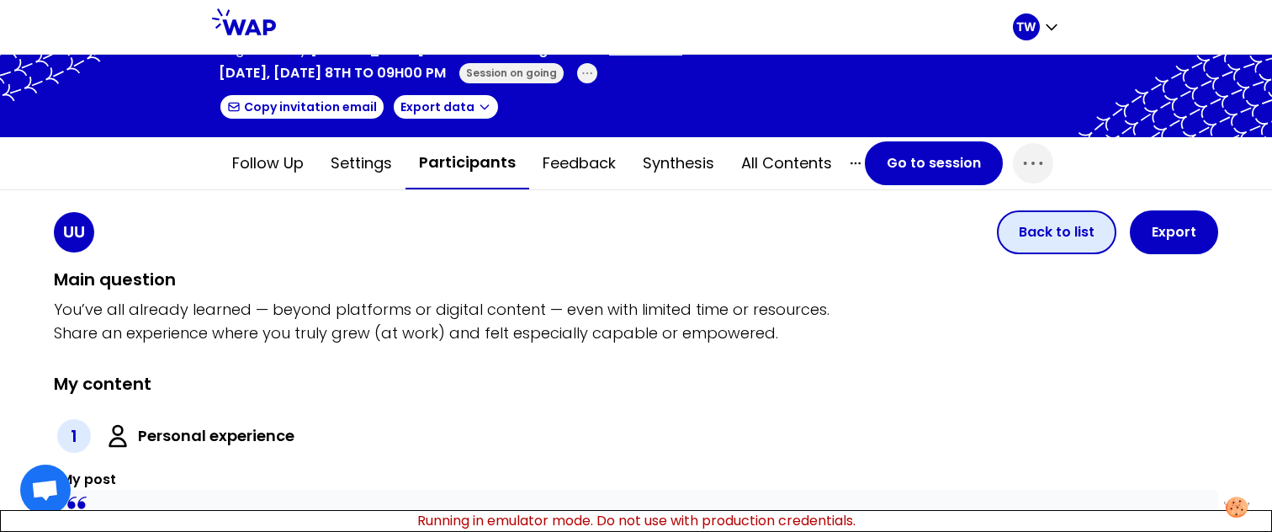
click at [1056, 222] on button "Back to list" at bounding box center [1056, 232] width 119 height 44
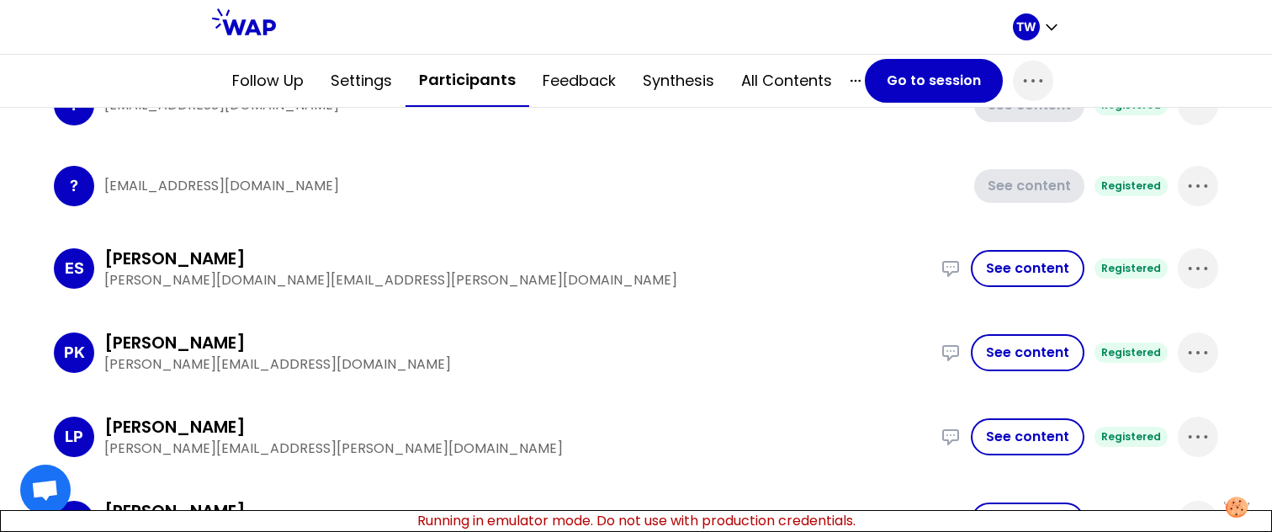
scroll to position [735, 0]
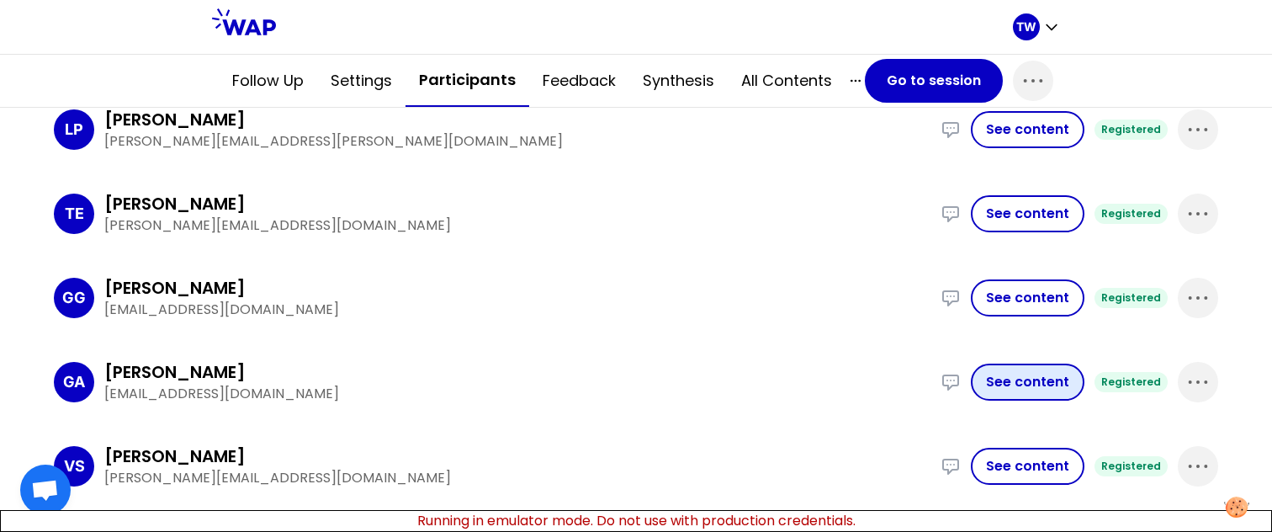
click at [1033, 364] on button "See content" at bounding box center [1028, 381] width 114 height 37
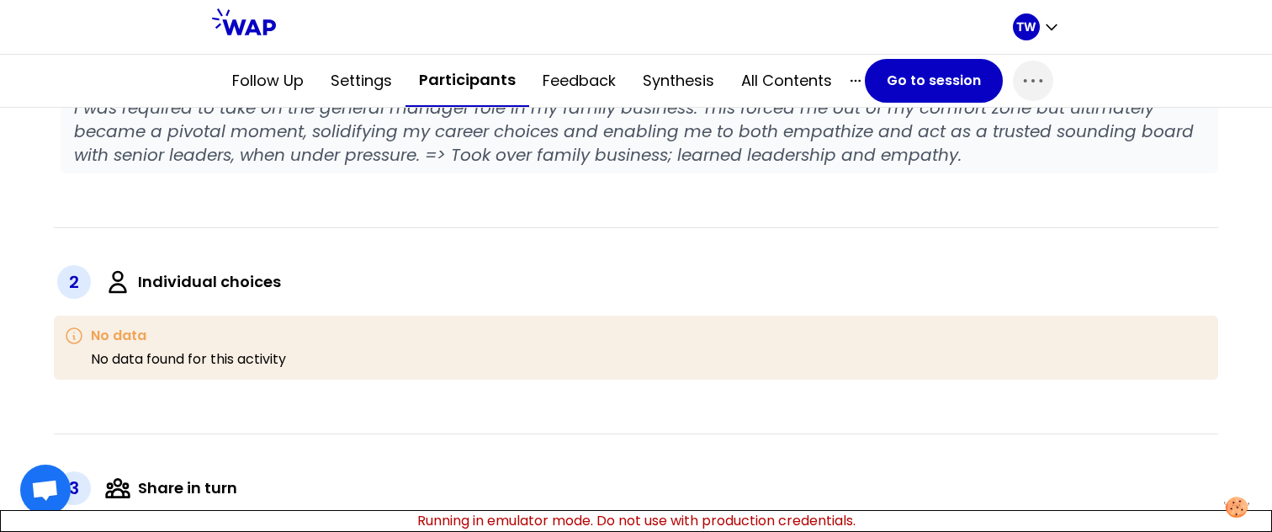
scroll to position [544, 0]
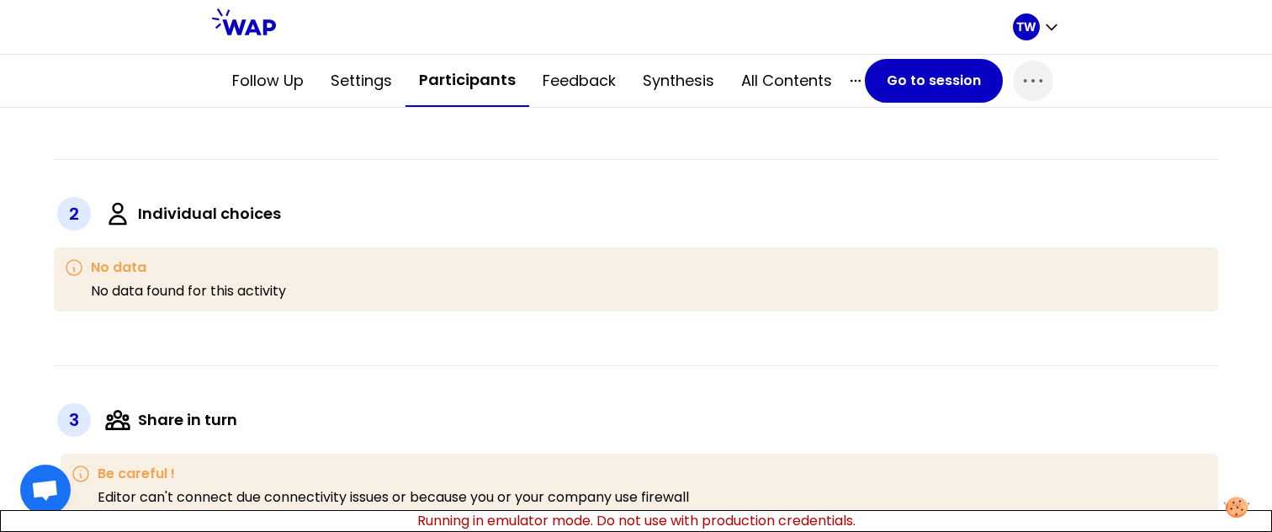
click at [151, 297] on p "No data found for this activity" at bounding box center [188, 291] width 195 height 20
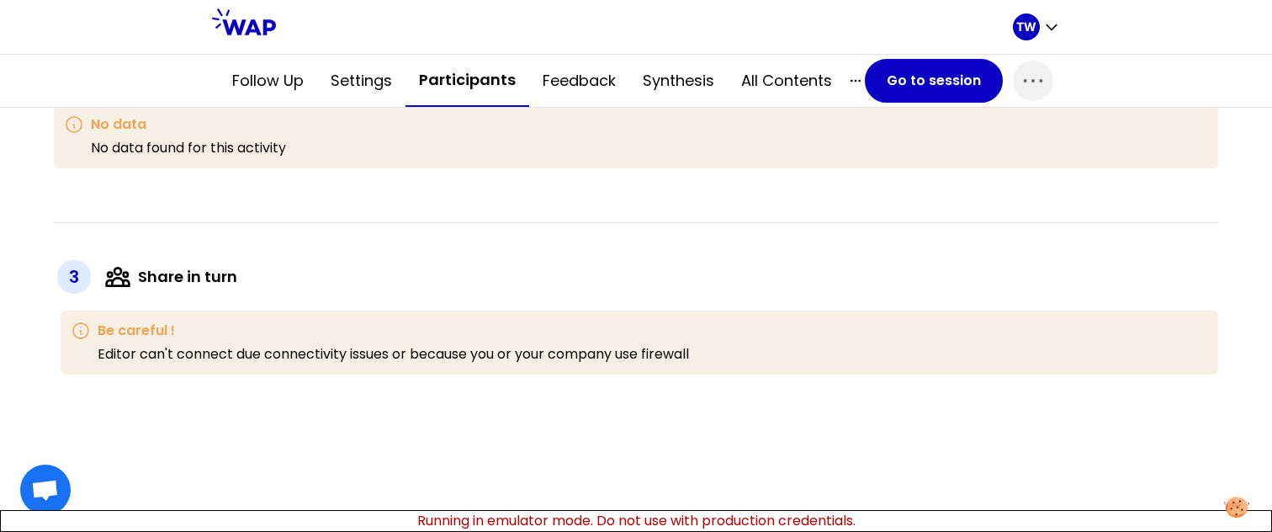
scroll to position [695, 0]
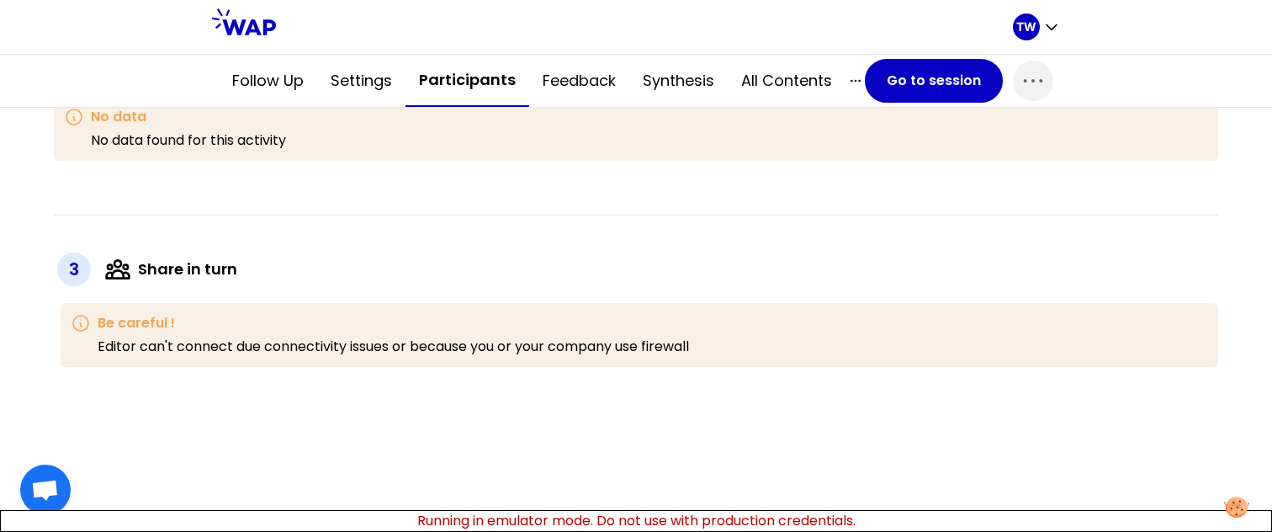
click at [69, 272] on div "3" at bounding box center [74, 269] width 34 height 34
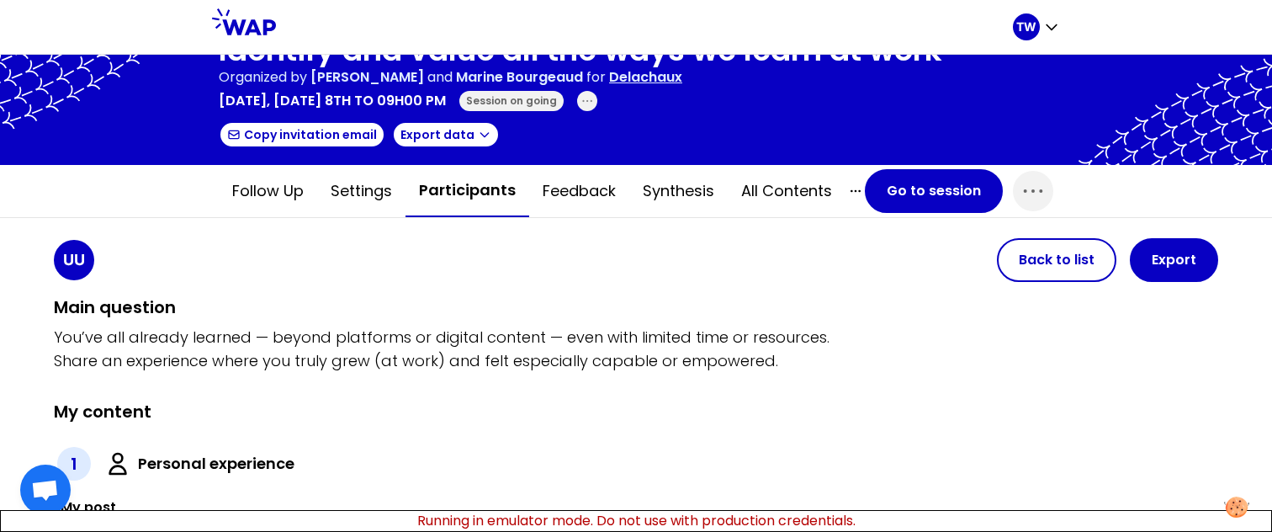
scroll to position [24, 0]
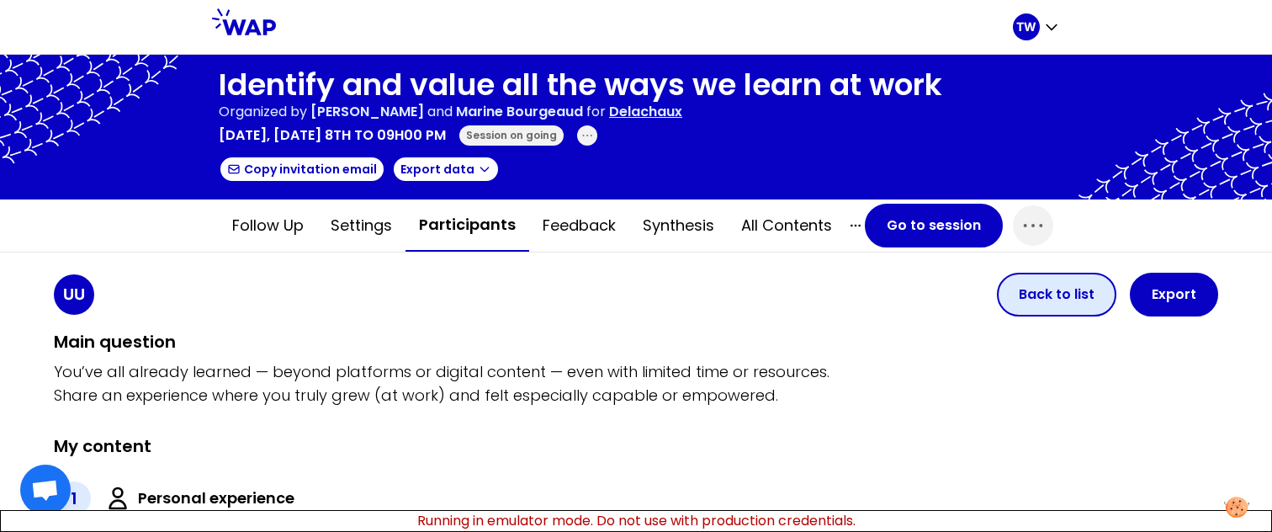
click at [1064, 280] on button "Back to list" at bounding box center [1056, 295] width 119 height 44
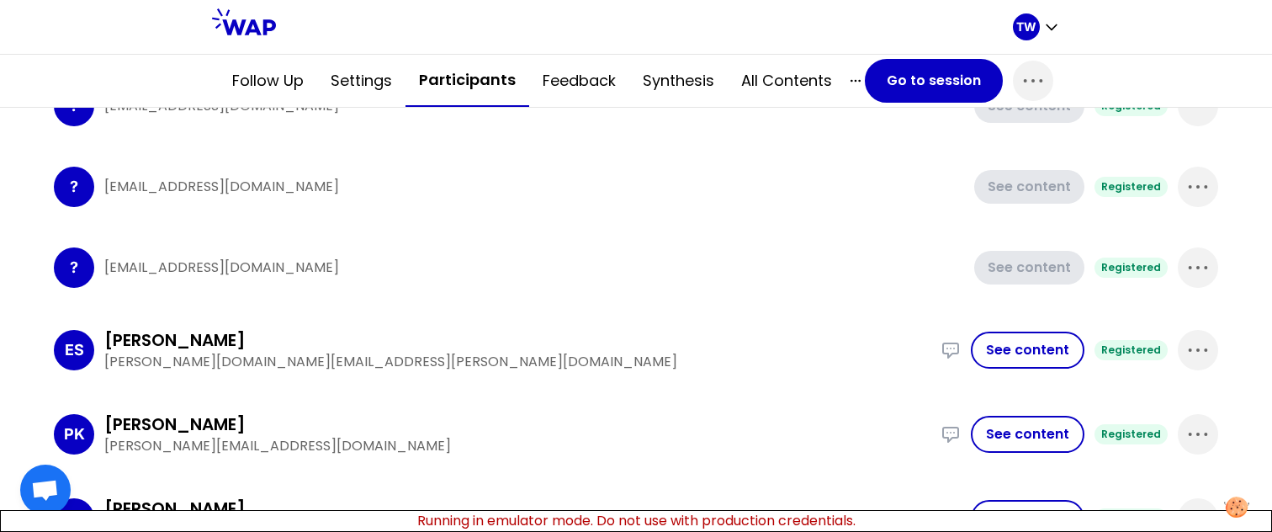
scroll to position [351, 0]
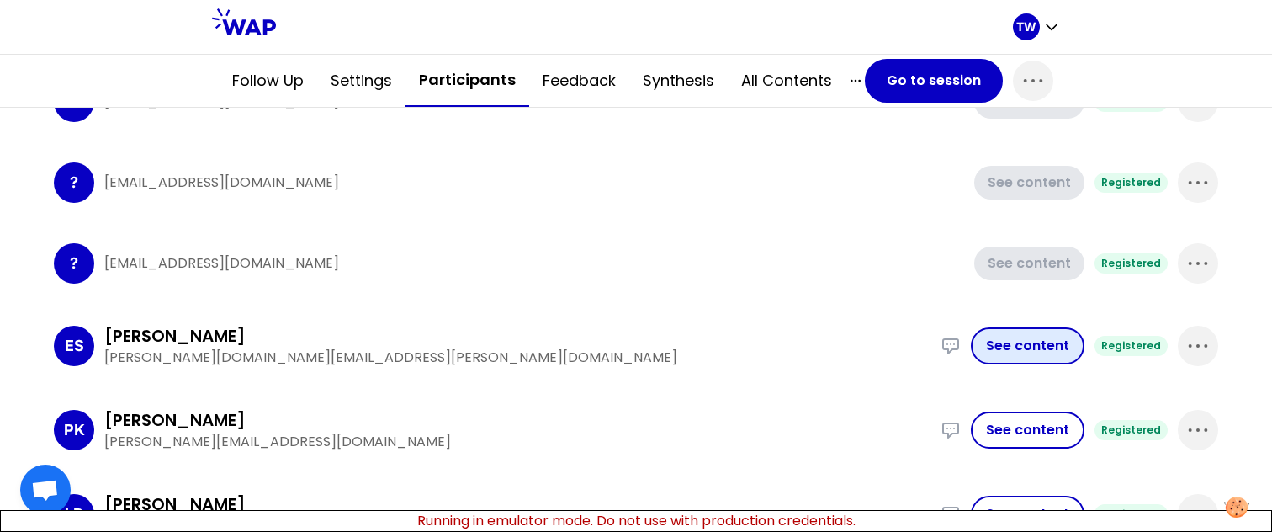
click at [1020, 347] on button "See content" at bounding box center [1028, 345] width 114 height 37
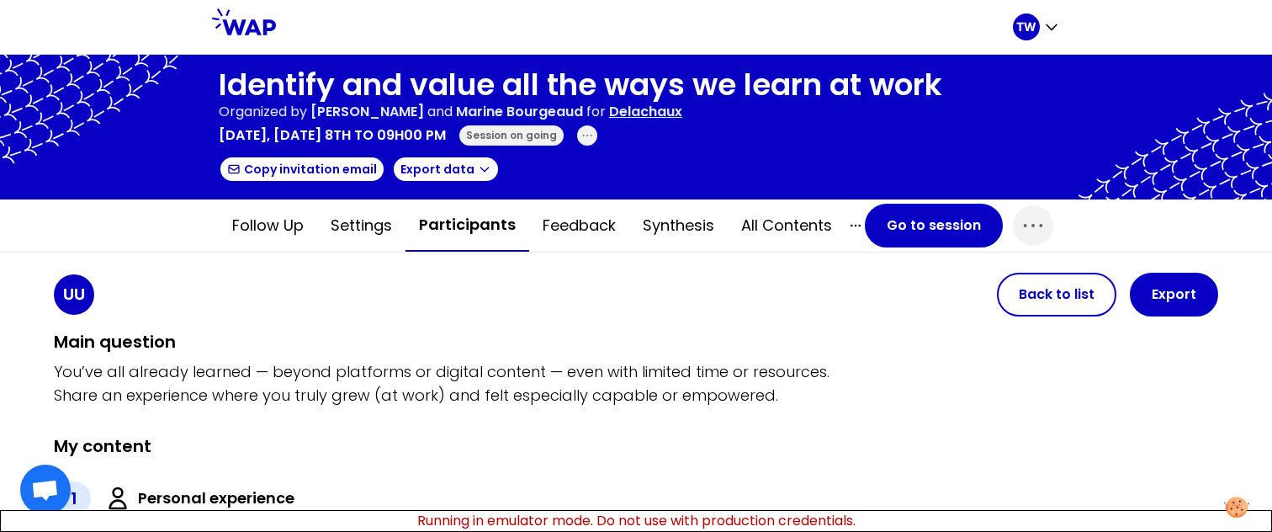
scroll to position [25, 0]
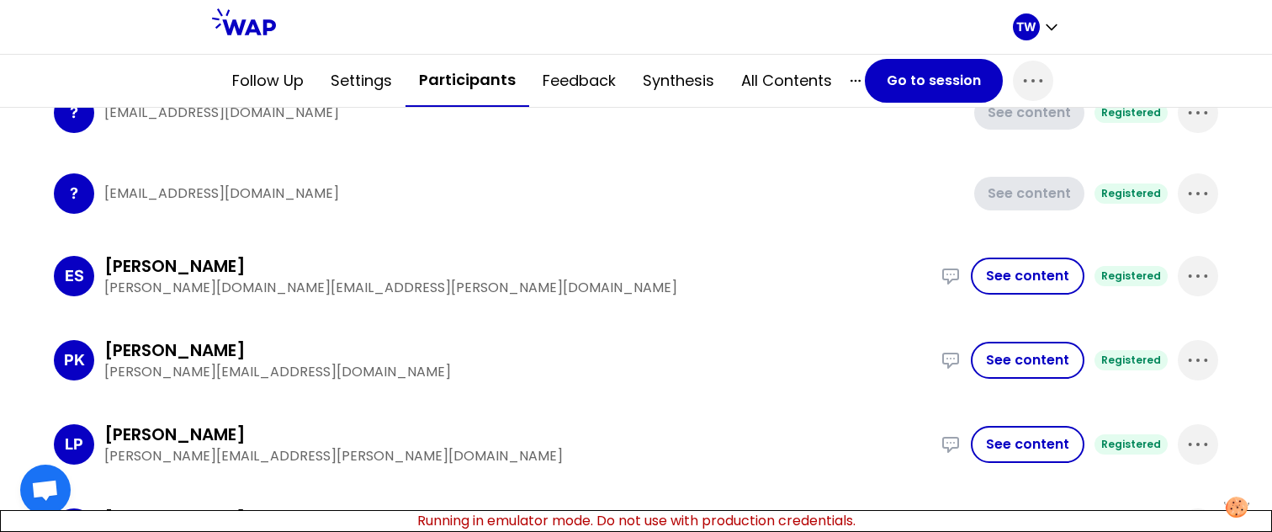
scroll to position [401, 0]
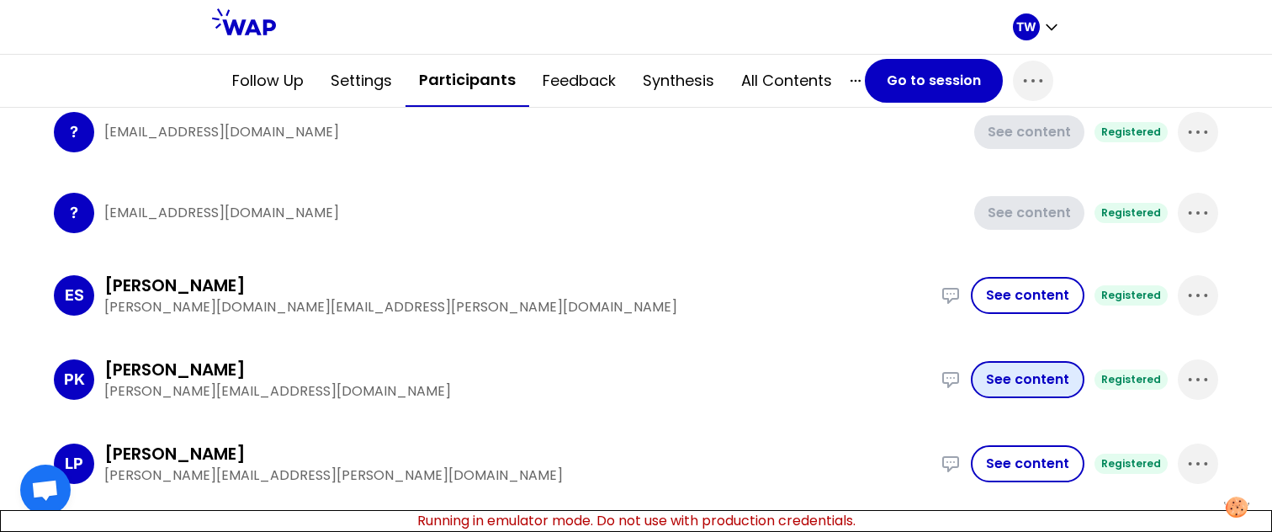
click at [992, 386] on button "See content" at bounding box center [1028, 379] width 114 height 37
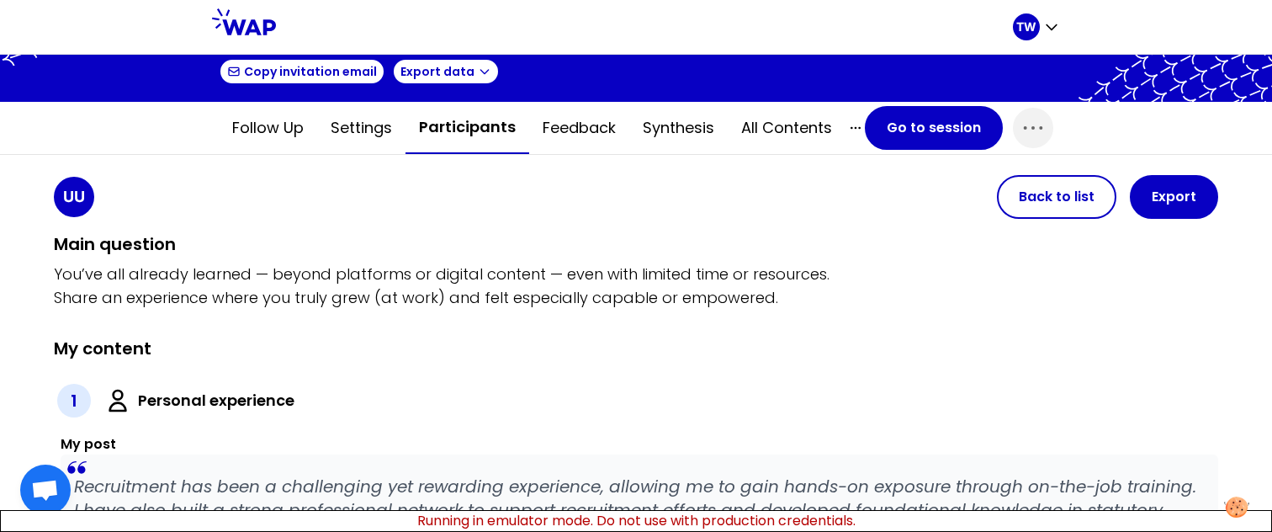
scroll to position [92, 0]
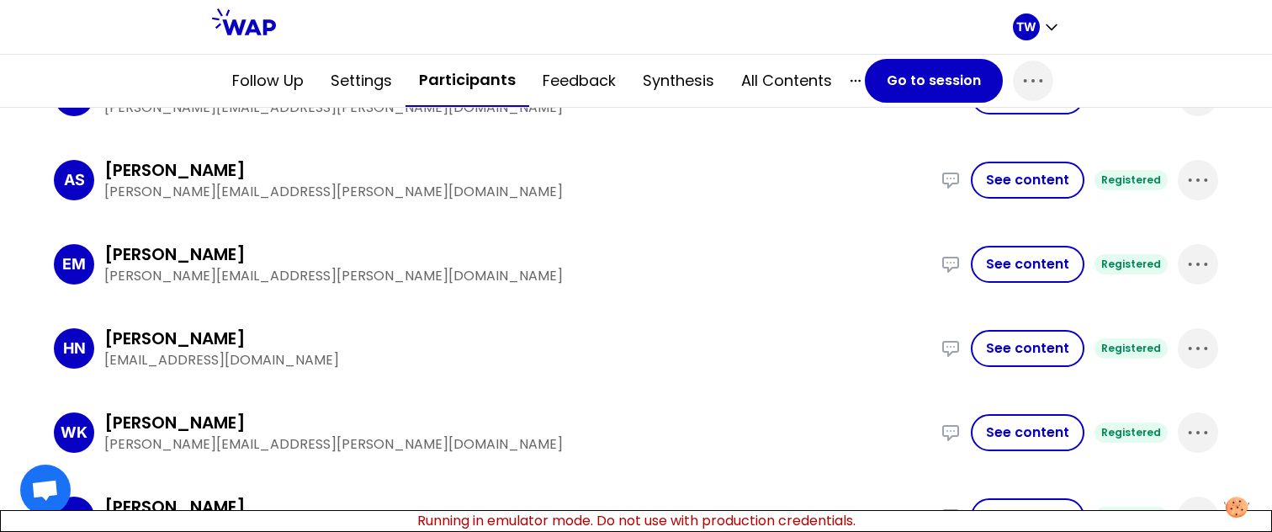
scroll to position [1580, 0]
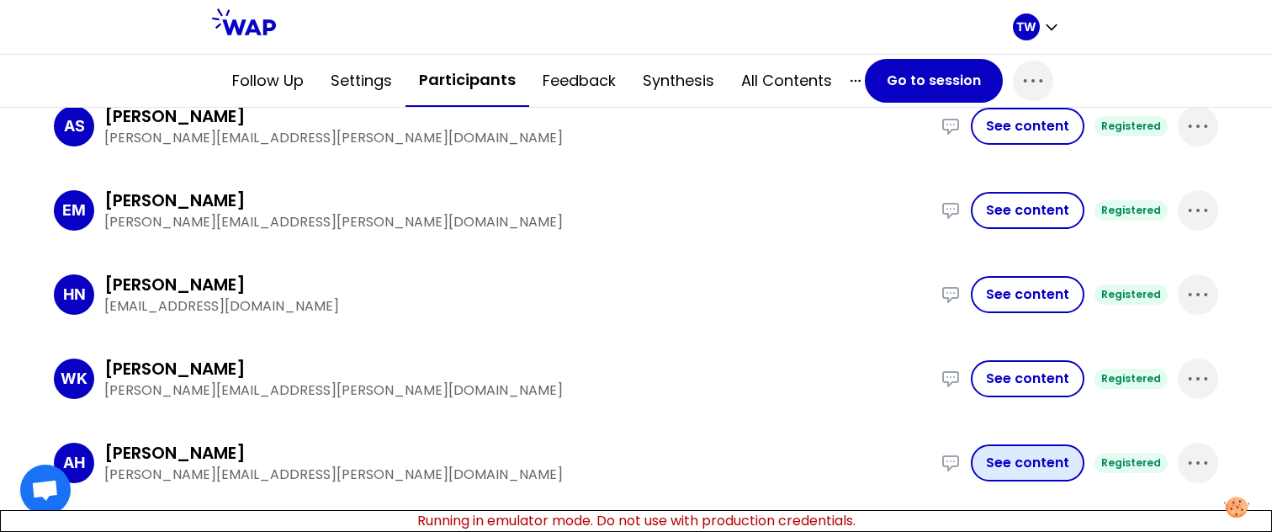
click at [1044, 464] on button "See content" at bounding box center [1028, 462] width 114 height 37
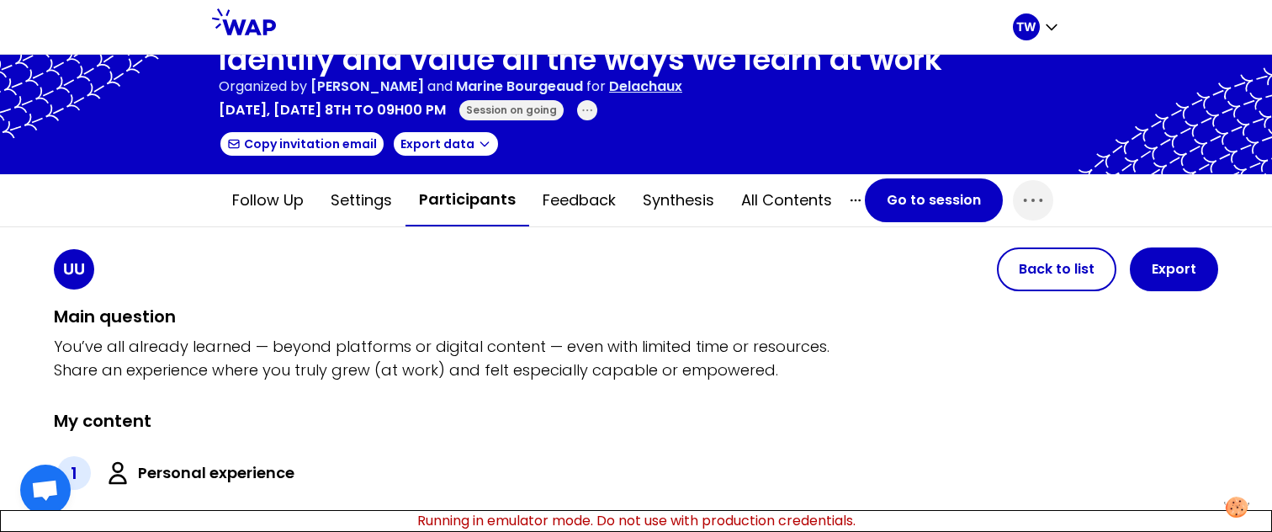
scroll to position [29, 0]
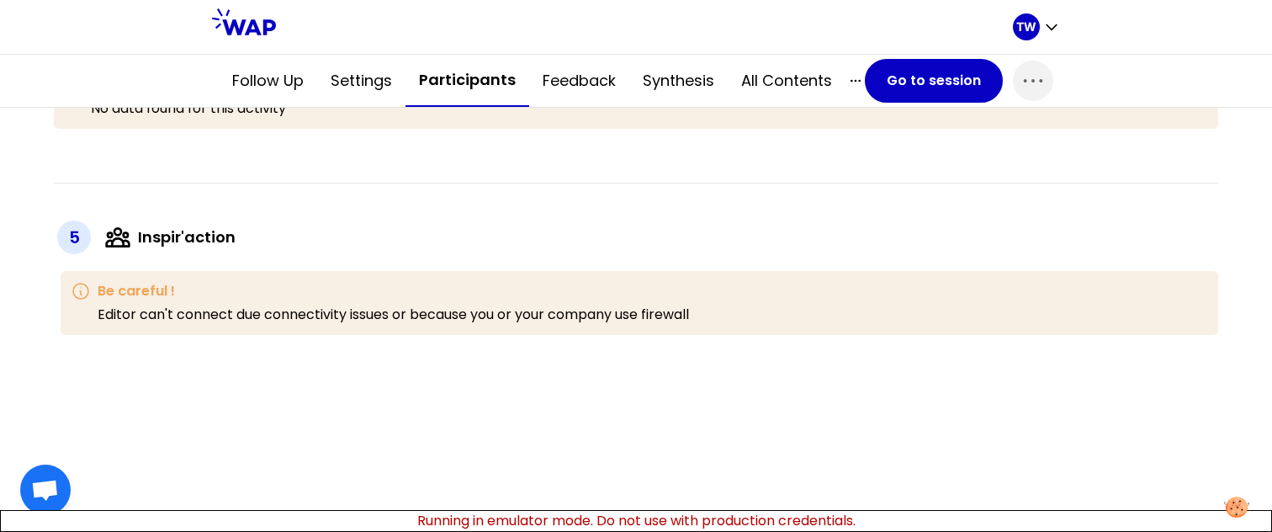
scroll to position [1418, 0]
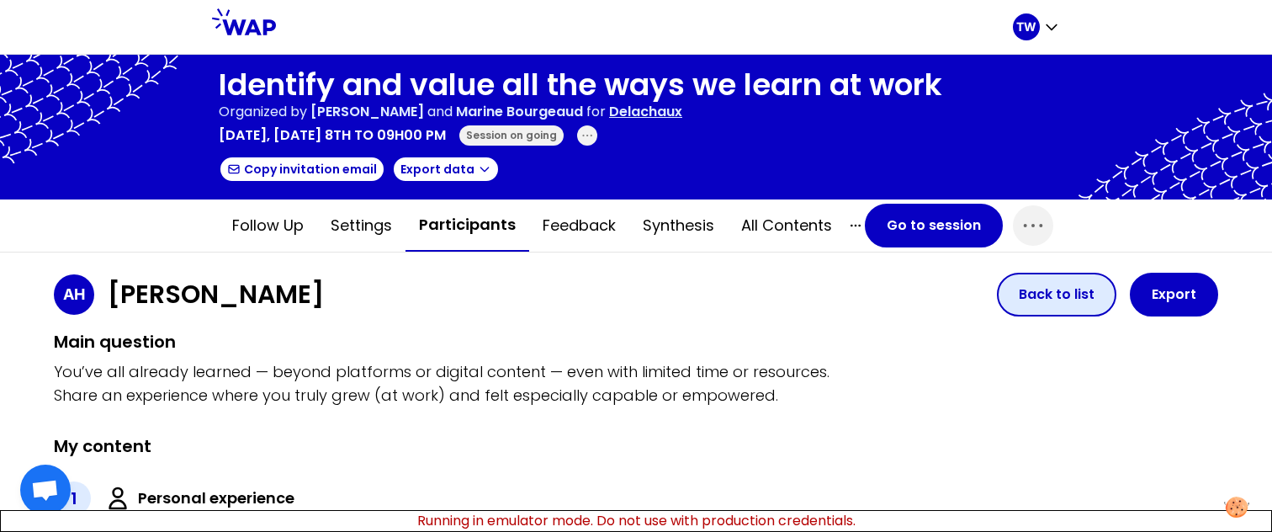
click at [1065, 292] on button "Back to list" at bounding box center [1056, 295] width 119 height 44
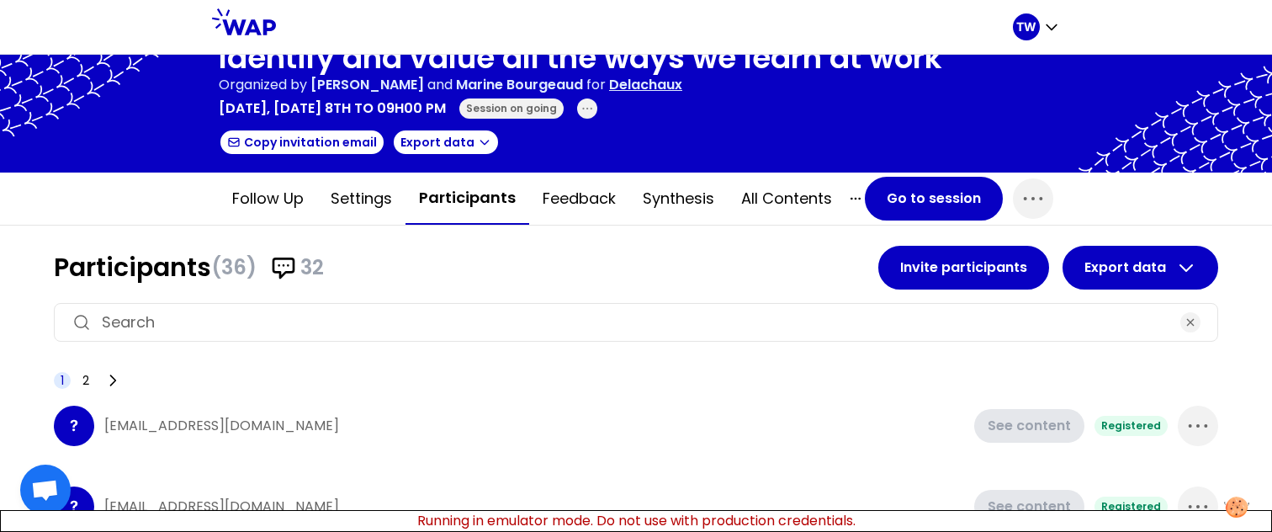
scroll to position [17, 0]
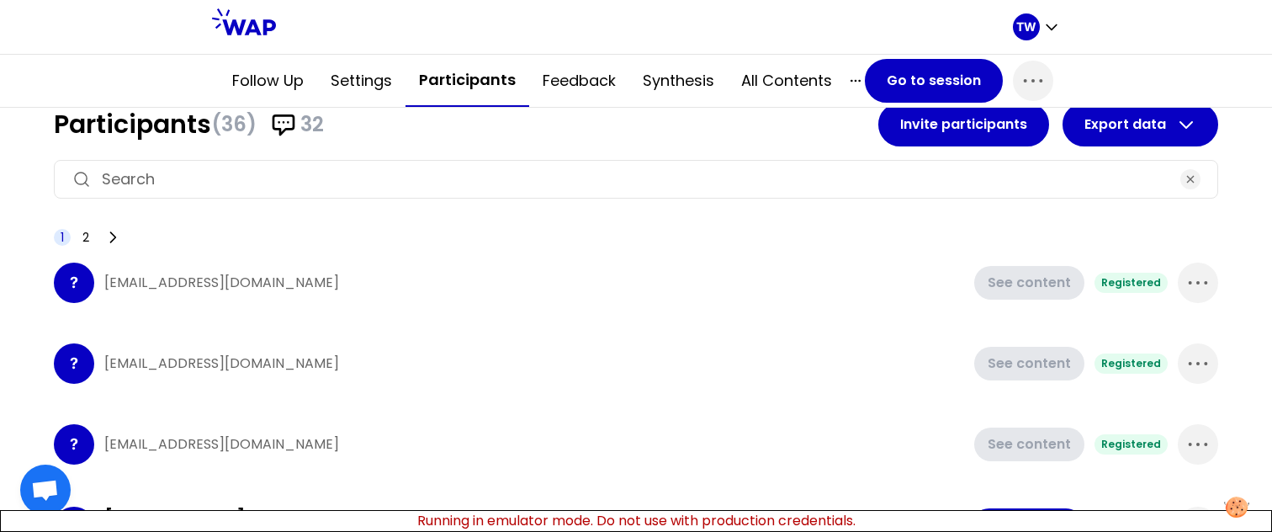
scroll to position [95, 0]
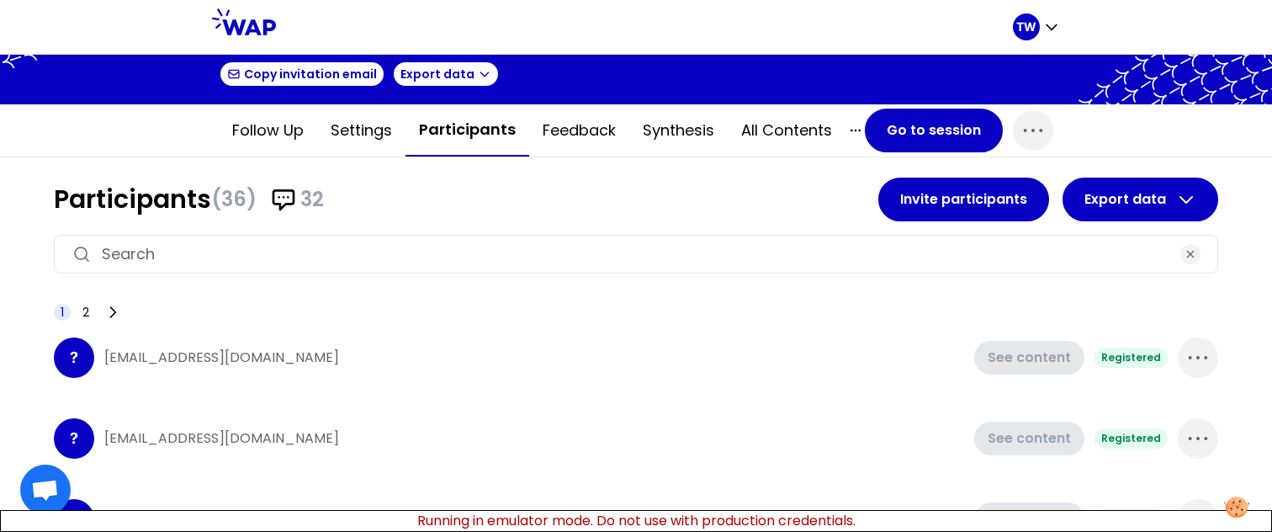
click at [417, 241] on div at bounding box center [636, 254] width 1164 height 39
click at [417, 252] on input at bounding box center [636, 254] width 1068 height 24
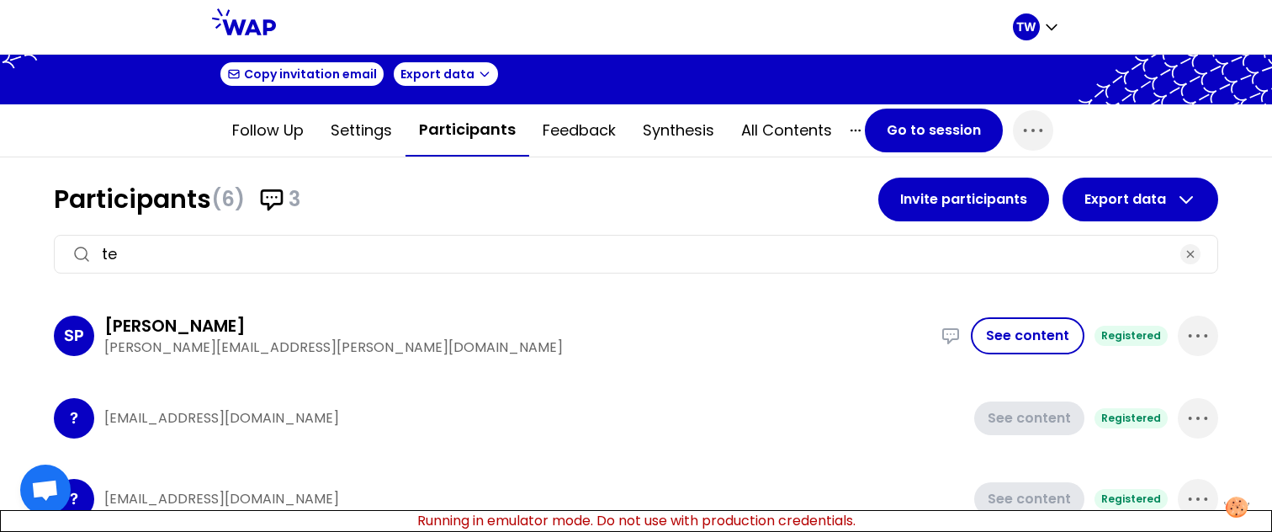
type input "t"
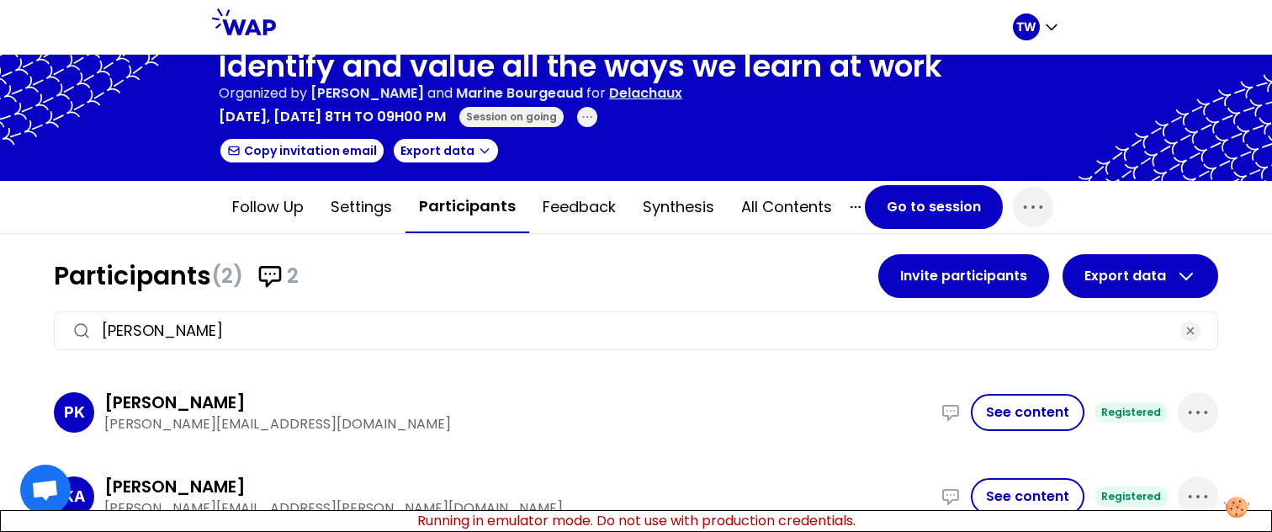
scroll to position [103, 0]
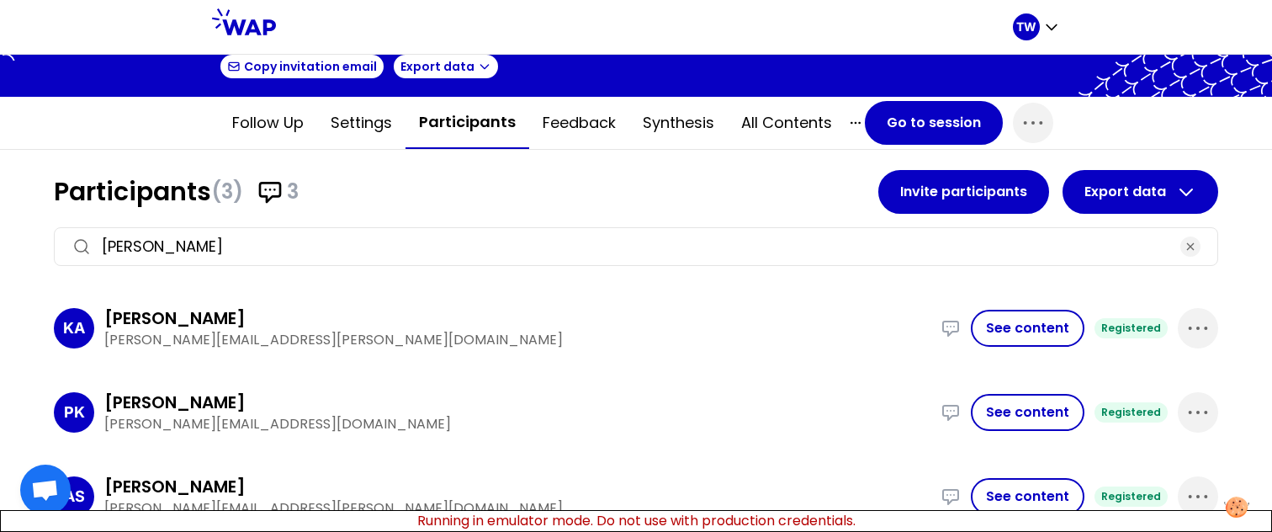
type input "[PERSON_NAME]"
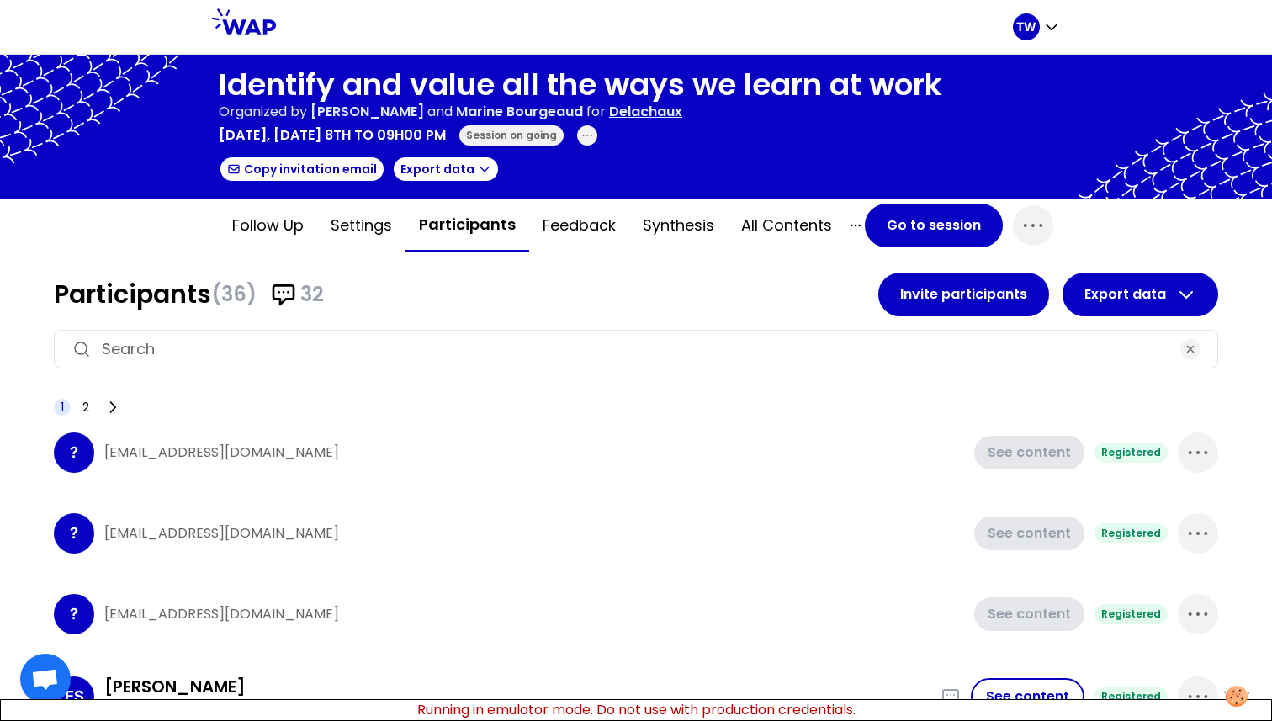
click at [326, 346] on input at bounding box center [636, 349] width 1068 height 24
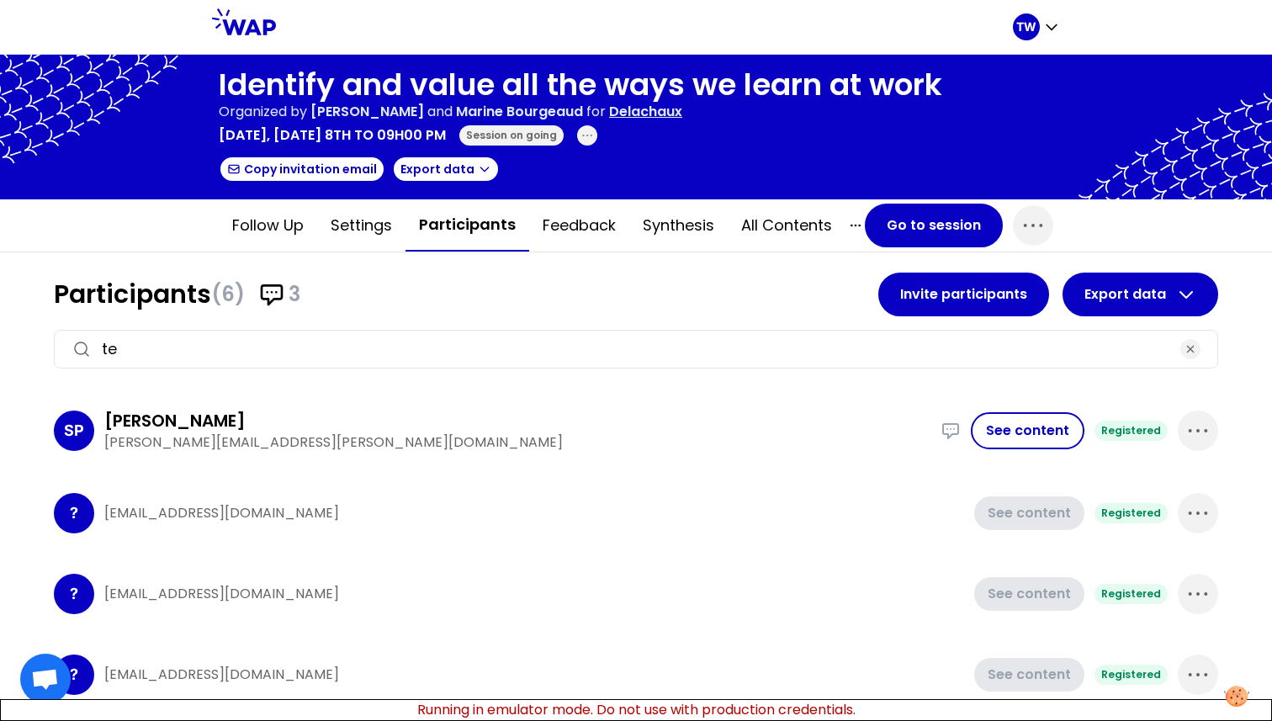
type input "t"
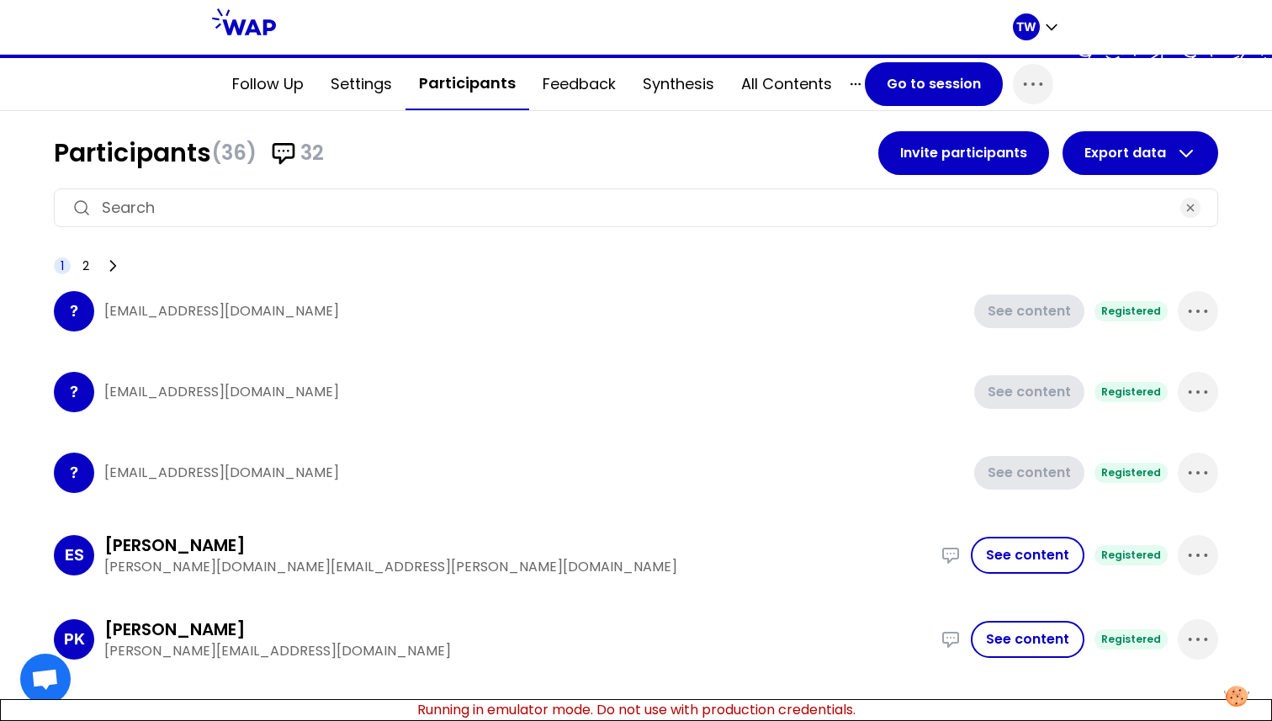
scroll to position [39, 0]
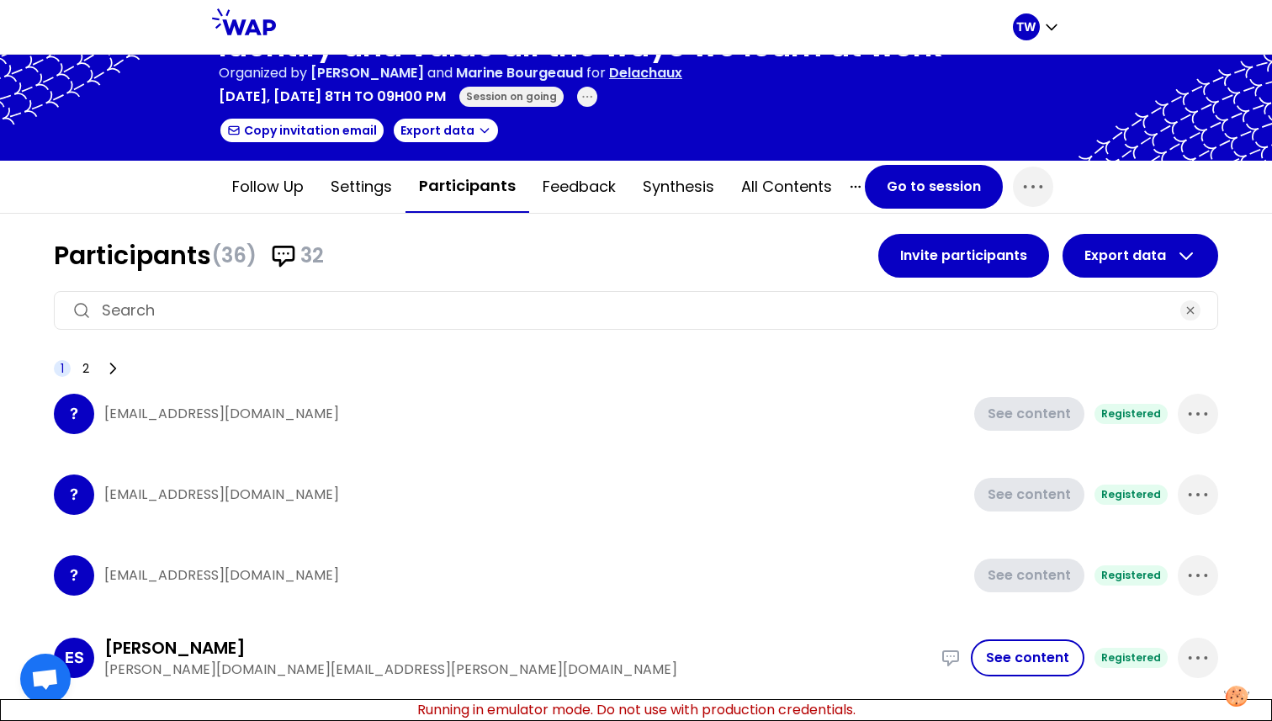
click at [278, 243] on icon at bounding box center [283, 255] width 27 height 27
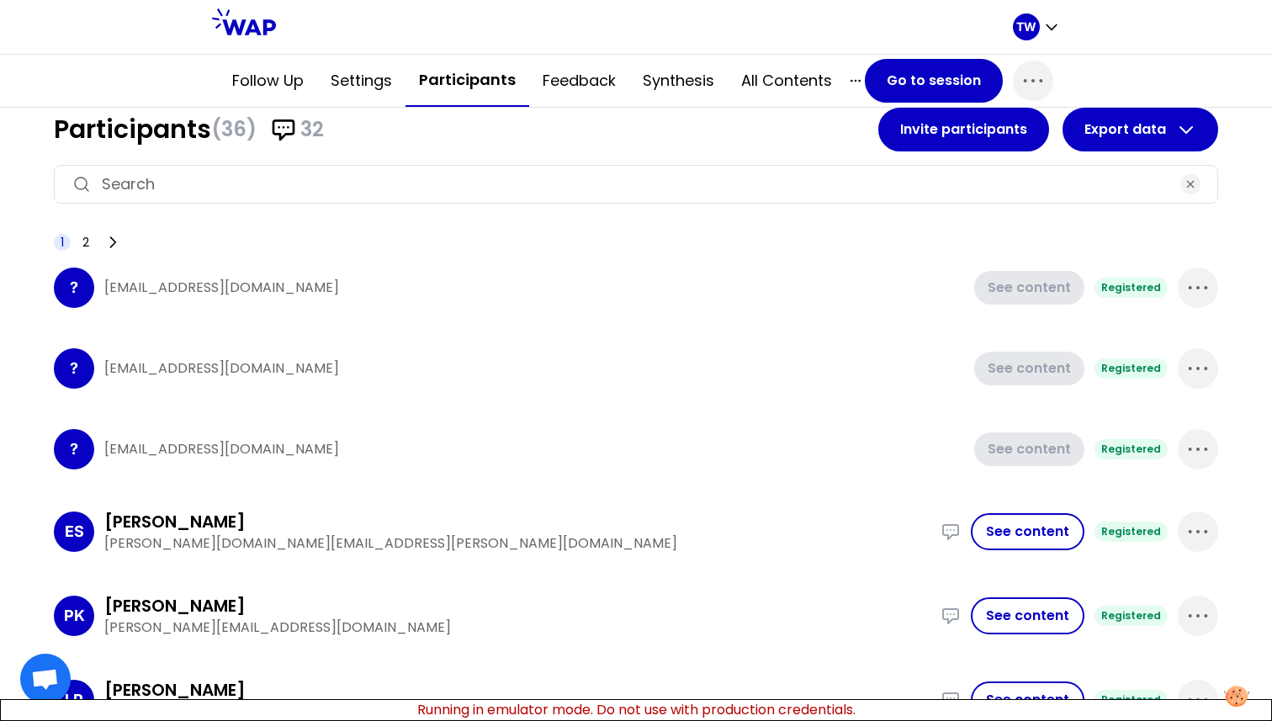
scroll to position [103, 0]
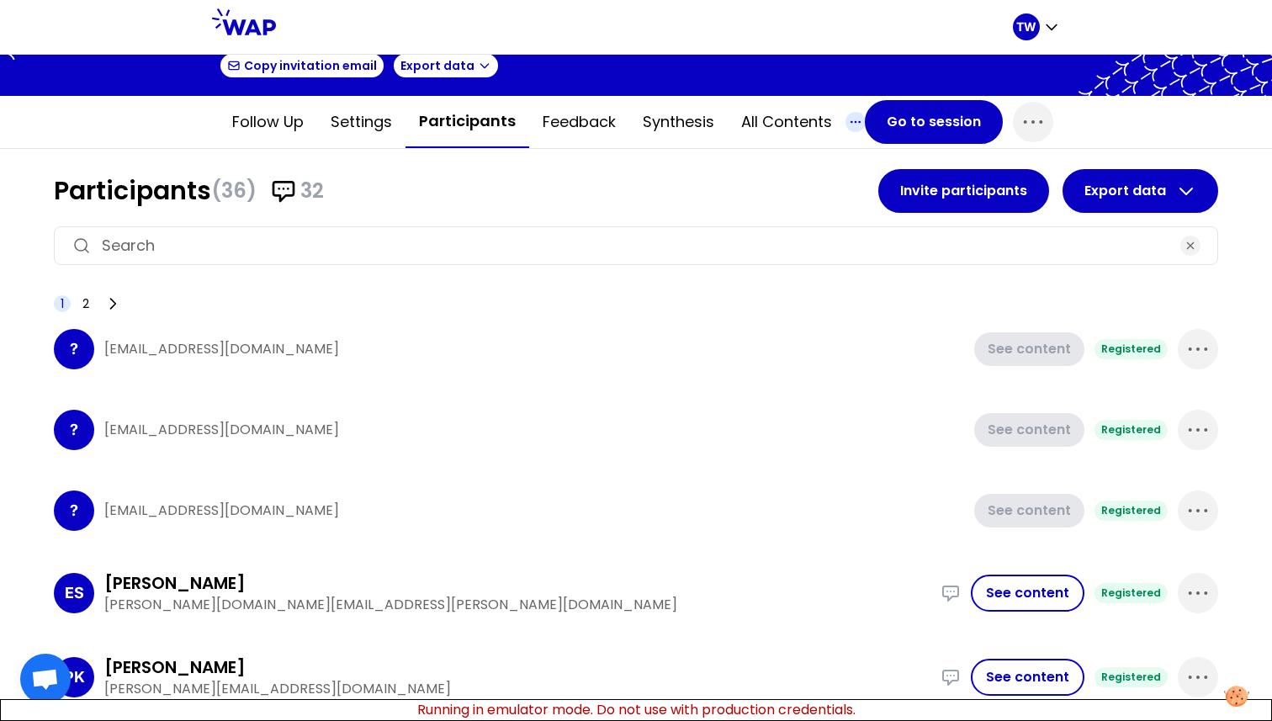
click at [845, 120] on icon "button" at bounding box center [855, 122] width 20 height 20
click at [772, 193] on h1 "Participants (36) 32" at bounding box center [466, 191] width 824 height 30
click at [1020, 118] on icon "button" at bounding box center [1033, 122] width 27 height 27
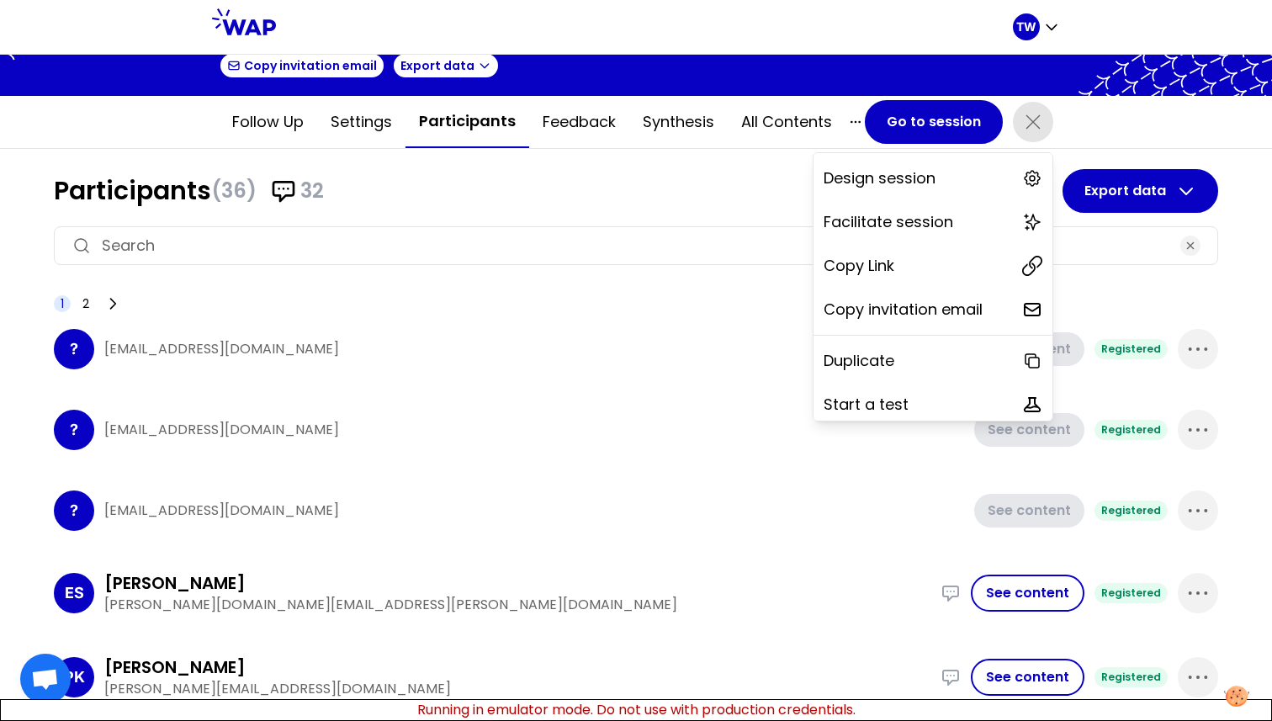
click at [1036, 131] on icon "button" at bounding box center [1033, 122] width 27 height 27
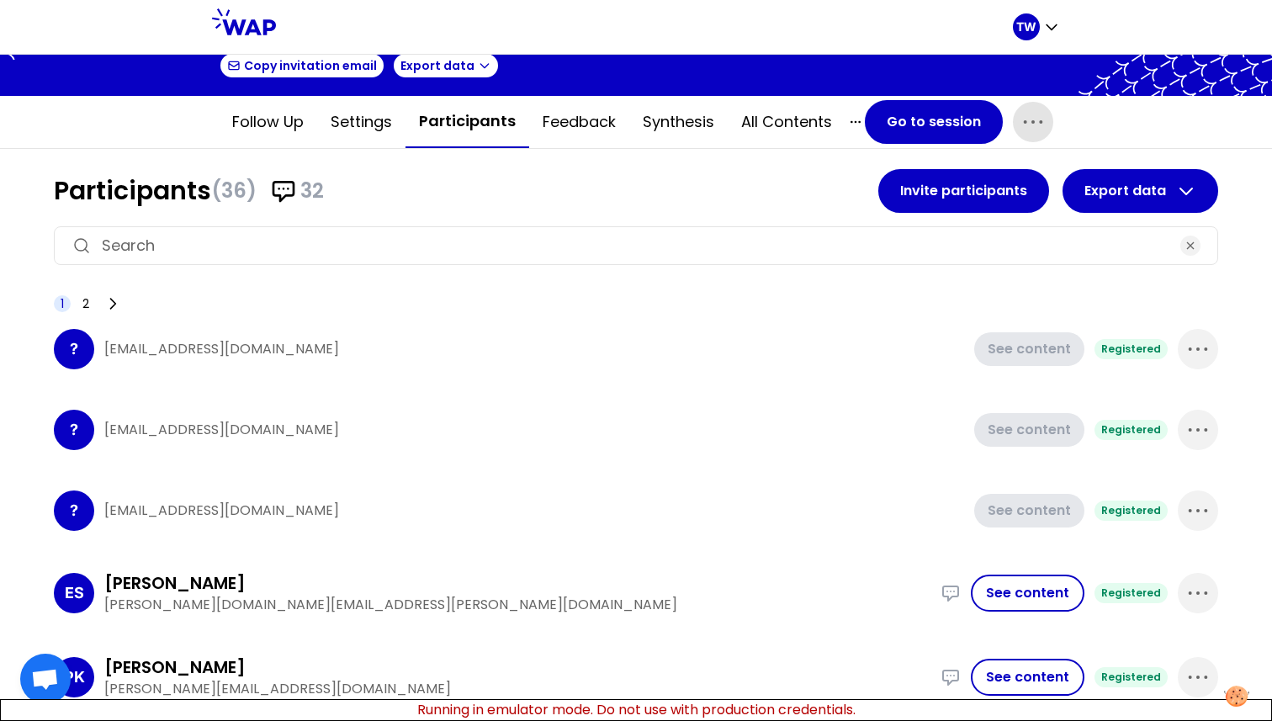
click at [1036, 131] on icon "button" at bounding box center [1033, 122] width 27 height 27
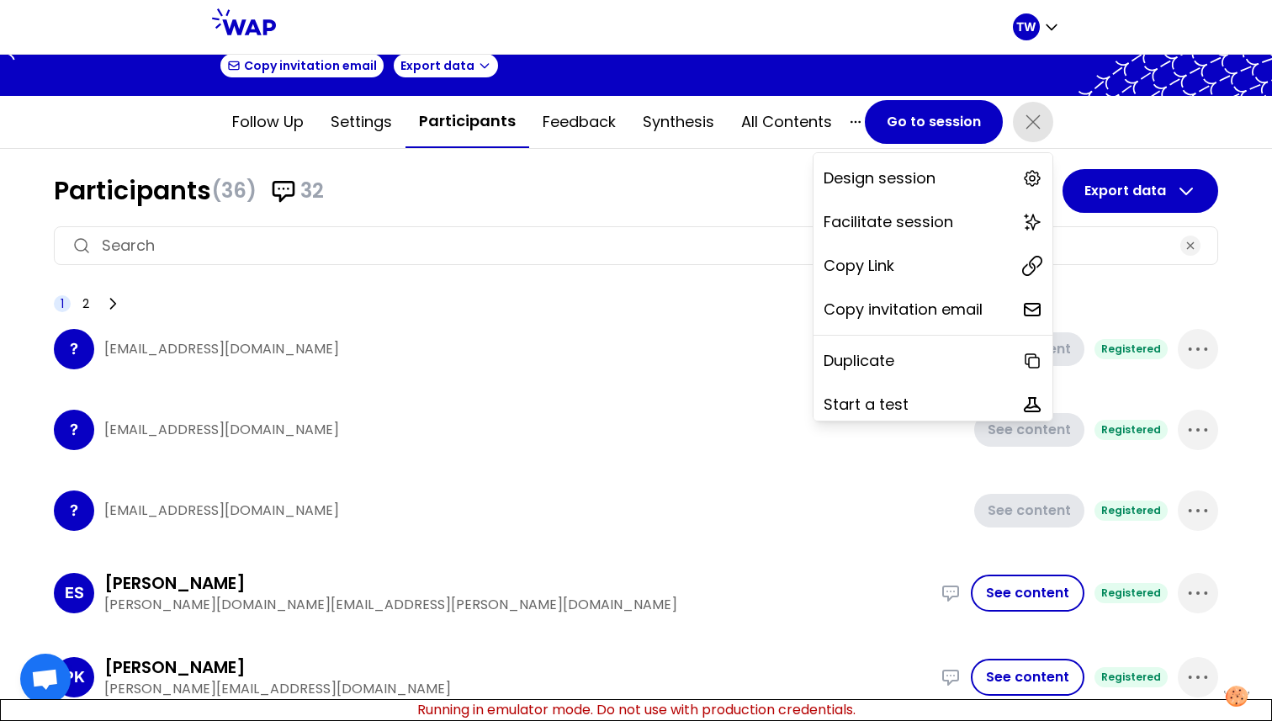
click at [677, 204] on h1 "Participants (36) 32" at bounding box center [466, 191] width 824 height 30
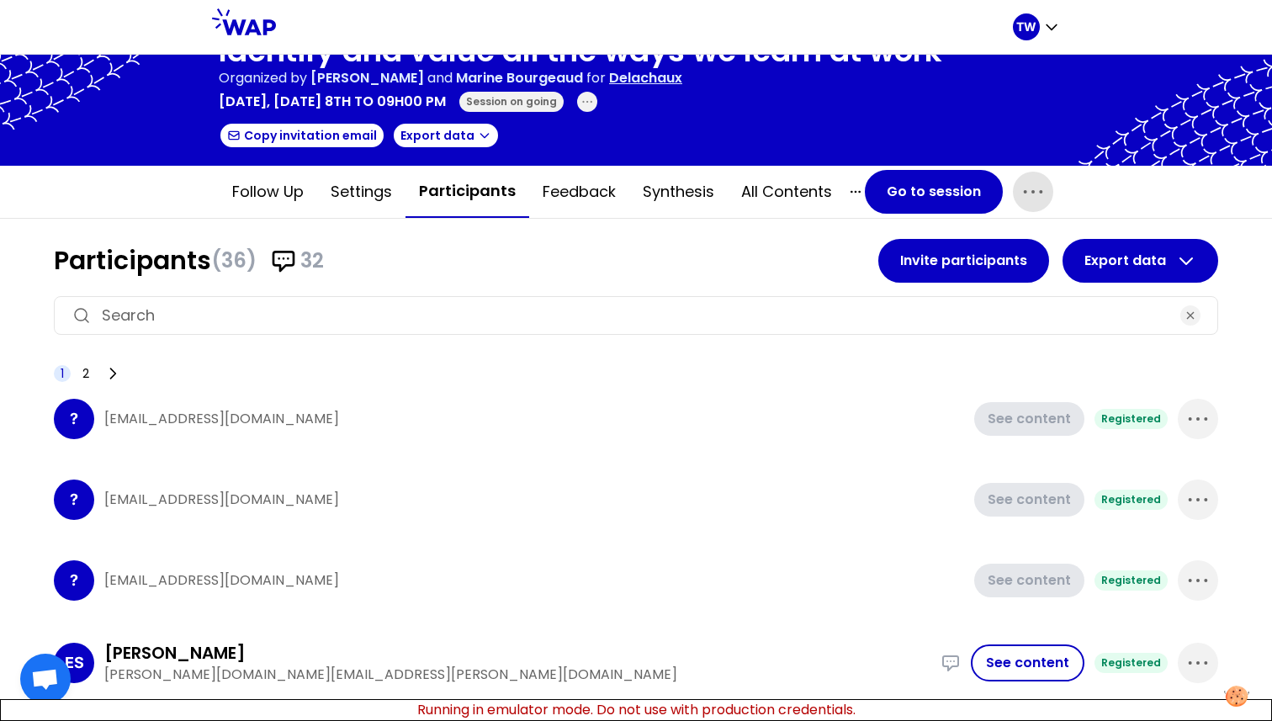
scroll to position [0, 0]
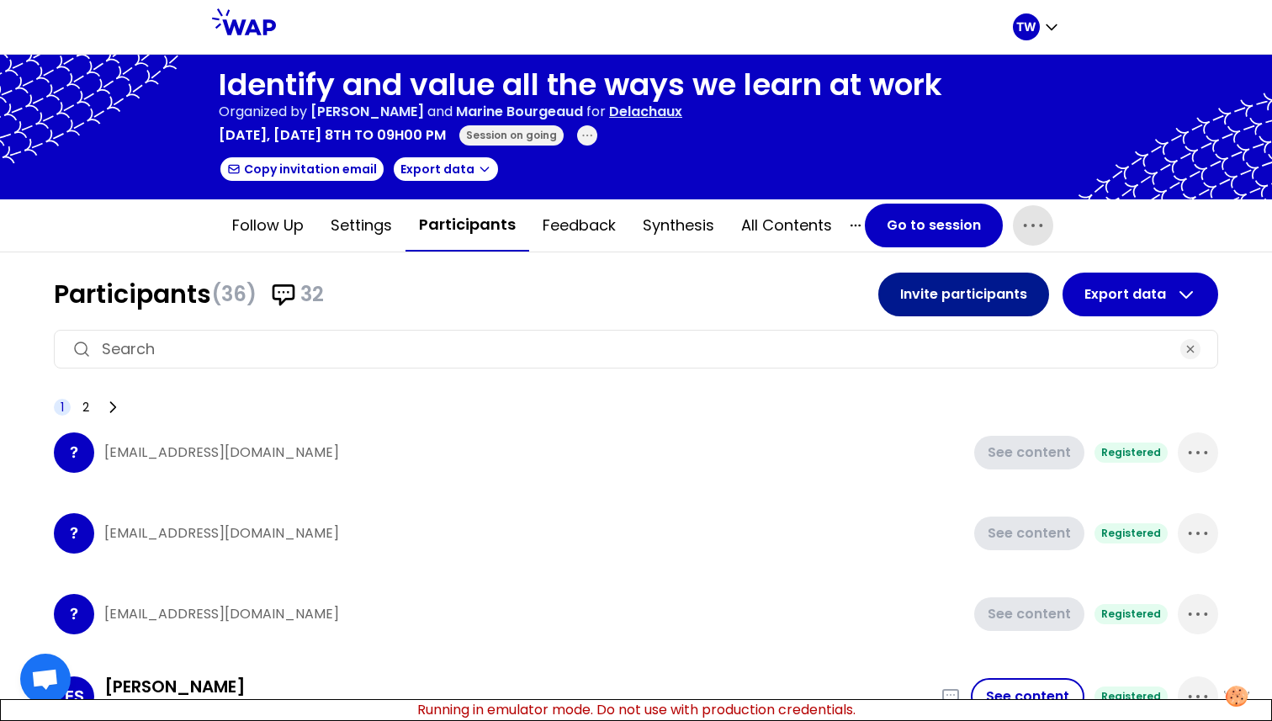
click at [967, 305] on button "Invite participants" at bounding box center [963, 295] width 171 height 44
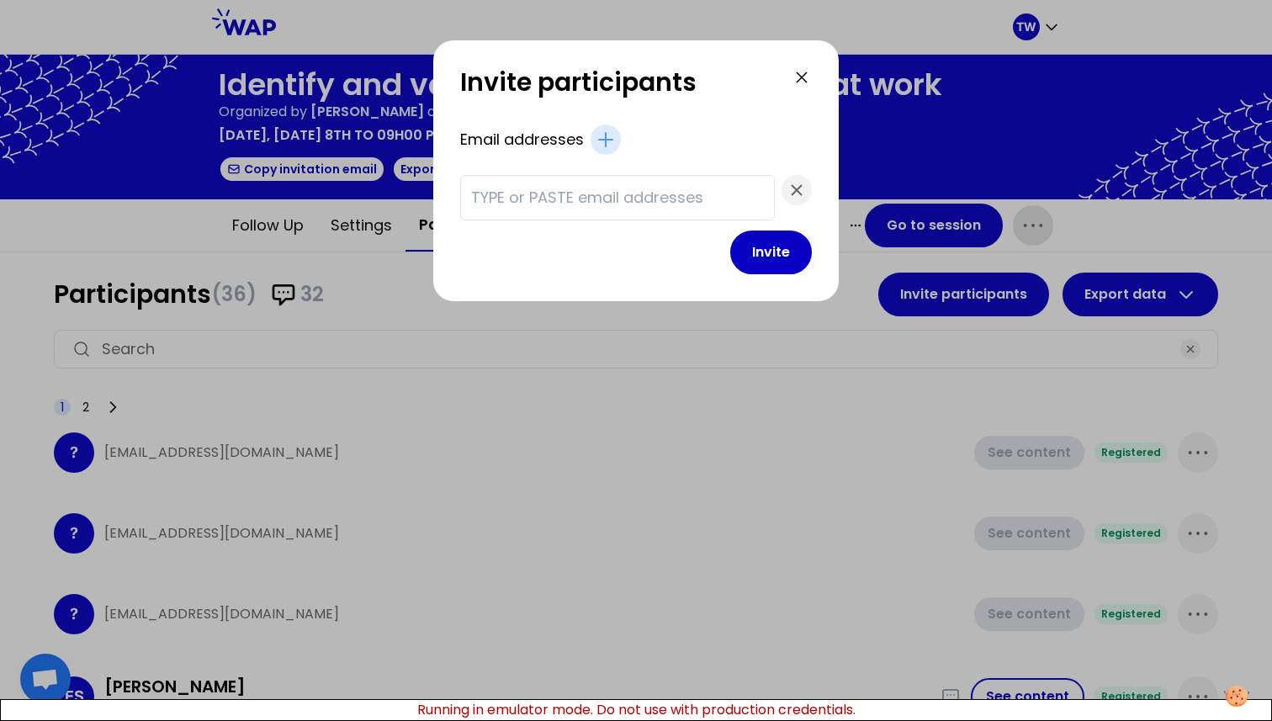
click at [617, 427] on div "Invite participants Email addresses Invite" at bounding box center [635, 380] width 405 height 681
click at [740, 68] on h2 "Invite participants" at bounding box center [625, 85] width 331 height 37
click at [792, 72] on icon at bounding box center [802, 77] width 20 height 20
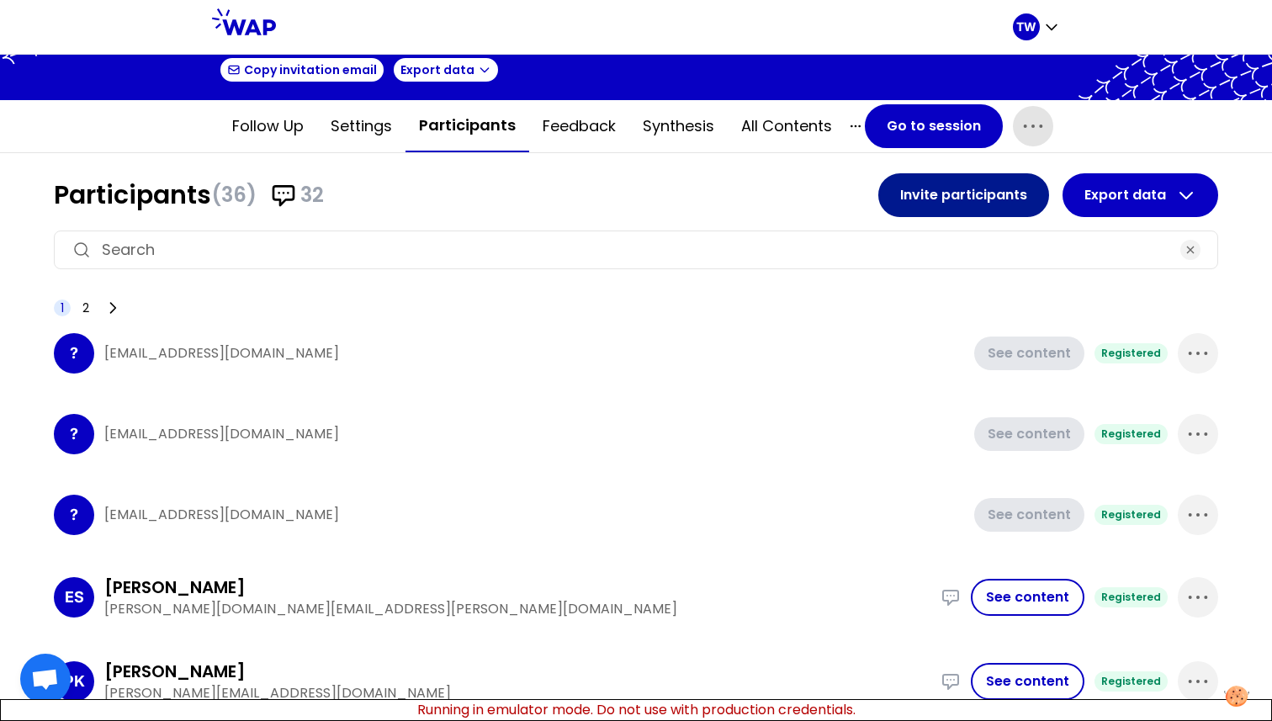
scroll to position [103, 0]
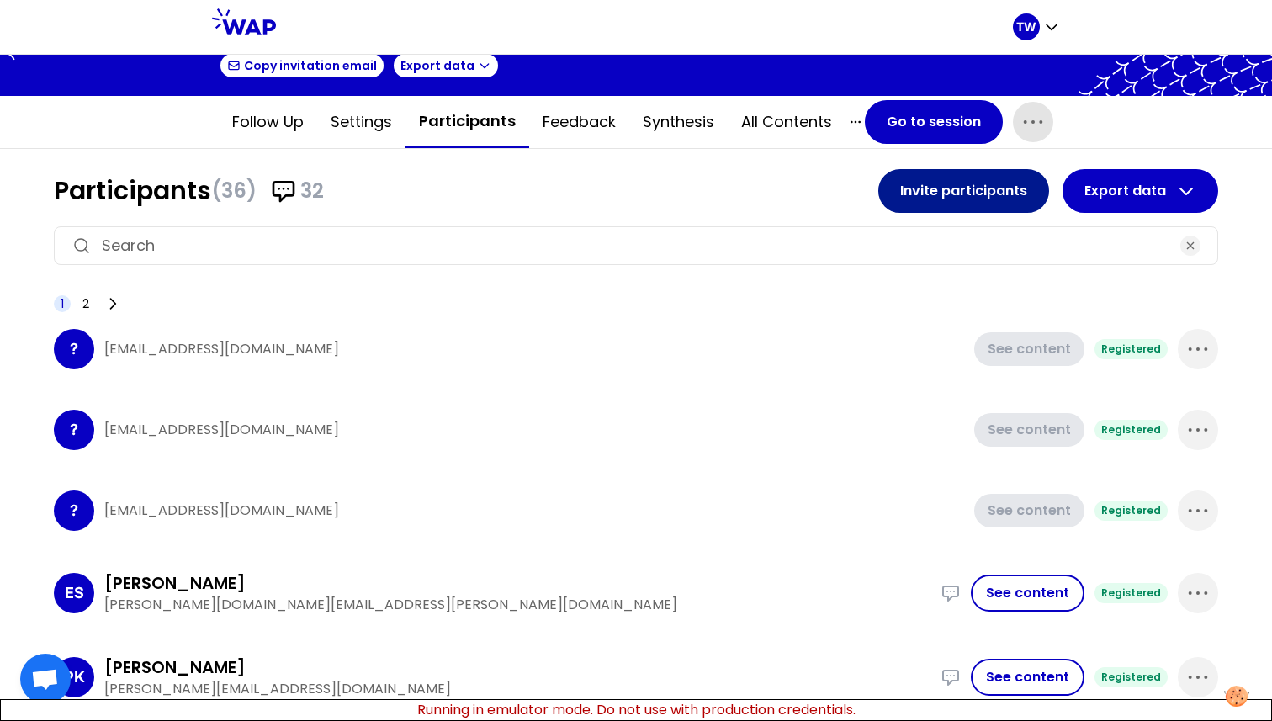
click at [921, 179] on button "Invite participants" at bounding box center [963, 191] width 171 height 44
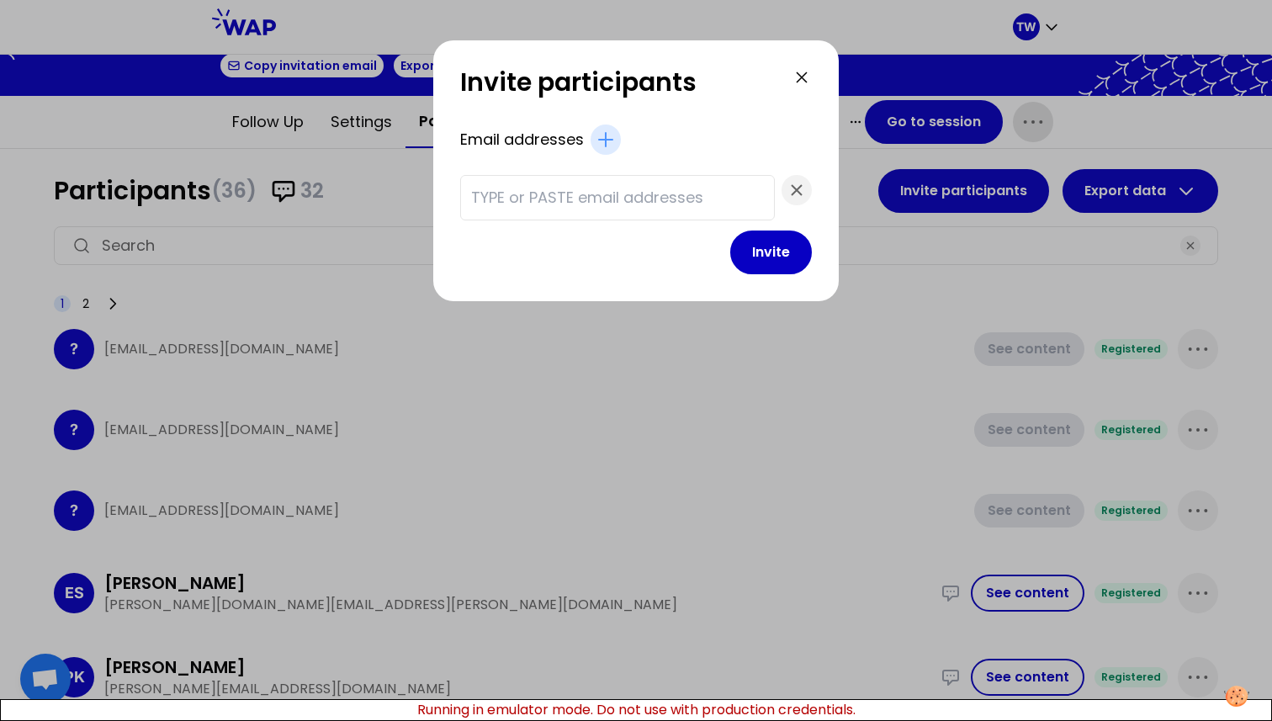
click at [609, 196] on input "text" at bounding box center [617, 198] width 293 height 24
type input "t"
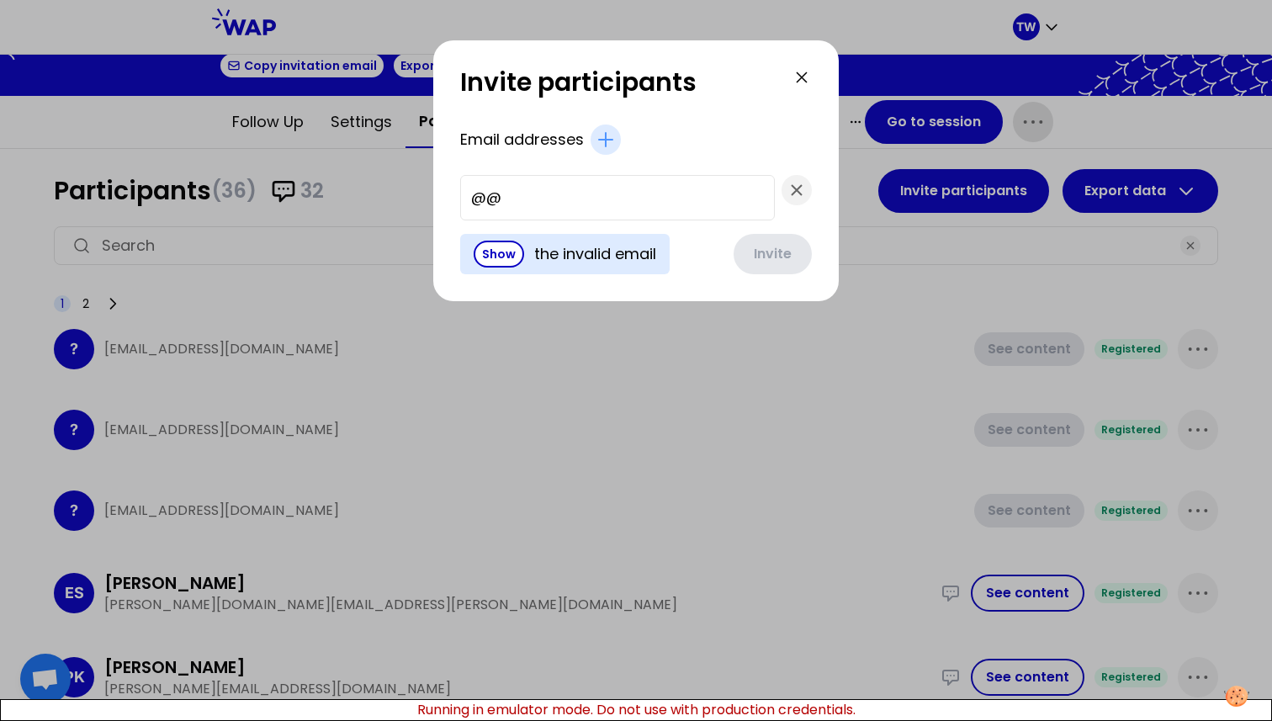
type input "@@"
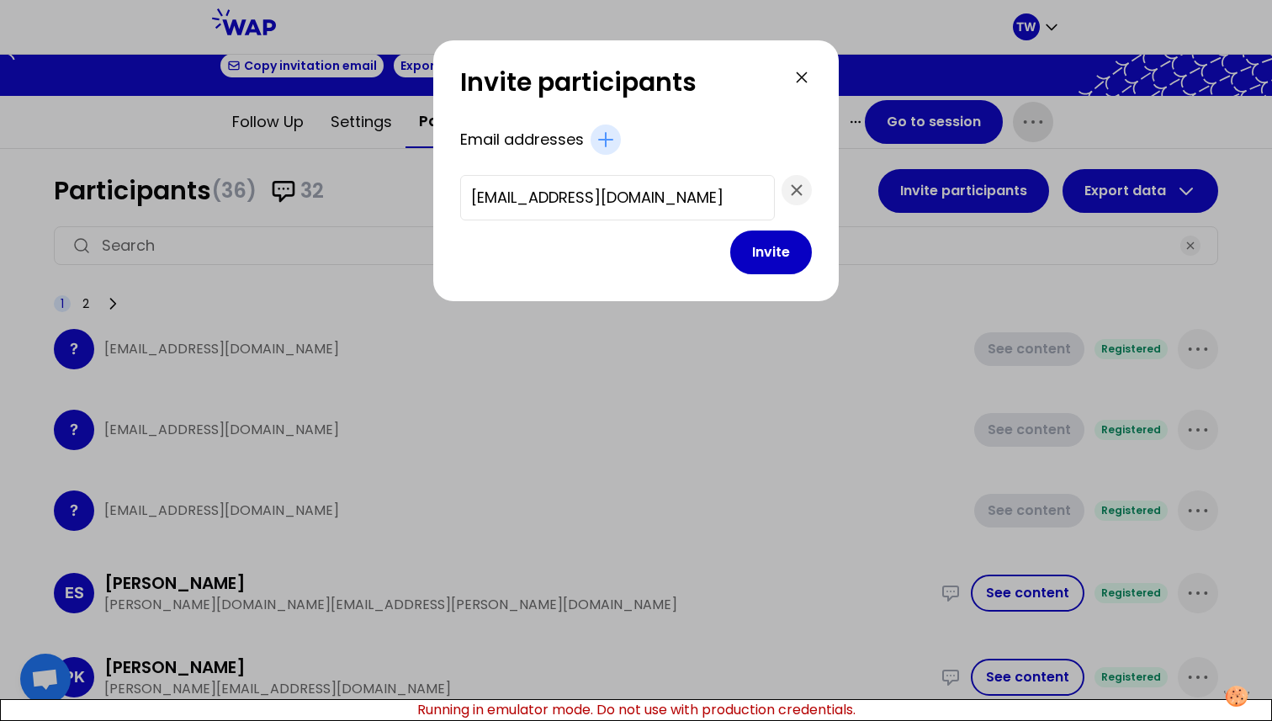
scroll to position [0, 13]
type input "[EMAIL_ADDRESS][DOMAIN_NAME]"
click at [730, 230] on button "Invite" at bounding box center [771, 252] width 82 height 44
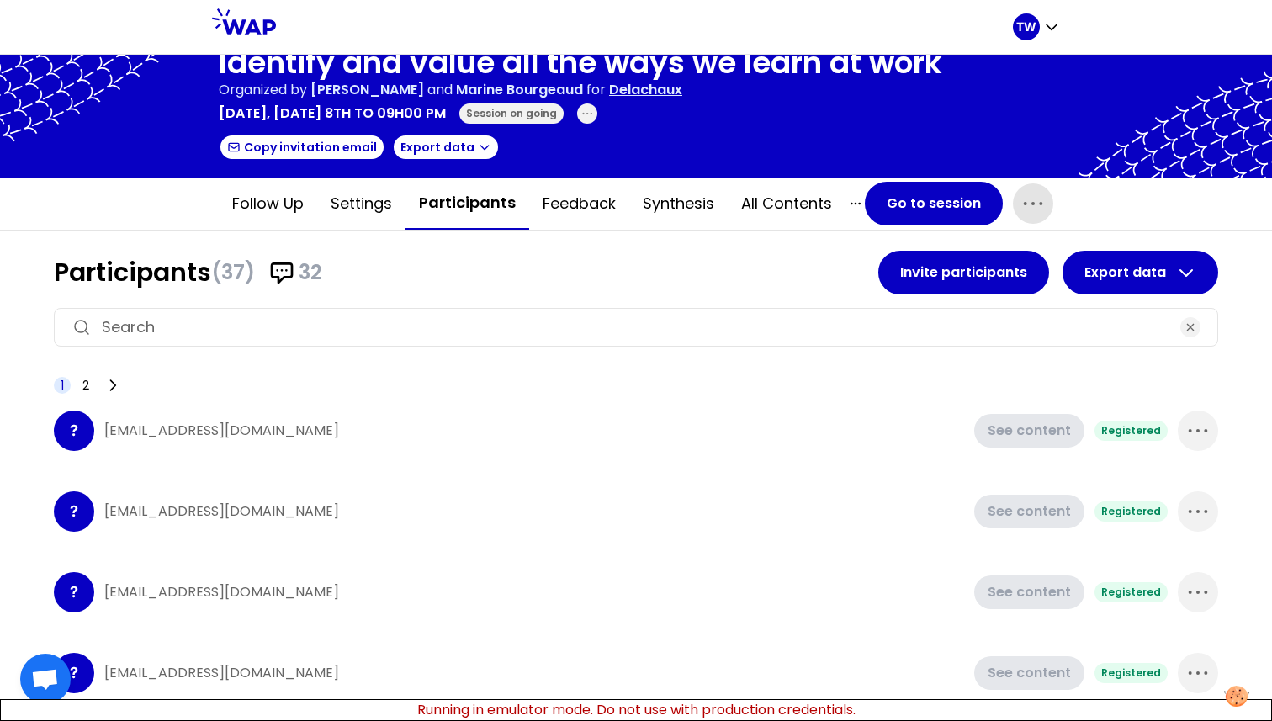
scroll to position [0, 0]
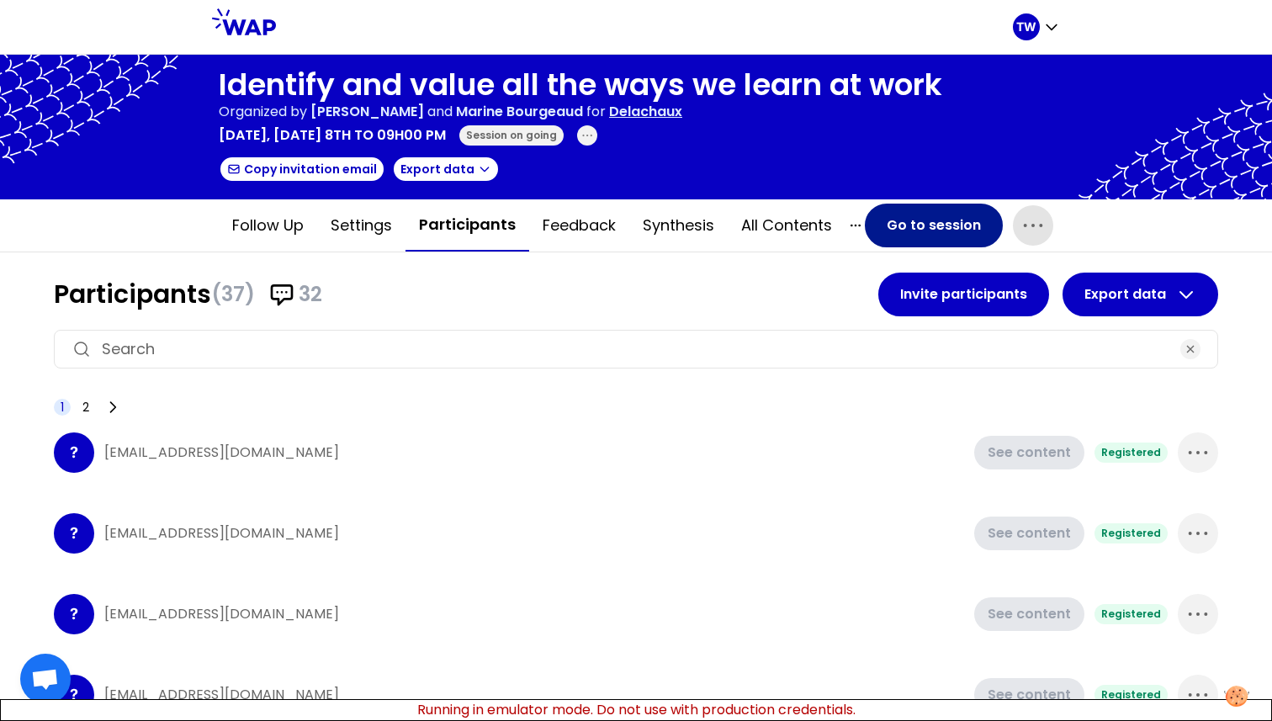
click at [900, 232] on button "Go to session" at bounding box center [934, 226] width 138 height 44
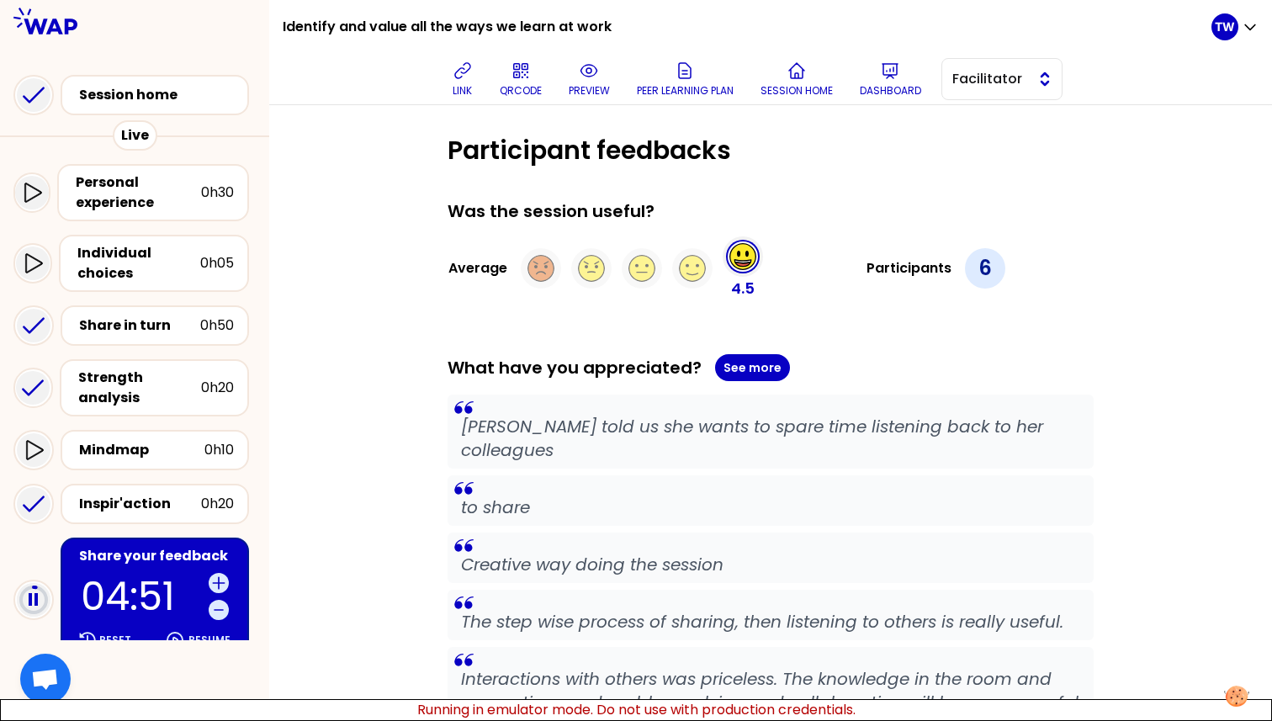
click at [1029, 68] on button "Facilitator" at bounding box center [1001, 79] width 121 height 42
click at [1006, 118] on span "Editor" at bounding box center [1012, 121] width 72 height 20
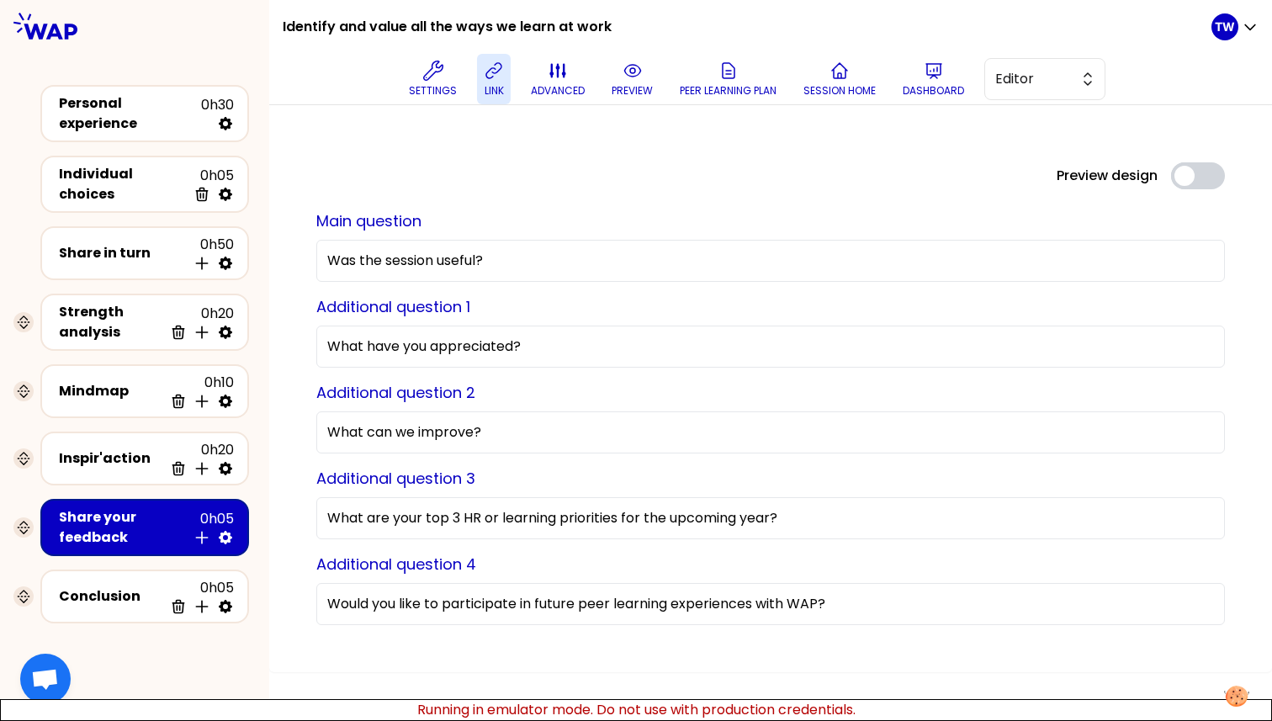
click at [509, 83] on button "link" at bounding box center [494, 79] width 34 height 50
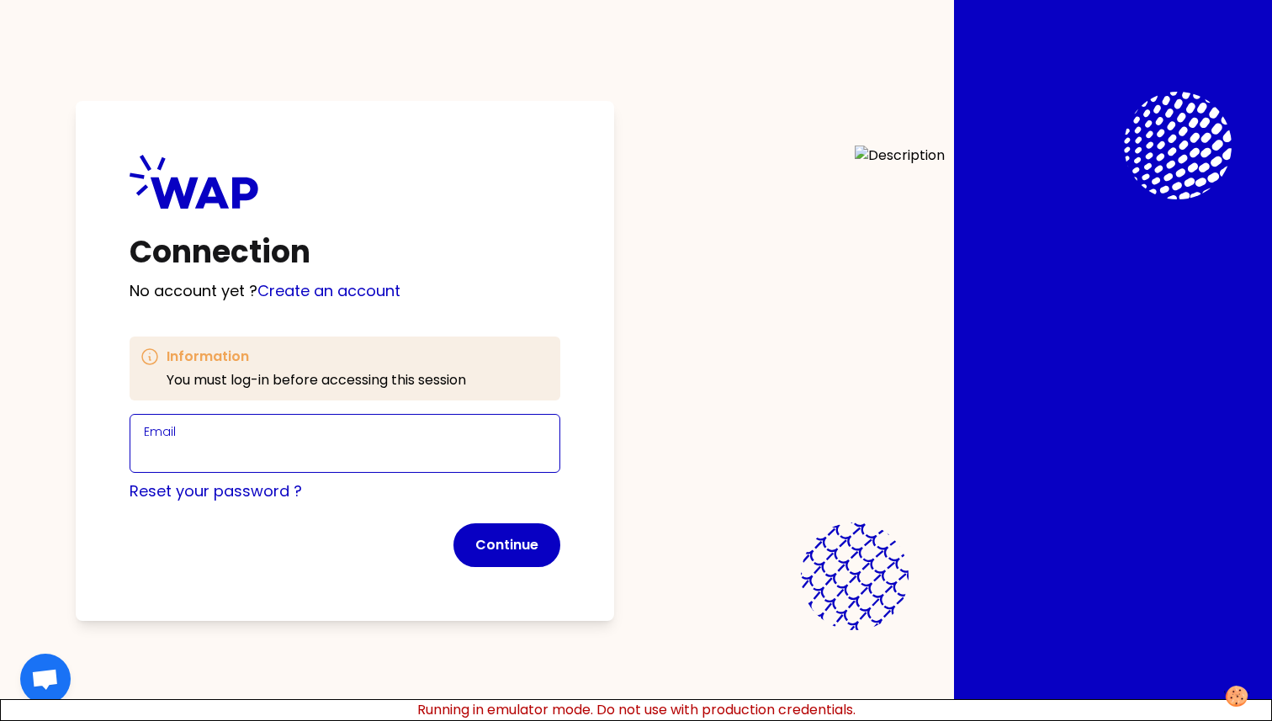
click at [324, 454] on input "Email" at bounding box center [345, 454] width 402 height 24
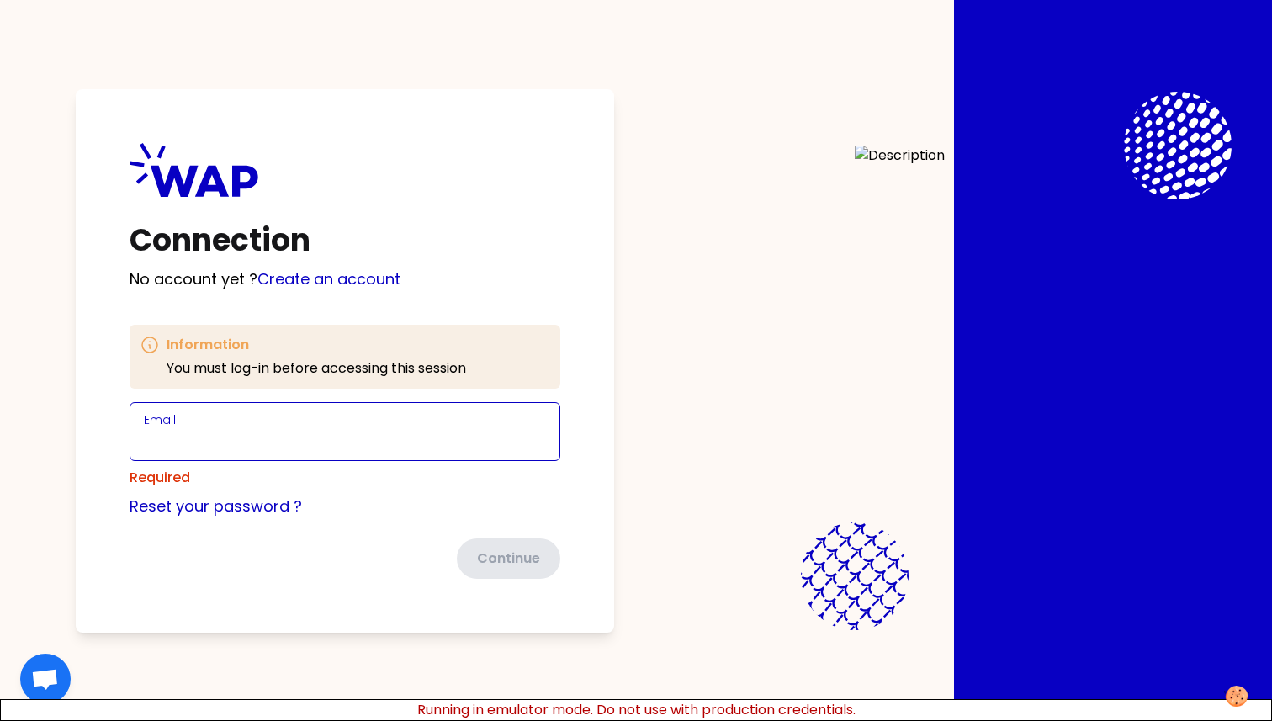
type input "[EMAIL_ADDRESS][DOMAIN_NAME]"
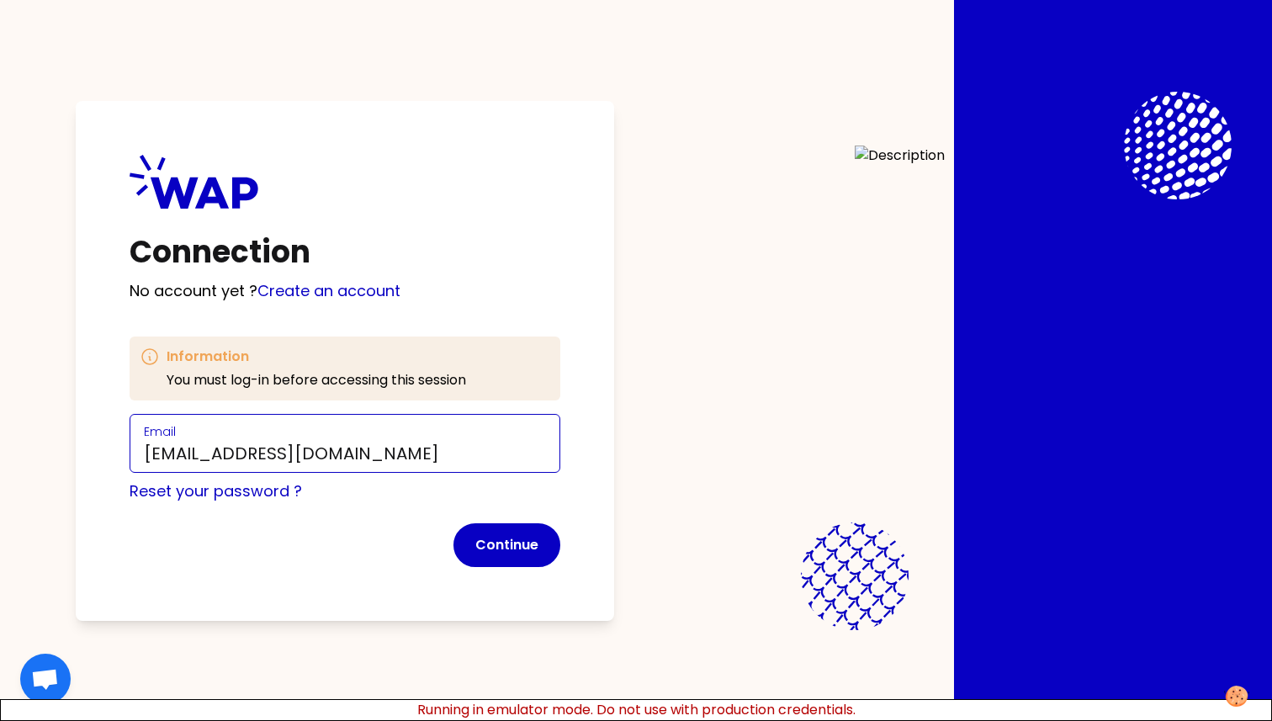
click button "Continue" at bounding box center [506, 545] width 107 height 44
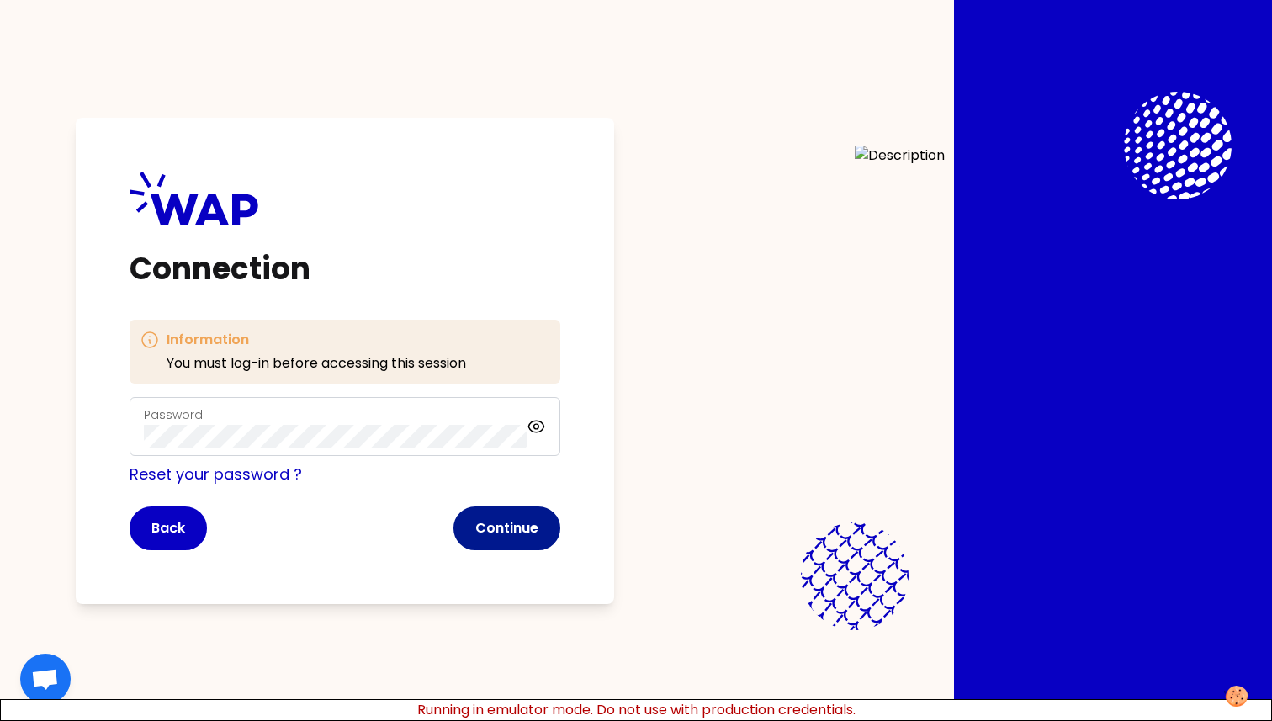
click at [491, 521] on button "Continue" at bounding box center [506, 528] width 107 height 44
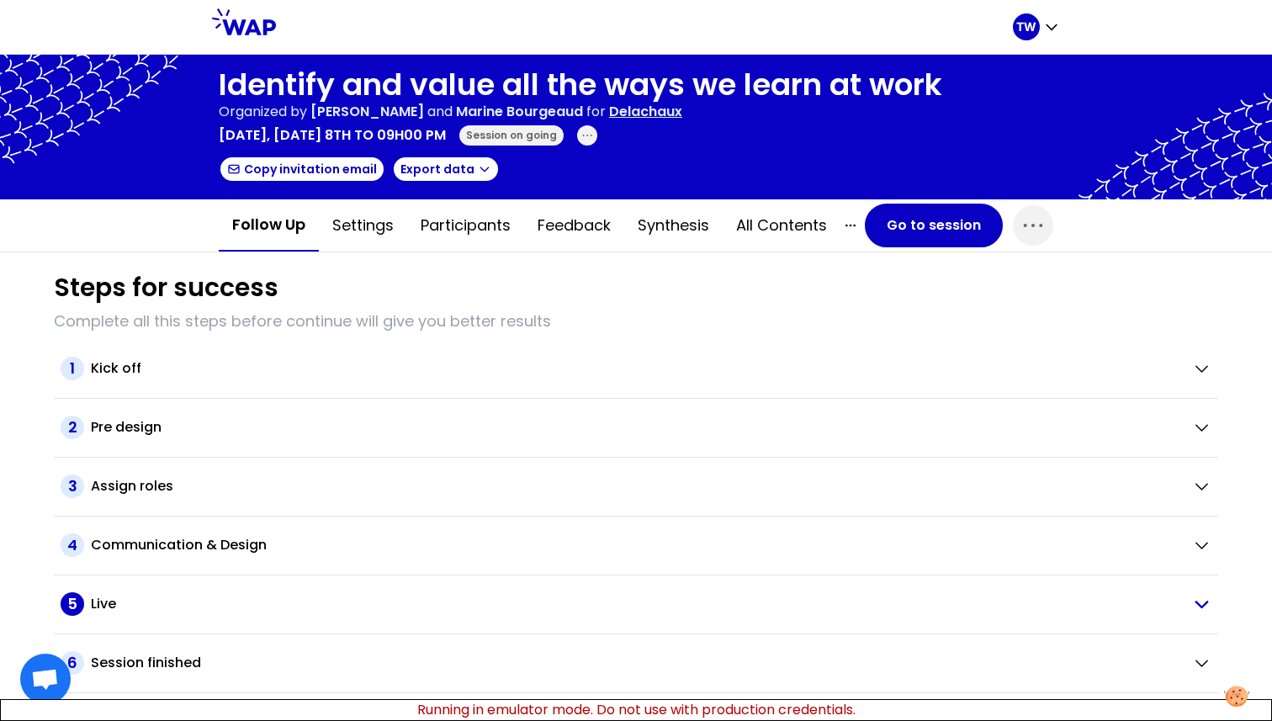
click at [385, 607] on div "Live" at bounding box center [635, 604] width 1088 height 20
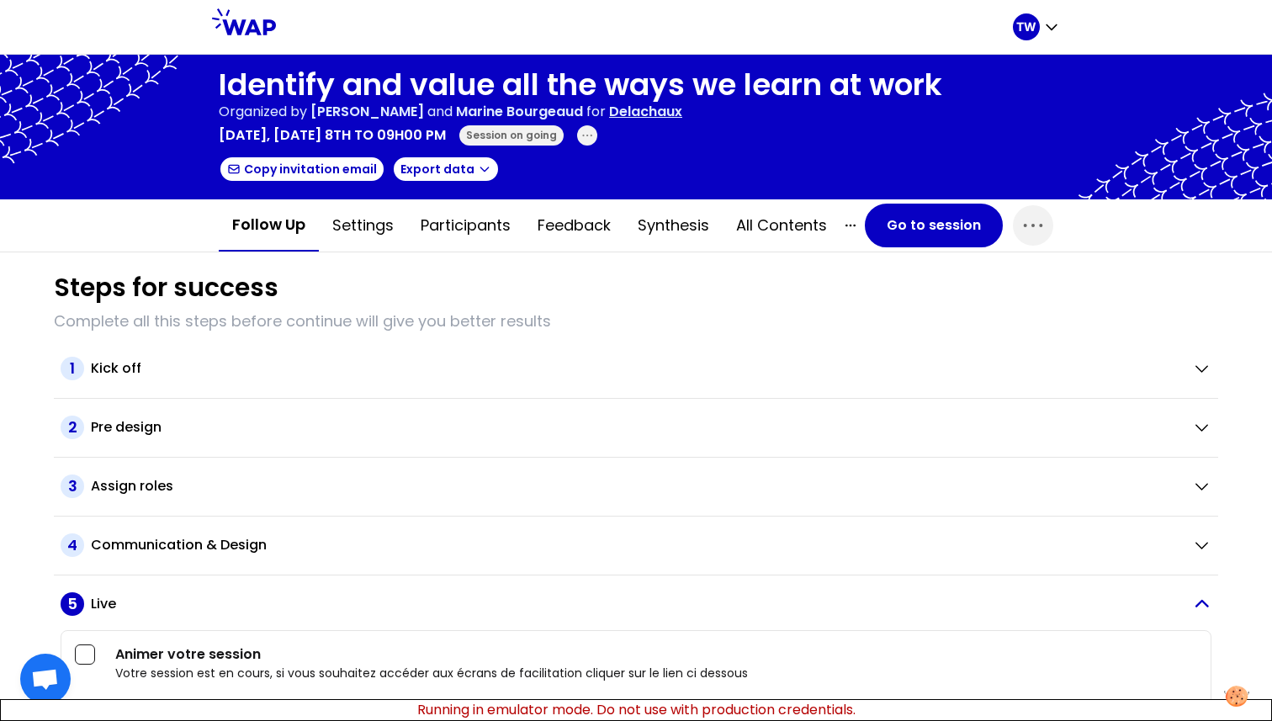
scroll to position [102, 0]
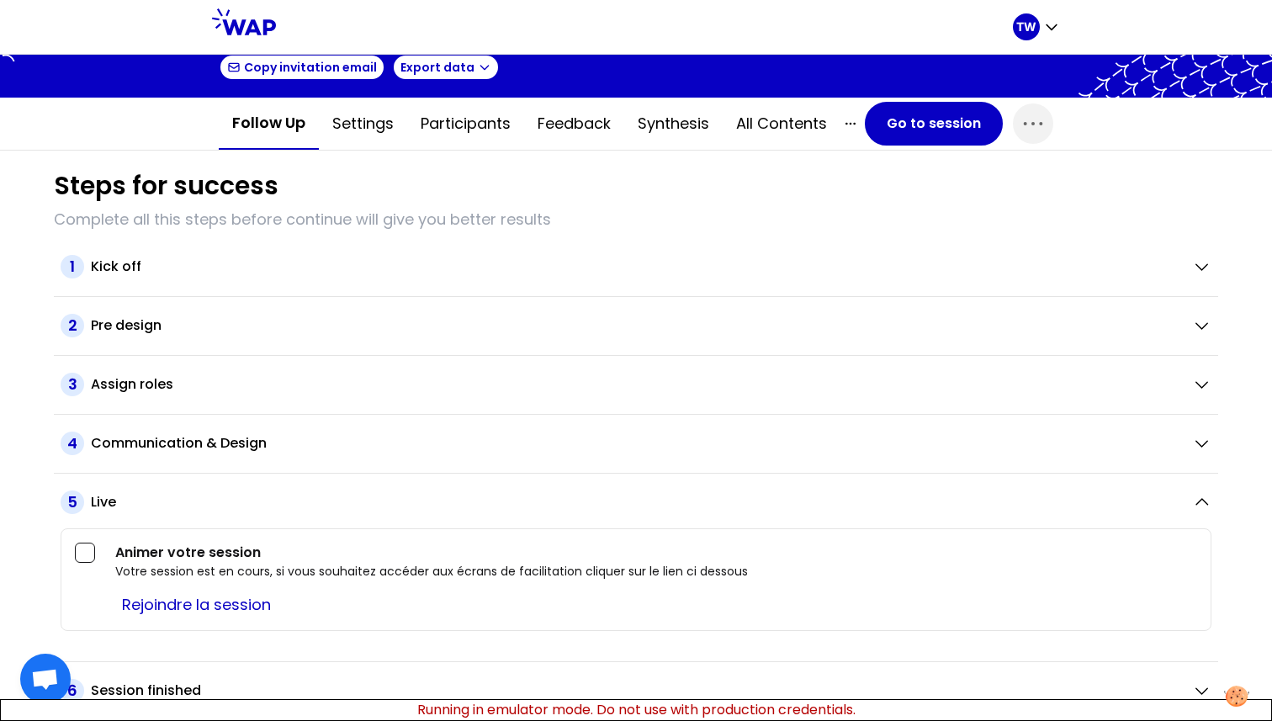
click at [292, 677] on div "6 Session finished" at bounding box center [636, 691] width 1164 height 59
click at [295, 694] on div "Session finished" at bounding box center [635, 691] width 1088 height 20
click at [285, 454] on div "4 Communication & Design" at bounding box center [620, 444] width 1118 height 24
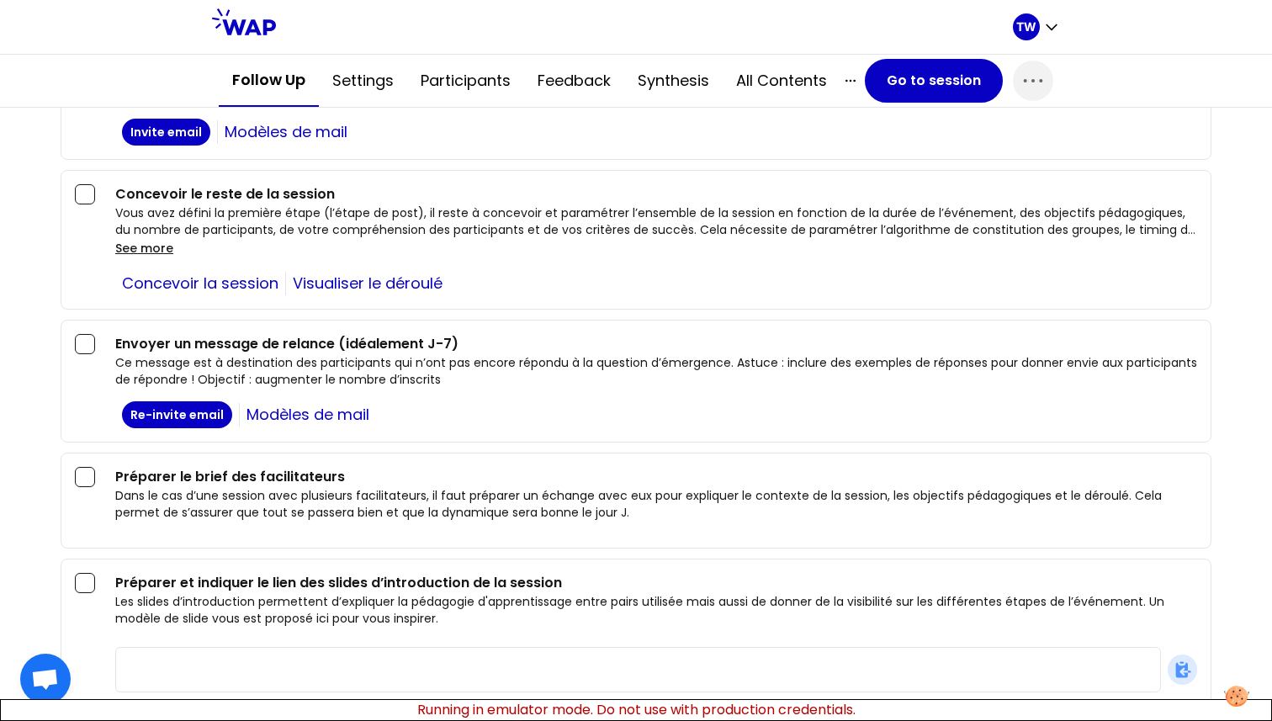
scroll to position [536, 0]
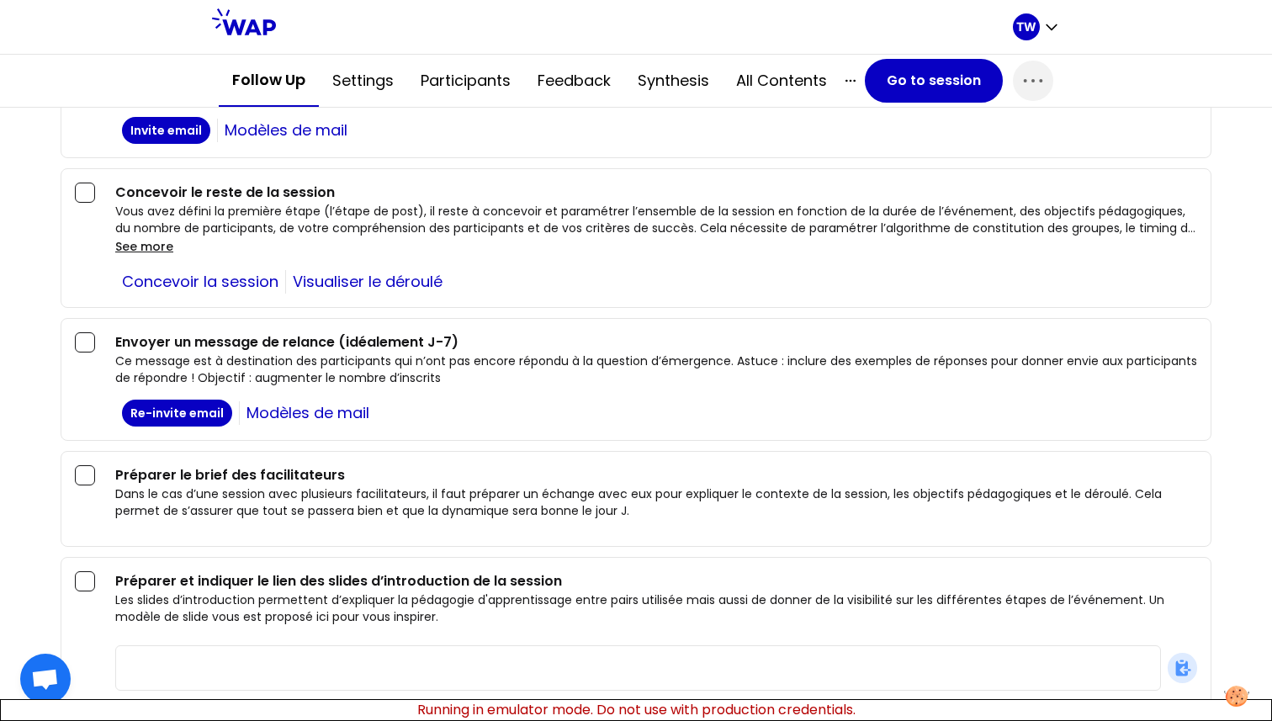
click at [246, 370] on p "Ce message est à destination des participants qui n’ont pas encore répondu à la…" at bounding box center [656, 369] width 1082 height 34
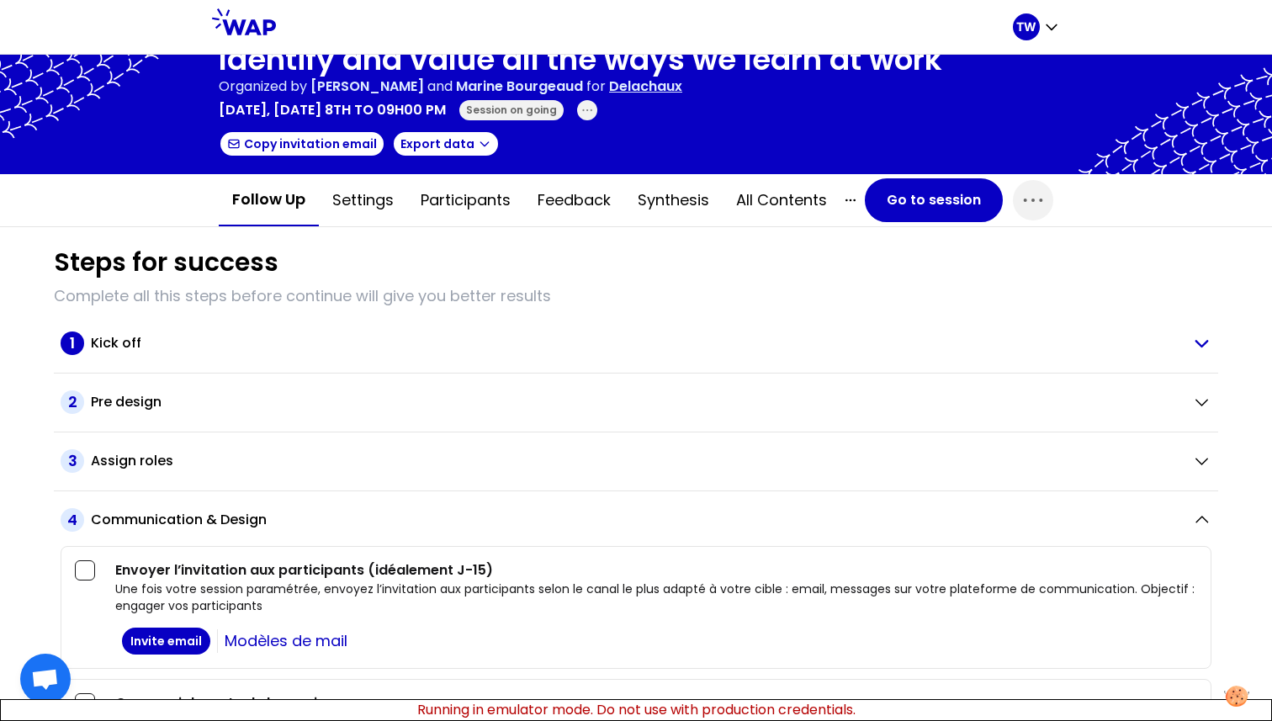
scroll to position [19, 0]
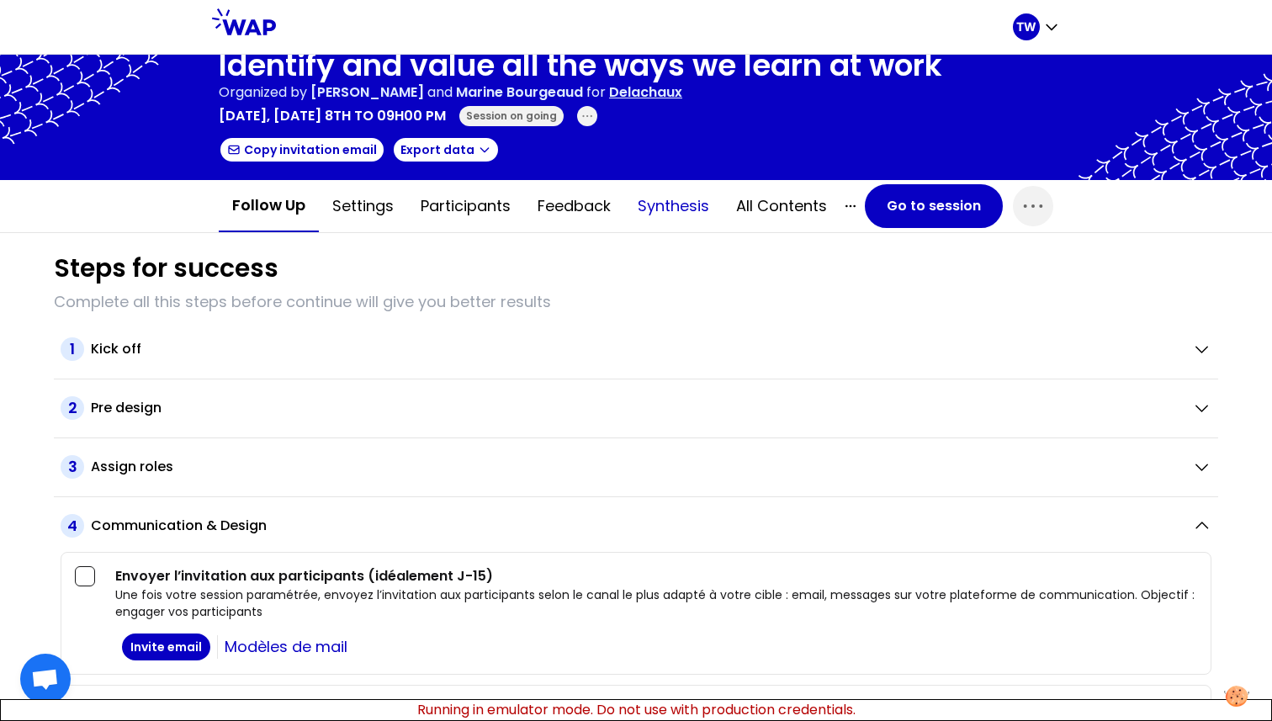
click at [675, 209] on button "Synthesis" at bounding box center [673, 206] width 98 height 50
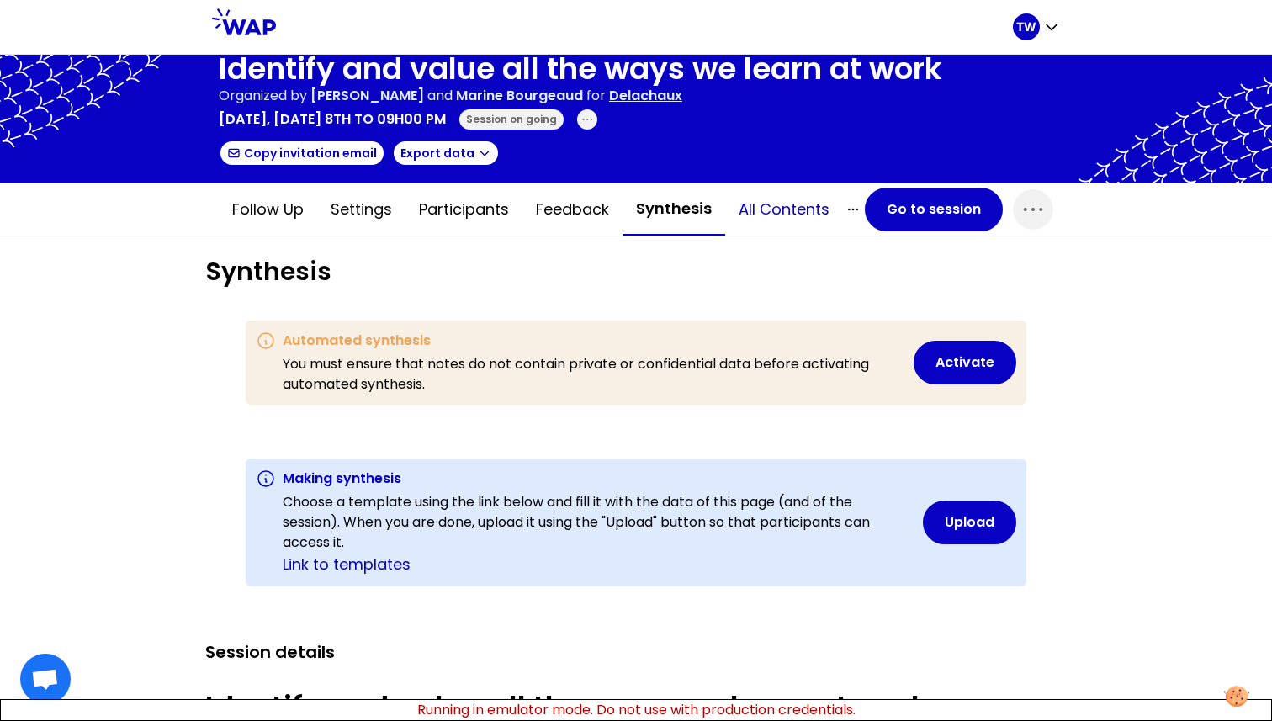
scroll to position [15, 0]
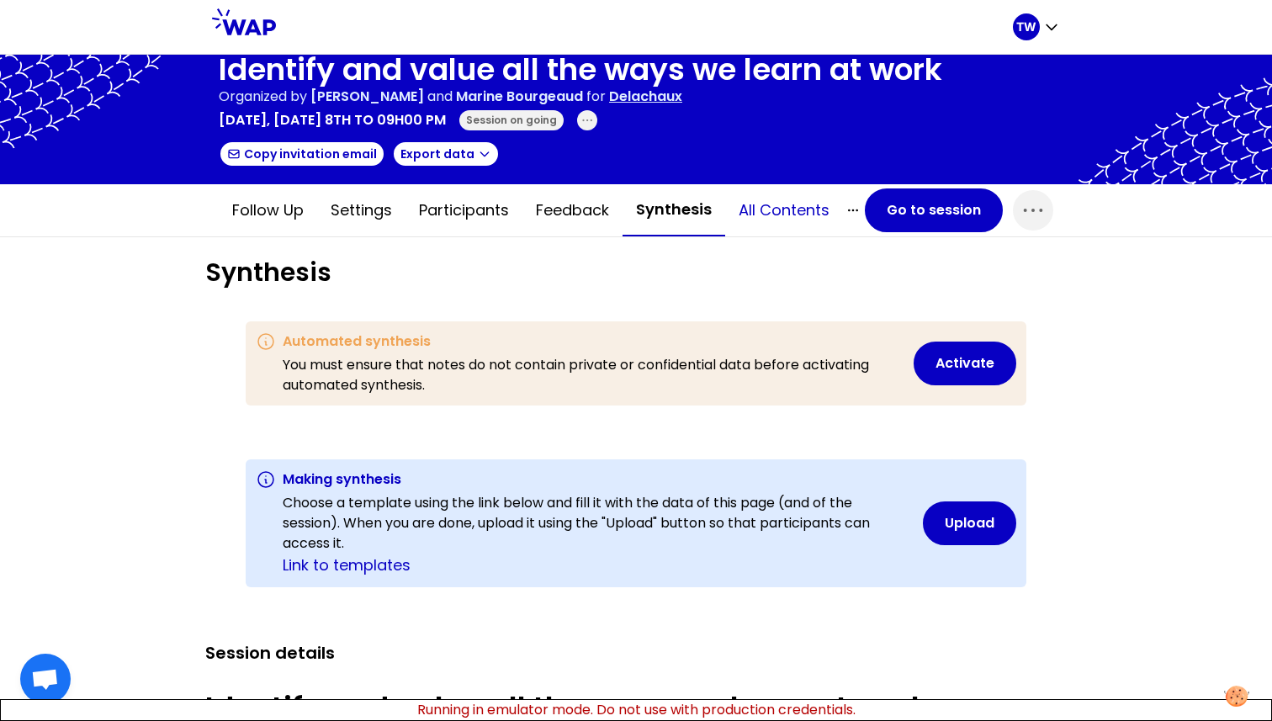
click at [772, 208] on button "All contents" at bounding box center [784, 210] width 118 height 50
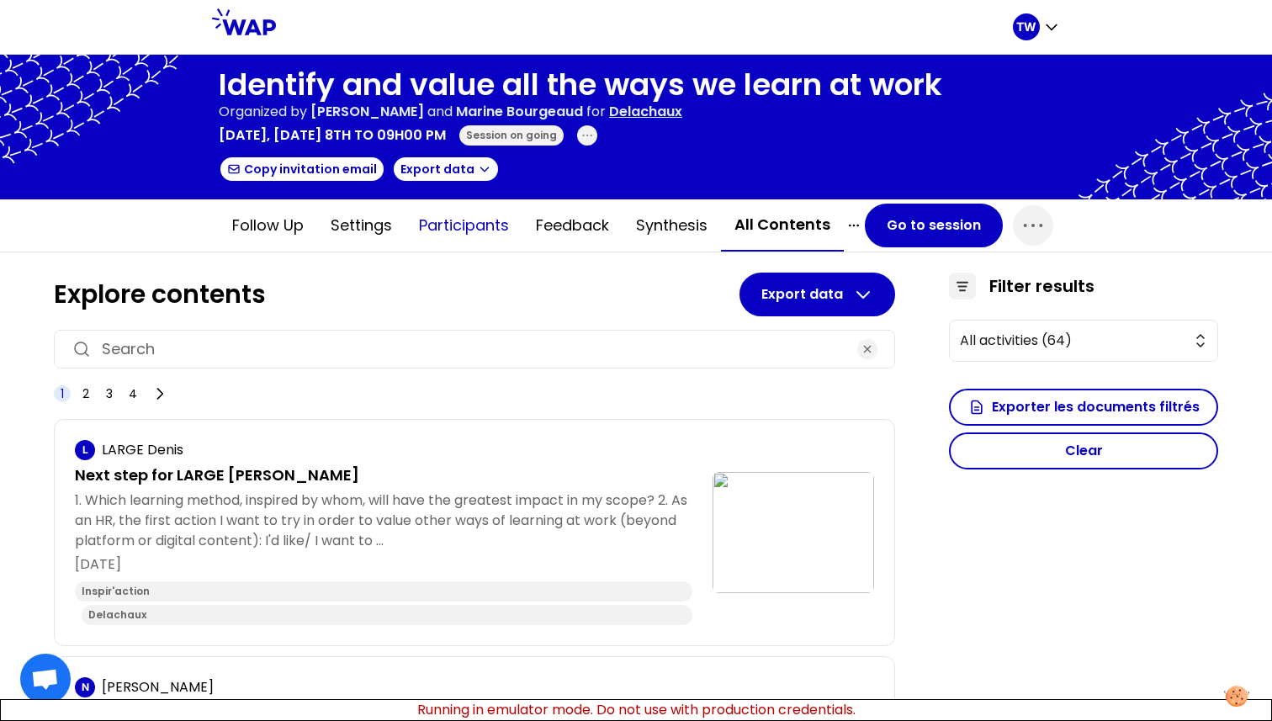
click at [495, 238] on button "Participants" at bounding box center [463, 225] width 117 height 50
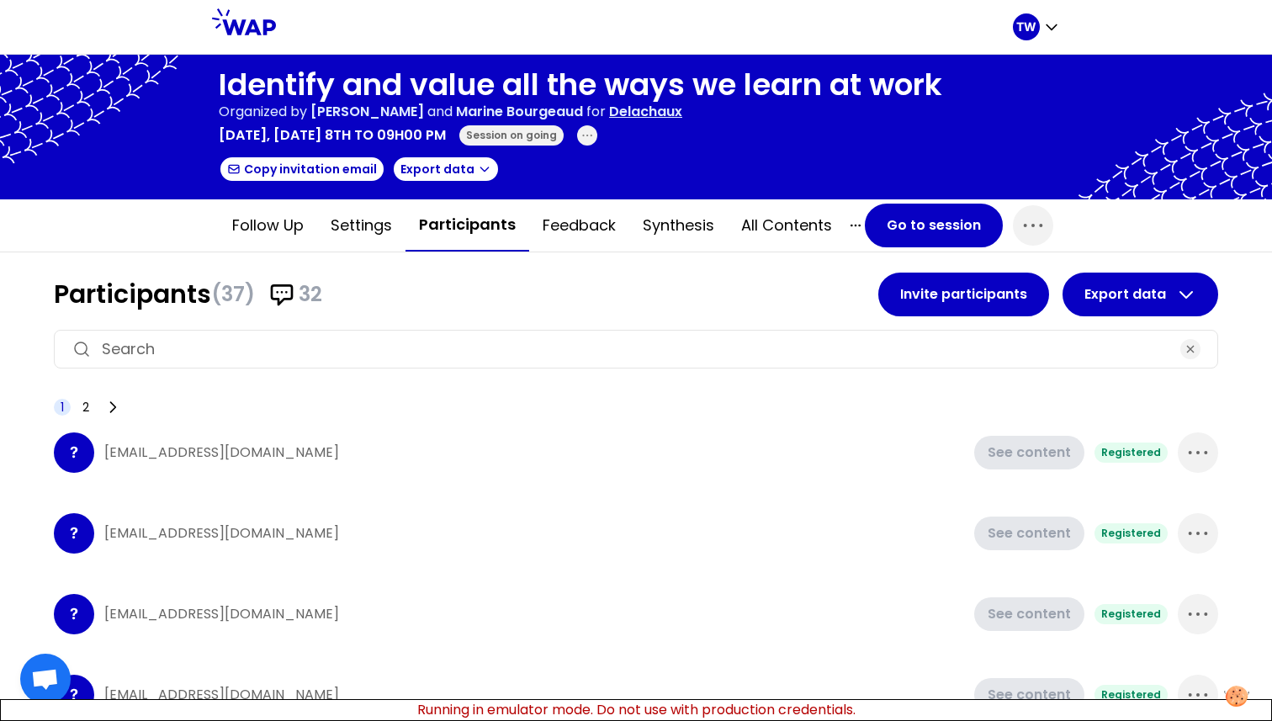
scroll to position [76, 0]
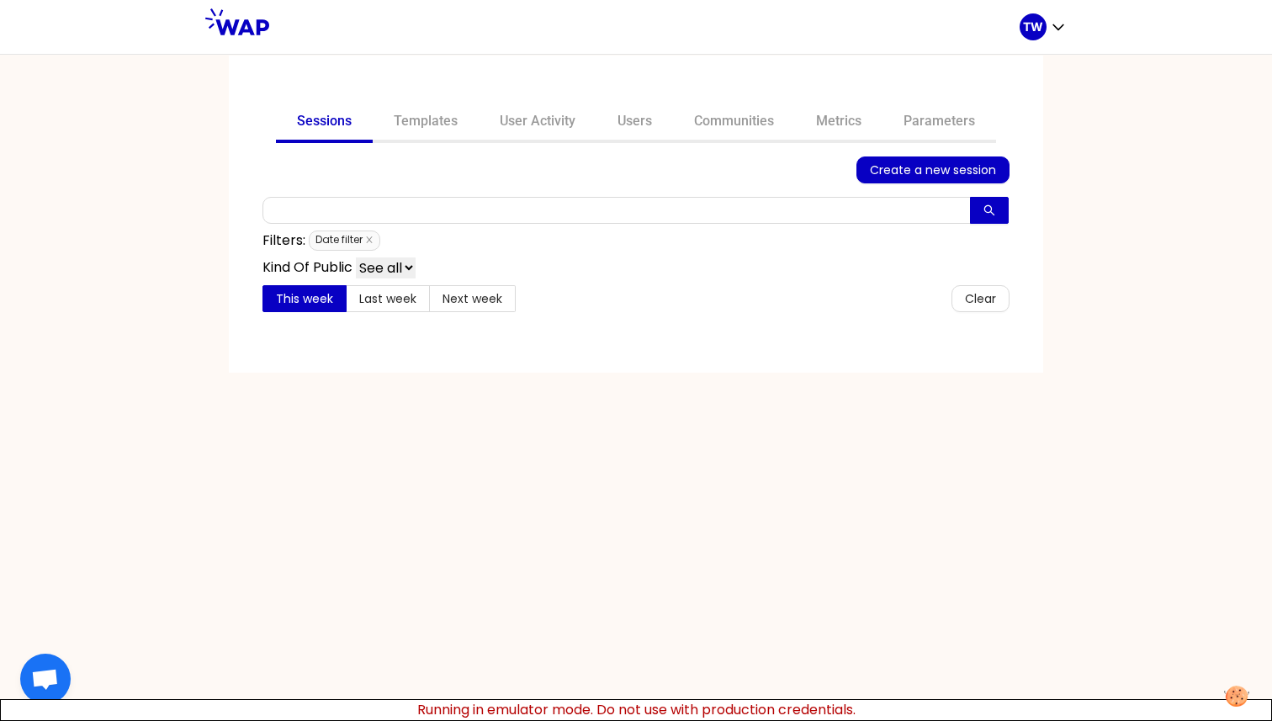
click at [374, 236] on span "Date filter" at bounding box center [345, 240] width 72 height 20
click at [368, 237] on icon "close" at bounding box center [369, 240] width 6 height 6
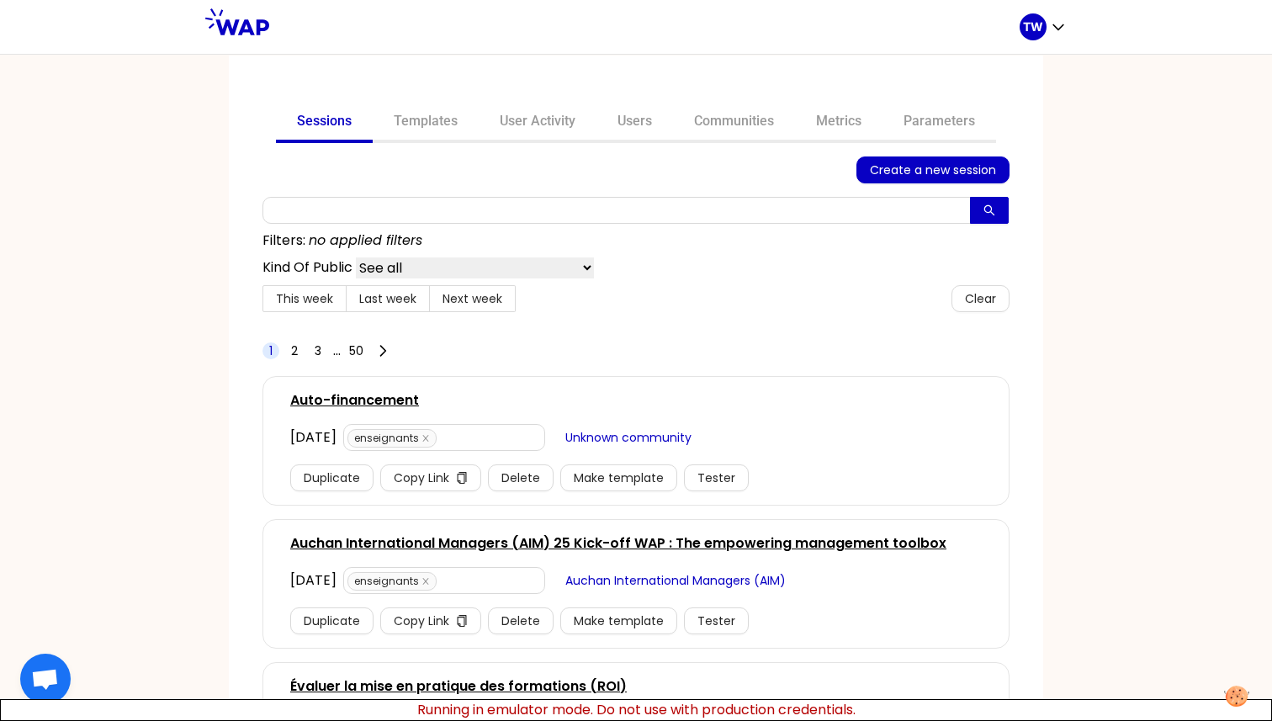
click at [1054, 45] on div "TW" at bounding box center [1043, 27] width 47 height 54
click at [1047, 27] on div "TW" at bounding box center [1043, 26] width 47 height 27
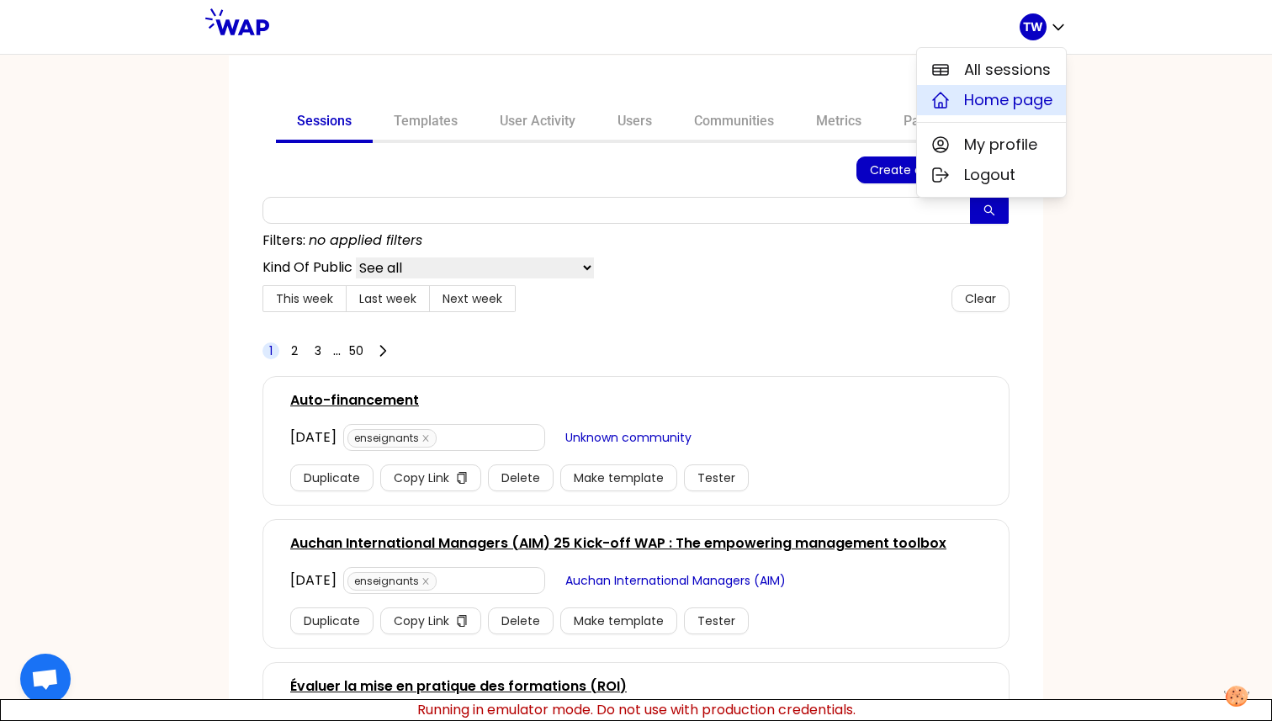
click at [1007, 103] on span "Home page" at bounding box center [1008, 100] width 88 height 24
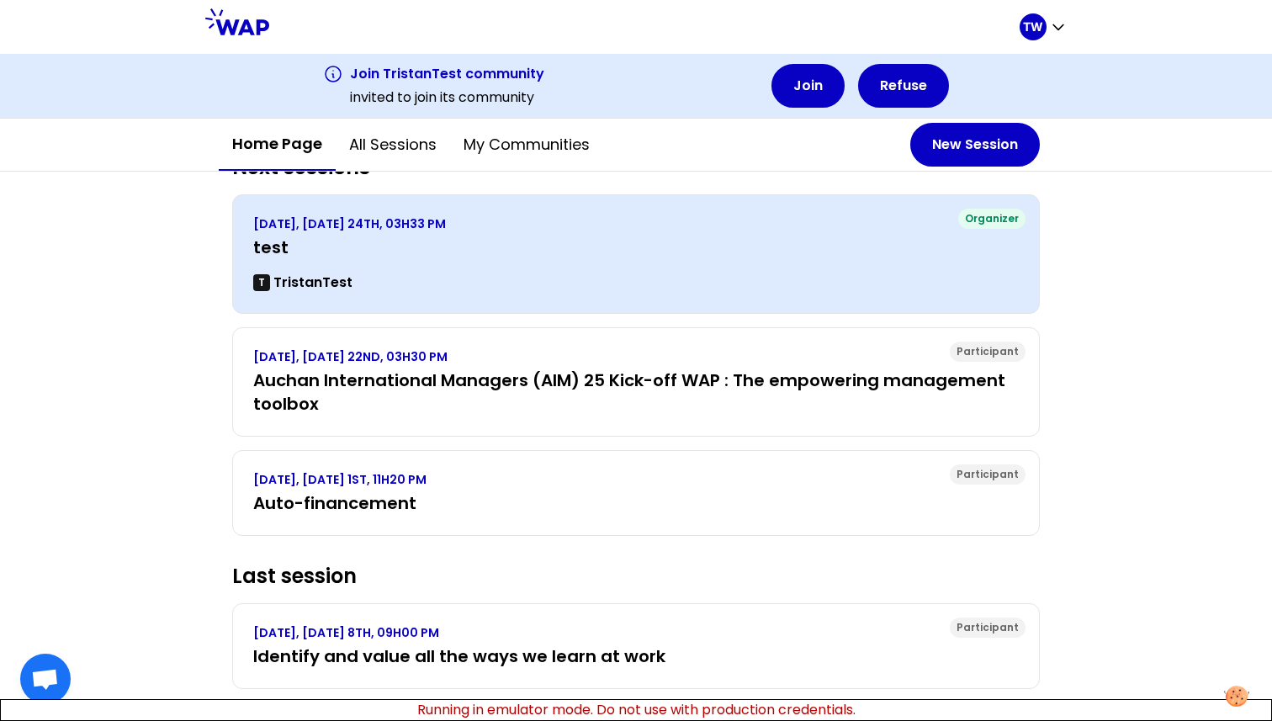
scroll to position [221, 0]
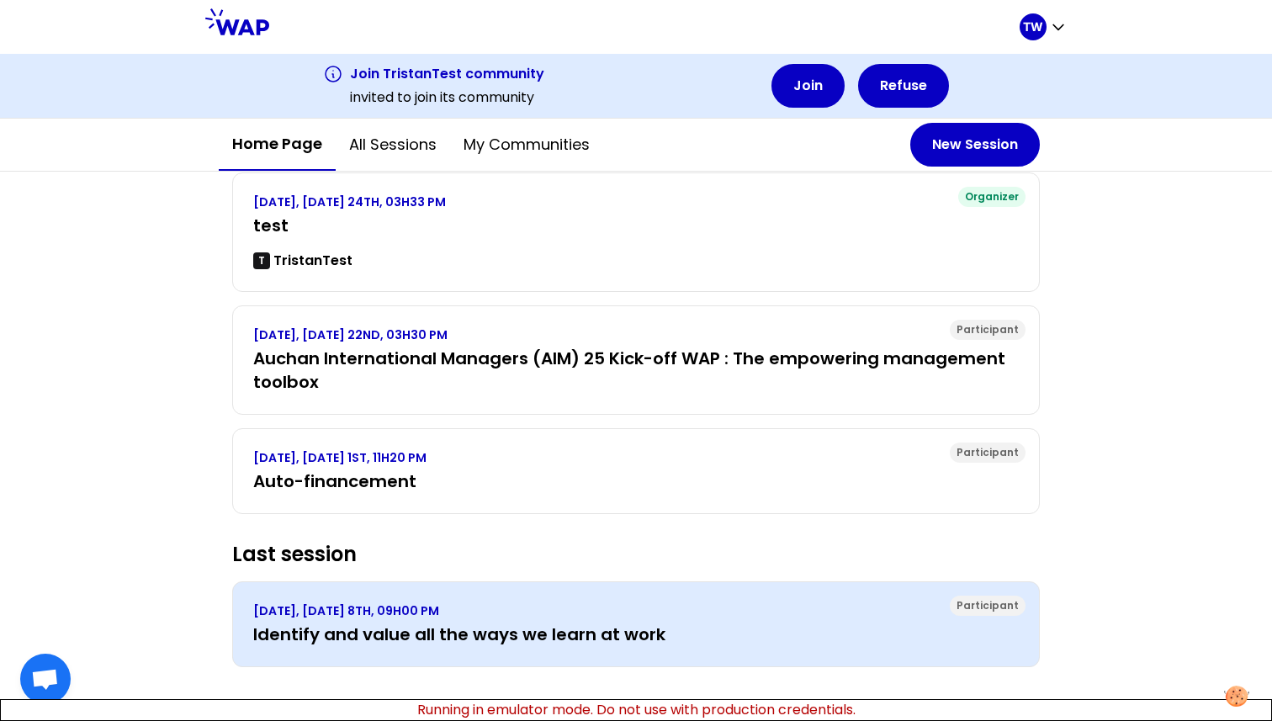
click at [356, 626] on h3 "Identify and value all the ways we learn at work" at bounding box center [636, 635] width 766 height 24
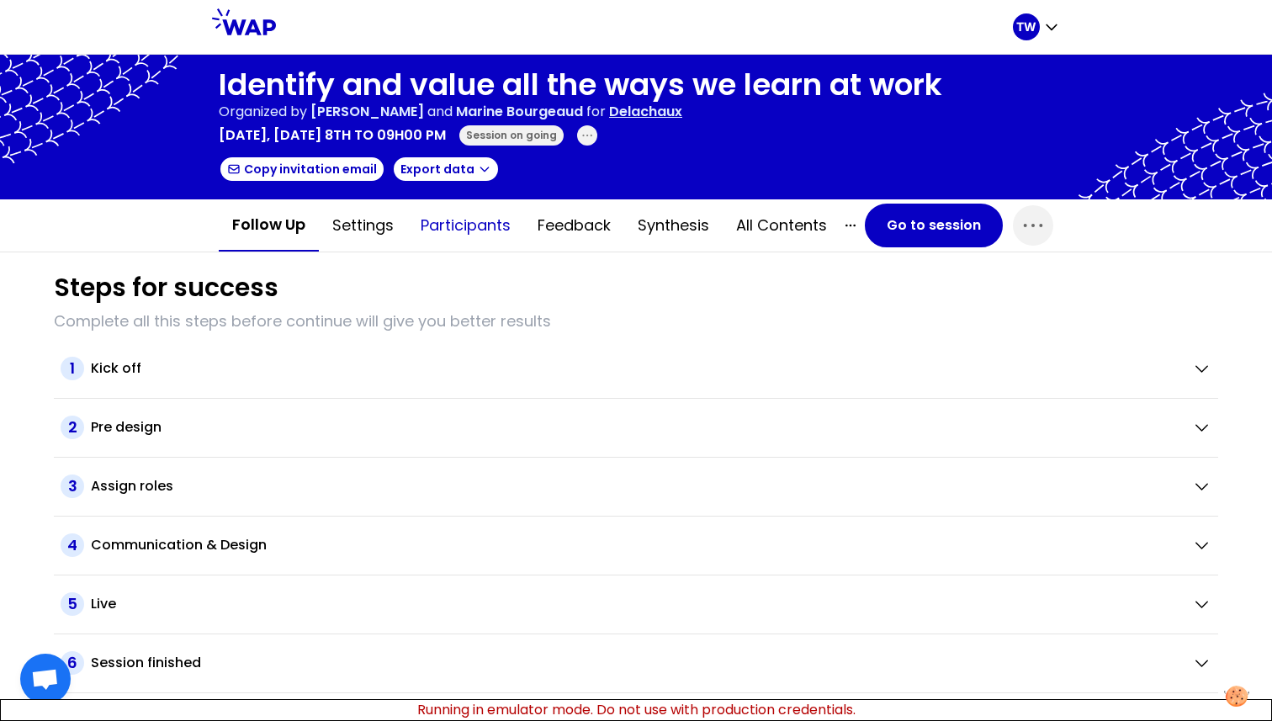
click at [463, 231] on button "Participants" at bounding box center [465, 225] width 117 height 50
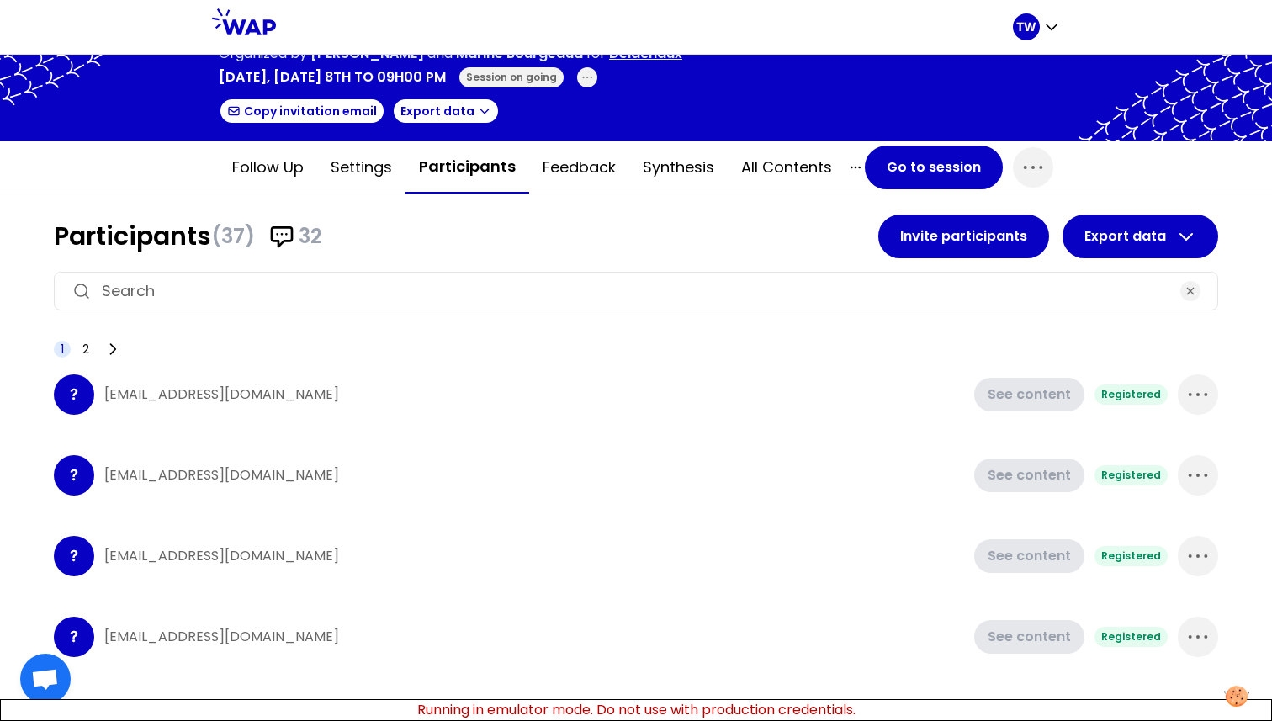
scroll to position [53, 0]
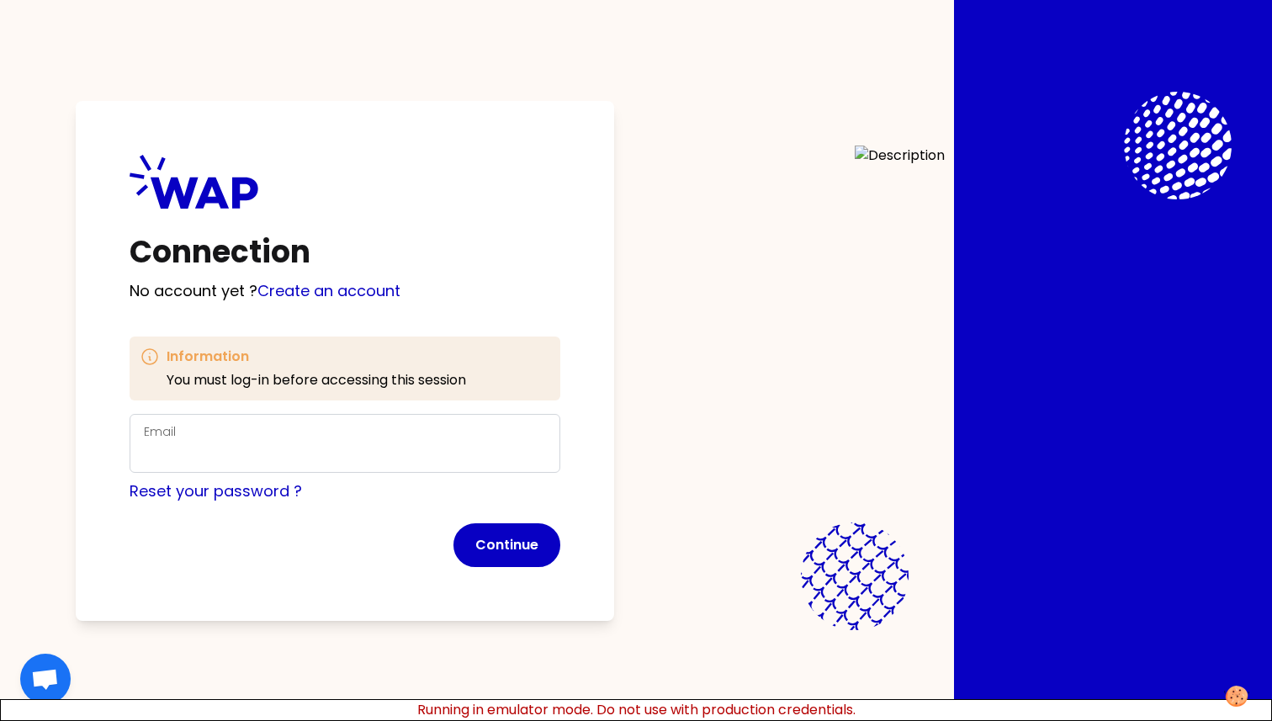
click at [366, 432] on div "Email" at bounding box center [345, 443] width 402 height 44
click at [344, 445] on input "Email" at bounding box center [345, 454] width 402 height 24
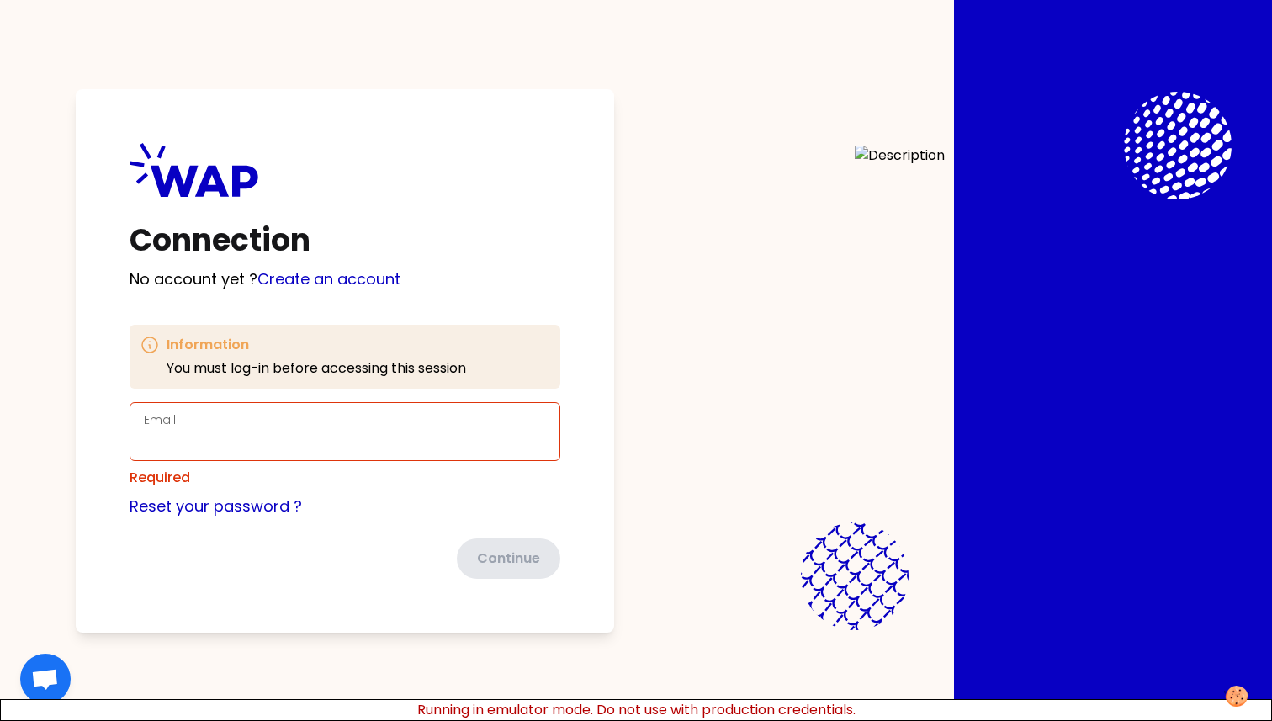
click at [628, 17] on div "Connection No account yet ? Create an account Information You must log-in befor…" at bounding box center [636, 360] width 1164 height 721
type input "[EMAIL_ADDRESS][DOMAIN_NAME]"
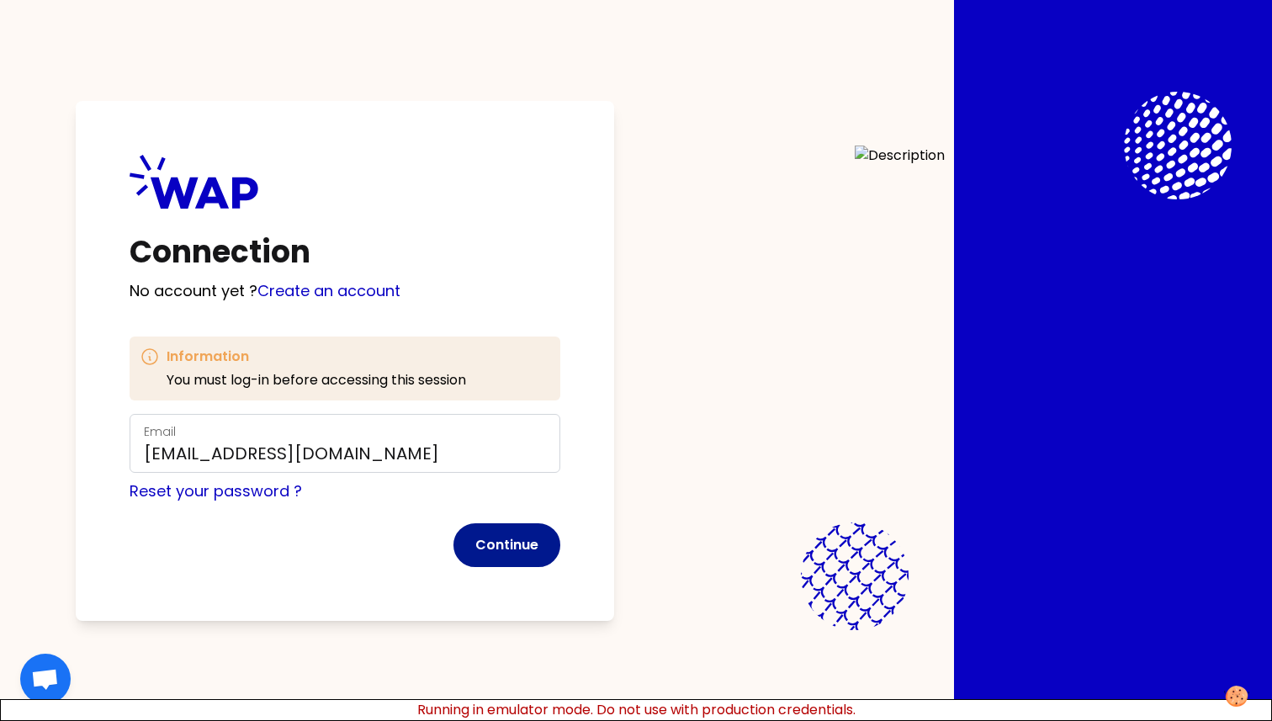
click at [524, 550] on button "Continue" at bounding box center [506, 545] width 107 height 44
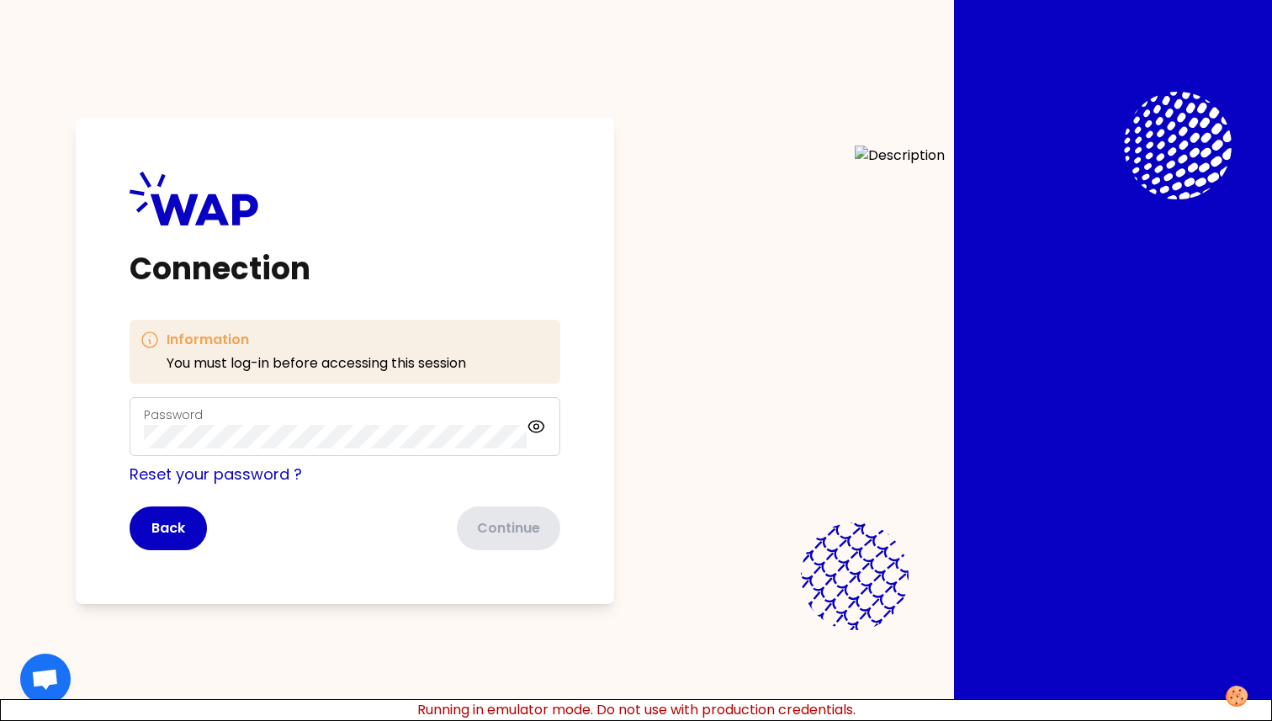
click at [299, 402] on div "Password" at bounding box center [345, 426] width 431 height 59
click at [547, 531] on button "Continue" at bounding box center [506, 528] width 107 height 44
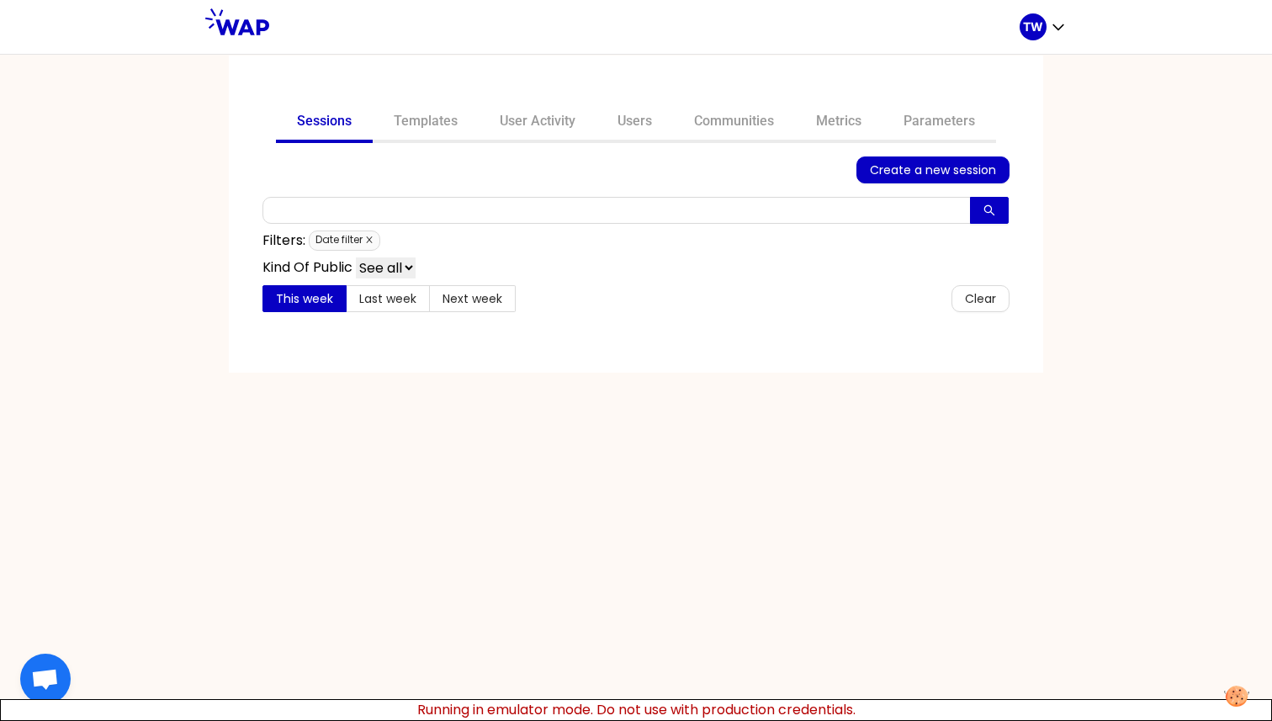
click at [371, 241] on icon "close" at bounding box center [369, 240] width 8 height 8
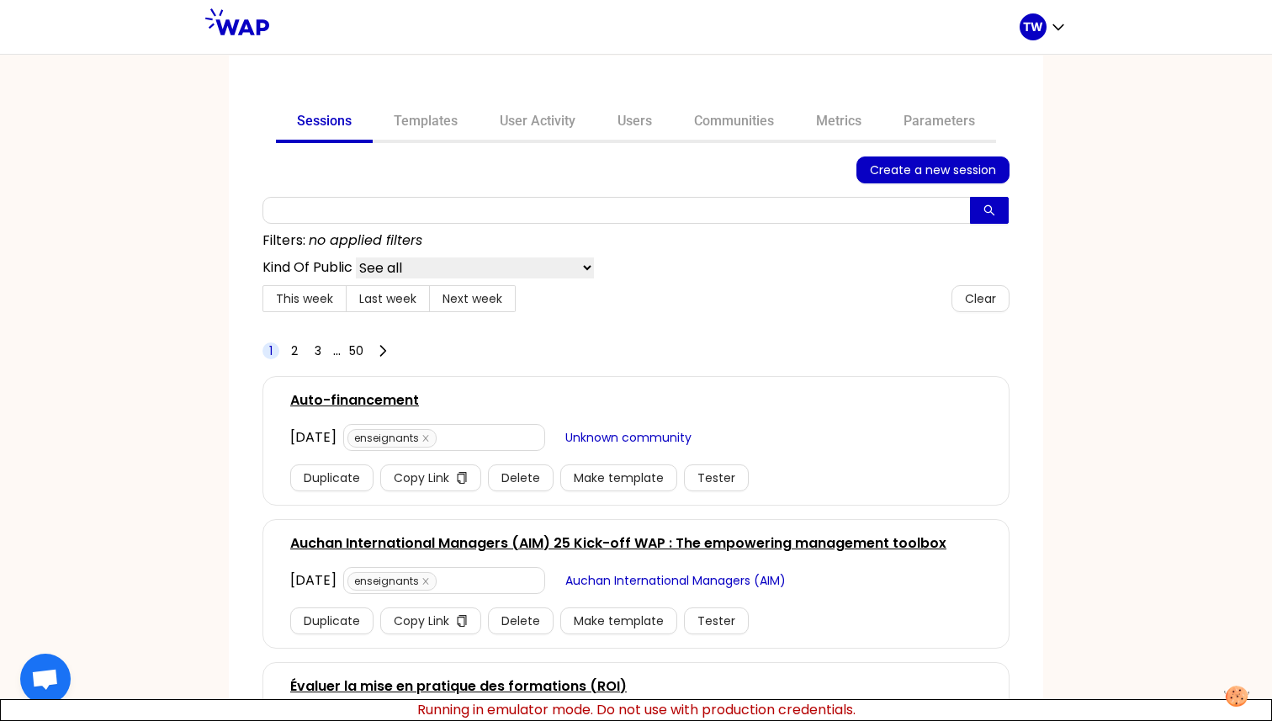
scroll to position [5, 0]
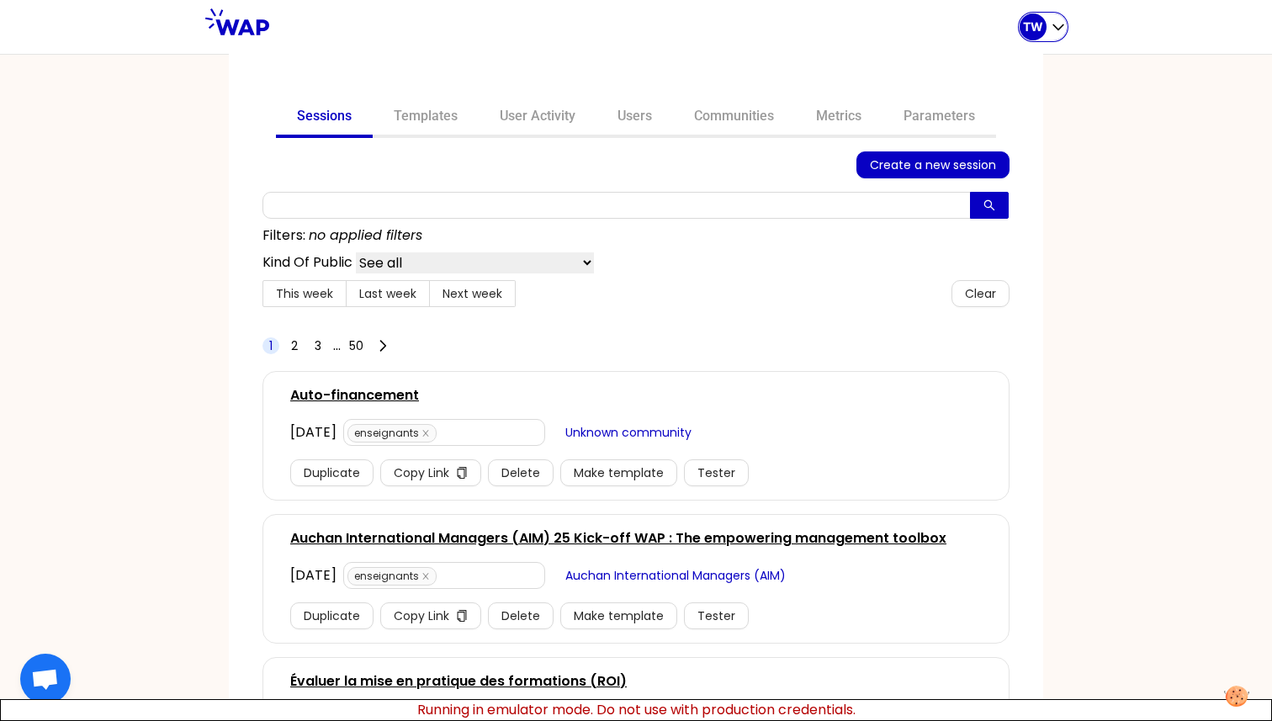
click at [1046, 22] on div "TW" at bounding box center [1043, 26] width 47 height 27
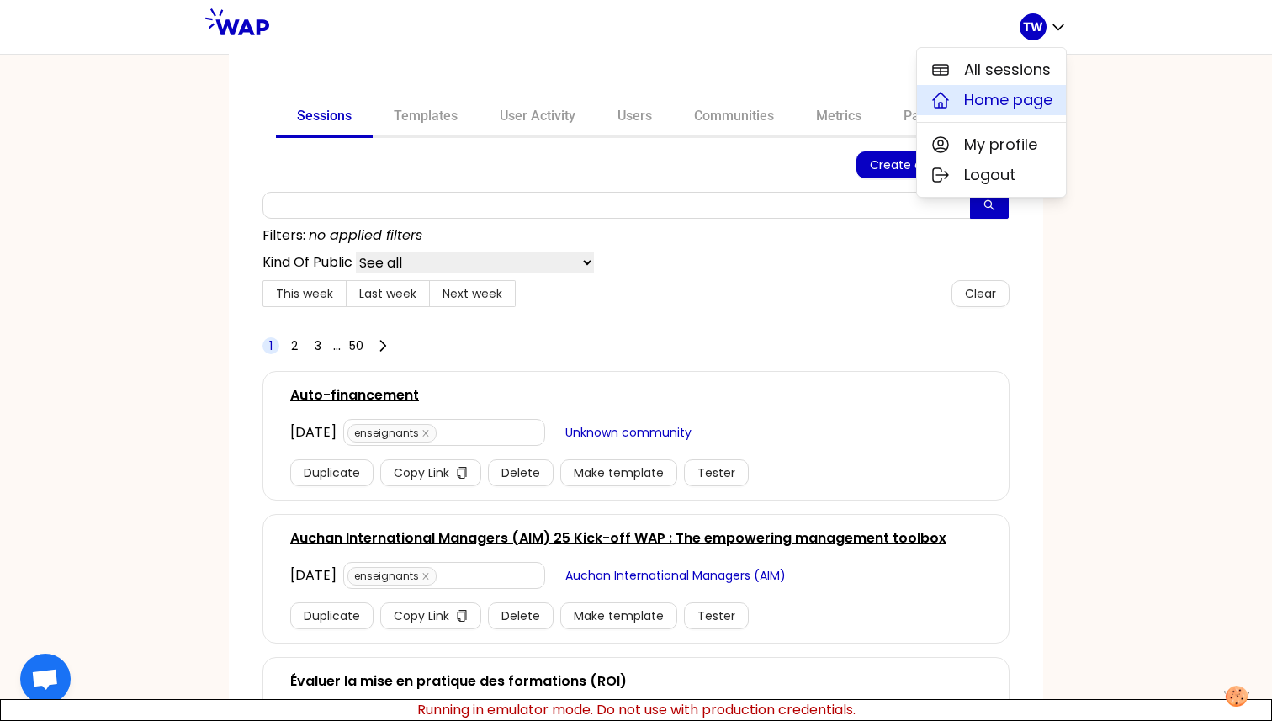
click at [977, 110] on span "Home page" at bounding box center [1008, 100] width 88 height 24
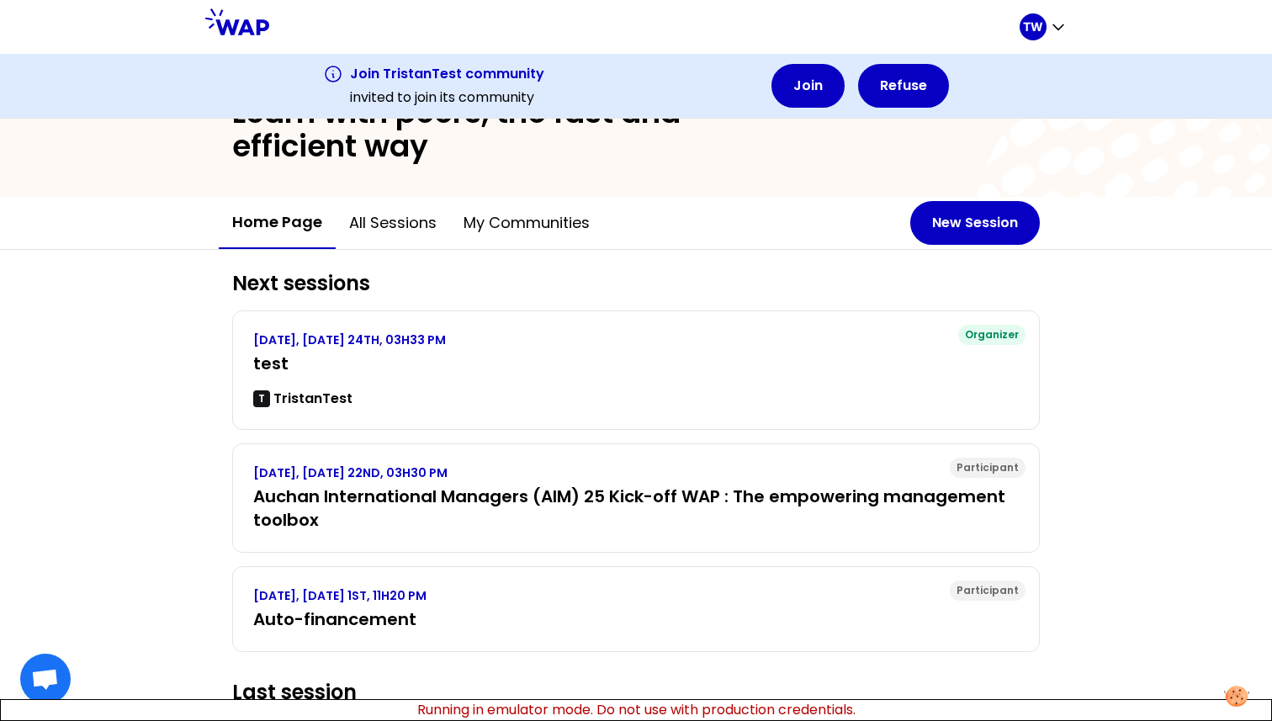
scroll to position [221, 0]
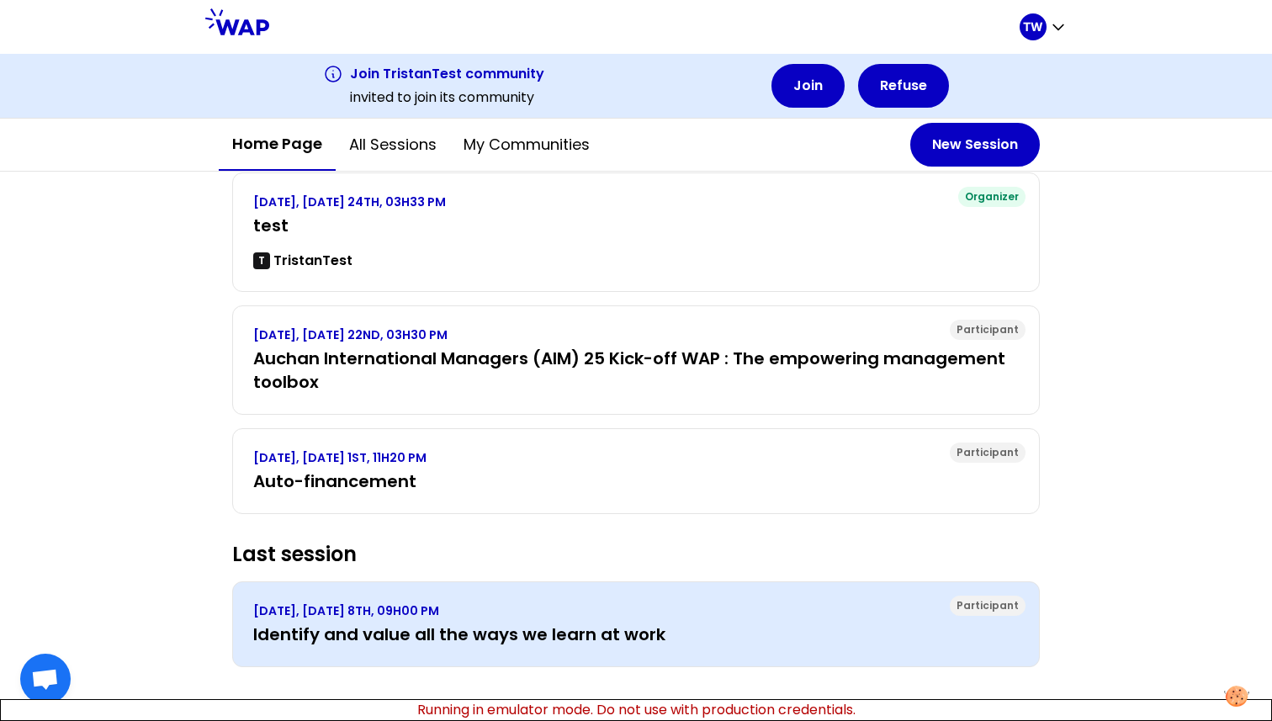
click at [390, 631] on h3 "Identify and value all the ways we learn at work" at bounding box center [636, 635] width 766 height 24
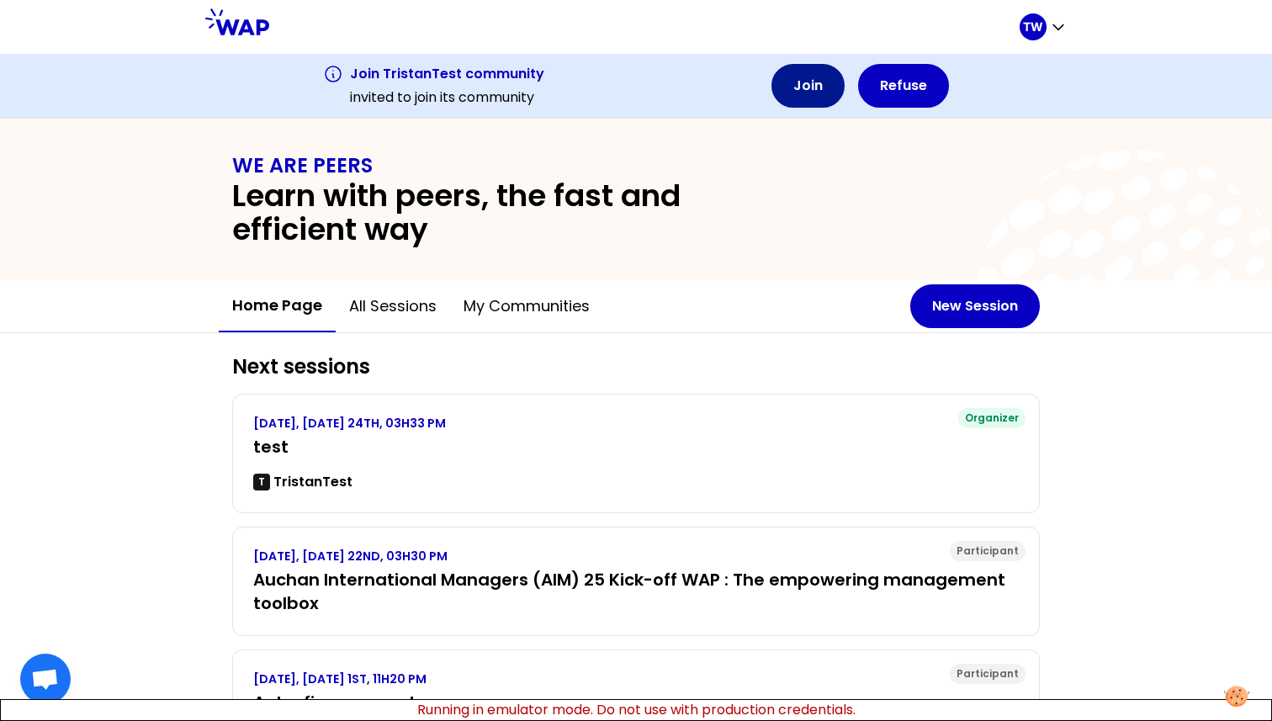
click at [813, 97] on button "Join" at bounding box center [807, 86] width 73 height 44
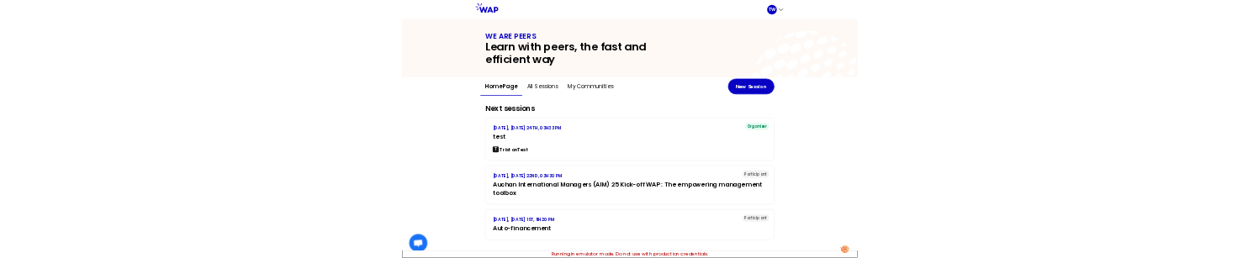
scroll to position [157, 0]
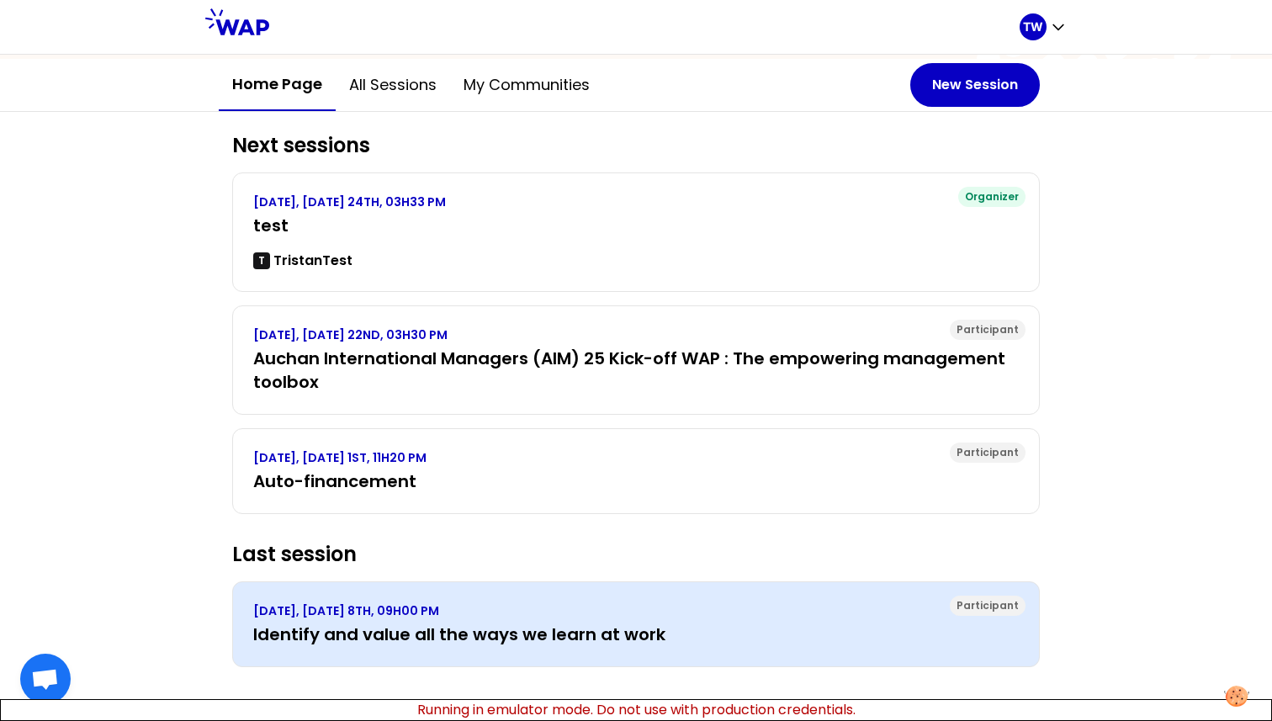
click at [336, 616] on p "JULY 2025, TUESDAY 8TH, 09H00 PM" at bounding box center [636, 610] width 766 height 17
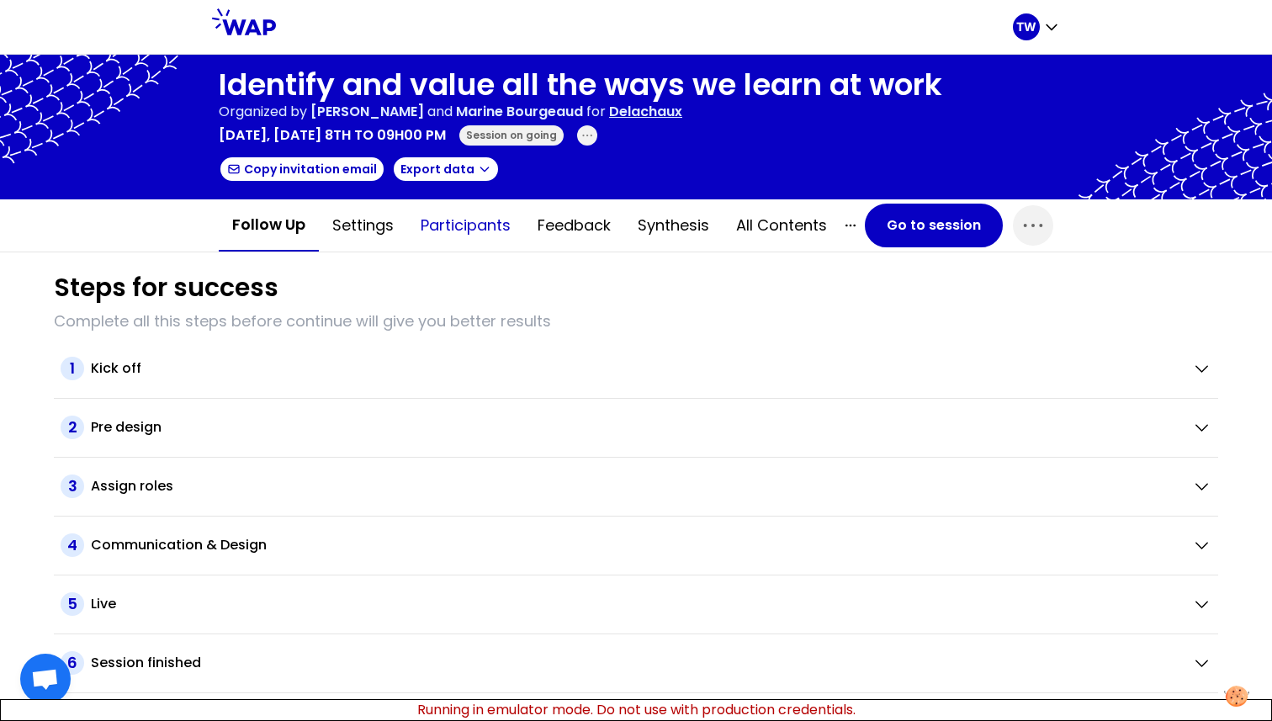
click at [466, 217] on button "Participants" at bounding box center [465, 225] width 117 height 50
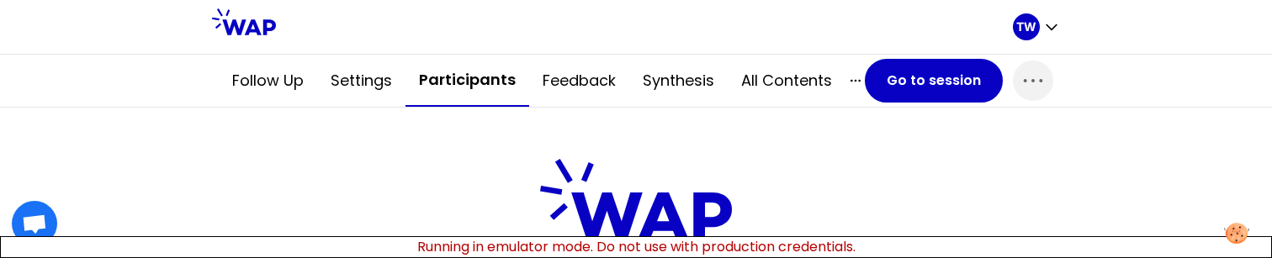
scroll to position [273, 0]
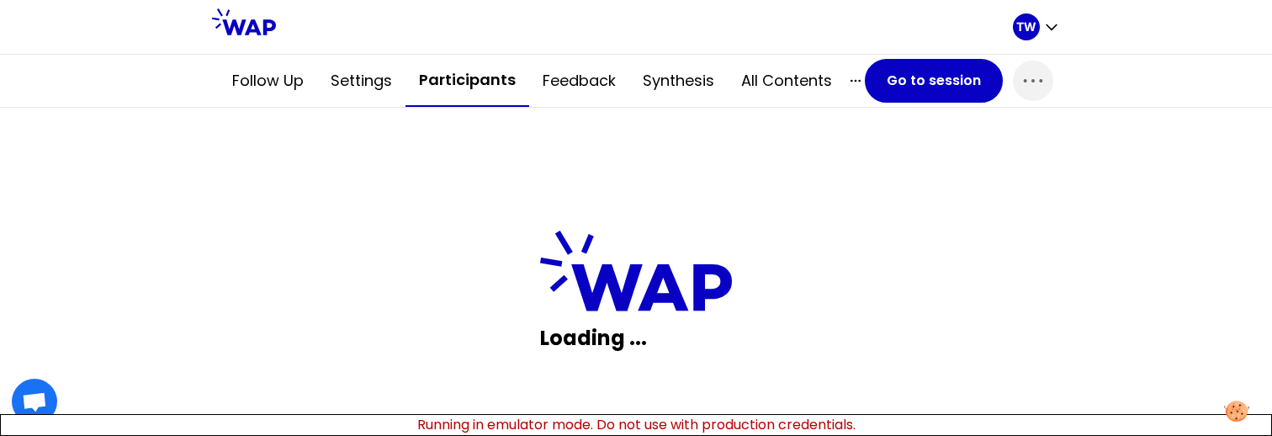
scroll to position [191, 0]
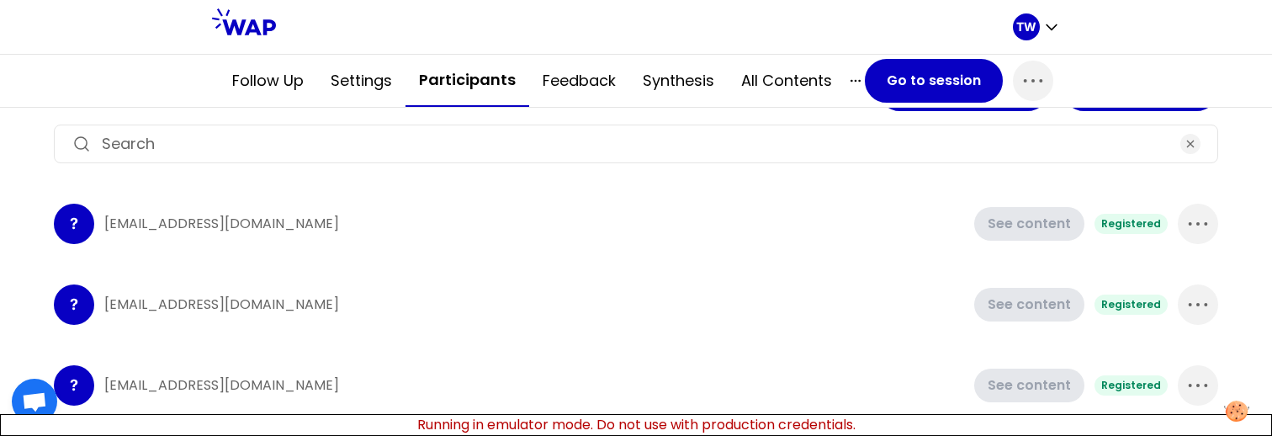
scroll to position [146, 0]
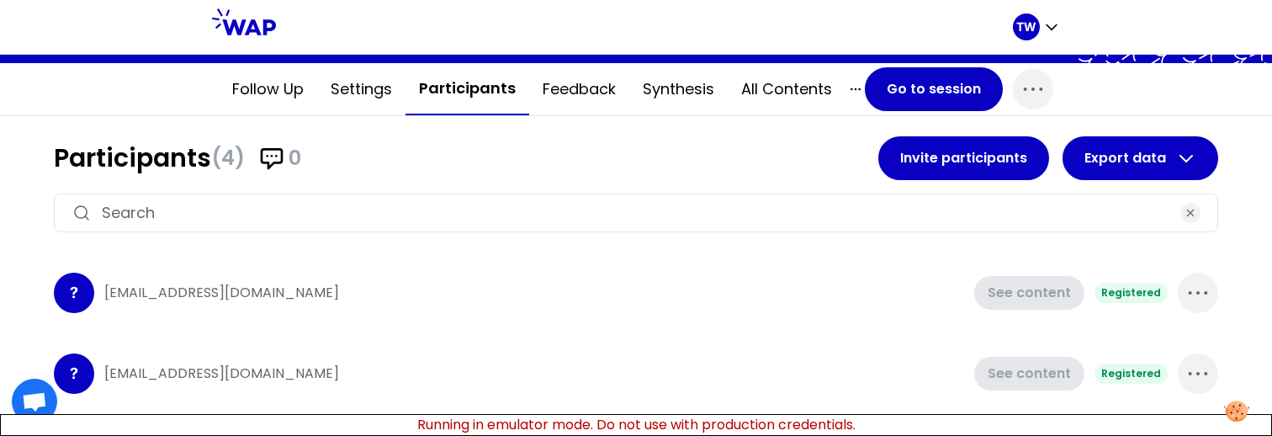
scroll to position [137, 0]
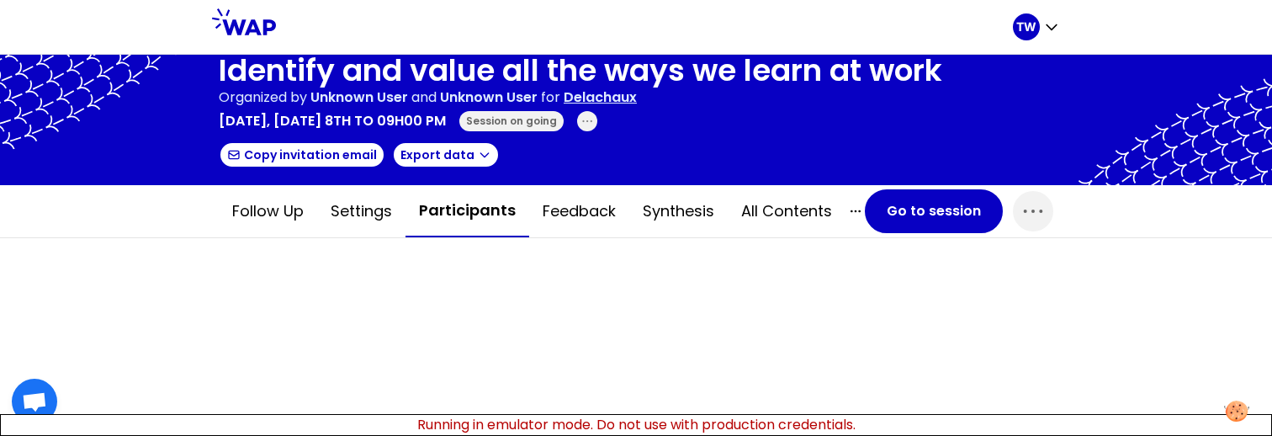
scroll to position [186, 0]
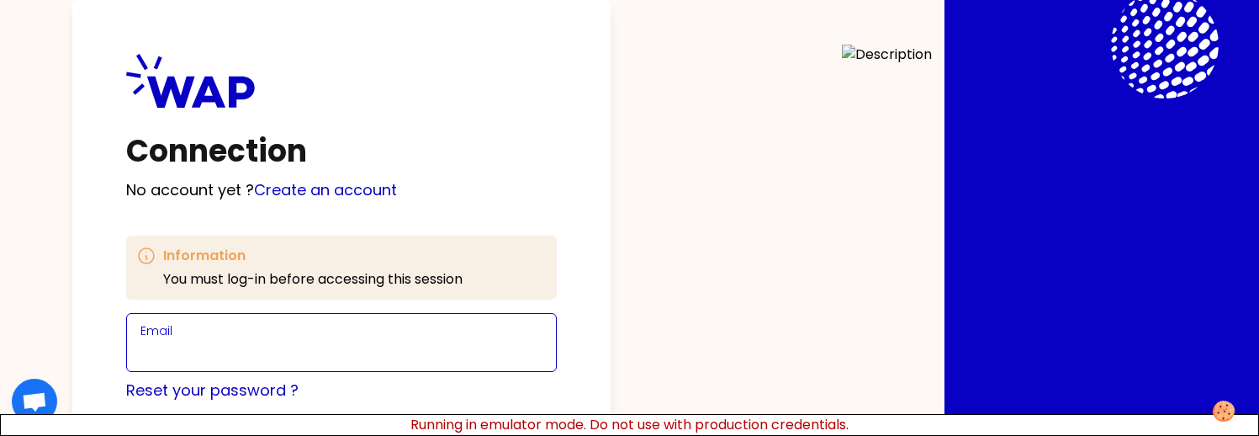
click at [281, 347] on input "Email" at bounding box center [341, 353] width 402 height 24
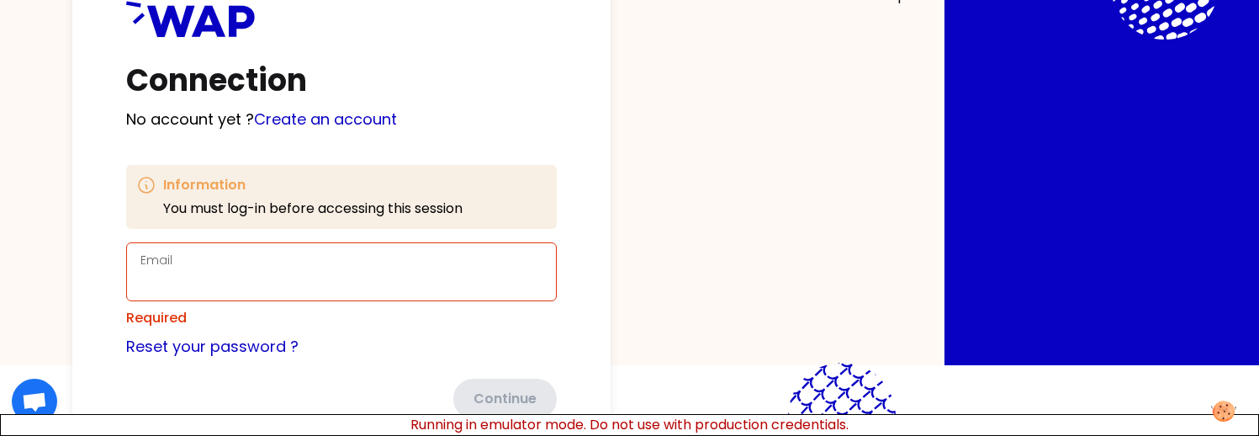
scroll to position [72, 0]
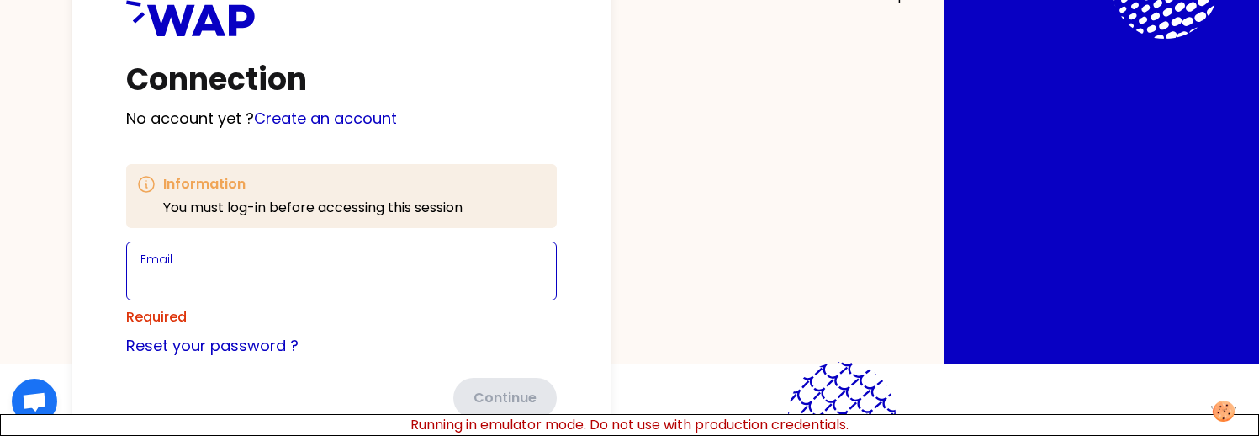
type input "[EMAIL_ADDRESS][DOMAIN_NAME]"
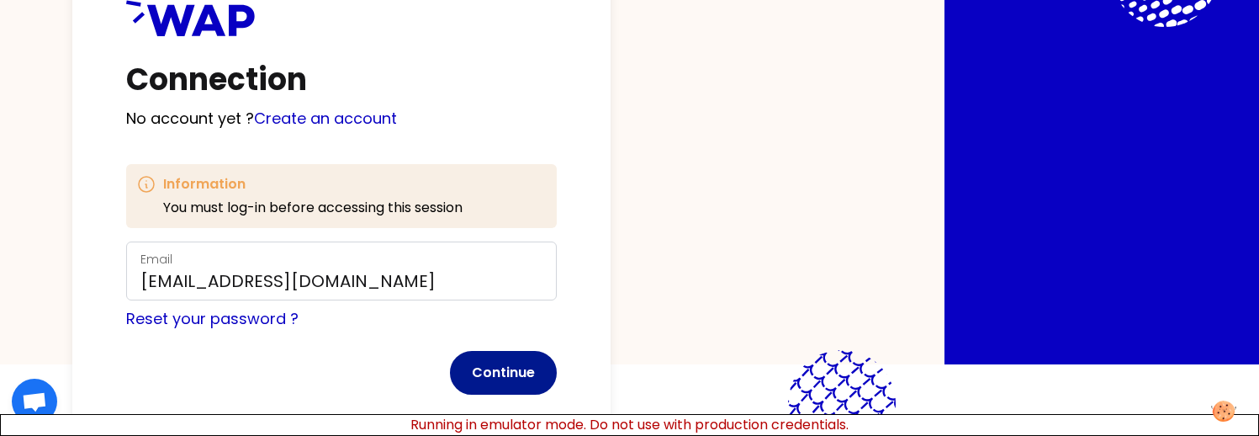
click at [527, 364] on button "Continue" at bounding box center [503, 373] width 107 height 44
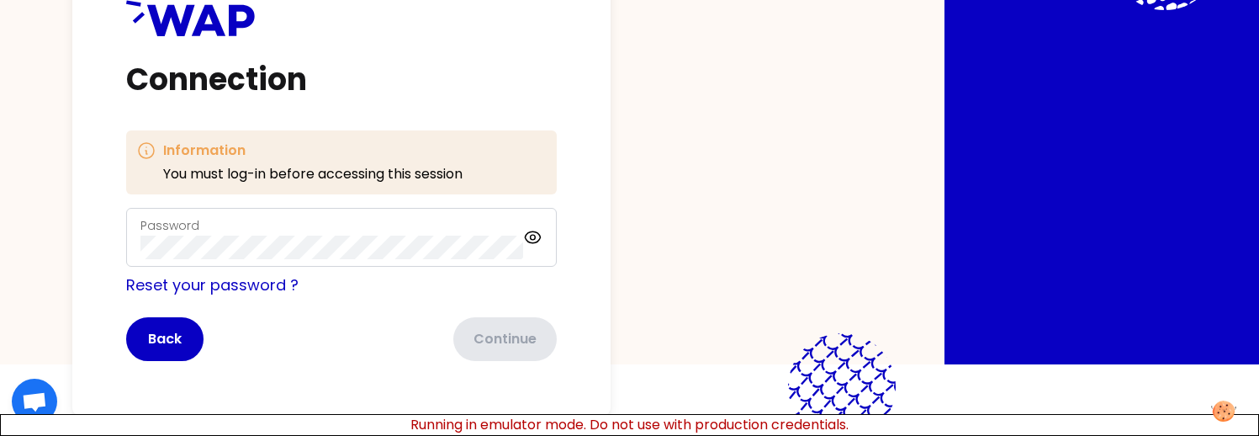
click at [436, 234] on div "Password" at bounding box center [331, 237] width 383 height 44
click at [509, 330] on button "Continue" at bounding box center [503, 339] width 107 height 44
